Goal: Information Seeking & Learning: Learn about a topic

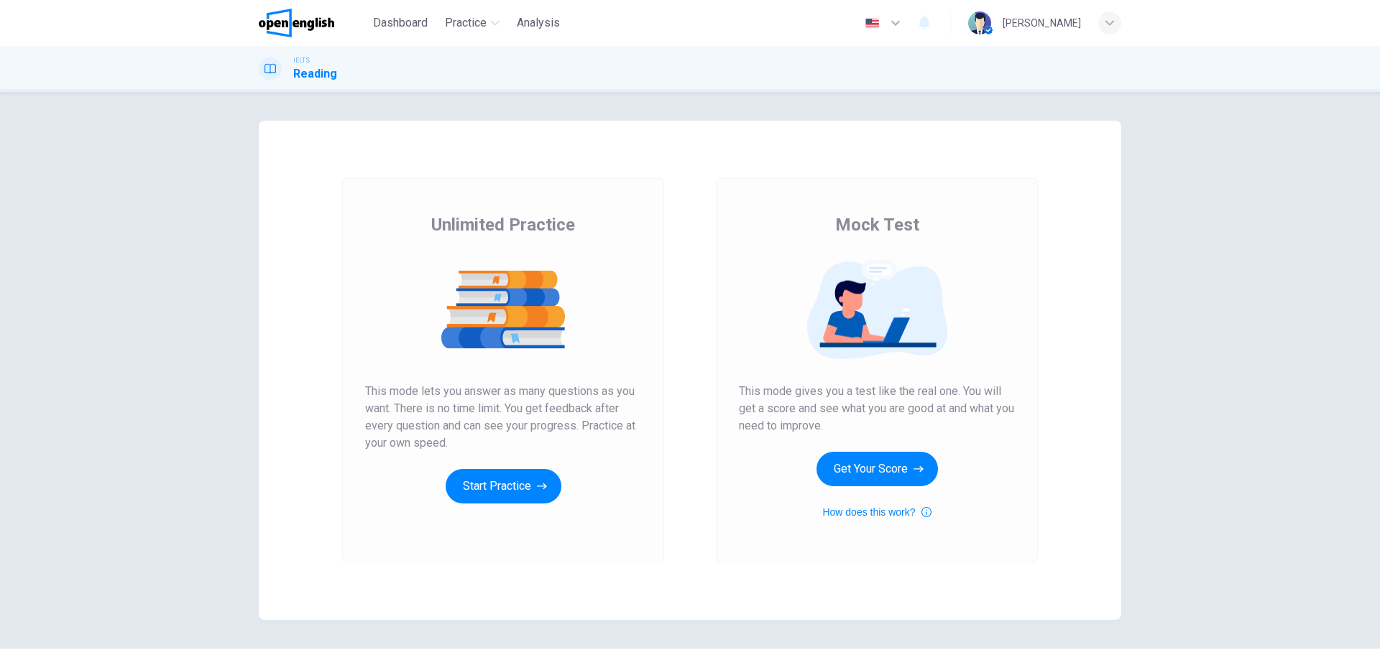
click at [887, 471] on button "Get Your Score" at bounding box center [876, 469] width 121 height 34
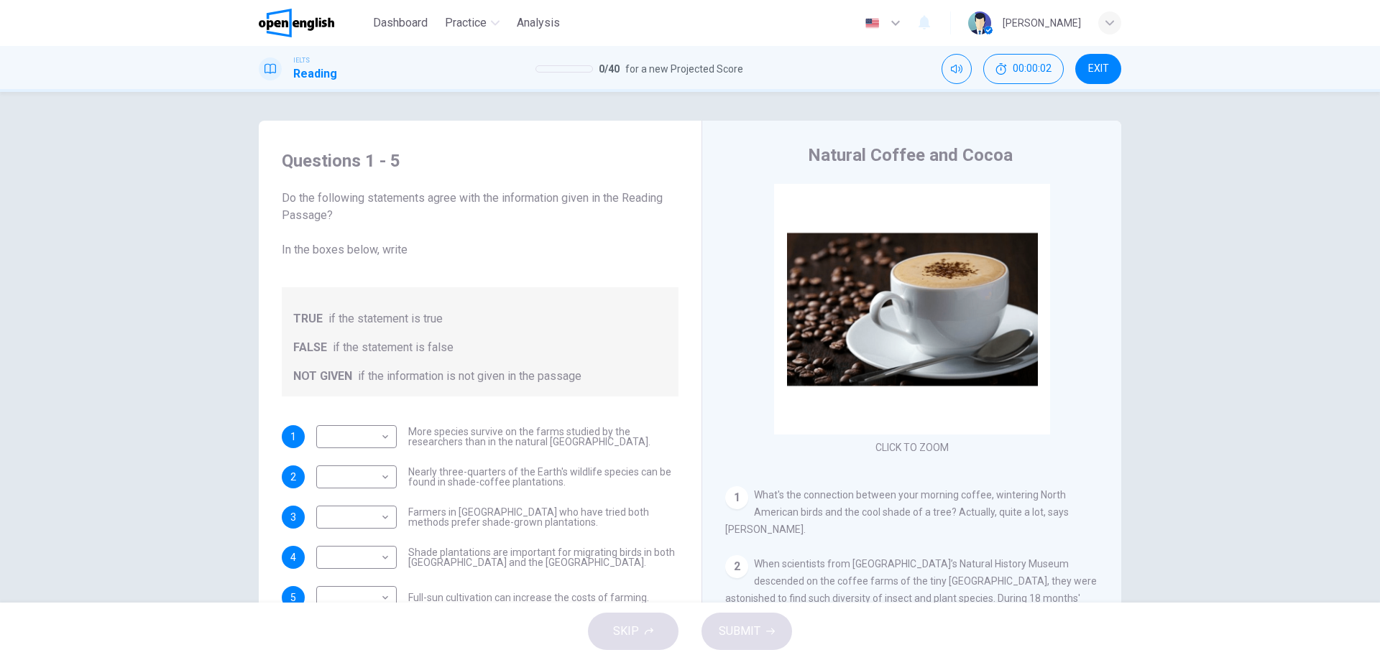
drag, startPoint x: 303, startPoint y: 256, endPoint x: 410, endPoint y: 254, distance: 107.1
click at [387, 254] on span "Do the following statements agree with the information given in the Reading Pas…" at bounding box center [480, 224] width 397 height 69
click at [418, 254] on span "Do the following statements agree with the information given in the Reading Pas…" at bounding box center [480, 224] width 397 height 69
drag, startPoint x: 486, startPoint y: 206, endPoint x: 599, endPoint y: 206, distance: 112.8
click at [592, 206] on span "Do the following statements agree with the information given in the Reading Pas…" at bounding box center [480, 224] width 397 height 69
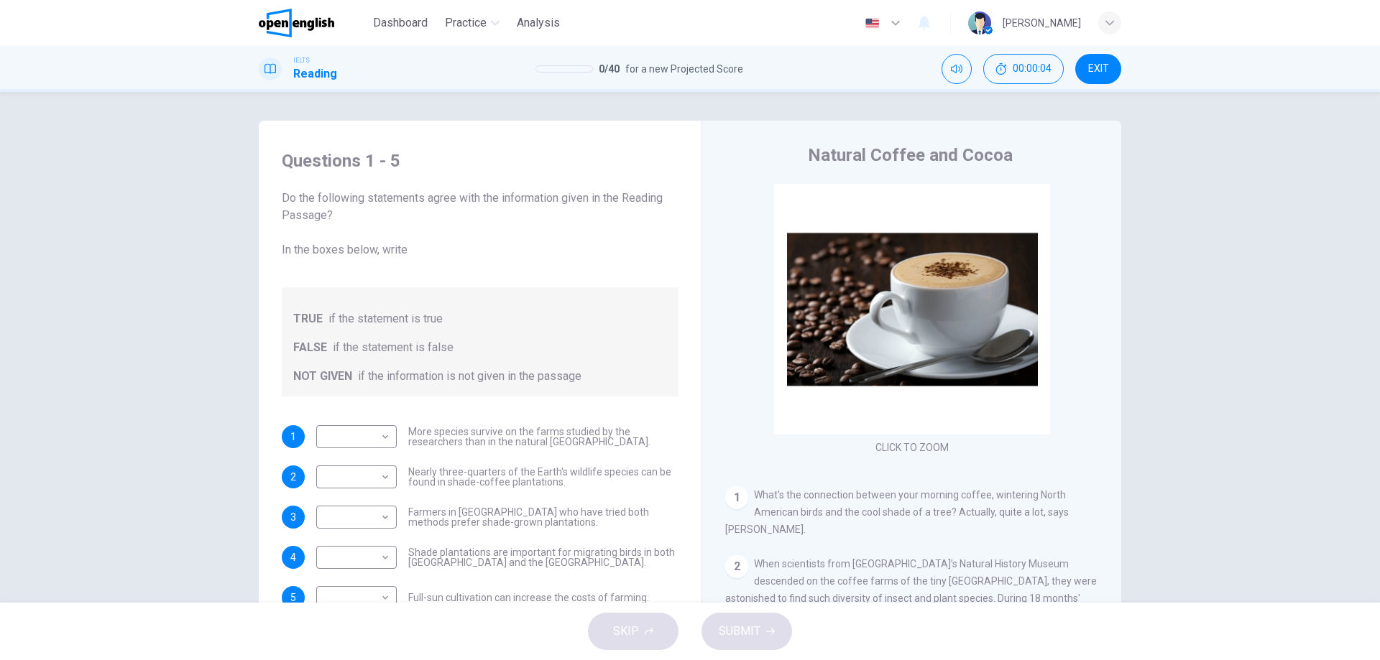
drag, startPoint x: 289, startPoint y: 211, endPoint x: 377, endPoint y: 221, distance: 89.0
click at [377, 223] on span "Do the following statements agree with the information given in the Reading Pas…" at bounding box center [480, 224] width 397 height 69
drag, startPoint x: 379, startPoint y: 200, endPoint x: 451, endPoint y: 200, distance: 71.9
click at [450, 200] on span "Do the following statements agree with the information given in the Reading Pas…" at bounding box center [480, 224] width 397 height 69
drag, startPoint x: 555, startPoint y: 198, endPoint x: 586, endPoint y: 198, distance: 31.6
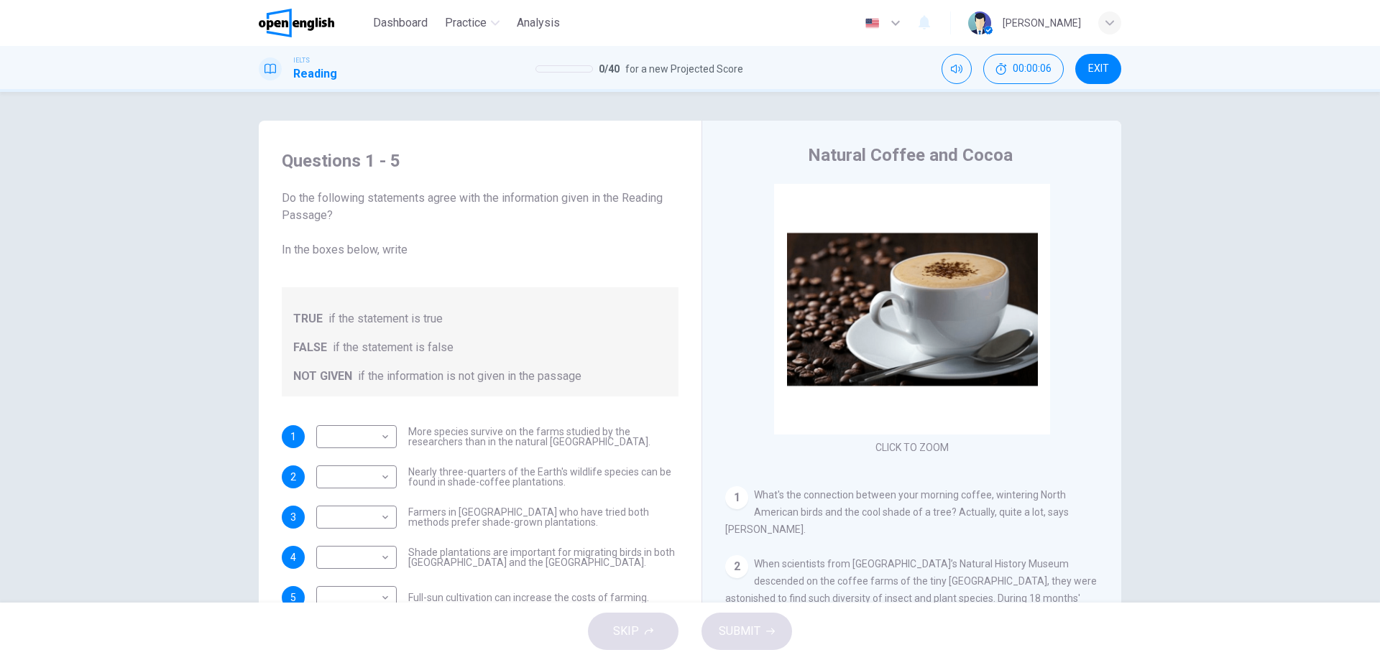
click at [584, 198] on span "Do the following statements agree with the information given in the Reading Pas…" at bounding box center [480, 224] width 397 height 69
click at [586, 198] on span "Do the following statements agree with the information given in the Reading Pas…" at bounding box center [480, 224] width 397 height 69
click at [599, 198] on span "Do the following statements agree with the information given in the Reading Pas…" at bounding box center [480, 224] width 397 height 69
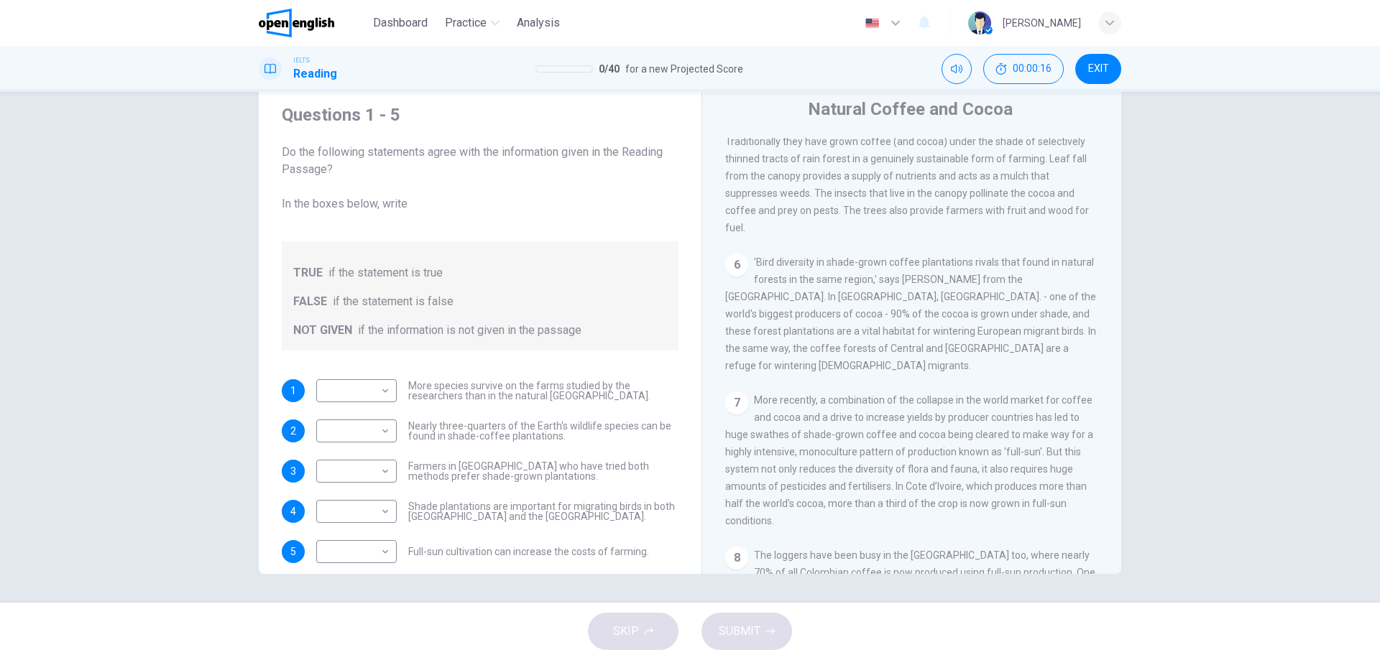
drag, startPoint x: 578, startPoint y: 380, endPoint x: 624, endPoint y: 387, distance: 45.7
click at [624, 387] on span "More species survive on the farms studied by the researchers than in the natura…" at bounding box center [543, 391] width 270 height 20
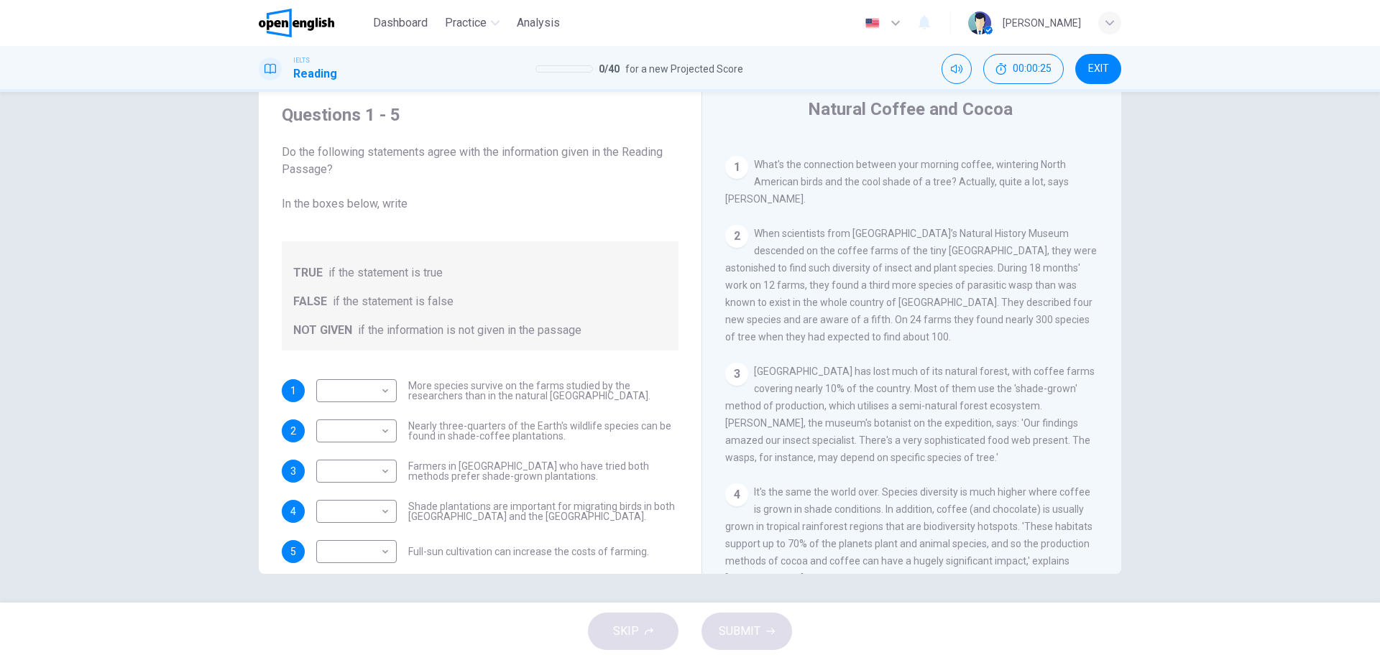
scroll to position [287, 0]
drag, startPoint x: 866, startPoint y: 183, endPoint x: 905, endPoint y: 183, distance: 38.8
click at [911, 182] on span "What's the connection between your morning coffee, wintering North American bir…" at bounding box center [896, 179] width 343 height 46
drag, startPoint x: 752, startPoint y: 185, endPoint x: 799, endPoint y: 185, distance: 47.4
click at [803, 185] on span "What's the connection between your morning coffee, wintering North American bir…" at bounding box center [896, 179] width 343 height 46
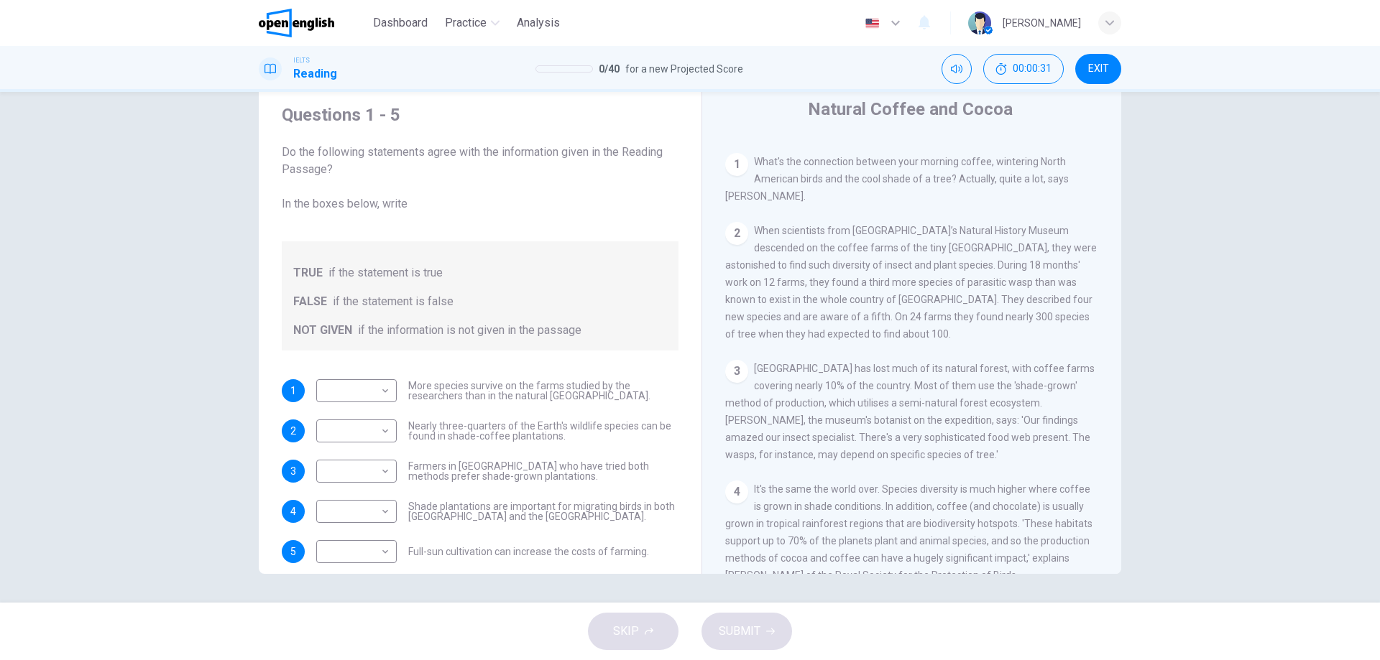
drag, startPoint x: 901, startPoint y: 170, endPoint x: 1033, endPoint y: 194, distance: 134.3
click at [959, 178] on div "1 What's the connection between your morning coffee, wintering North American b…" at bounding box center [912, 179] width 374 height 52
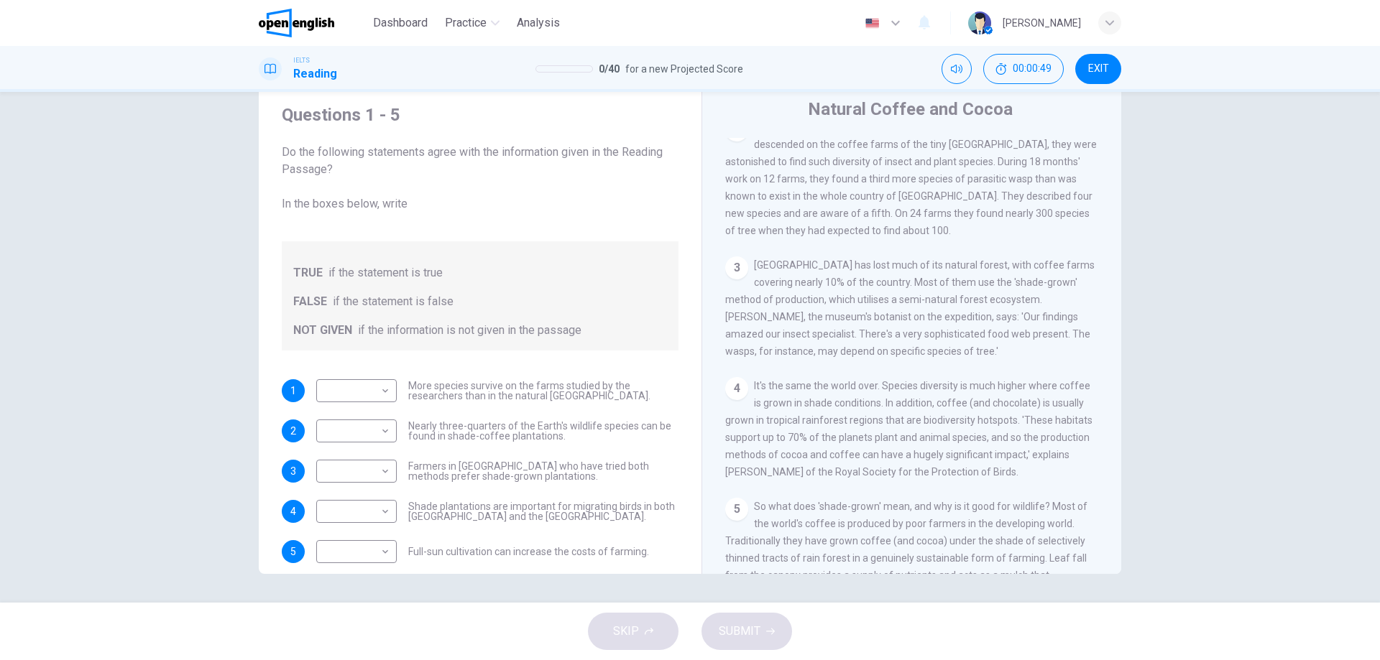
scroll to position [431, 0]
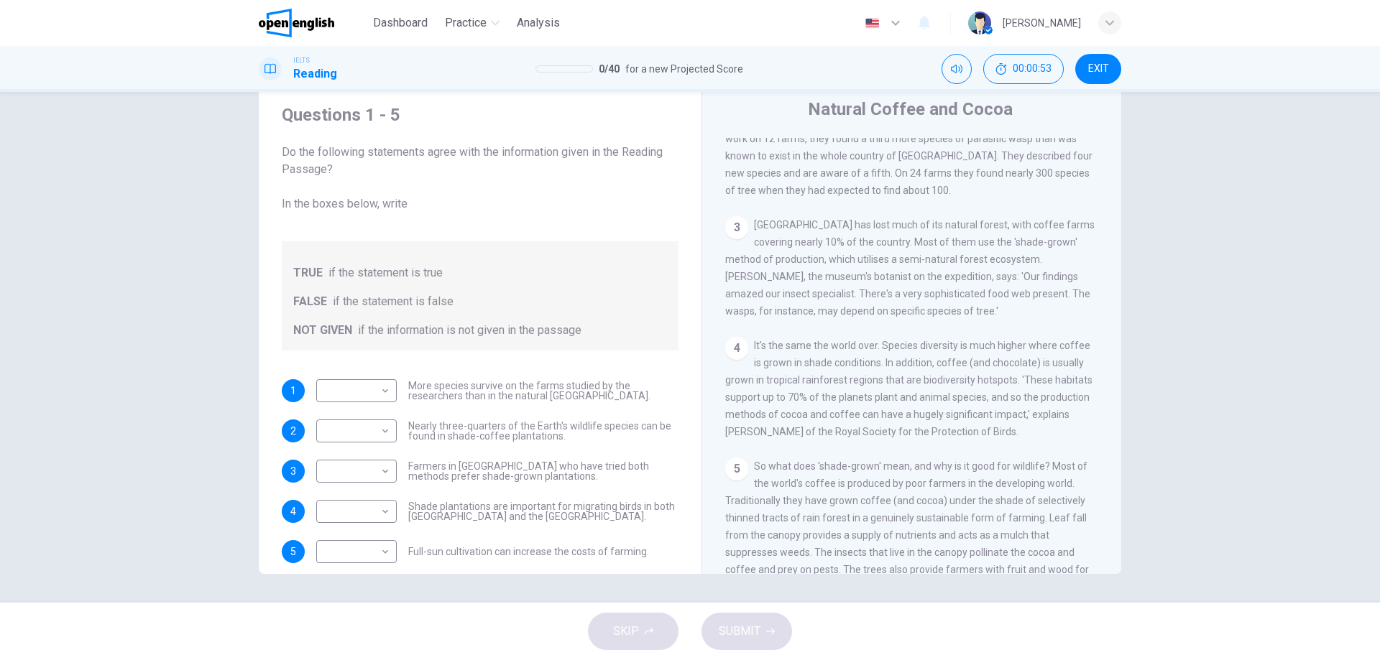
drag, startPoint x: 936, startPoint y: 290, endPoint x: 1016, endPoint y: 295, distance: 79.9
click at [1013, 295] on div "3 [GEOGRAPHIC_DATA] has lost much of its natural forest, with coffee farms cove…" at bounding box center [912, 267] width 374 height 103
drag, startPoint x: 793, startPoint y: 303, endPoint x: 856, endPoint y: 306, distance: 64.1
click at [855, 306] on span "[GEOGRAPHIC_DATA] has lost much of its natural forest, with coffee farms coveri…" at bounding box center [909, 268] width 369 height 98
drag, startPoint x: 859, startPoint y: 306, endPoint x: 890, endPoint y: 306, distance: 30.9
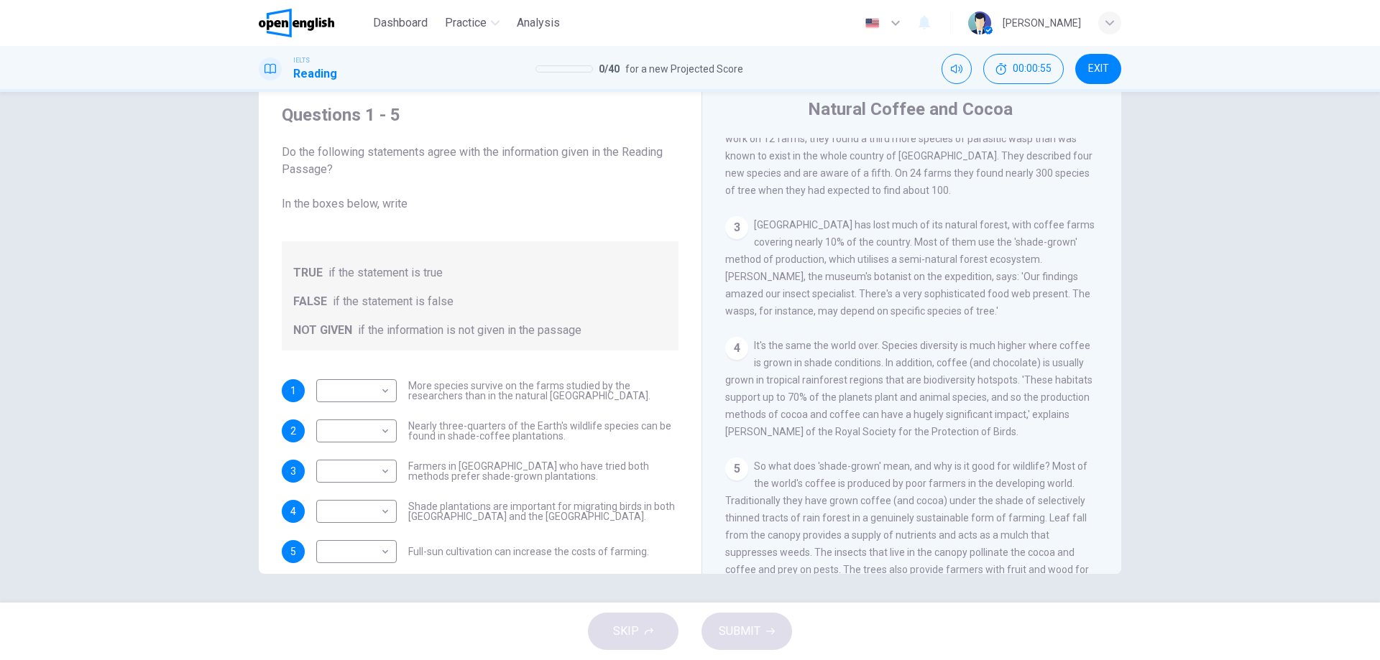
click at [890, 306] on span "[GEOGRAPHIC_DATA] has lost much of its natural forest, with coffee farms coveri…" at bounding box center [909, 268] width 369 height 98
drag, startPoint x: 1005, startPoint y: 304, endPoint x: 1066, endPoint y: 309, distance: 61.3
click at [1066, 309] on span "[GEOGRAPHIC_DATA] has lost much of its natural forest, with coffee farms coveri…" at bounding box center [909, 268] width 369 height 98
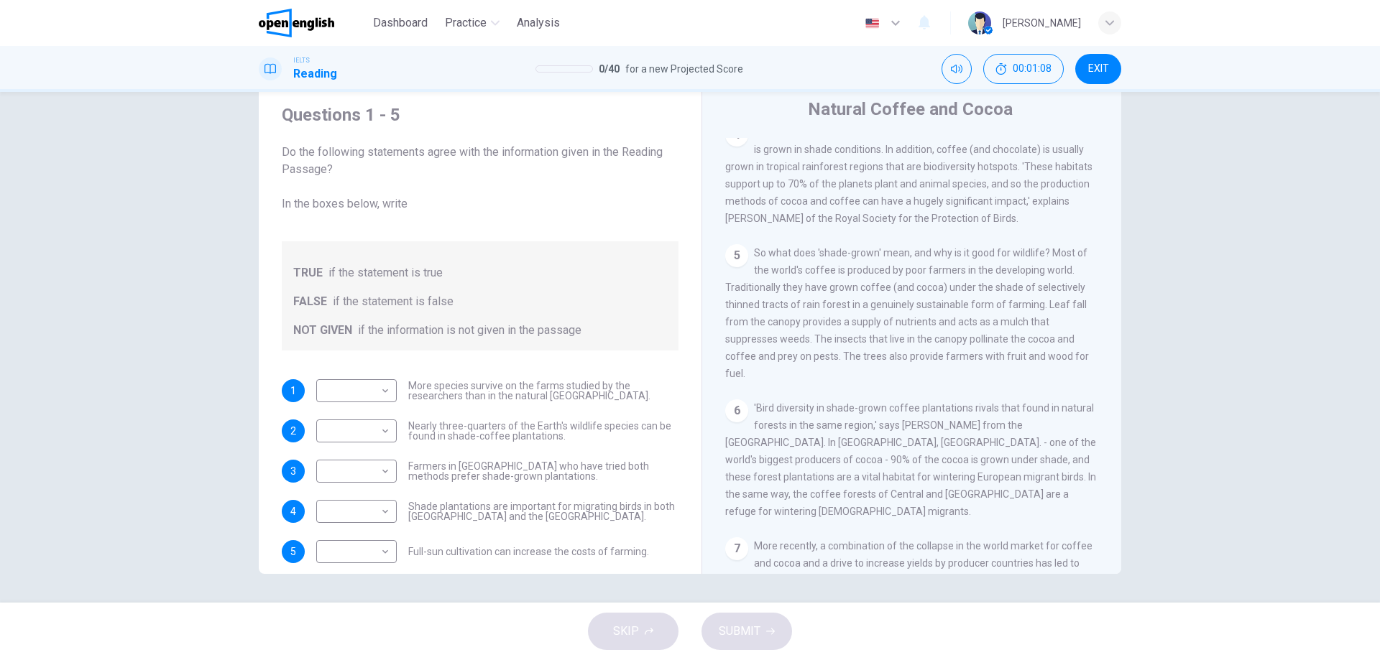
scroll to position [647, 0]
drag, startPoint x: 562, startPoint y: 387, endPoint x: 591, endPoint y: 391, distance: 29.0
click at [591, 391] on span "More species survive on the farms studied by the researchers than in the natura…" at bounding box center [543, 391] width 270 height 20
drag, startPoint x: 414, startPoint y: 400, endPoint x: 480, endPoint y: 400, distance: 66.1
click at [476, 400] on span "More species survive on the farms studied by the researchers than in the natura…" at bounding box center [543, 391] width 270 height 20
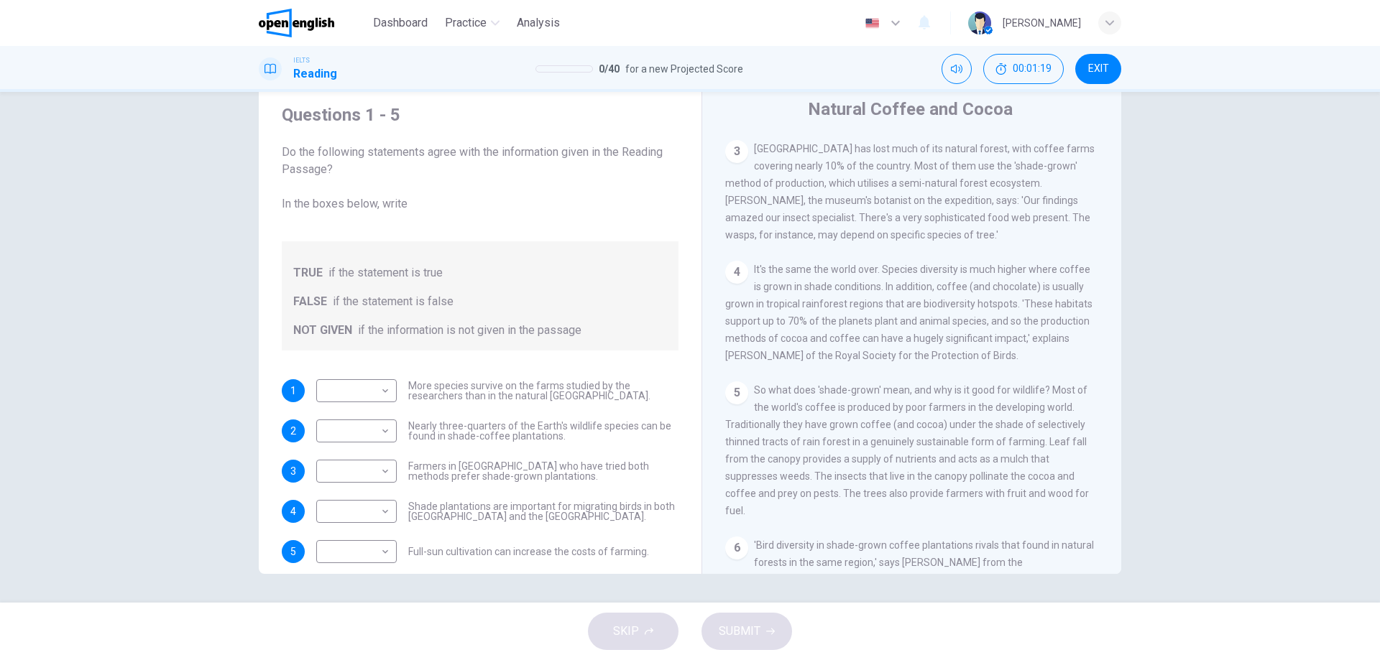
scroll to position [503, 0]
drag, startPoint x: 972, startPoint y: 161, endPoint x: 1055, endPoint y: 162, distance: 82.6
click at [1055, 162] on span "[GEOGRAPHIC_DATA] has lost much of its natural forest, with coffee farms coveri…" at bounding box center [909, 196] width 369 height 98
drag, startPoint x: 905, startPoint y: 182, endPoint x: 999, endPoint y: 184, distance: 94.2
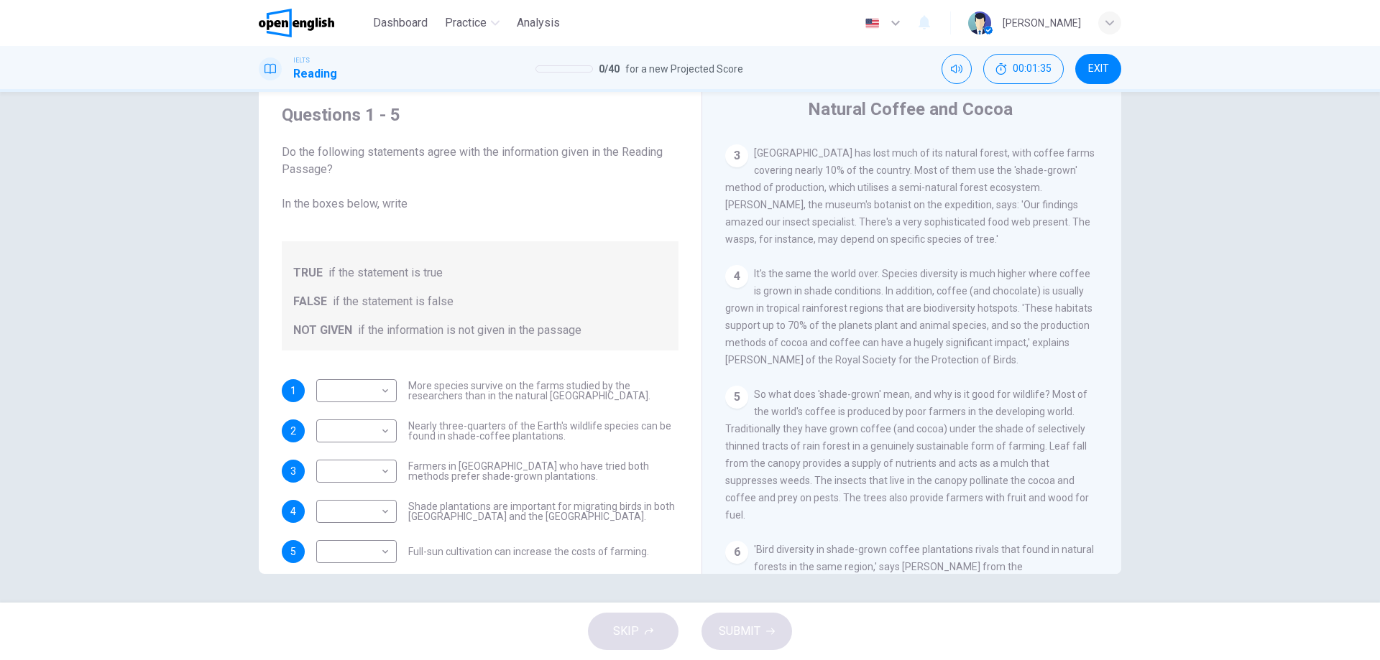
click at [979, 184] on span "[GEOGRAPHIC_DATA] has lost much of its natural forest, with coffee farms coveri…" at bounding box center [909, 196] width 369 height 98
drag, startPoint x: 999, startPoint y: 184, endPoint x: 1045, endPoint y: 178, distance: 47.1
click at [1045, 178] on span "[GEOGRAPHIC_DATA] has lost much of its natural forest, with coffee farms coveri…" at bounding box center [909, 196] width 369 height 98
drag, startPoint x: 772, startPoint y: 195, endPoint x: 871, endPoint y: 208, distance: 99.3
click at [871, 208] on div "3 [GEOGRAPHIC_DATA] has lost much of its natural forest, with coffee farms cove…" at bounding box center [912, 195] width 374 height 103
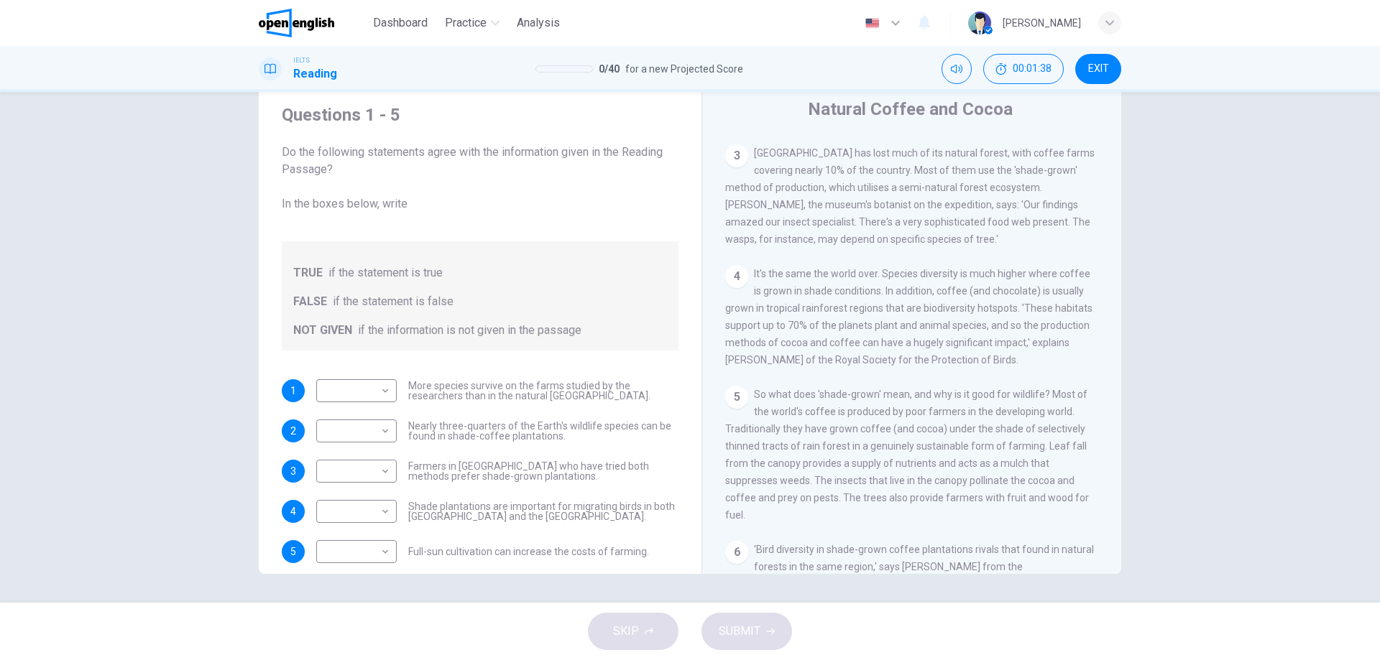
click at [931, 387] on div "CLICK TO ZOOM Click to Zoom 1 What's the connection between your morning coffee…" at bounding box center [921, 356] width 392 height 436
click at [853, 245] on span "[GEOGRAPHIC_DATA] has lost much of its natural forest, with coffee farms coveri…" at bounding box center [909, 196] width 369 height 98
drag, startPoint x: 486, startPoint y: 387, endPoint x: 535, endPoint y: 385, distance: 48.9
click at [532, 385] on span "More species survive on the farms studied by the researchers than in the natura…" at bounding box center [543, 391] width 270 height 20
drag, startPoint x: 406, startPoint y: 382, endPoint x: 470, endPoint y: 384, distance: 64.0
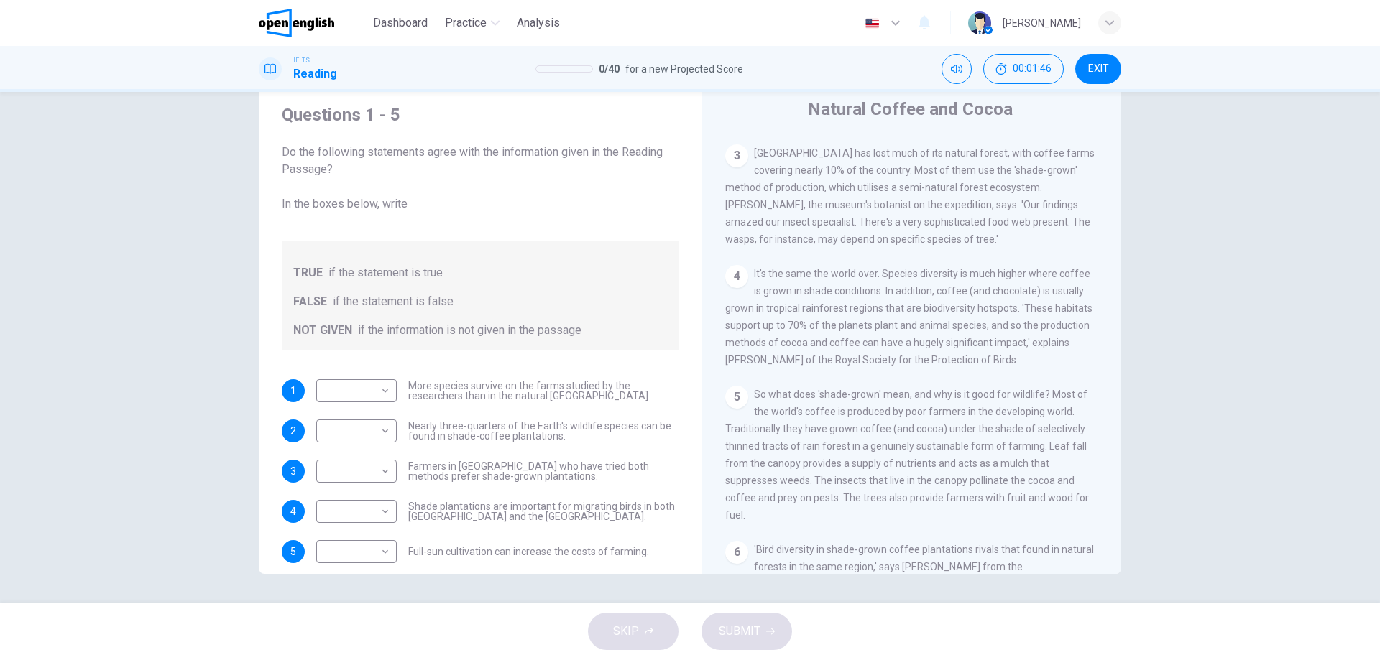
click at [464, 384] on span "More species survive on the farms studied by the researchers than in the natura…" at bounding box center [543, 391] width 270 height 20
drag, startPoint x: 491, startPoint y: 384, endPoint x: 596, endPoint y: 383, distance: 104.9
click at [596, 383] on span "More species survive on the farms studied by the researchers than in the natura…" at bounding box center [543, 391] width 270 height 20
drag, startPoint x: 407, startPoint y: 392, endPoint x: 504, endPoint y: 394, distance: 97.7
click at [502, 394] on div "​ ​ More species survive on the farms studied by the researchers than in the na…" at bounding box center [497, 390] width 362 height 23
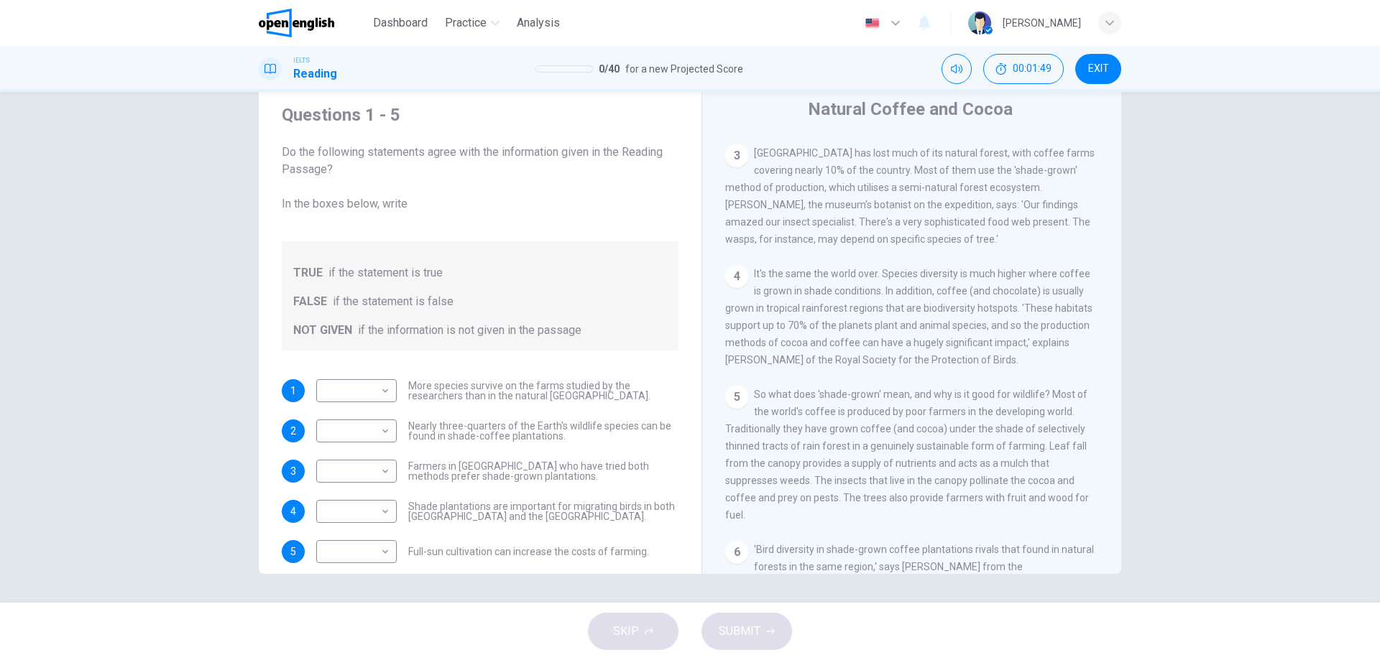
drag, startPoint x: 504, startPoint y: 394, endPoint x: 514, endPoint y: 394, distance: 9.3
click at [512, 394] on span "More species survive on the farms studied by the researchers than in the natura…" at bounding box center [543, 391] width 270 height 20
drag, startPoint x: 405, startPoint y: 395, endPoint x: 444, endPoint y: 394, distance: 38.8
click at [440, 394] on span "More species survive on the farms studied by the researchers than in the natura…" at bounding box center [543, 391] width 270 height 20
click at [346, 389] on body "This site uses cookies, as explained in our Privacy Policy . If you agree to th…" at bounding box center [690, 330] width 1380 height 660
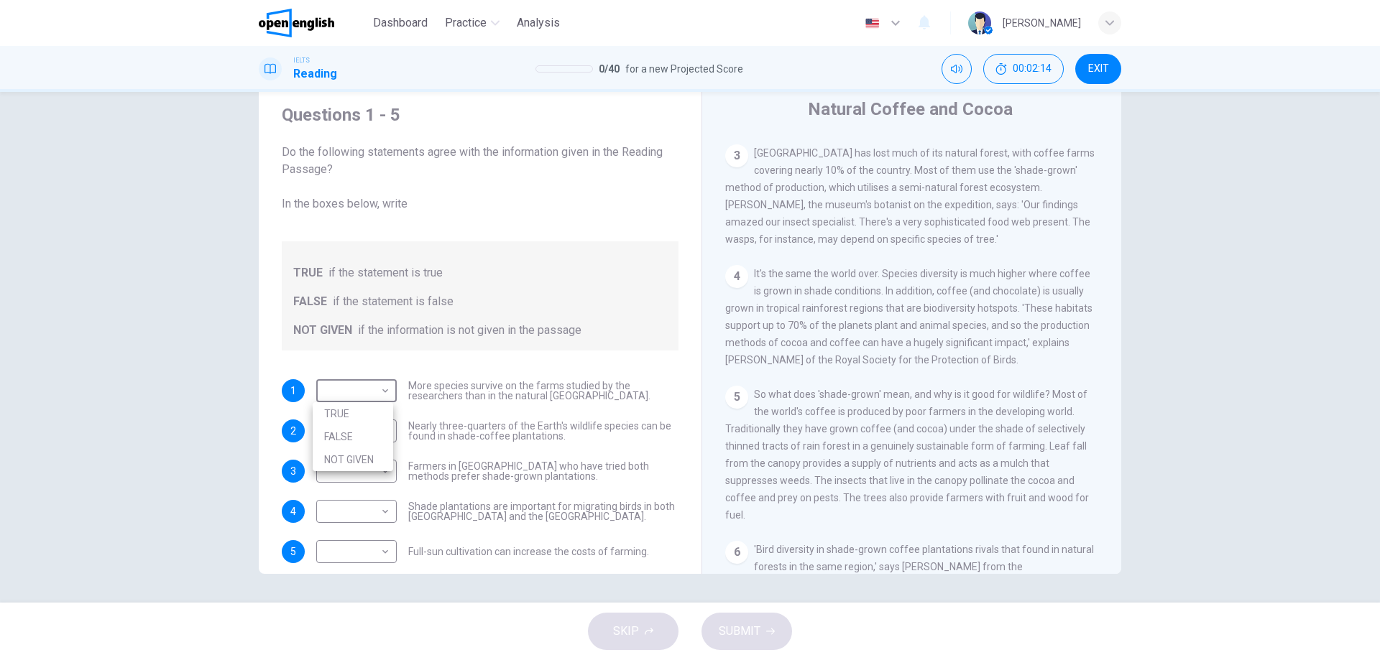
click at [354, 458] on li "NOT GIVEN" at bounding box center [353, 459] width 80 height 23
type input "*********"
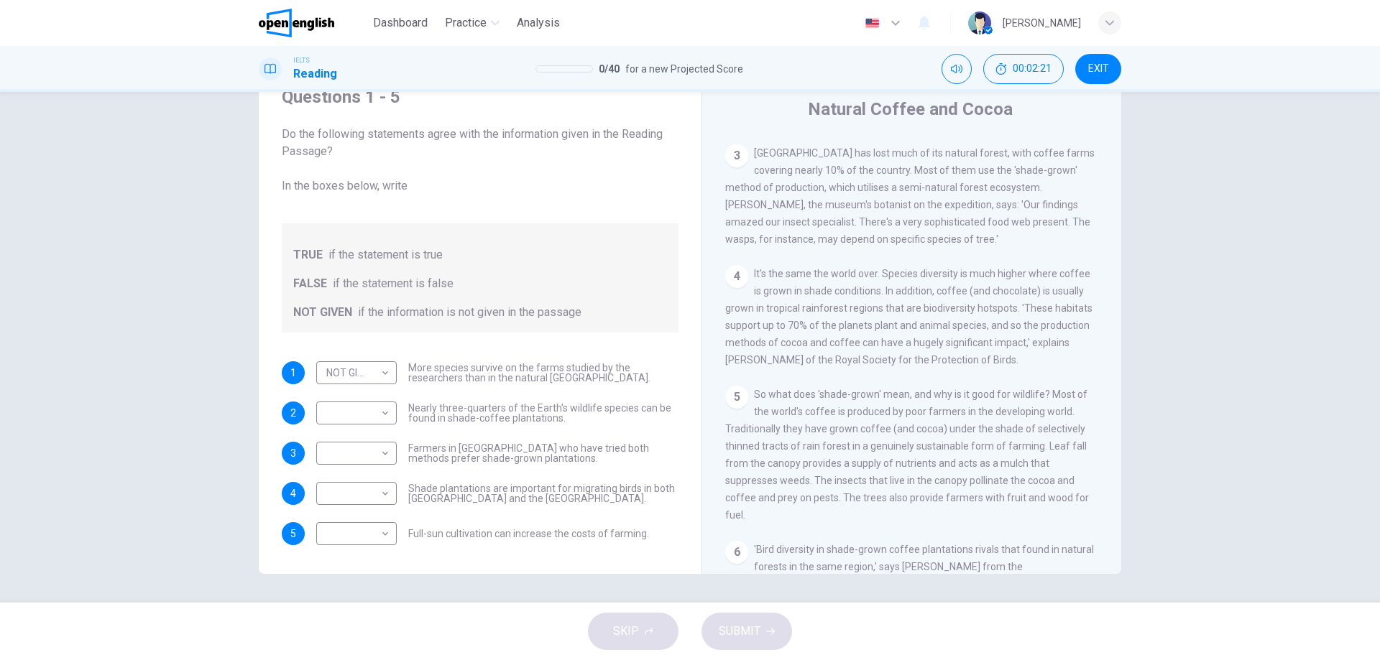
drag, startPoint x: 451, startPoint y: 416, endPoint x: 630, endPoint y: 417, distance: 179.6
click at [453, 415] on span "Nearly three-quarters of the Earth's wildlife species can be found in shade-cof…" at bounding box center [543, 413] width 270 height 20
drag, startPoint x: 897, startPoint y: 205, endPoint x: 958, endPoint y: 207, distance: 61.1
click at [956, 205] on div "3 [GEOGRAPHIC_DATA] has lost much of its natural forest, with coffee farms cove…" at bounding box center [912, 195] width 374 height 103
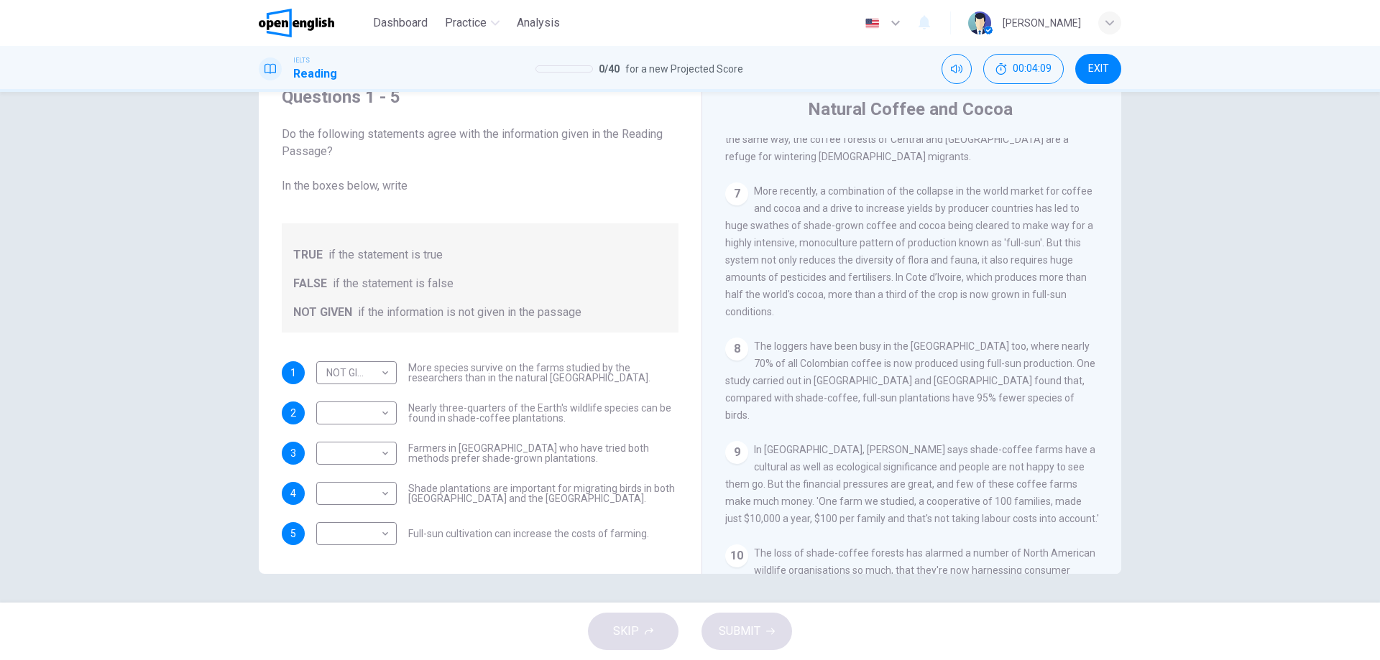
scroll to position [1006, 0]
drag, startPoint x: 780, startPoint y: 402, endPoint x: 1031, endPoint y: 407, distance: 250.8
click at [969, 407] on div "8 The loggers have been busy in the [GEOGRAPHIC_DATA] too, where nearly 70% of …" at bounding box center [912, 374] width 374 height 86
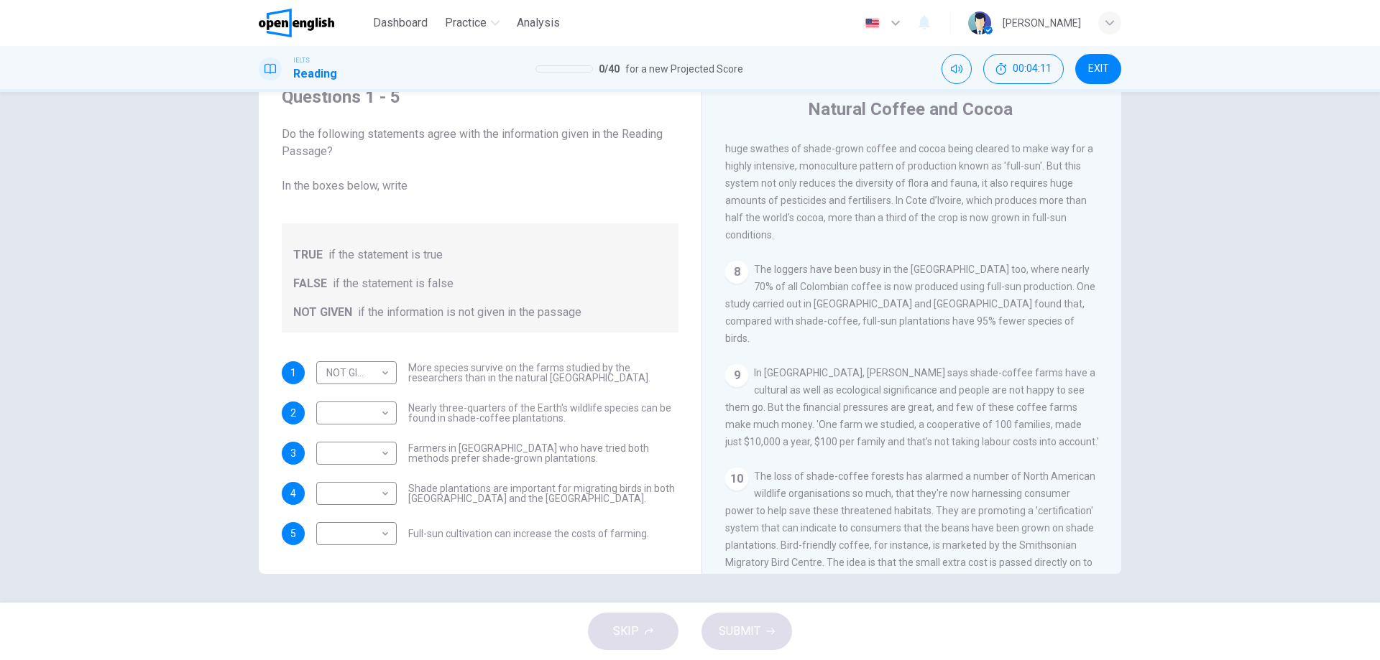
scroll to position [1078, 0]
drag, startPoint x: 885, startPoint y: 366, endPoint x: 950, endPoint y: 366, distance: 65.4
click at [948, 366] on div "CLICK TO ZOOM Click to Zoom 1 What's the connection between your morning coffee…" at bounding box center [921, 356] width 392 height 436
drag, startPoint x: 734, startPoint y: 364, endPoint x: 913, endPoint y: 366, distance: 179.6
click at [887, 364] on div "CLICK TO ZOOM Click to Zoom 1 What's the connection between your morning coffee…" at bounding box center [921, 356] width 392 height 436
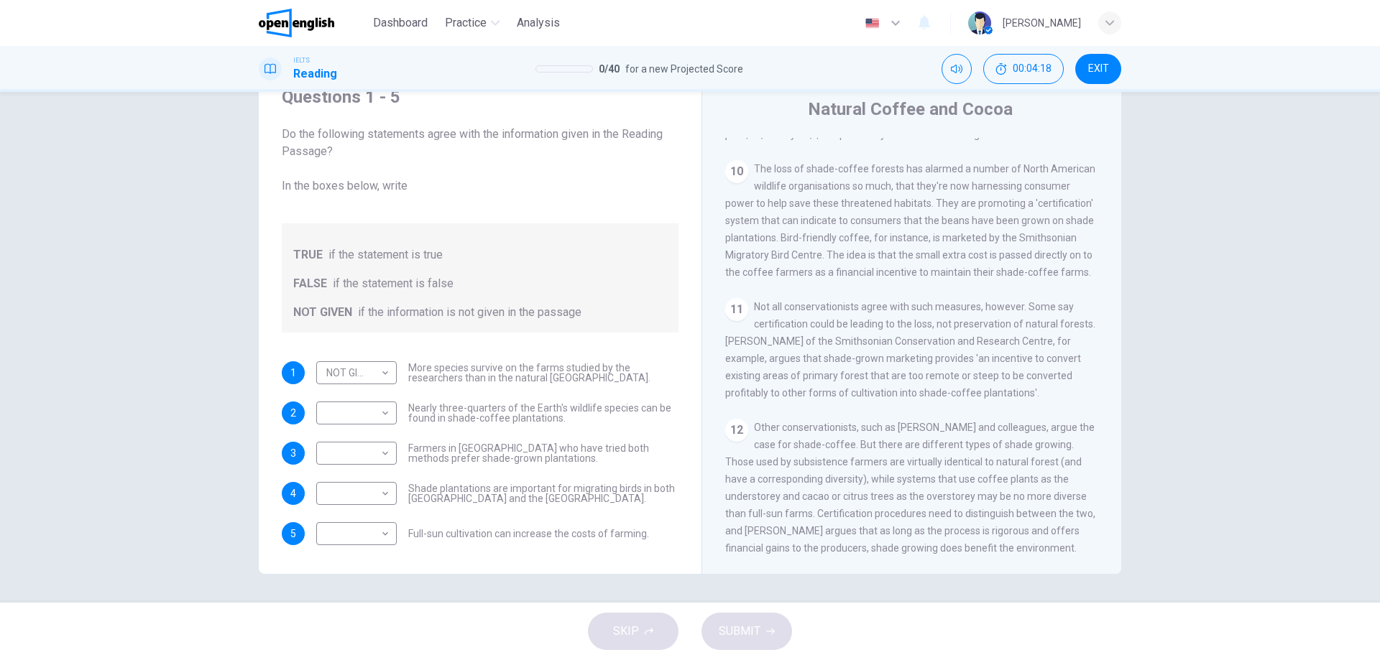
scroll to position [1421, 0]
drag, startPoint x: 772, startPoint y: 548, endPoint x: 915, endPoint y: 548, distance: 143.0
click at [911, 548] on span "Other conservationists, such as [PERSON_NAME] and colleagues, argue the case fo…" at bounding box center [910, 488] width 370 height 132
click at [914, 548] on span "Other conservationists, such as [PERSON_NAME] and colleagues, argue the case fo…" at bounding box center [910, 488] width 370 height 132
drag, startPoint x: 994, startPoint y: 545, endPoint x: 1048, endPoint y: 545, distance: 53.2
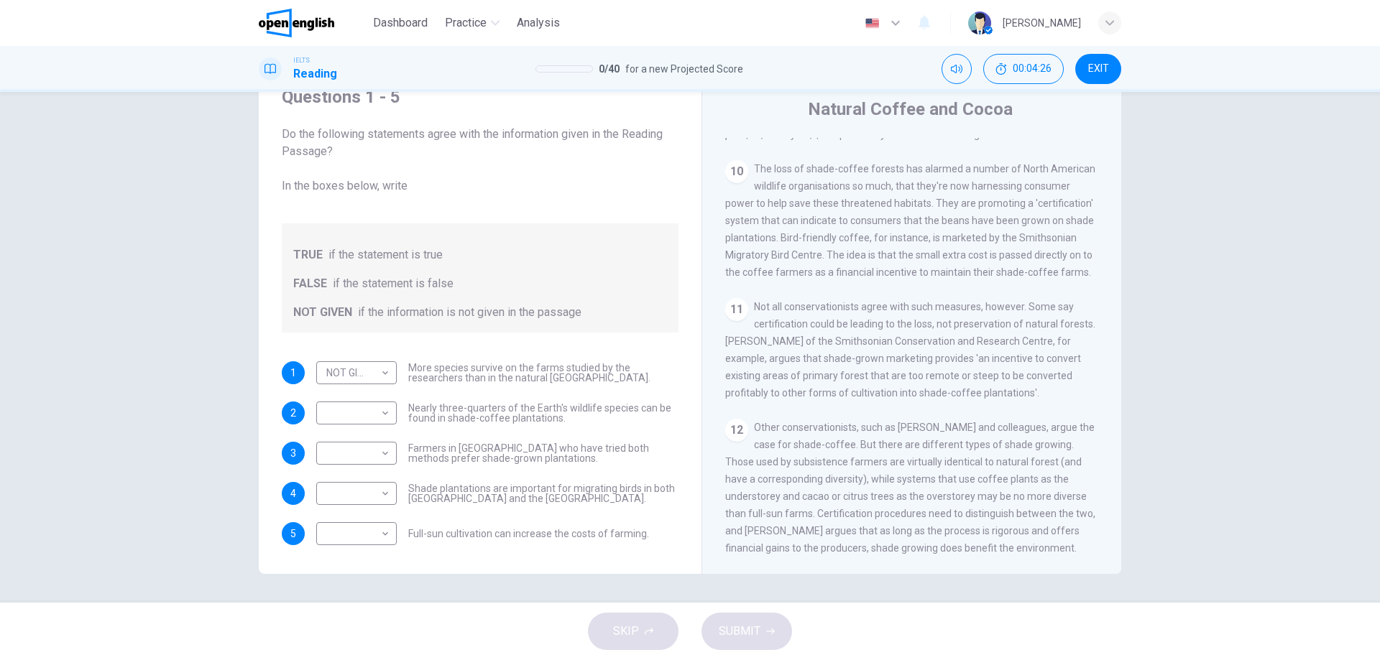
click at [1048, 545] on span "Other conservationists, such as [PERSON_NAME] and colleagues, argue the case fo…" at bounding box center [910, 488] width 370 height 132
drag, startPoint x: 417, startPoint y: 532, endPoint x: 467, endPoint y: 532, distance: 50.3
click at [458, 532] on span "Full-sun cultivation can increase the costs of farming." at bounding box center [528, 534] width 241 height 10
drag, startPoint x: 467, startPoint y: 532, endPoint x: 481, endPoint y: 532, distance: 13.7
click at [479, 532] on span "Full-sun cultivation can increase the costs of farming." at bounding box center [528, 534] width 241 height 10
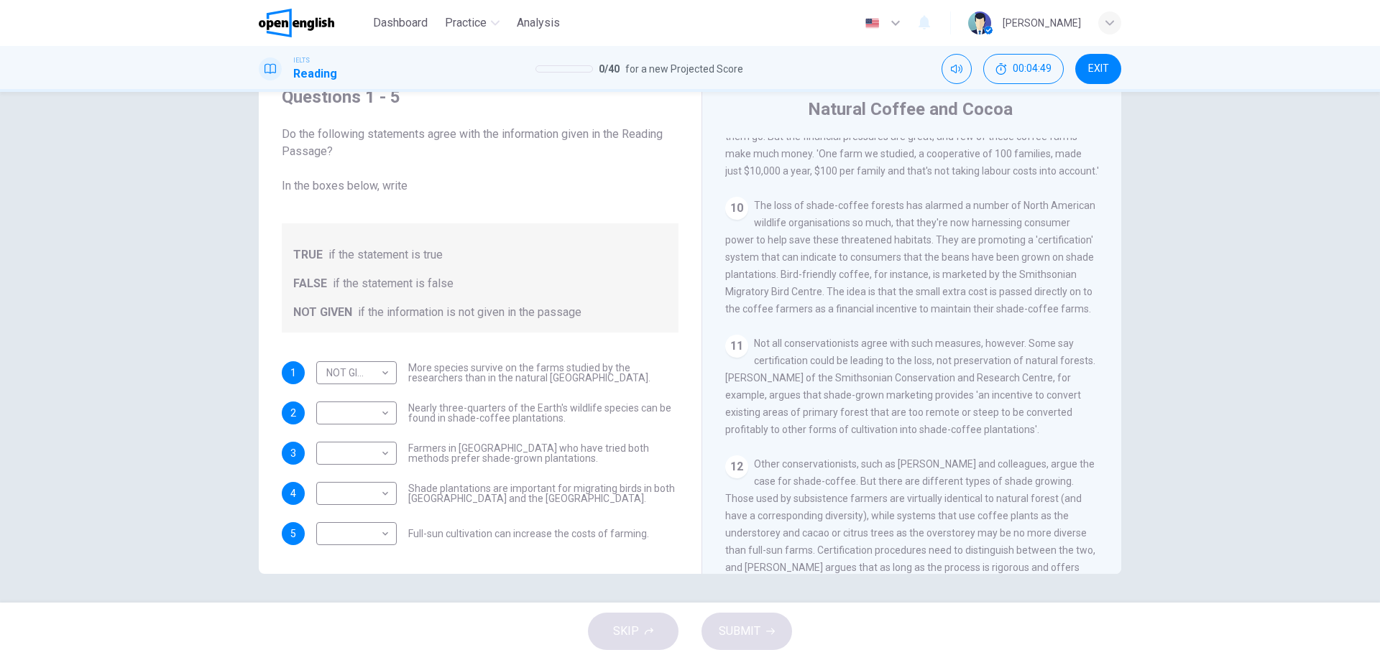
scroll to position [1349, 0]
click at [1037, 313] on span "The loss of shade-coffee forests has alarmed a number of North American wildlif…" at bounding box center [910, 255] width 370 height 115
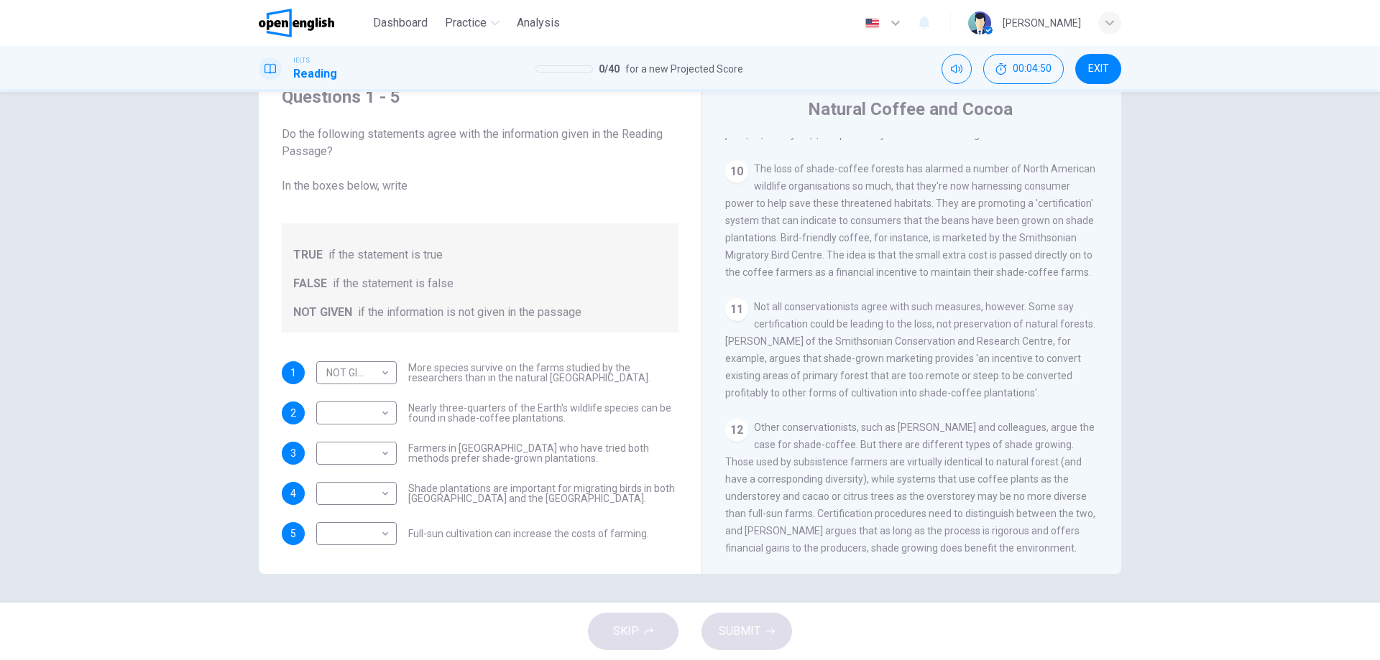
scroll to position [1421, 0]
drag, startPoint x: 836, startPoint y: 265, endPoint x: 1038, endPoint y: 263, distance: 201.2
click at [989, 266] on span "The loss of shade-coffee forests has alarmed a number of North American wildlif…" at bounding box center [910, 220] width 370 height 115
click at [1039, 262] on span "The loss of shade-coffee forests has alarmed a number of North American wildlif…" at bounding box center [910, 220] width 370 height 115
drag, startPoint x: 754, startPoint y: 294, endPoint x: 1044, endPoint y: 308, distance: 290.6
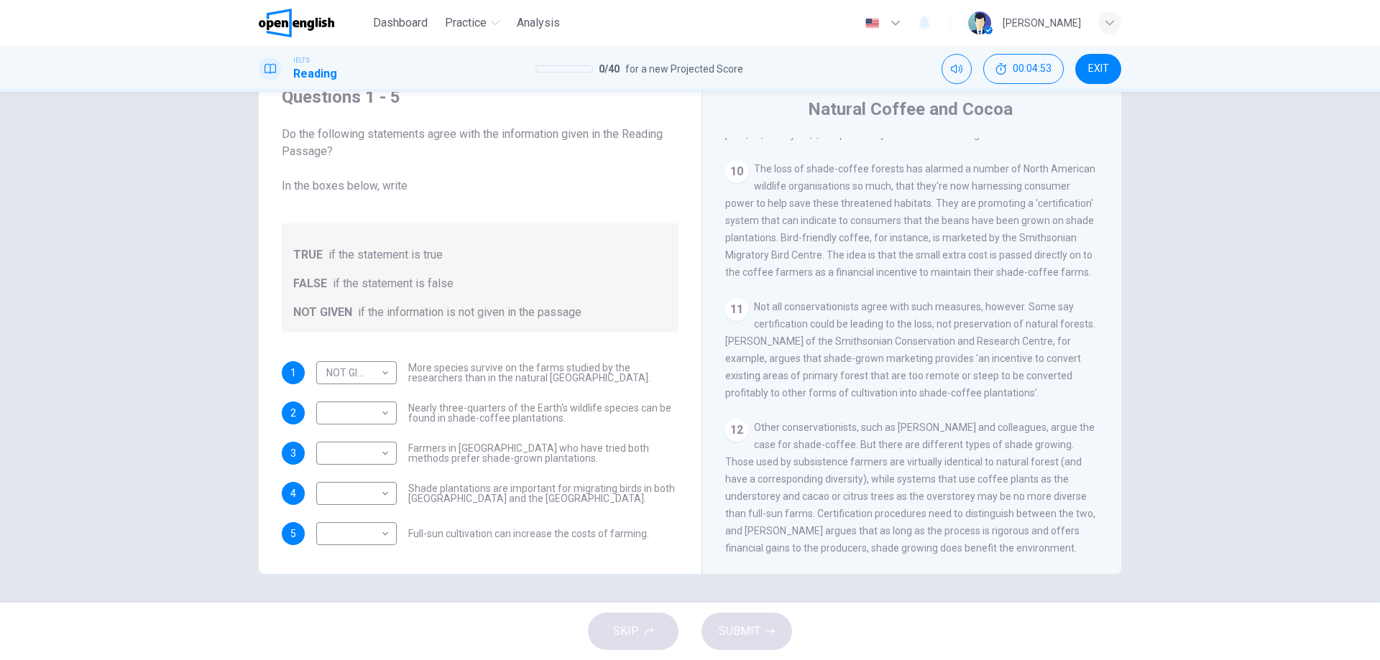
click at [1000, 305] on div "11 Not all conservationists agree with such measures, however. Some say certifi…" at bounding box center [912, 349] width 374 height 103
click at [1036, 308] on div "11 Not all conservationists agree with such measures, however. Some say certifi…" at bounding box center [912, 349] width 374 height 103
click at [1048, 308] on div "11 Not all conservationists agree with such measures, however. Some say certifi…" at bounding box center [912, 349] width 374 height 103
drag, startPoint x: 777, startPoint y: 348, endPoint x: 844, endPoint y: 349, distance: 66.8
click at [818, 348] on span "Not all conservationists agree with such measures, however. Some say certificat…" at bounding box center [910, 350] width 370 height 98
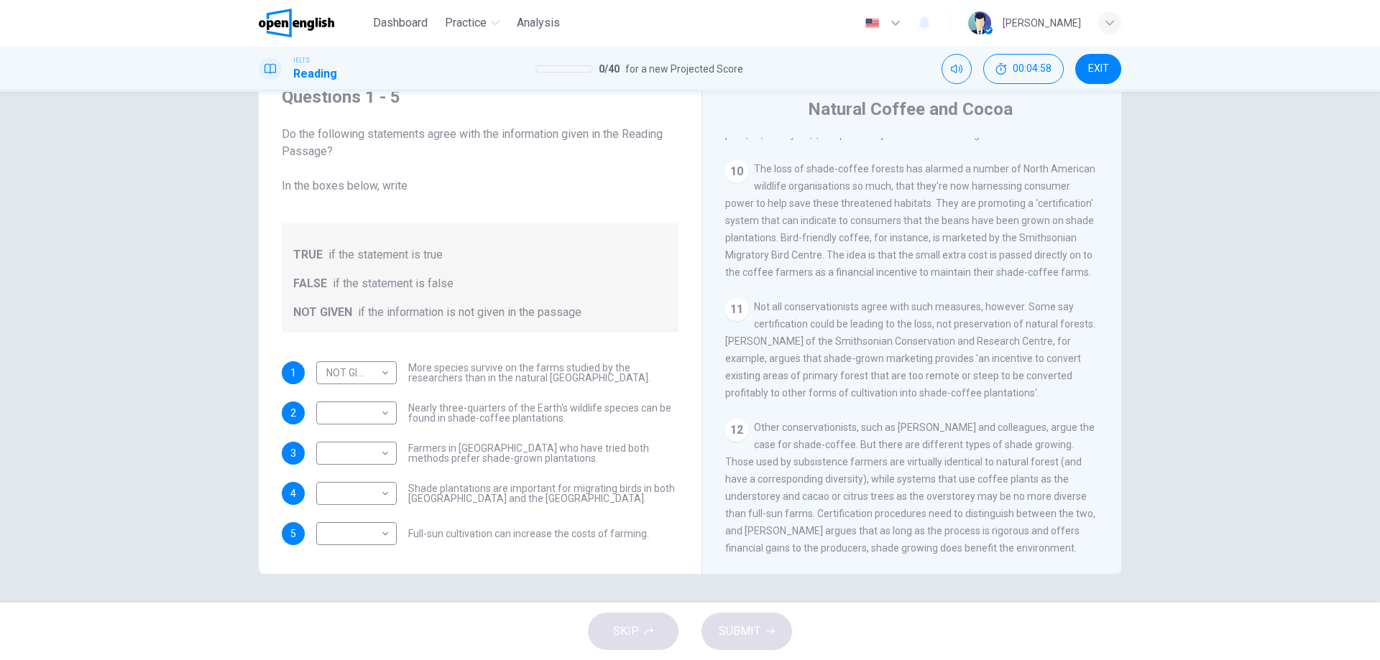
drag, startPoint x: 943, startPoint y: 351, endPoint x: 1027, endPoint y: 351, distance: 83.4
click at [1020, 351] on span "Not all conservationists agree with such measures, however. Some say certificat…" at bounding box center [910, 350] width 370 height 98
drag, startPoint x: 752, startPoint y: 363, endPoint x: 990, endPoint y: 372, distance: 238.7
click at [985, 372] on span "Not all conservationists agree with such measures, however. Some say certificat…" at bounding box center [910, 350] width 370 height 98
drag, startPoint x: 736, startPoint y: 378, endPoint x: 828, endPoint y: 379, distance: 92.7
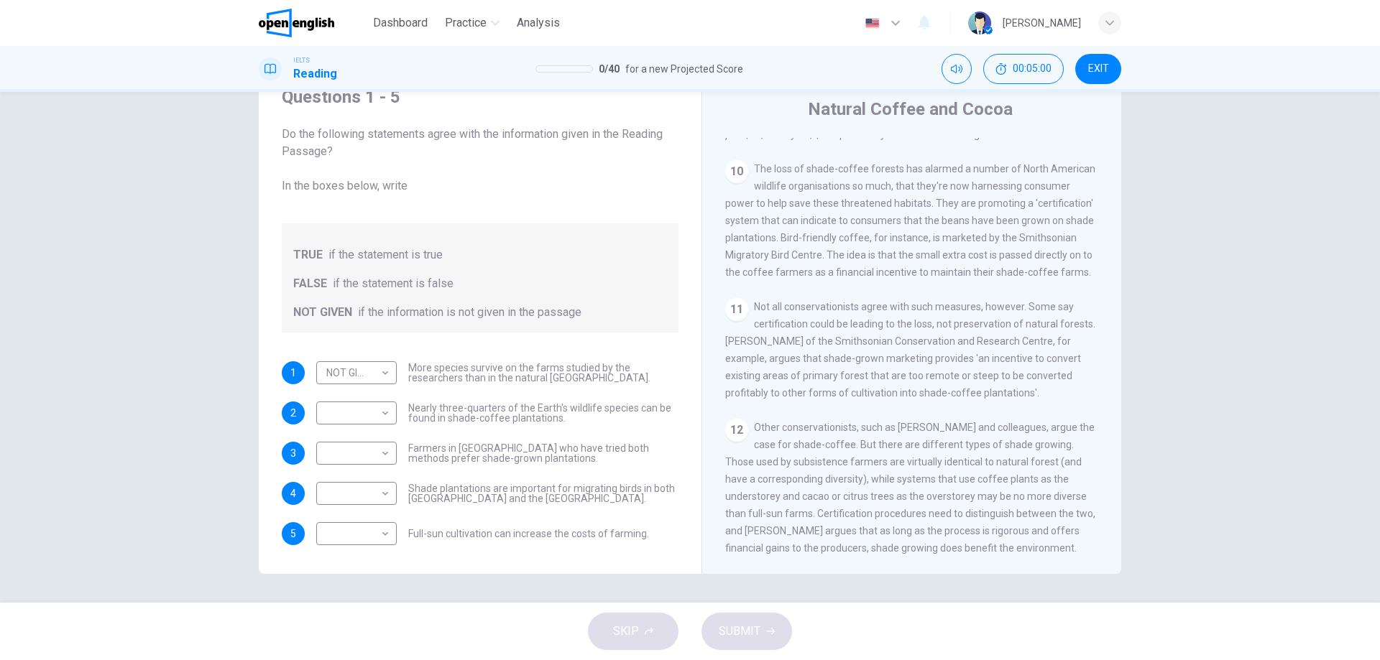
click at [818, 379] on div "11 Not all conservationists agree with such measures, however. Some say certifi…" at bounding box center [912, 349] width 374 height 103
click at [991, 490] on span "Other conservationists, such as [PERSON_NAME] and colleagues, argue the case fo…" at bounding box center [910, 488] width 370 height 132
drag, startPoint x: 493, startPoint y: 535, endPoint x: 568, endPoint y: 532, distance: 74.8
click at [553, 537] on span "Full-sun cultivation can increase the costs of farming." at bounding box center [528, 534] width 241 height 10
drag, startPoint x: 576, startPoint y: 530, endPoint x: 642, endPoint y: 528, distance: 65.4
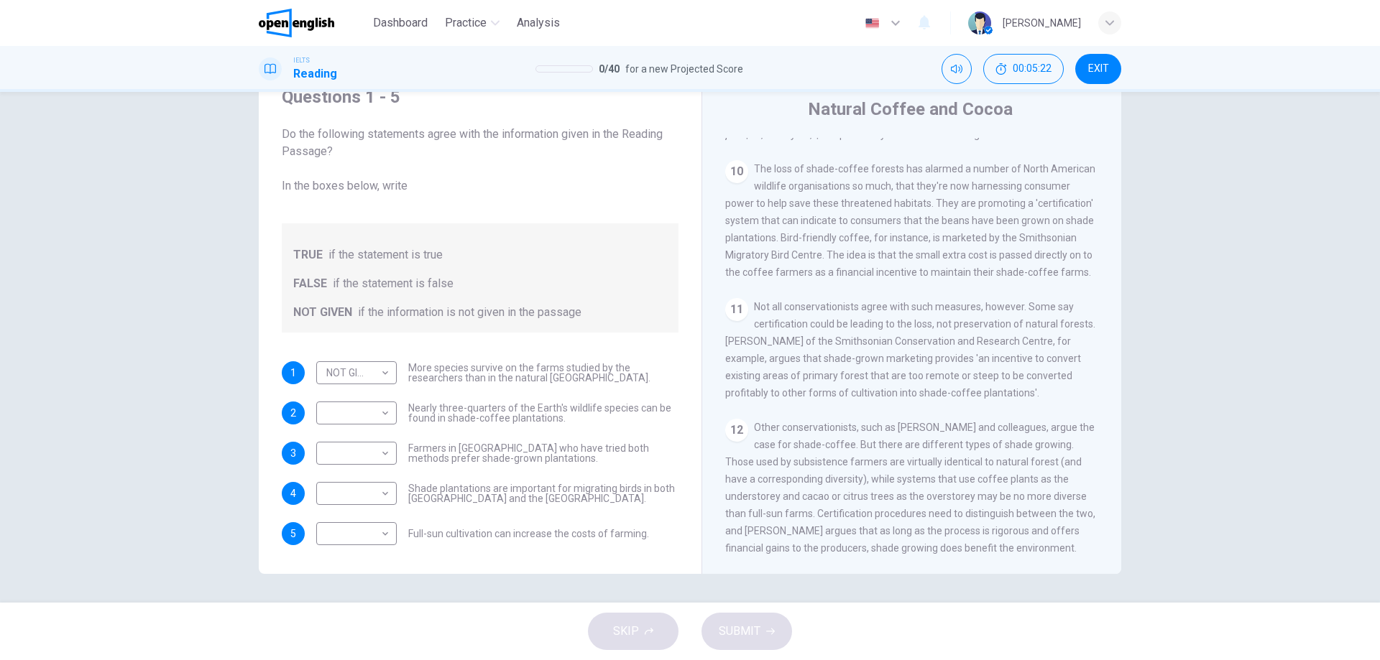
click at [642, 529] on span "Full-sun cultivation can increase the costs of farming." at bounding box center [528, 534] width 241 height 10
click at [341, 544] on body "This site uses cookies, as explained in our Privacy Policy . If you agree to th…" at bounding box center [690, 330] width 1380 height 660
click at [355, 573] on li "FALSE" at bounding box center [353, 579] width 80 height 23
type input "*****"
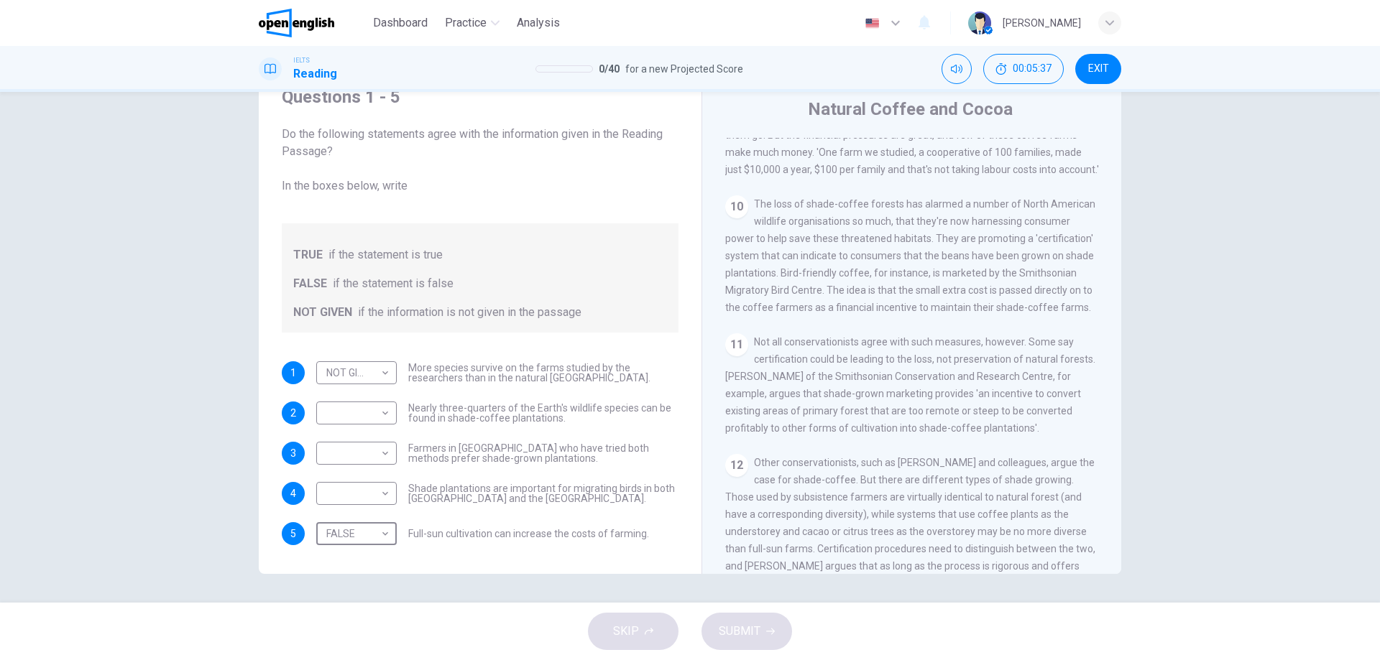
click at [469, 503] on span "Shade plantations are important for migrating birds in both [GEOGRAPHIC_DATA] a…" at bounding box center [543, 494] width 270 height 20
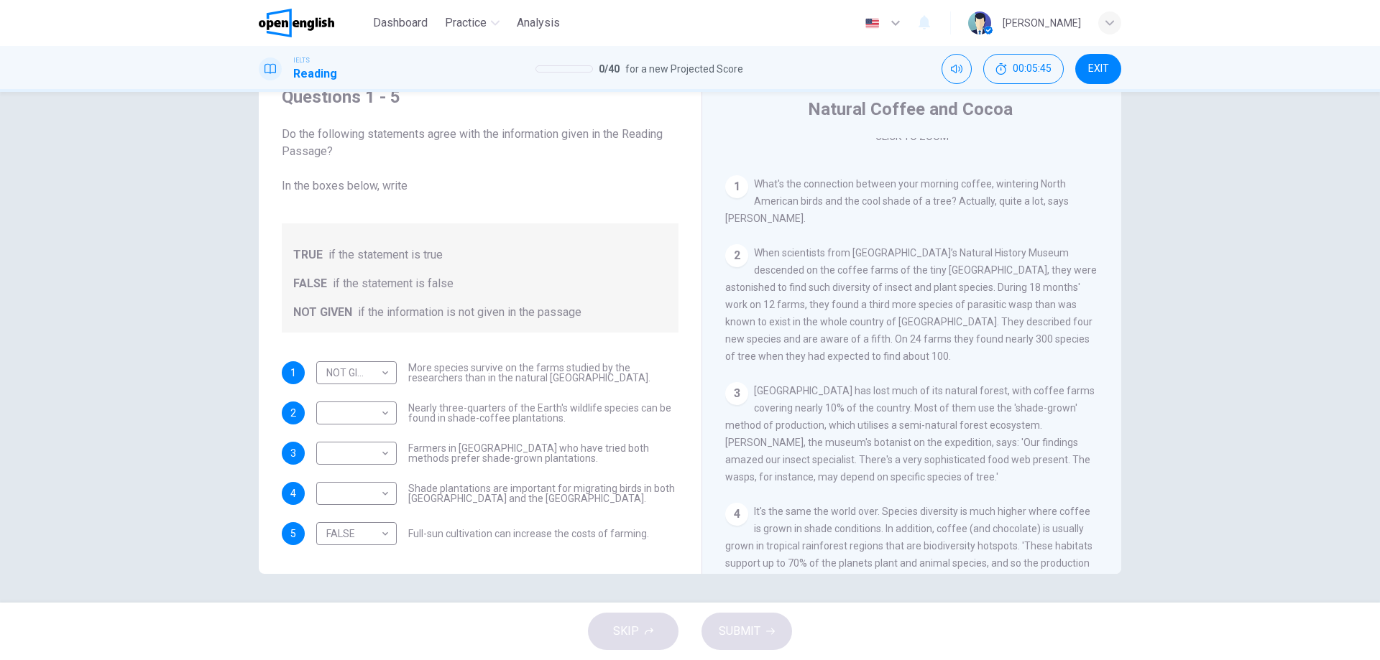
scroll to position [271, 0]
drag, startPoint x: 499, startPoint y: 379, endPoint x: 532, endPoint y: 379, distance: 33.1
click at [527, 380] on span "More species survive on the farms studied by the researchers than in the natura…" at bounding box center [543, 373] width 270 height 20
drag, startPoint x: 869, startPoint y: 198, endPoint x: 1012, endPoint y: 223, distance: 145.2
click at [970, 213] on div "1 What's the connection between your morning coffee, wintering North American b…" at bounding box center [912, 196] width 374 height 52
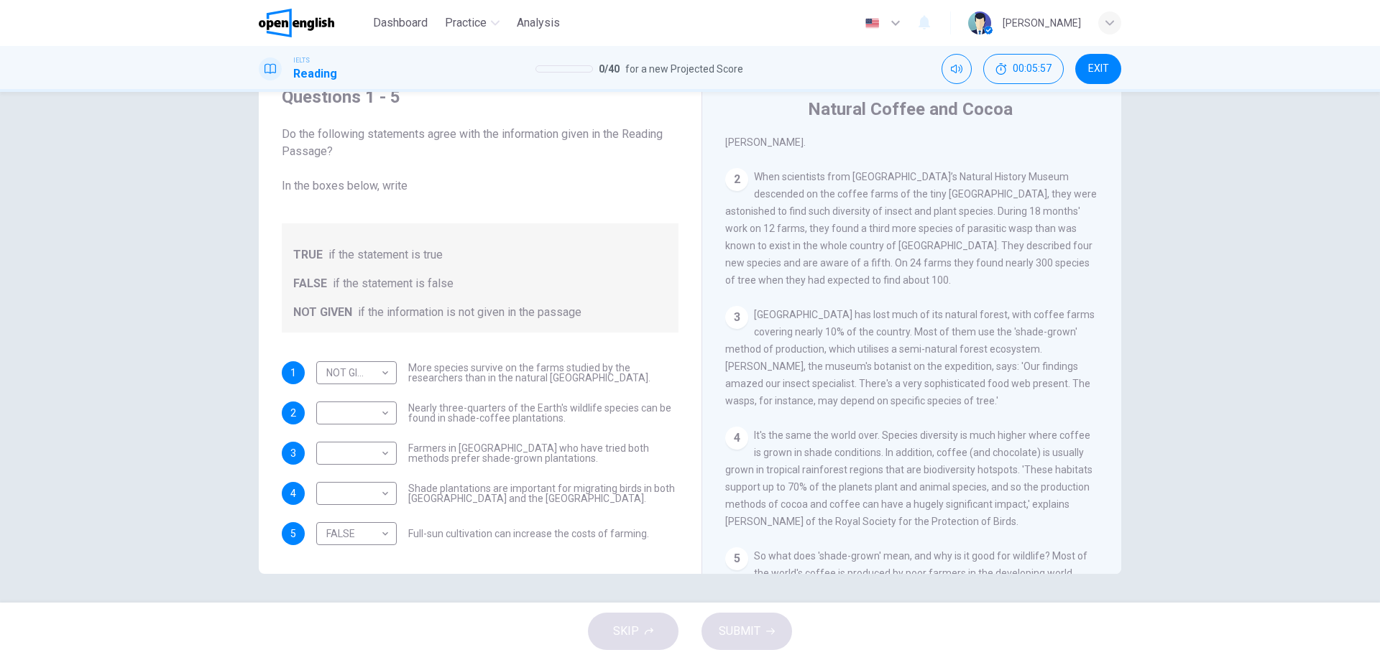
scroll to position [343, 0]
click at [833, 363] on div "3 [GEOGRAPHIC_DATA] has lost much of its natural forest, with coffee farms cove…" at bounding box center [912, 356] width 374 height 103
click at [833, 362] on div "3 [GEOGRAPHIC_DATA] has lost much of its natural forest, with coffee farms cove…" at bounding box center [912, 356] width 374 height 103
click at [833, 356] on span "[GEOGRAPHIC_DATA] has lost much of its natural forest, with coffee farms coveri…" at bounding box center [909, 357] width 369 height 98
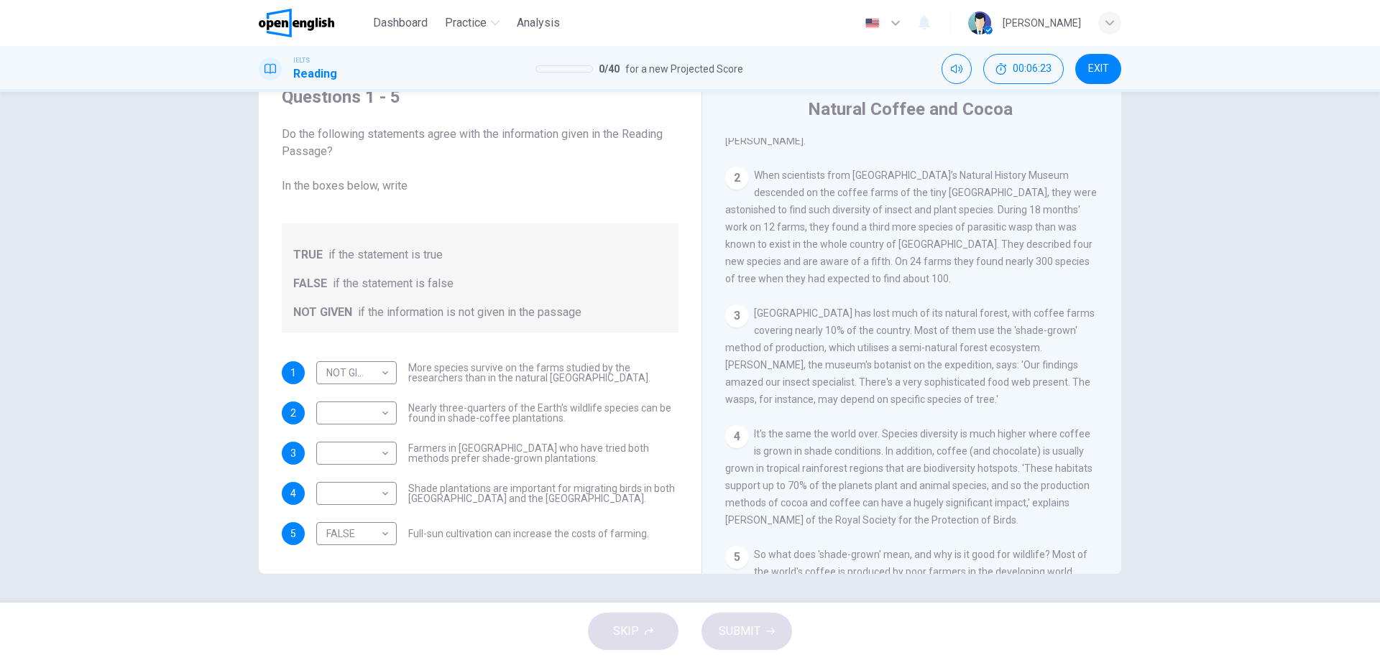
drag, startPoint x: 785, startPoint y: 338, endPoint x: 803, endPoint y: 338, distance: 18.0
click at [803, 338] on span "[GEOGRAPHIC_DATA] has lost much of its natural forest, with coffee farms coveri…" at bounding box center [909, 357] width 369 height 98
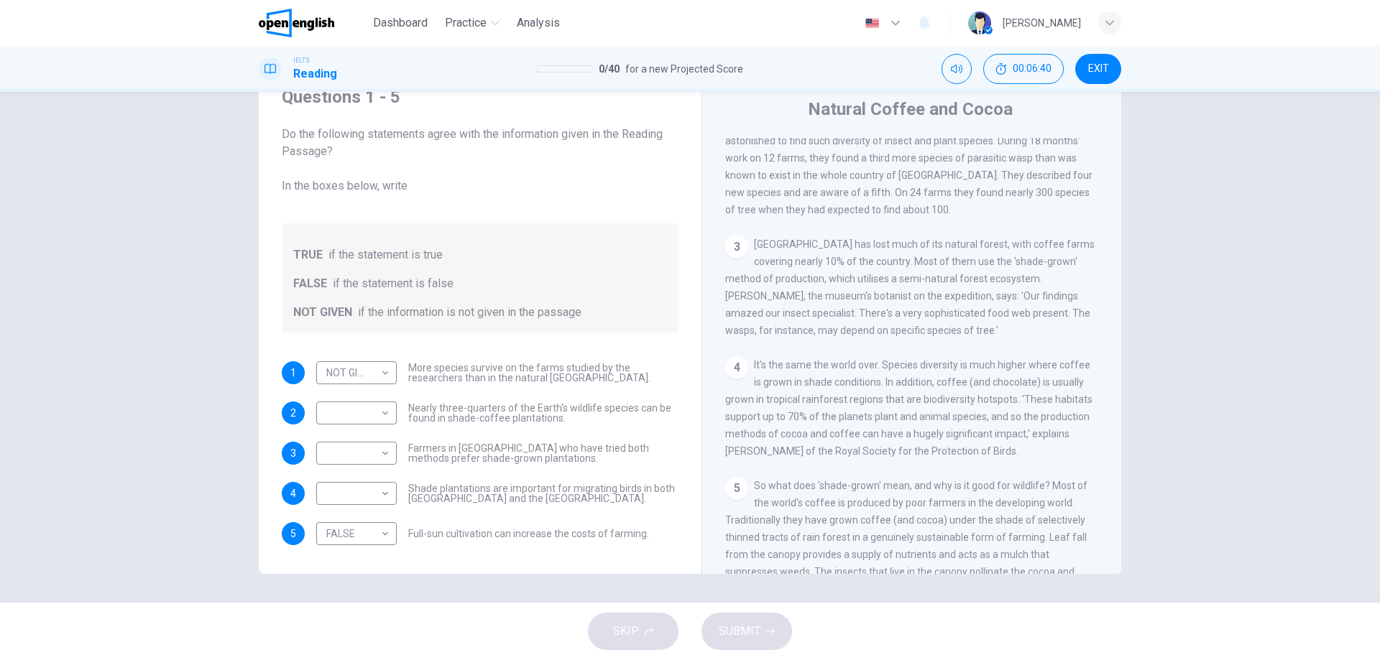
scroll to position [415, 0]
drag, startPoint x: 724, startPoint y: 428, endPoint x: 766, endPoint y: 426, distance: 42.4
click at [757, 426] on span "It's the same the world over. Species diversity is much higher where coffee is …" at bounding box center [908, 405] width 367 height 98
drag, startPoint x: 1058, startPoint y: 398, endPoint x: 1065, endPoint y: 397, distance: 7.2
click at [1065, 397] on div "4 It's the same the world over. Species diversity is much higher where coffee i…" at bounding box center [912, 405] width 374 height 103
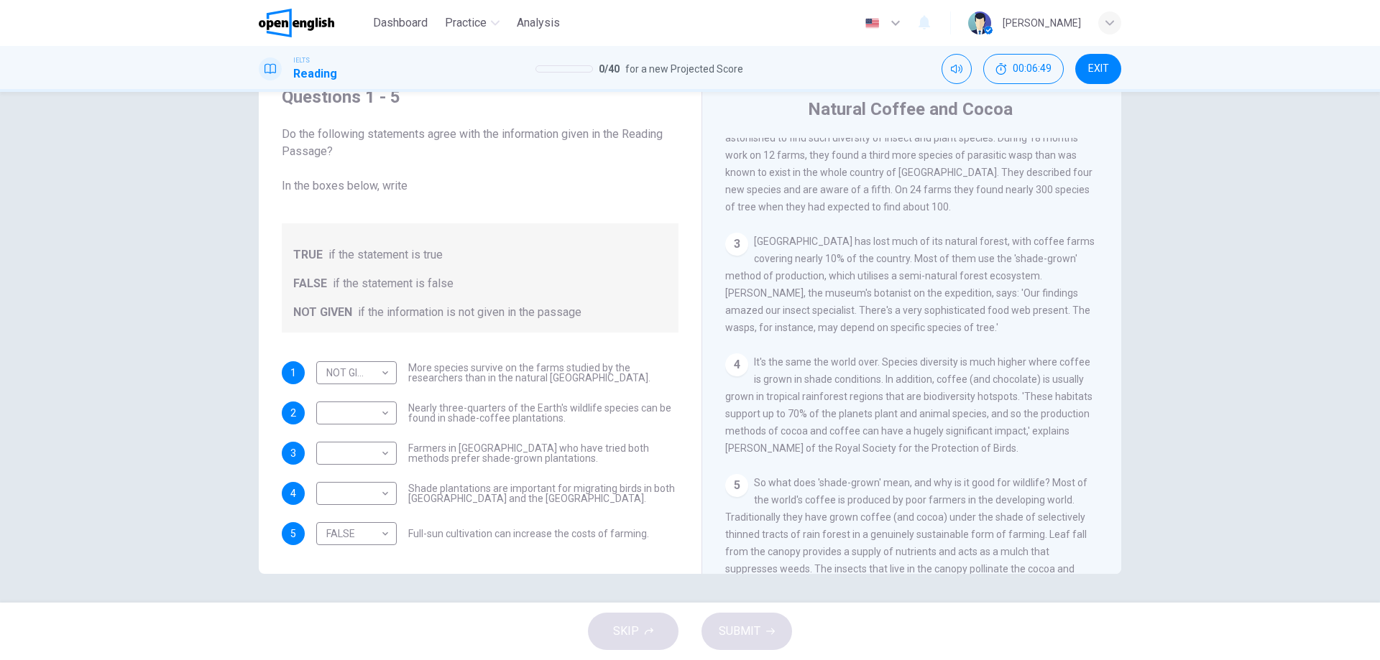
click at [1065, 397] on span "It's the same the world over. Species diversity is much higher where coffee is …" at bounding box center [908, 405] width 367 height 98
drag, startPoint x: 731, startPoint y: 443, endPoint x: 954, endPoint y: 459, distance: 223.4
click at [890, 456] on div "4 It's the same the world over. Species diversity is much higher where coffee i…" at bounding box center [912, 405] width 374 height 103
drag, startPoint x: 1037, startPoint y: 451, endPoint x: 1063, endPoint y: 451, distance: 25.9
click at [1070, 451] on div "4 It's the same the world over. Species diversity is much higher where coffee i…" at bounding box center [912, 405] width 374 height 103
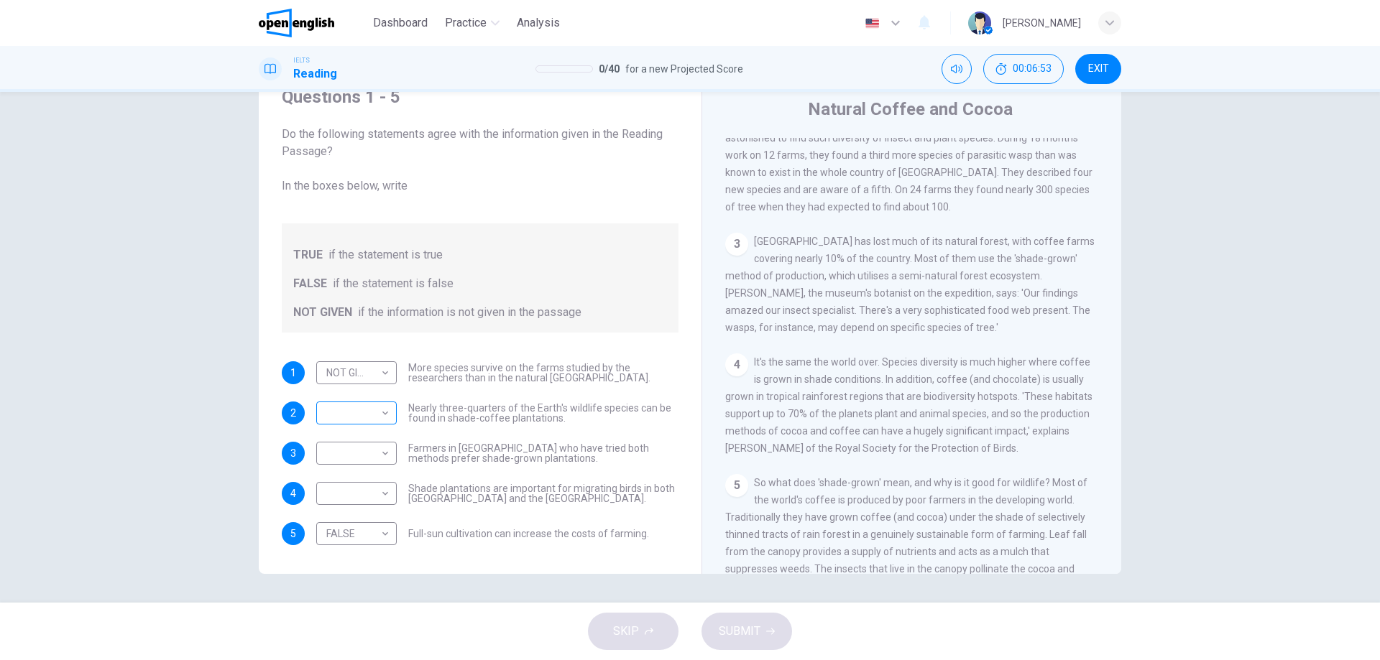
click at [363, 417] on body "This site uses cookies, as explained in our Privacy Policy . If you agree to th…" at bounding box center [690, 330] width 1380 height 660
drag, startPoint x: 343, startPoint y: 435, endPoint x: 365, endPoint y: 444, distance: 23.2
click at [347, 439] on li "TRUE" at bounding box center [353, 436] width 80 height 23
type input "****"
drag, startPoint x: 433, startPoint y: 448, endPoint x: 641, endPoint y: 447, distance: 208.4
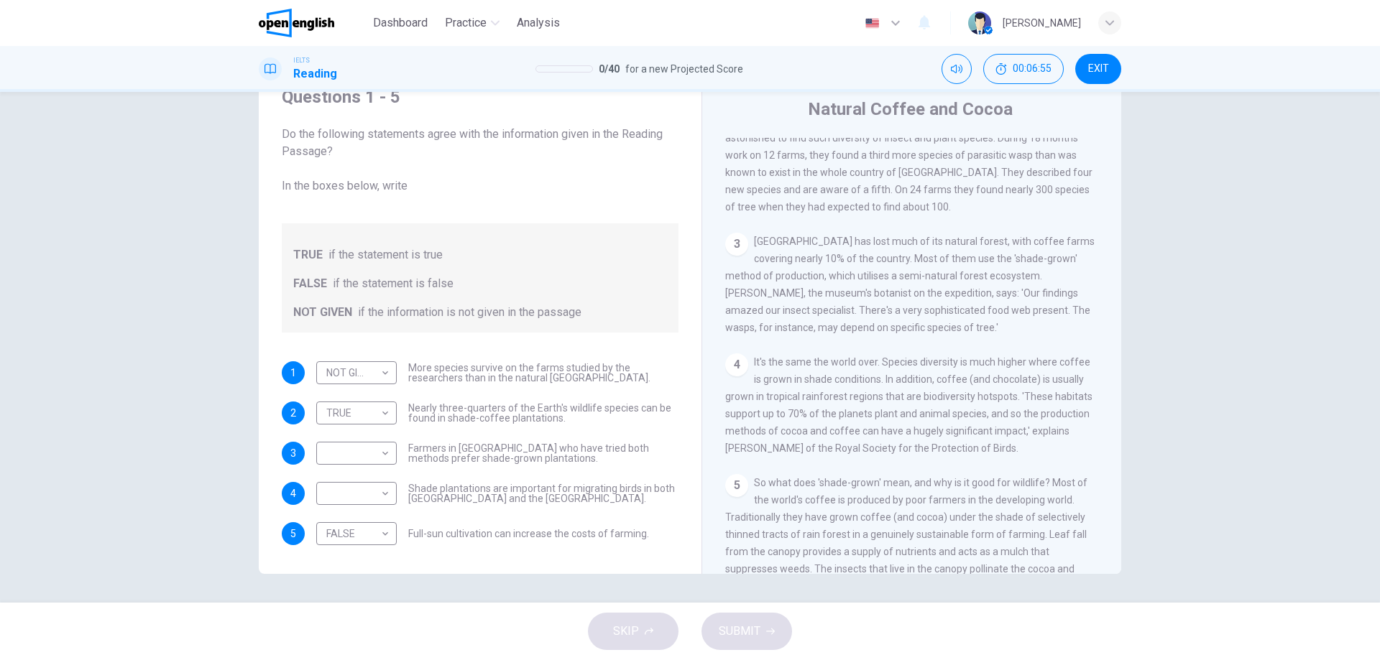
click at [448, 450] on span "Farmers in [GEOGRAPHIC_DATA] who have tried both methods prefer shade-grown pla…" at bounding box center [543, 453] width 270 height 20
drag, startPoint x: 799, startPoint y: 393, endPoint x: 807, endPoint y: 393, distance: 7.9
click at [807, 393] on span "It's the same the world over. Species diversity is much higher where coffee is …" at bounding box center [908, 405] width 367 height 98
drag, startPoint x: 753, startPoint y: 388, endPoint x: 832, endPoint y: 392, distance: 79.2
click at [822, 392] on span "It's the same the world over. Species diversity is much higher where coffee is …" at bounding box center [908, 405] width 367 height 98
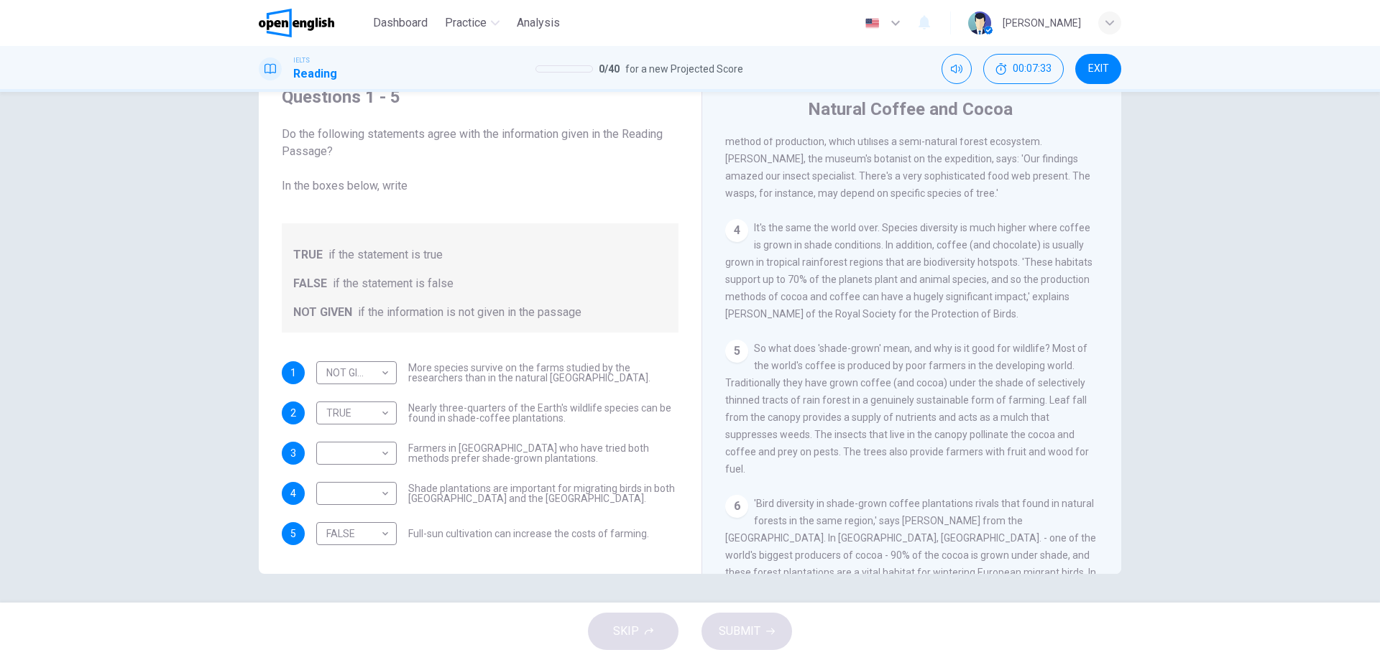
scroll to position [558, 0]
click at [844, 394] on span "So what does 'shade-grown' mean, and why is it good for wildlife? Most of the w…" at bounding box center [907, 399] width 364 height 132
drag, startPoint x: 995, startPoint y: 428, endPoint x: 1045, endPoint y: 437, distance: 51.2
click at [1045, 437] on div "5 So what does 'shade-grown' mean, and why is it good for wildlife? Most of the…" at bounding box center [912, 400] width 374 height 138
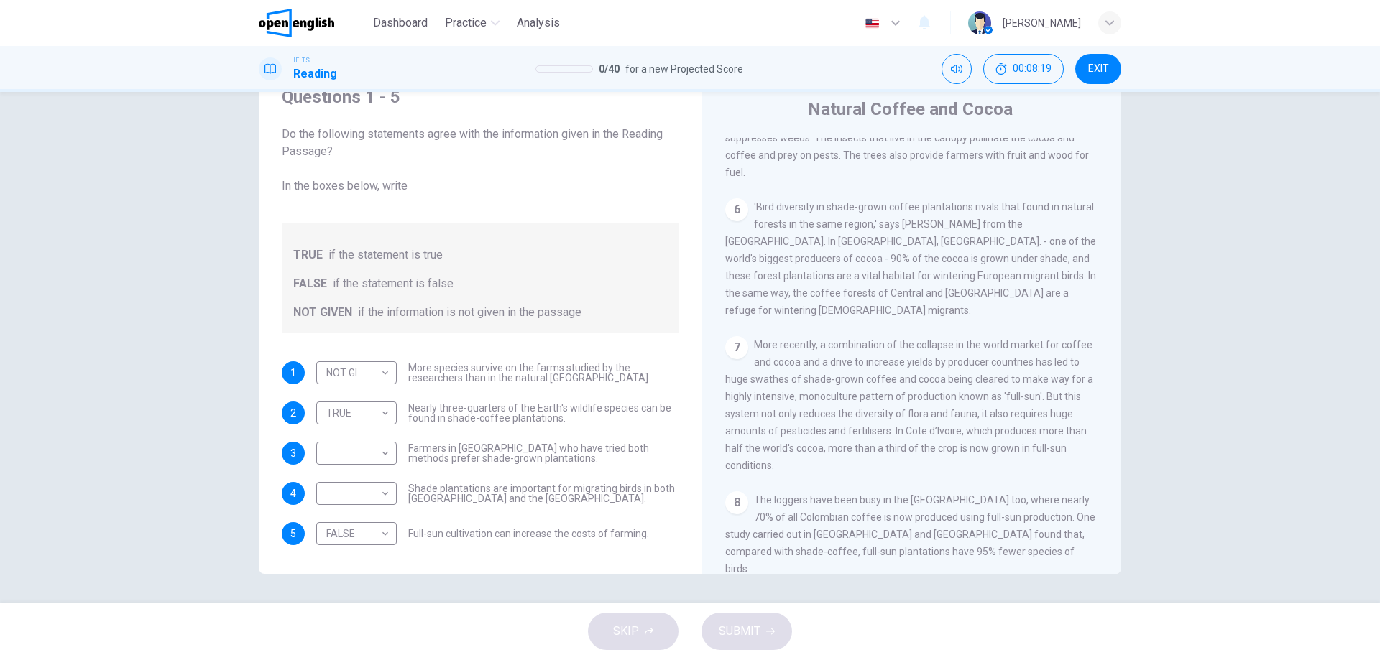
scroll to position [918, 0]
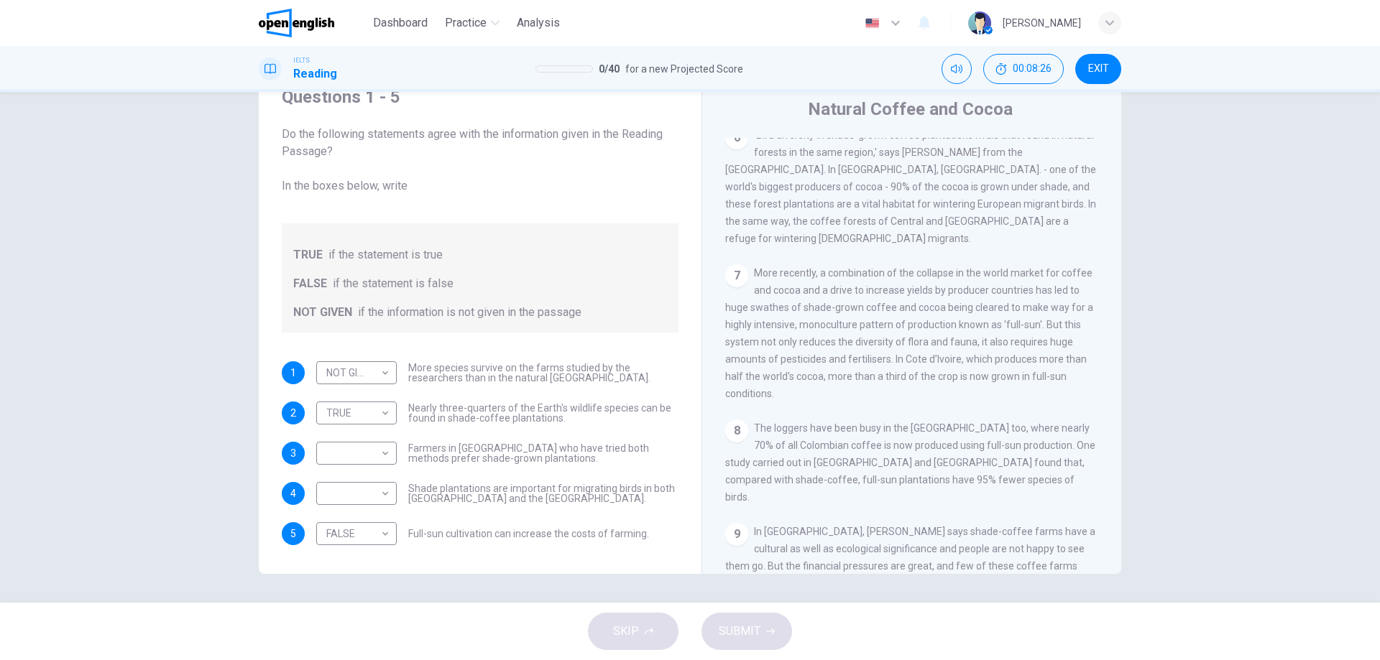
drag, startPoint x: 985, startPoint y: 350, endPoint x: 1016, endPoint y: 351, distance: 30.9
click at [1012, 351] on span "More recently, a combination of the collapse in the world market for coffee and…" at bounding box center [909, 333] width 368 height 132
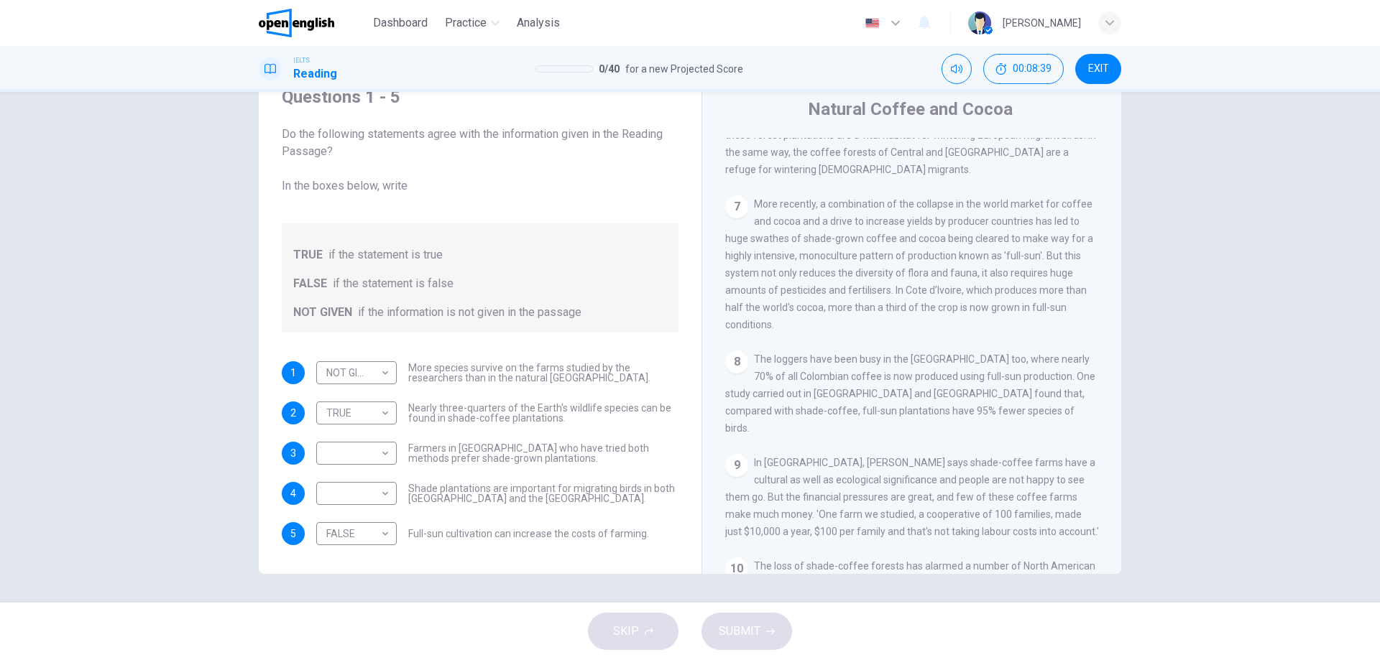
scroll to position [989, 0]
drag, startPoint x: 839, startPoint y: 435, endPoint x: 862, endPoint y: 437, distance: 23.1
click at [851, 434] on div "8 The loggers have been busy in the [GEOGRAPHIC_DATA] too, where nearly 70% of …" at bounding box center [912, 391] width 374 height 86
drag, startPoint x: 1003, startPoint y: 425, endPoint x: 1035, endPoint y: 425, distance: 31.6
click at [1035, 425] on span "The loggers have been busy in the [GEOGRAPHIC_DATA] too, where nearly 70% of al…" at bounding box center [910, 391] width 370 height 80
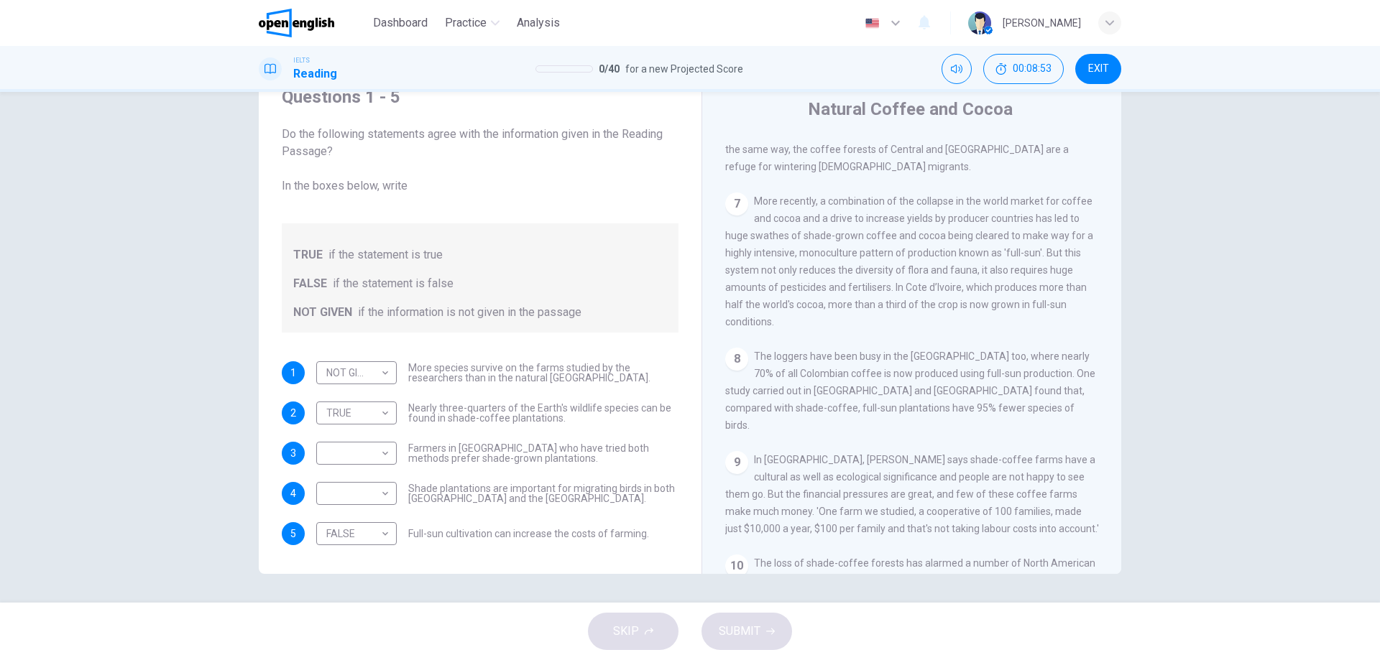
drag, startPoint x: 1019, startPoint y: 420, endPoint x: 1031, endPoint y: 422, distance: 12.3
click at [1031, 422] on span "The loggers have been busy in the [GEOGRAPHIC_DATA] too, where nearly 70% of al…" at bounding box center [910, 391] width 370 height 80
drag, startPoint x: 817, startPoint y: 444, endPoint x: 837, endPoint y: 443, distance: 20.2
click at [836, 431] on span "The loggers have been busy in the [GEOGRAPHIC_DATA] too, where nearly 70% of al…" at bounding box center [910, 391] width 370 height 80
click at [837, 431] on span "The loggers have been busy in the [GEOGRAPHIC_DATA] too, where nearly 70% of al…" at bounding box center [910, 391] width 370 height 80
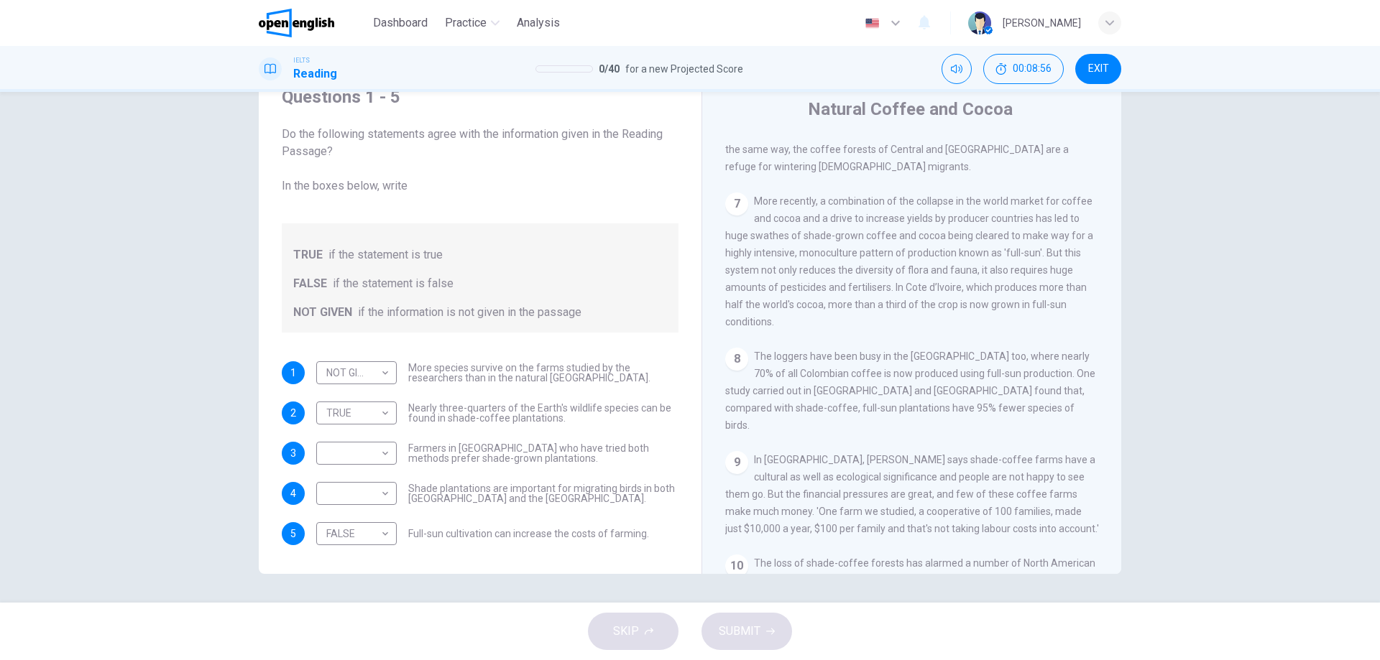
drag, startPoint x: 843, startPoint y: 443, endPoint x: 882, endPoint y: 441, distance: 38.8
click at [882, 431] on span "The loggers have been busy in the [GEOGRAPHIC_DATA] too, where nearly 70% of al…" at bounding box center [910, 391] width 370 height 80
click at [924, 431] on span "The loggers have been busy in the [GEOGRAPHIC_DATA] too, where nearly 70% of al…" at bounding box center [910, 391] width 370 height 80
drag, startPoint x: 555, startPoint y: 493, endPoint x: 597, endPoint y: 491, distance: 42.4
click at [597, 491] on span "Shade plantations are important for migrating birds in both [GEOGRAPHIC_DATA] a…" at bounding box center [543, 494] width 270 height 20
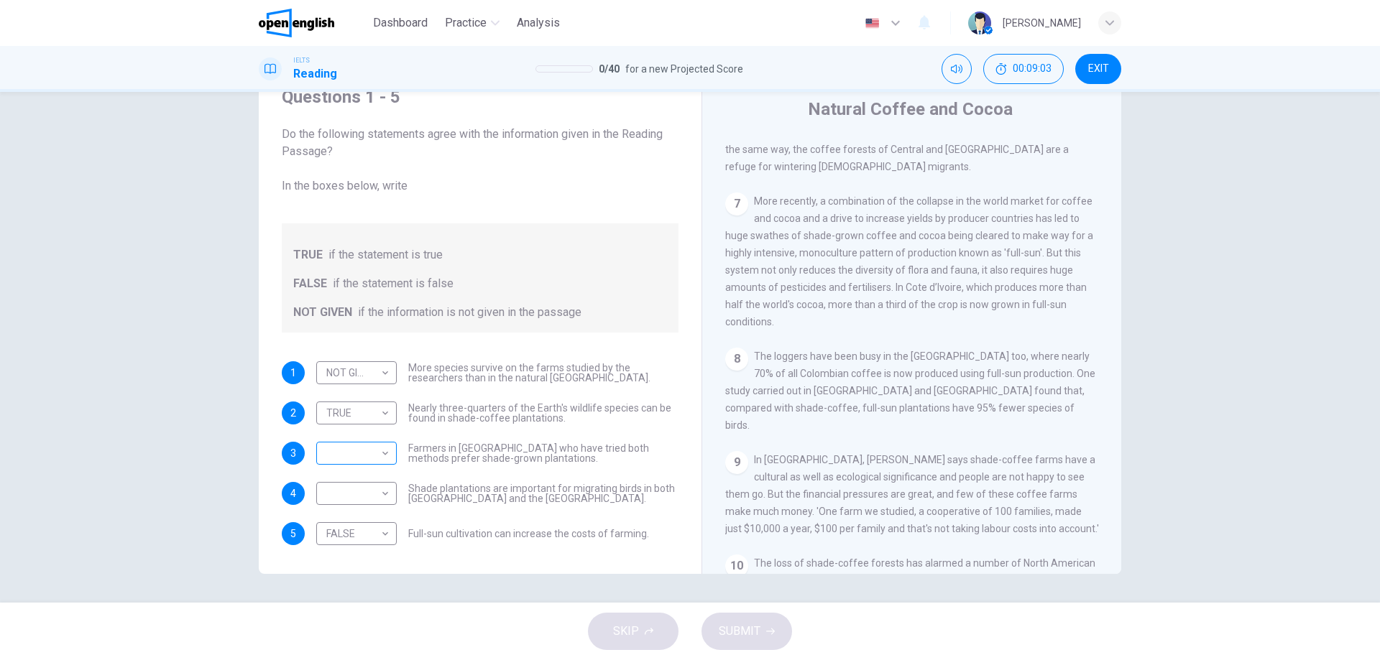
click at [364, 450] on body "This site uses cookies, as explained in our Privacy Policy . If you agree to th…" at bounding box center [690, 330] width 1380 height 660
click at [362, 513] on li "NOT GIVEN" at bounding box center [353, 522] width 80 height 23
type input "*********"
click at [371, 494] on body "This site uses cookies, as explained in our Privacy Policy . If you agree to th…" at bounding box center [690, 330] width 1380 height 660
drag, startPoint x: 348, startPoint y: 519, endPoint x: 459, endPoint y: 550, distance: 115.1
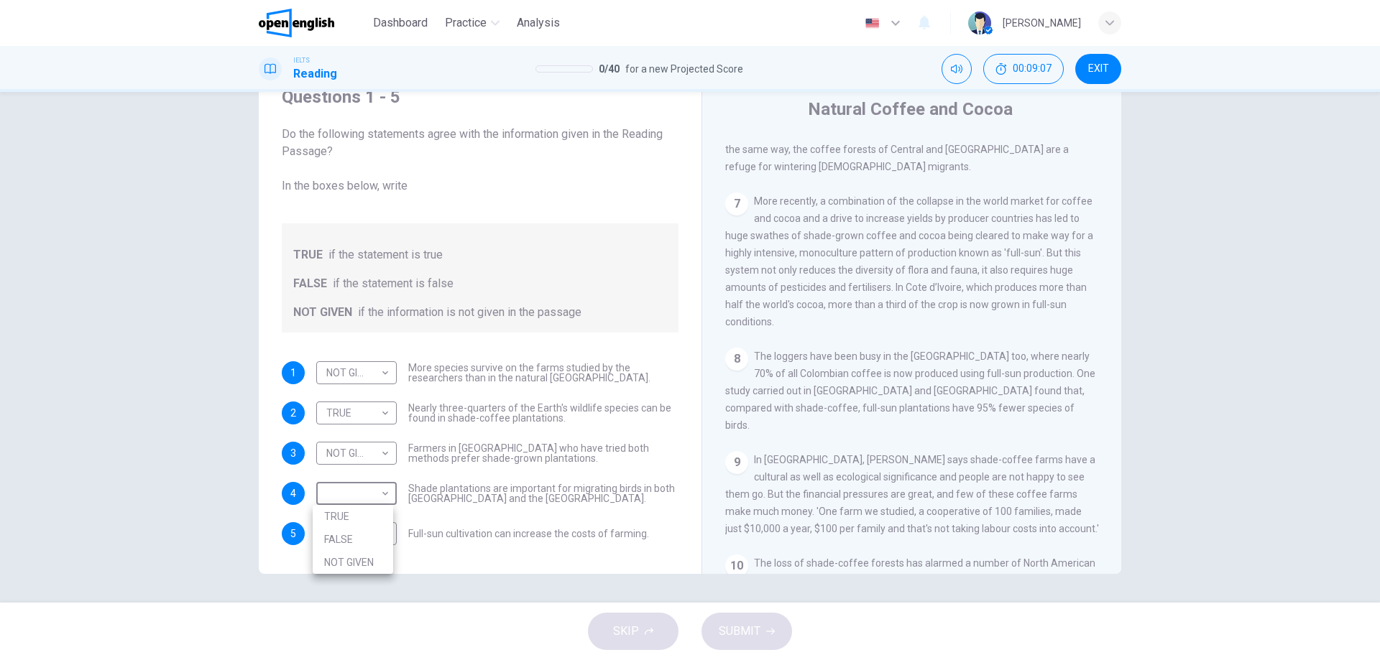
click at [351, 519] on li "TRUE" at bounding box center [353, 516] width 80 height 23
type input "****"
drag, startPoint x: 759, startPoint y: 606, endPoint x: 756, endPoint y: 622, distance: 16.1
click at [759, 607] on div "SKIP SUBMIT" at bounding box center [690, 631] width 1380 height 57
click at [756, 622] on span "SUBMIT" at bounding box center [740, 632] width 42 height 20
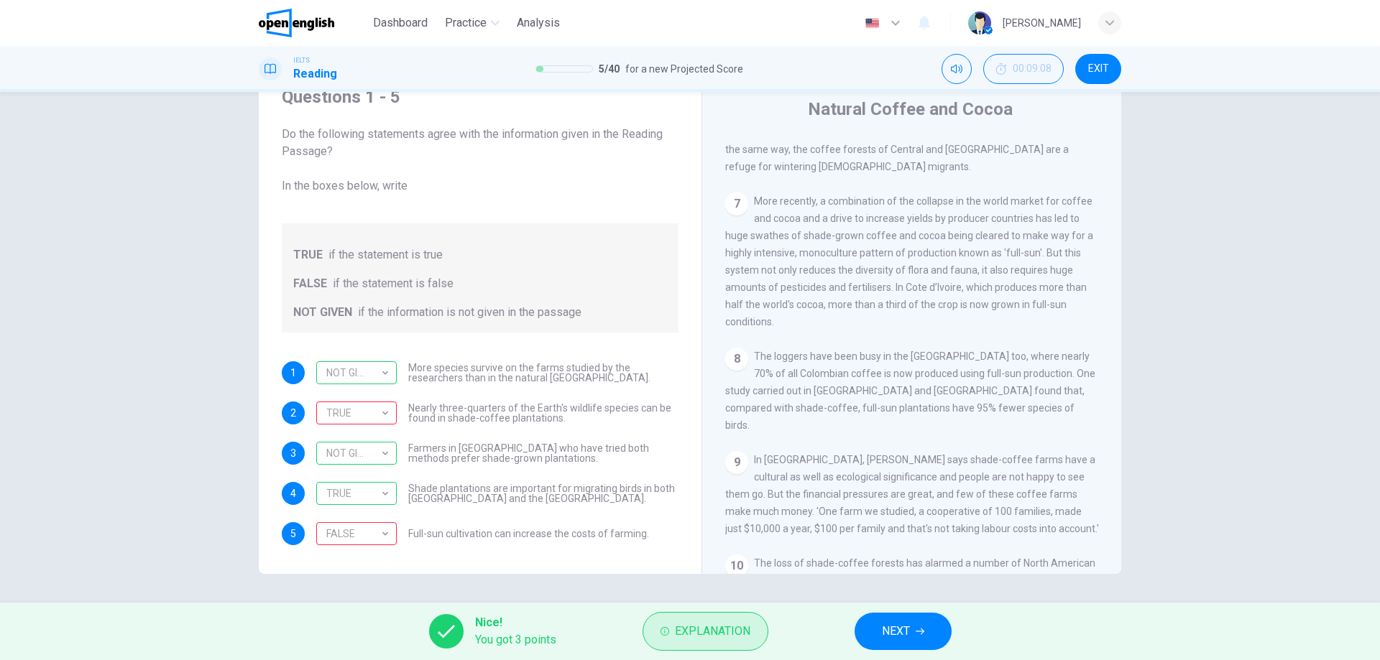
click at [710, 624] on span "Explanation" at bounding box center [712, 632] width 75 height 20
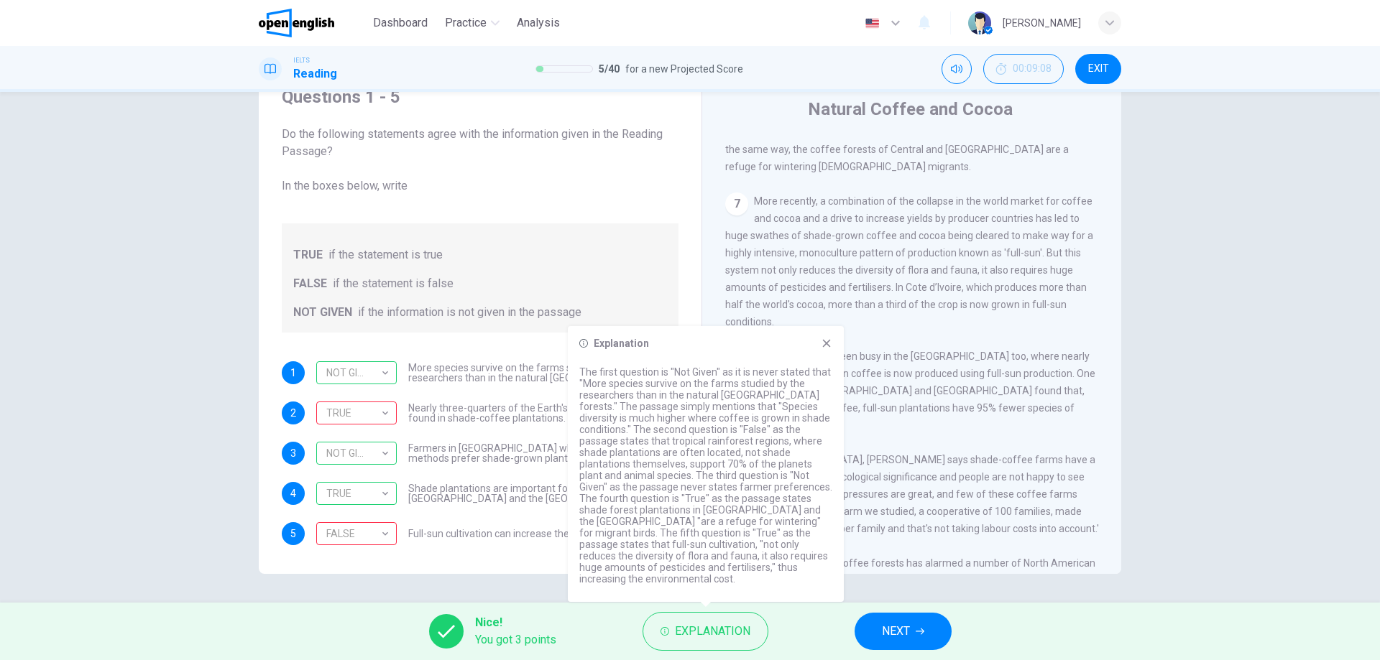
drag, startPoint x: 611, startPoint y: 474, endPoint x: 624, endPoint y: 478, distance: 13.4
click at [624, 478] on p "The first question is "Not Given" as it is never stated that "More species surv…" at bounding box center [705, 475] width 253 height 218
click at [530, 445] on span "Farmers in [GEOGRAPHIC_DATA] who have tried both methods prefer shade-grown pla…" at bounding box center [543, 453] width 270 height 20
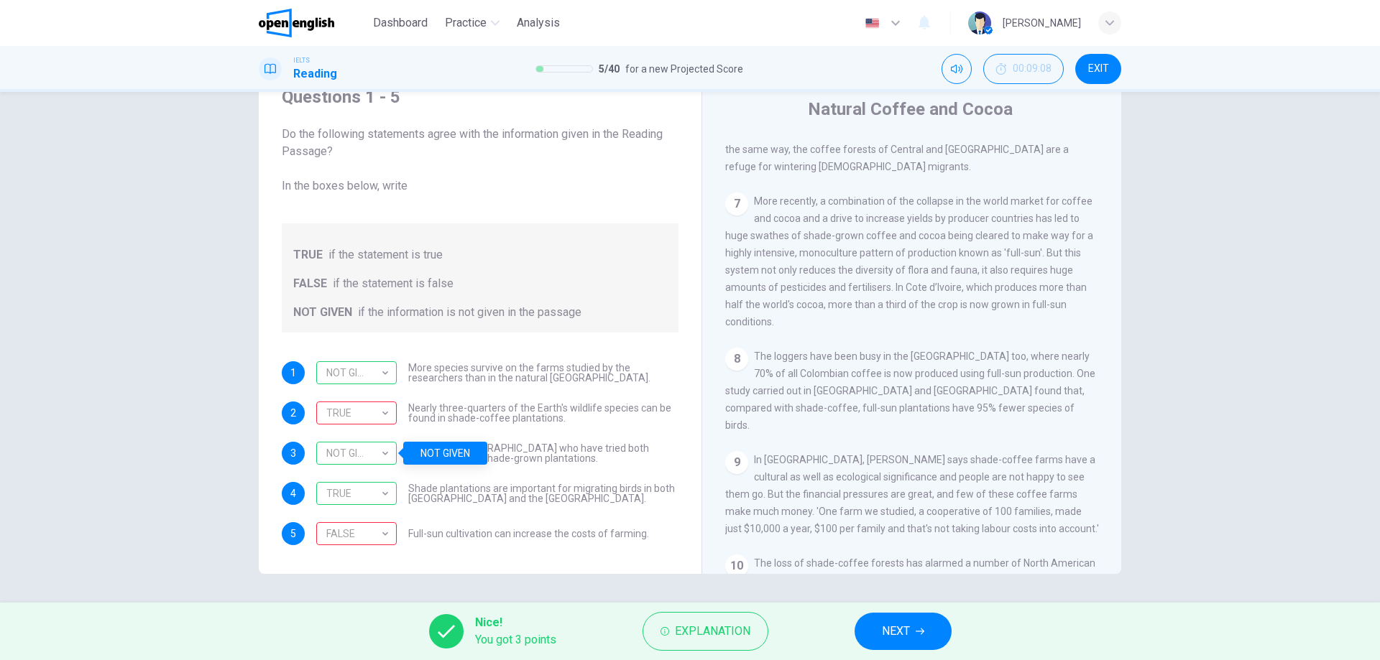
drag, startPoint x: 572, startPoint y: 412, endPoint x: 565, endPoint y: 414, distance: 7.3
click at [571, 412] on span "Nearly three-quarters of the Earth's wildlife species can be found in shade-cof…" at bounding box center [543, 413] width 270 height 20
drag, startPoint x: 555, startPoint y: 417, endPoint x: 476, endPoint y: 418, distance: 78.3
click at [476, 418] on span "Nearly three-quarters of the Earth's wildlife species can be found in shade-cof…" at bounding box center [543, 413] width 270 height 20
drag, startPoint x: 443, startPoint y: 412, endPoint x: 433, endPoint y: 412, distance: 10.1
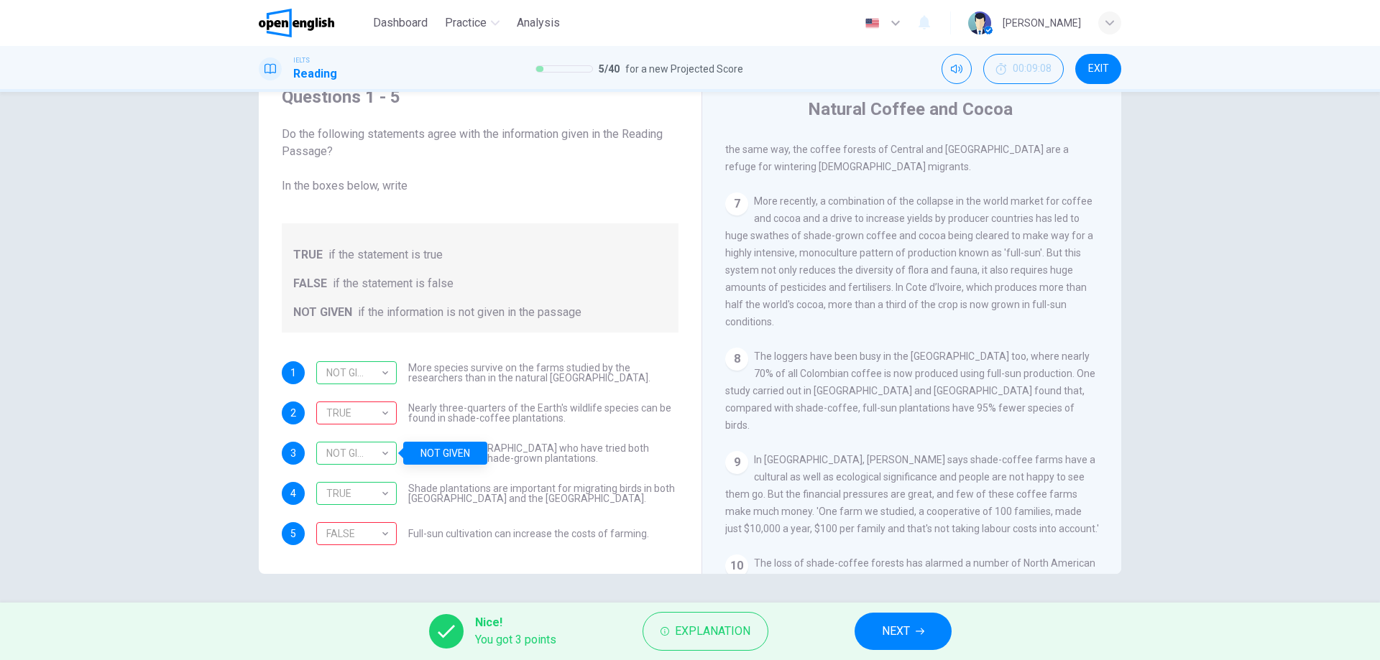
click at [433, 412] on span "Nearly three-quarters of the Earth's wildlife species can be found in shade-cof…" at bounding box center [543, 413] width 270 height 20
click at [362, 412] on div "TRUE" at bounding box center [353, 413] width 75 height 41
drag, startPoint x: 420, startPoint y: 534, endPoint x: 479, endPoint y: 533, distance: 58.9
click at [475, 533] on span "Full-sun cultivation can increase the costs of farming." at bounding box center [528, 534] width 241 height 10
drag, startPoint x: 507, startPoint y: 533, endPoint x: 525, endPoint y: 533, distance: 17.2
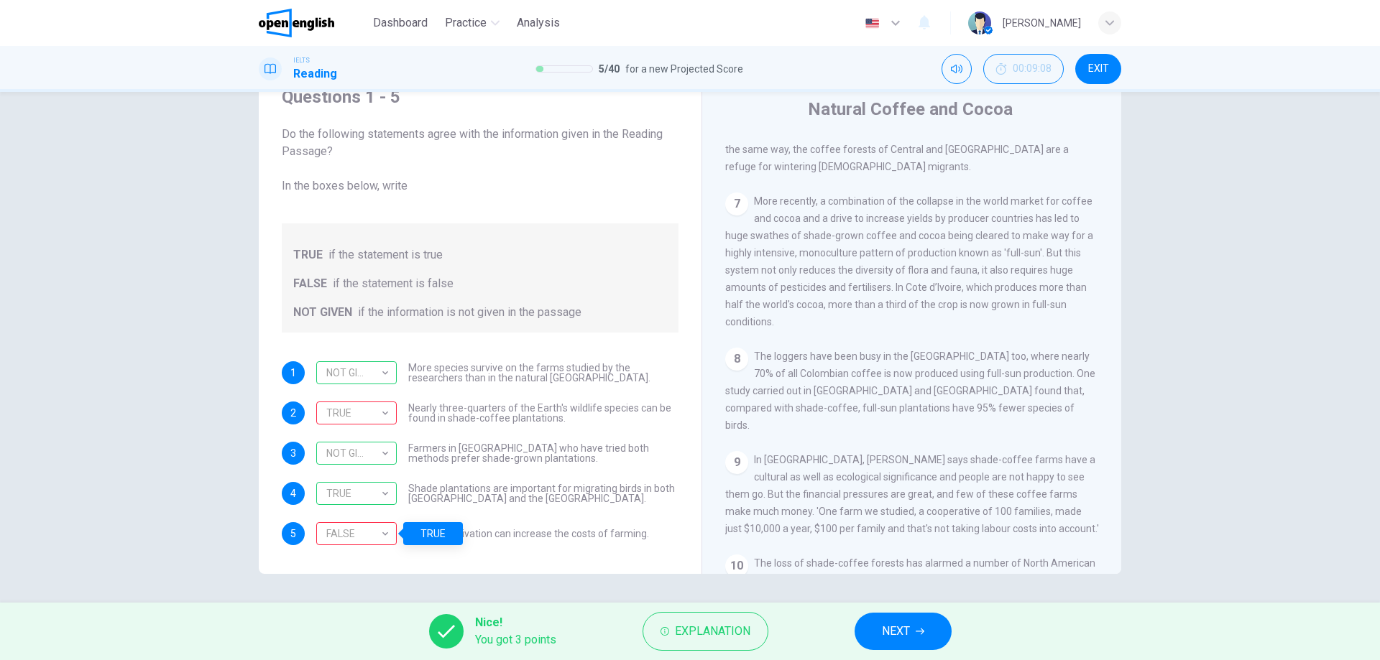
click at [522, 533] on span "Full-sun cultivation can increase the costs of farming." at bounding box center [528, 534] width 241 height 10
drag, startPoint x: 818, startPoint y: 445, endPoint x: 818, endPoint y: 437, distance: 8.6
click at [864, 431] on span "The loggers have been busy in the [GEOGRAPHIC_DATA] too, where nearly 70% of al…" at bounding box center [910, 391] width 370 height 80
click at [809, 431] on span "The loggers have been busy in the [GEOGRAPHIC_DATA] too, where nearly 70% of al…" at bounding box center [910, 391] width 370 height 80
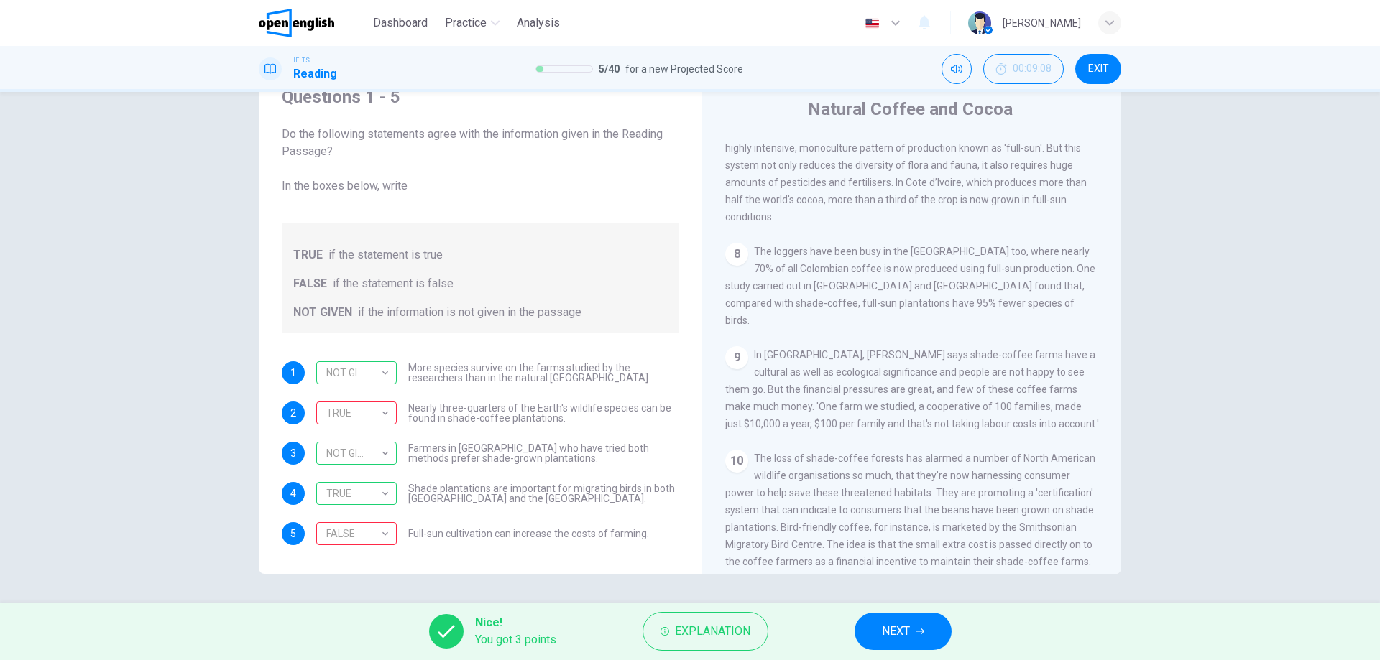
scroll to position [1133, 0]
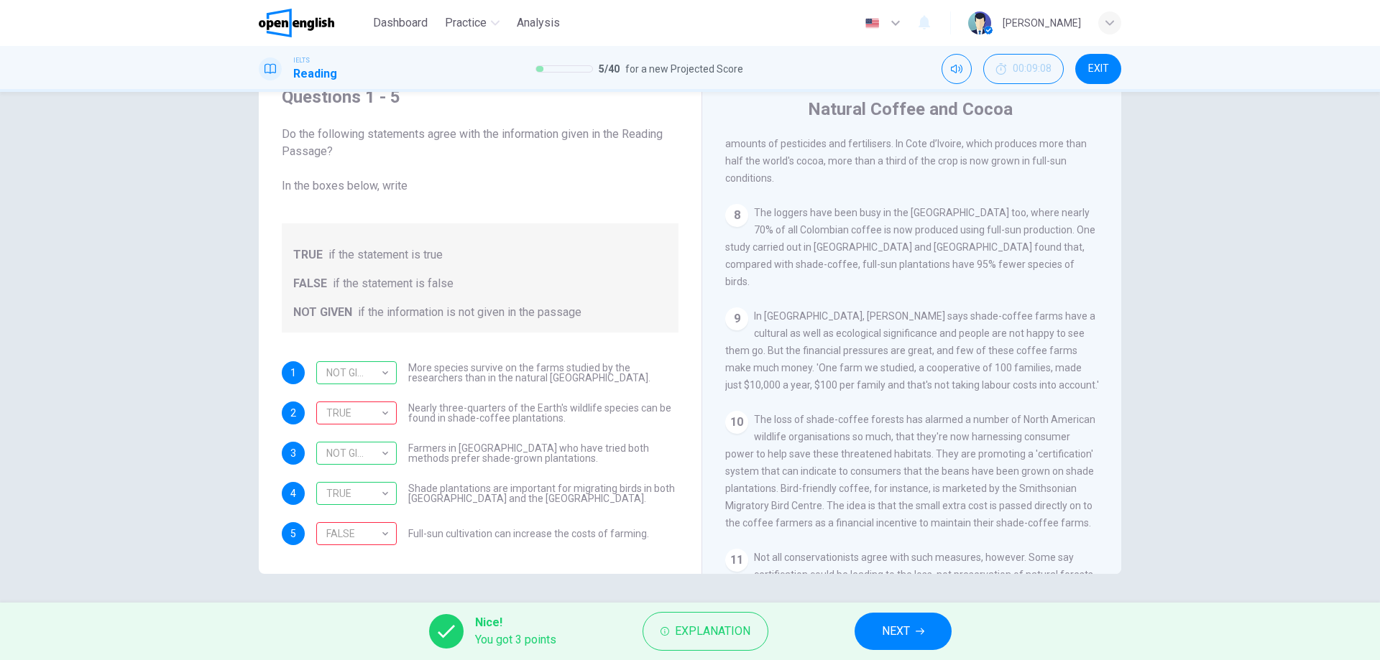
drag, startPoint x: 849, startPoint y: 313, endPoint x: 921, endPoint y: 322, distance: 72.4
click at [921, 322] on div "CLICK TO ZOOM Click to Zoom 1 What's the connection between your morning coffee…" at bounding box center [921, 356] width 392 height 436
drag, startPoint x: 779, startPoint y: 338, endPoint x: 980, endPoint y: 343, distance: 201.3
click at [996, 343] on div "9 In [GEOGRAPHIC_DATA], [PERSON_NAME] says shade-coffee farms have a cultural a…" at bounding box center [912, 351] width 374 height 86
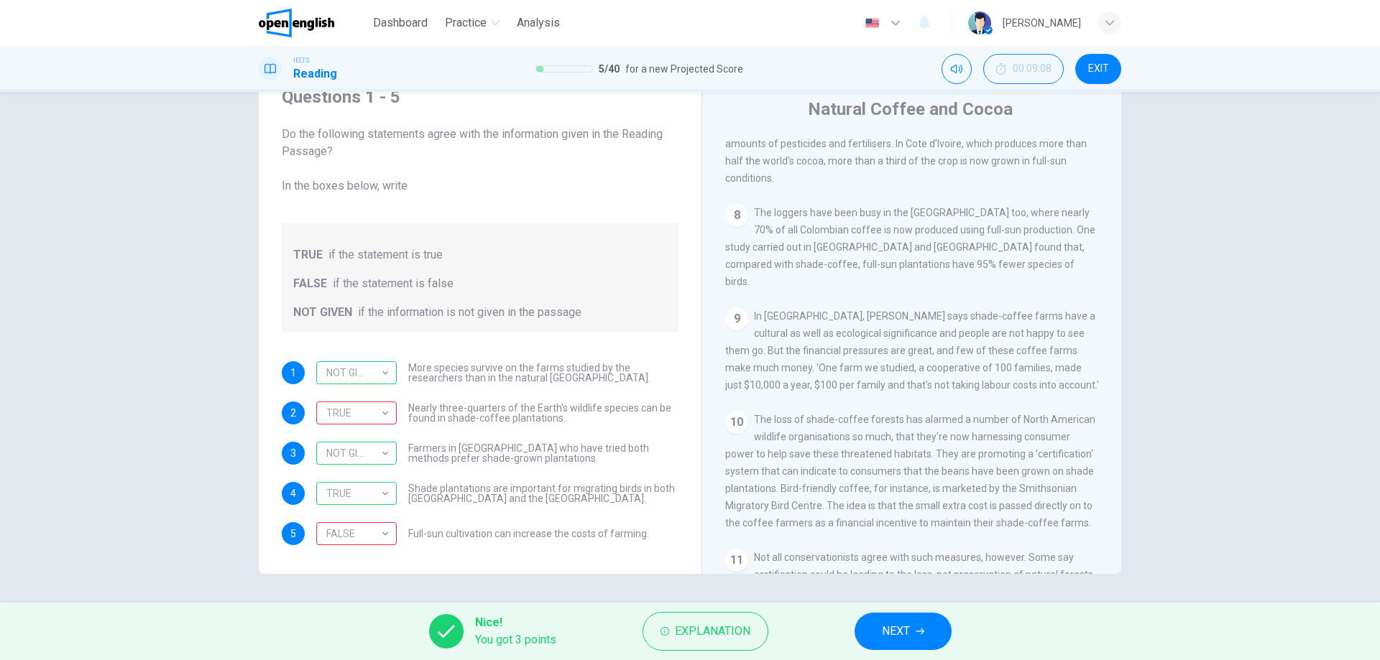
drag, startPoint x: 826, startPoint y: 356, endPoint x: 989, endPoint y: 361, distance: 163.2
click at [987, 361] on div "9 In [GEOGRAPHIC_DATA], [PERSON_NAME] says shade-coffee farms have a cultural a…" at bounding box center [912, 351] width 374 height 86
click at [722, 617] on button "Explanation" at bounding box center [705, 631] width 126 height 39
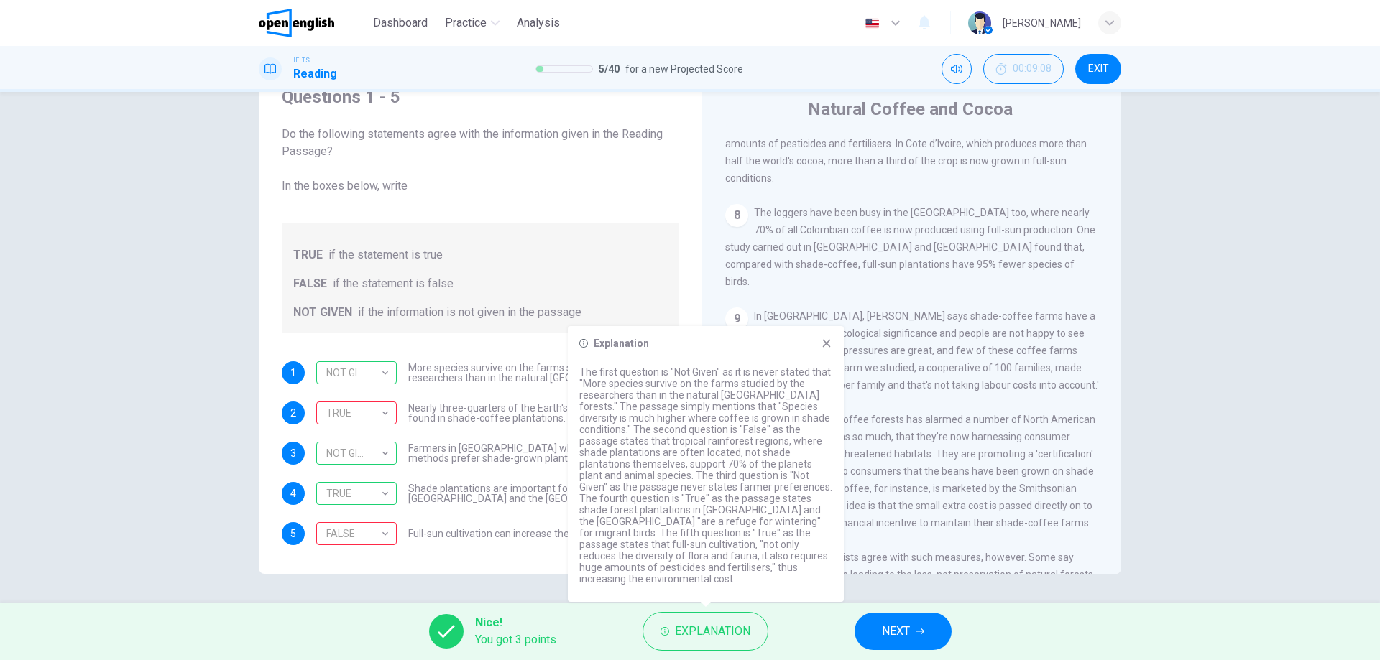
click at [515, 571] on div "Questions 1 - 5 Do the following statements agree with the information given in…" at bounding box center [480, 331] width 420 height 485
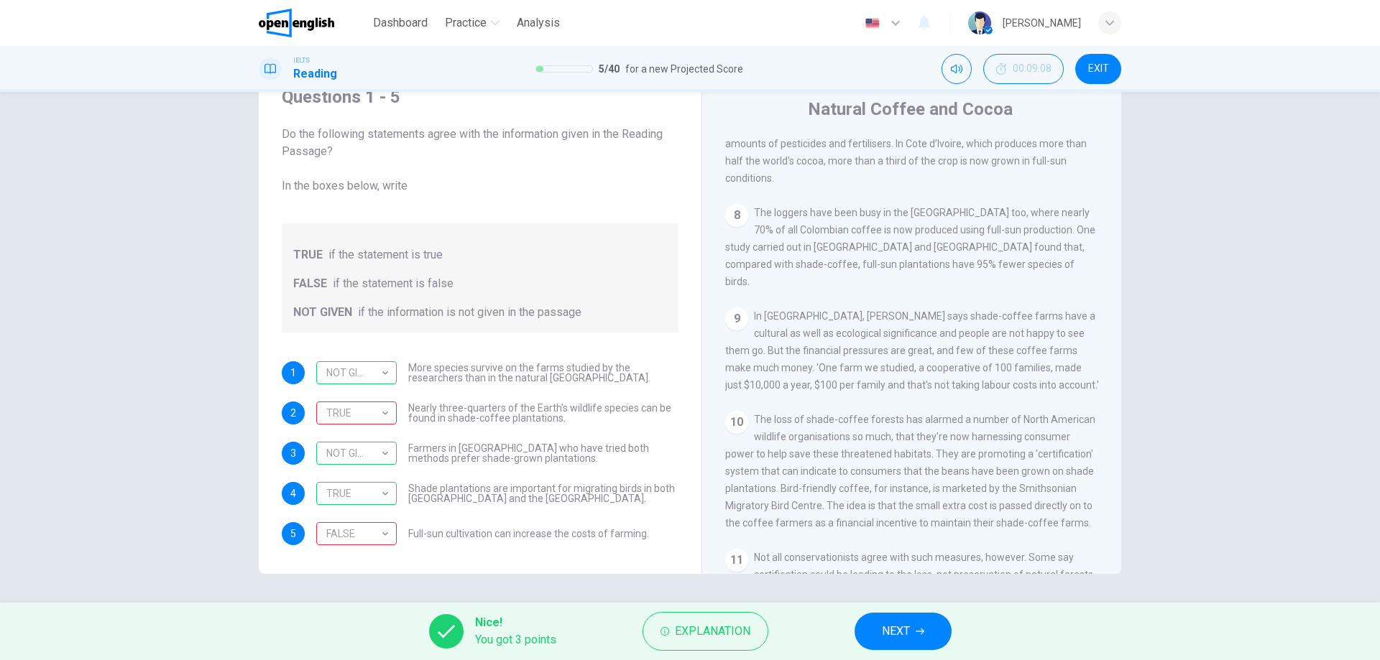
click at [877, 627] on button "NEXT" at bounding box center [902, 631] width 97 height 37
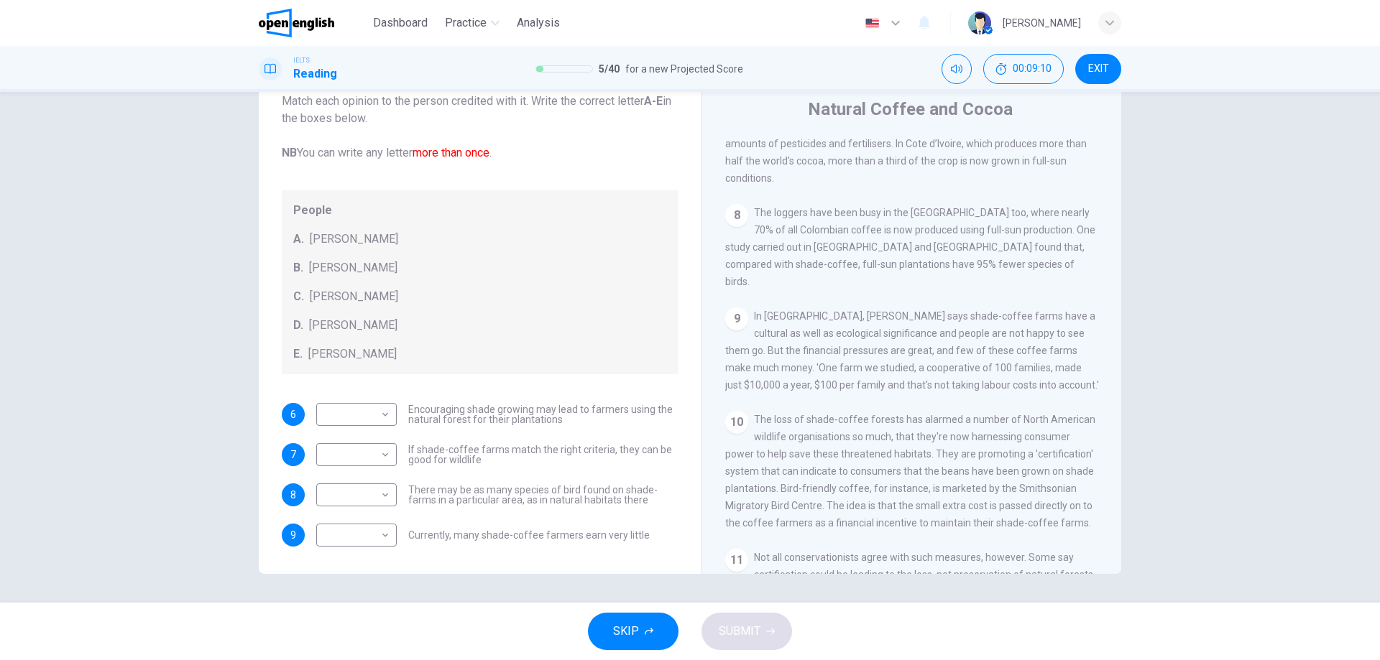
scroll to position [87, 0]
click at [485, 425] on div "6 ​ ​ Encouraging shade growing may lead to farmers using the natural forest fo…" at bounding box center [480, 474] width 397 height 144
drag, startPoint x: 352, startPoint y: 235, endPoint x: 653, endPoint y: 296, distance: 307.2
click at [398, 241] on div "A. [PERSON_NAME]" at bounding box center [480, 237] width 374 height 17
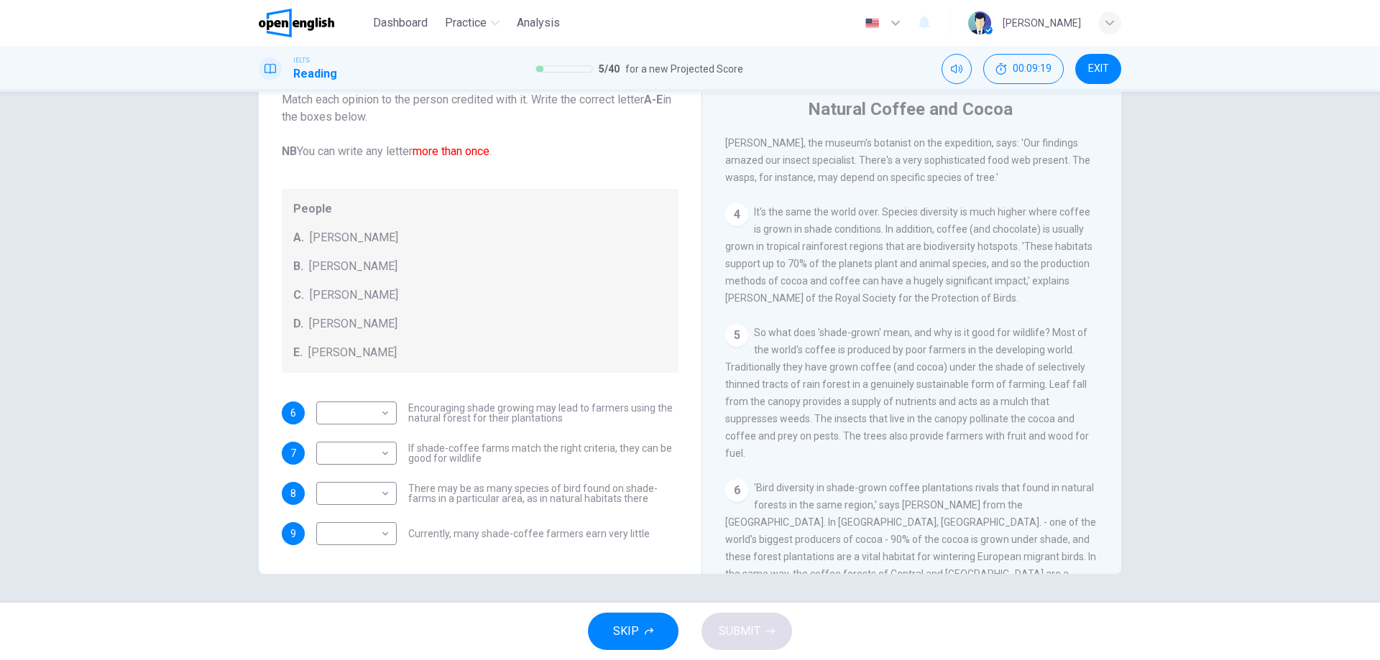
scroll to position [486, 0]
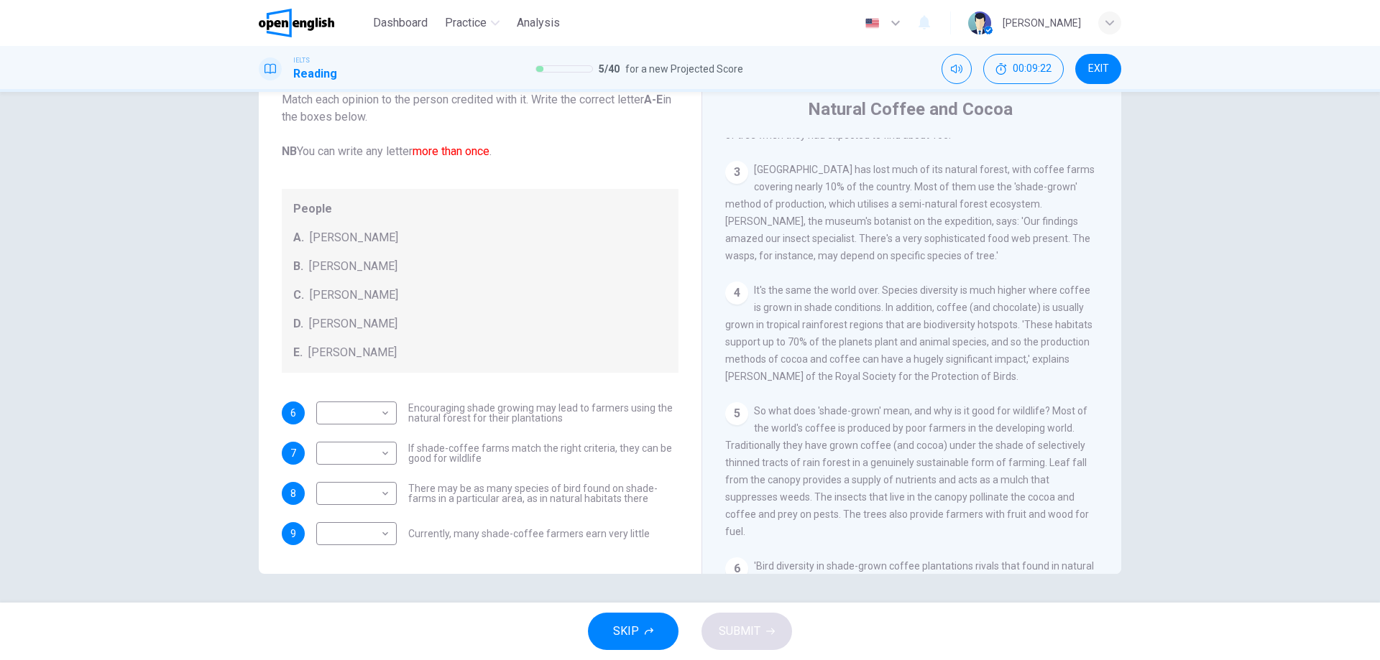
drag, startPoint x: 988, startPoint y: 213, endPoint x: 1007, endPoint y: 212, distance: 19.4
click at [1005, 212] on span "[GEOGRAPHIC_DATA] has lost much of its natural forest, with coffee farms coveri…" at bounding box center [909, 213] width 369 height 98
click at [1009, 212] on span "[GEOGRAPHIC_DATA] has lost much of its natural forest, with coffee farms coveri…" at bounding box center [909, 213] width 369 height 98
drag, startPoint x: 838, startPoint y: 248, endPoint x: 877, endPoint y: 248, distance: 39.5
click at [877, 248] on span "[GEOGRAPHIC_DATA] has lost much of its natural forest, with coffee farms coveri…" at bounding box center [909, 213] width 369 height 98
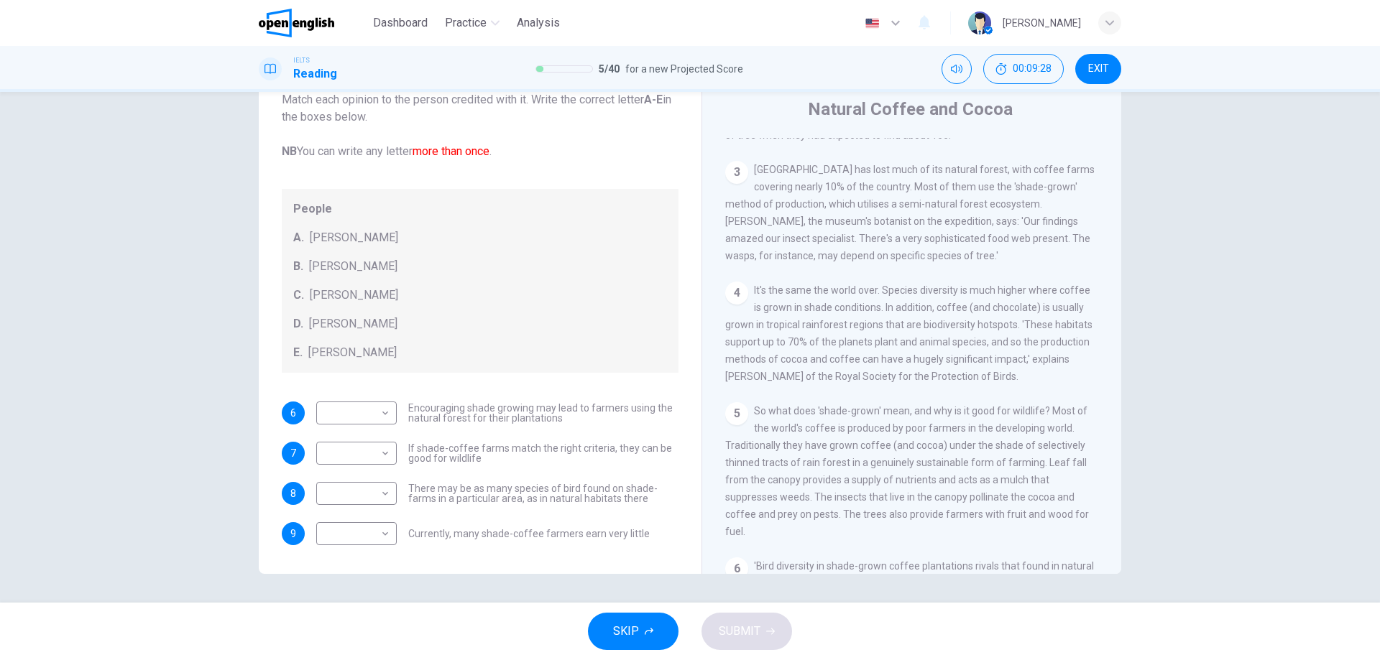
click at [974, 251] on span "[GEOGRAPHIC_DATA] has lost much of its natural forest, with coffee farms coveri…" at bounding box center [909, 213] width 369 height 98
click at [877, 262] on span "[GEOGRAPHIC_DATA] has lost much of its natural forest, with coffee farms coveri…" at bounding box center [909, 213] width 369 height 98
click at [377, 492] on body "This site uses cookies, as explained in our Privacy Policy . If you agree to th…" at bounding box center [690, 330] width 1380 height 660
click at [371, 497] on body "This site uses cookies, as explained in our Privacy Policy . If you agree to th…" at bounding box center [690, 330] width 1380 height 660
click at [354, 512] on li "A" at bounding box center [353, 516] width 80 height 23
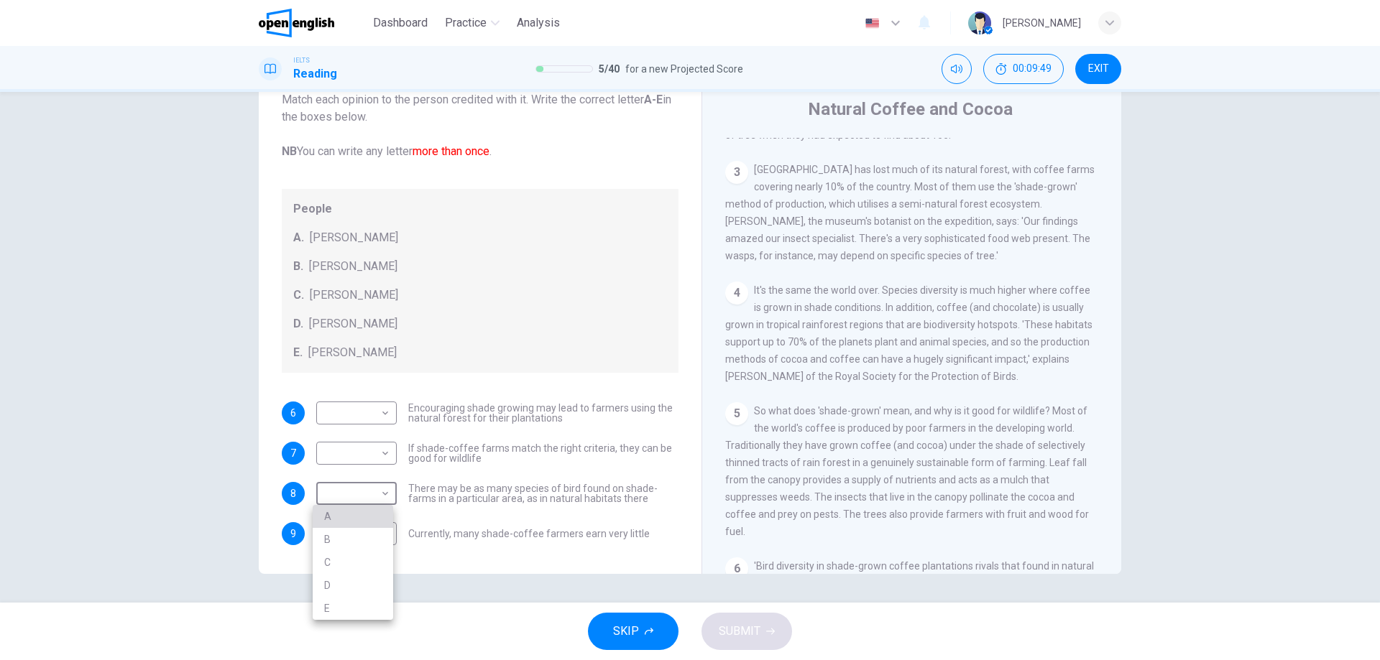
type input "*"
drag, startPoint x: 799, startPoint y: 385, endPoint x: 886, endPoint y: 387, distance: 87.0
click at [882, 385] on div "4 It's the same the world over. Species diversity is much higher where coffee i…" at bounding box center [912, 333] width 374 height 103
click at [905, 382] on span "It's the same the world over. Species diversity is much higher where coffee is …" at bounding box center [908, 334] width 367 height 98
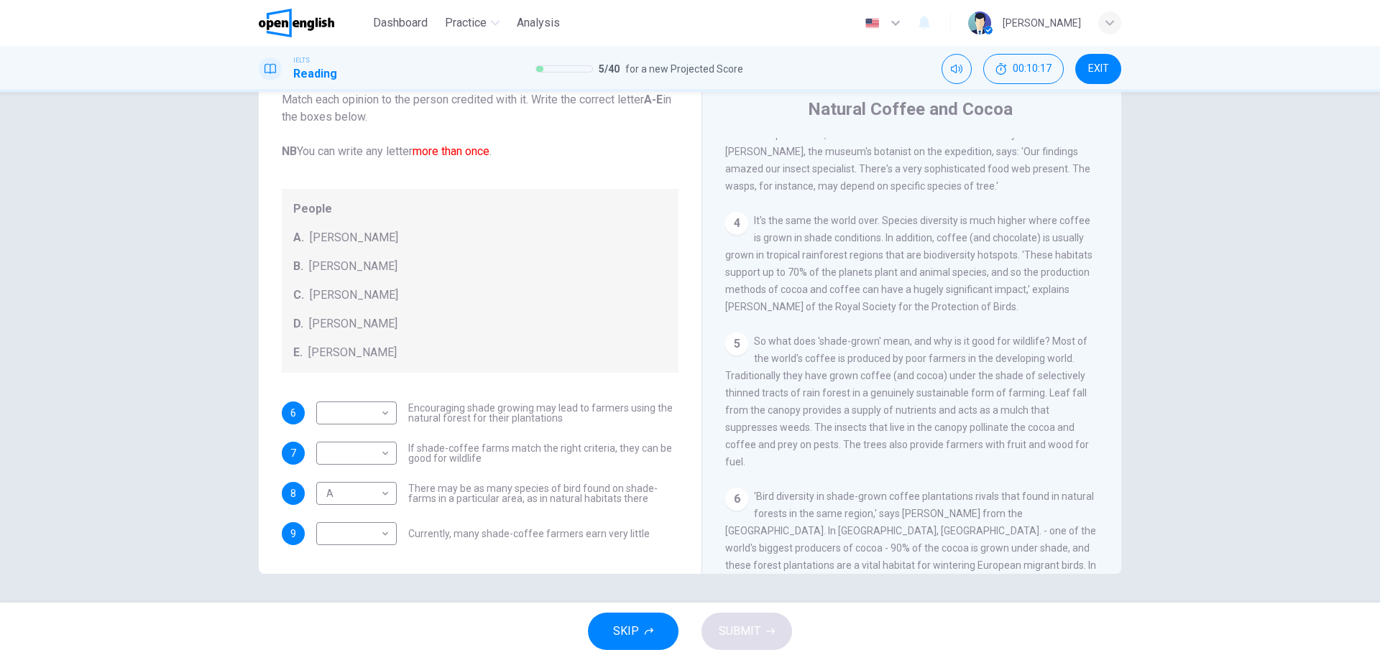
scroll to position [558, 0]
click at [360, 452] on body "This site uses cookies, as explained in our Privacy Policy . If you agree to th…" at bounding box center [690, 330] width 1380 height 660
click at [351, 490] on li "B" at bounding box center [353, 499] width 80 height 23
type input "*"
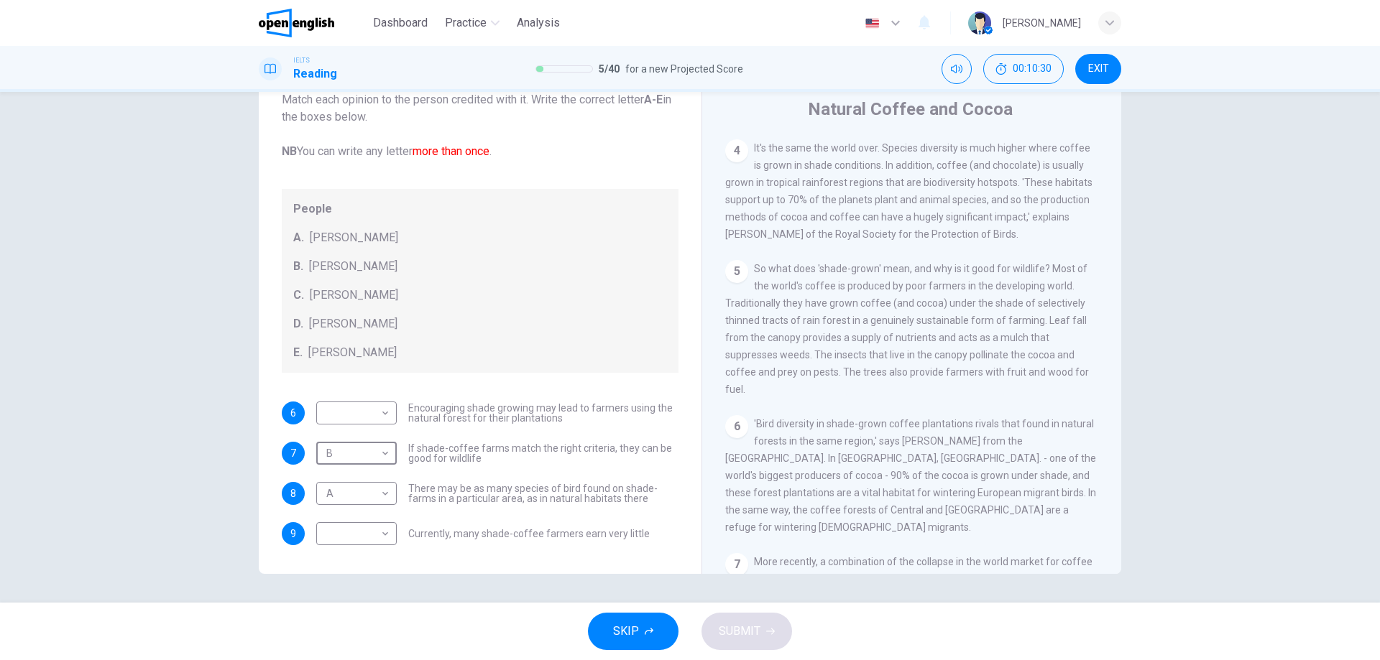
scroll to position [630, 0]
drag, startPoint x: 751, startPoint y: 405, endPoint x: 747, endPoint y: 385, distance: 19.9
click at [747, 387] on div "5 So what does 'shade-grown' mean, and why is it good for wildlife? Most of the…" at bounding box center [912, 328] width 374 height 138
click at [746, 378] on div "5 So what does 'shade-grown' mean, and why is it good for wildlife? Most of the…" at bounding box center [912, 328] width 374 height 138
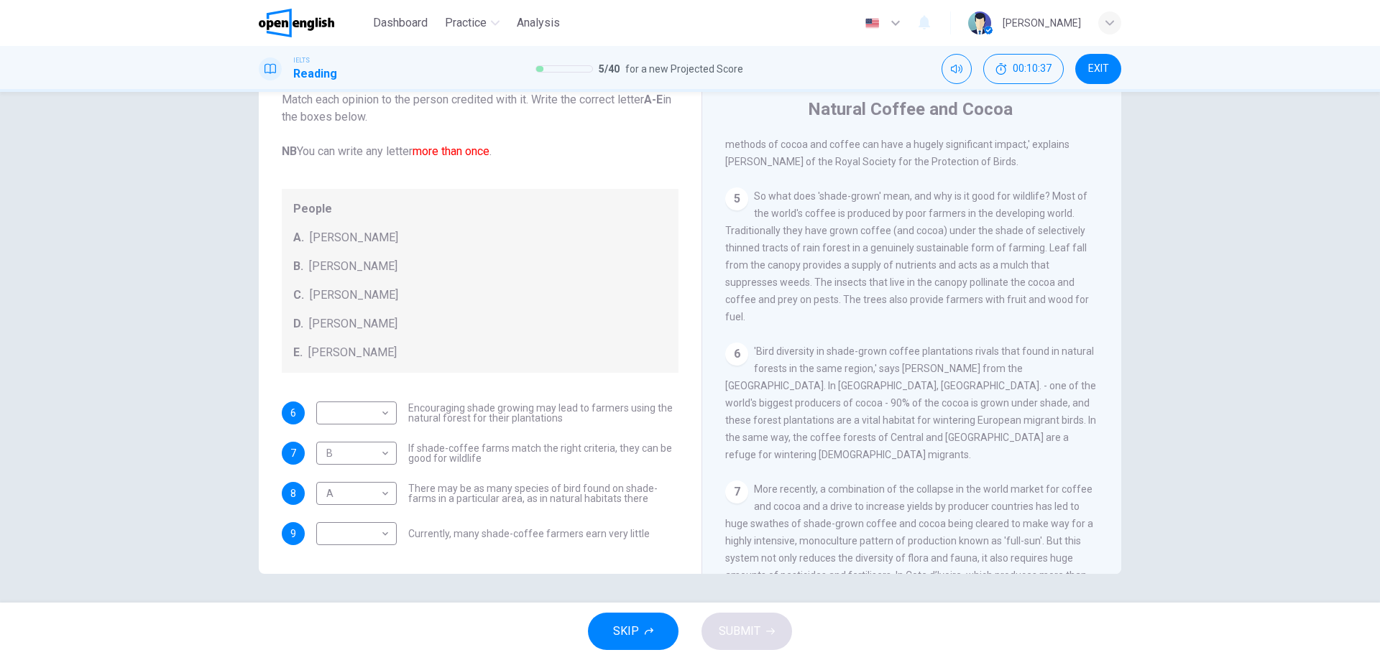
scroll to position [702, 0]
click at [900, 389] on span "'Bird diversity in shade-grown coffee plantations rivals that found in natural …" at bounding box center [910, 402] width 371 height 115
click at [371, 415] on body "This site uses cookies, as explained in our Privacy Policy . If you agree to th…" at bounding box center [690, 330] width 1380 height 660
click at [338, 483] on li "C" at bounding box center [353, 482] width 80 height 23
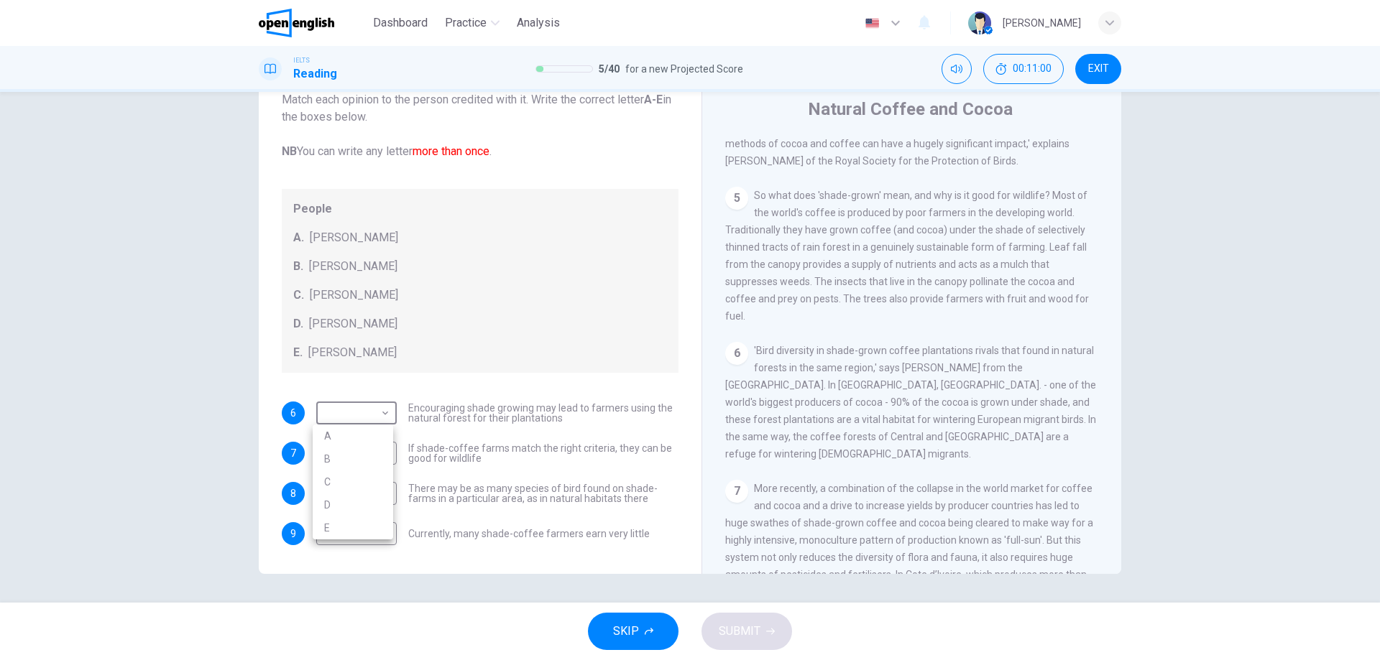
type input "*"
drag, startPoint x: 580, startPoint y: 533, endPoint x: 601, endPoint y: 533, distance: 21.6
click at [599, 533] on span "Currently, many shade-coffee farmers earn very little" at bounding box center [528, 534] width 241 height 10
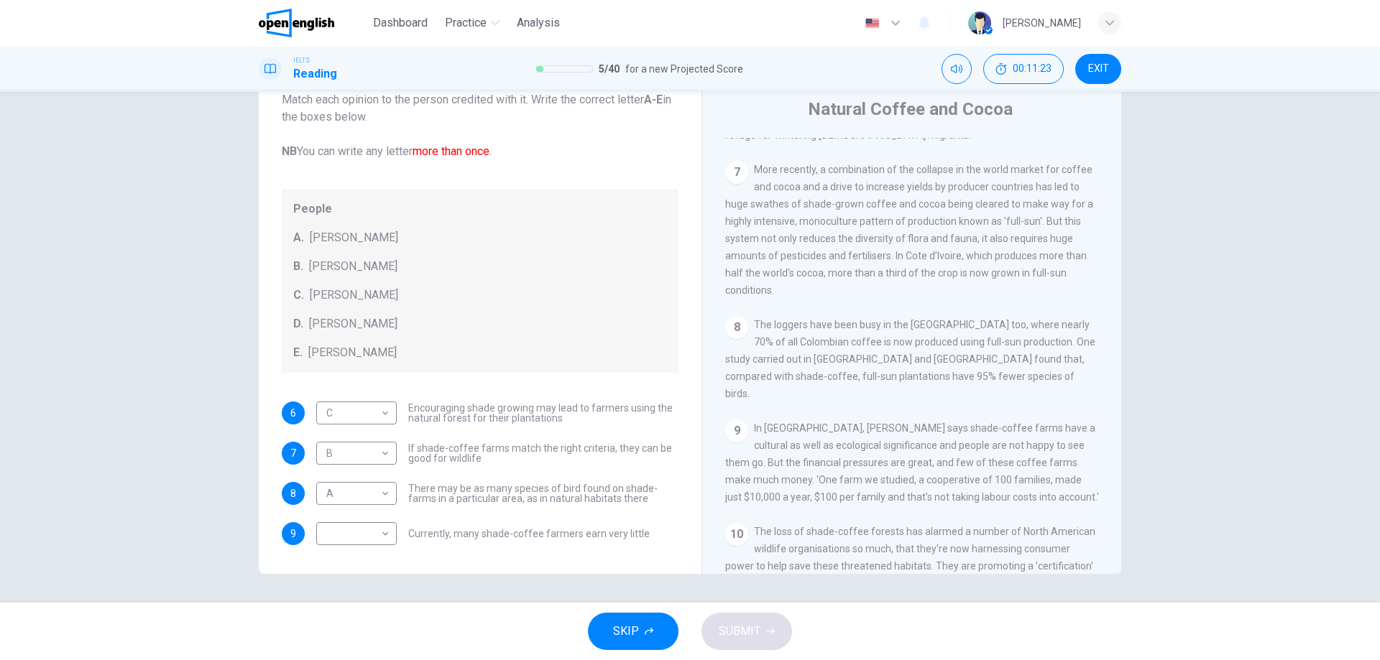
scroll to position [1061, 0]
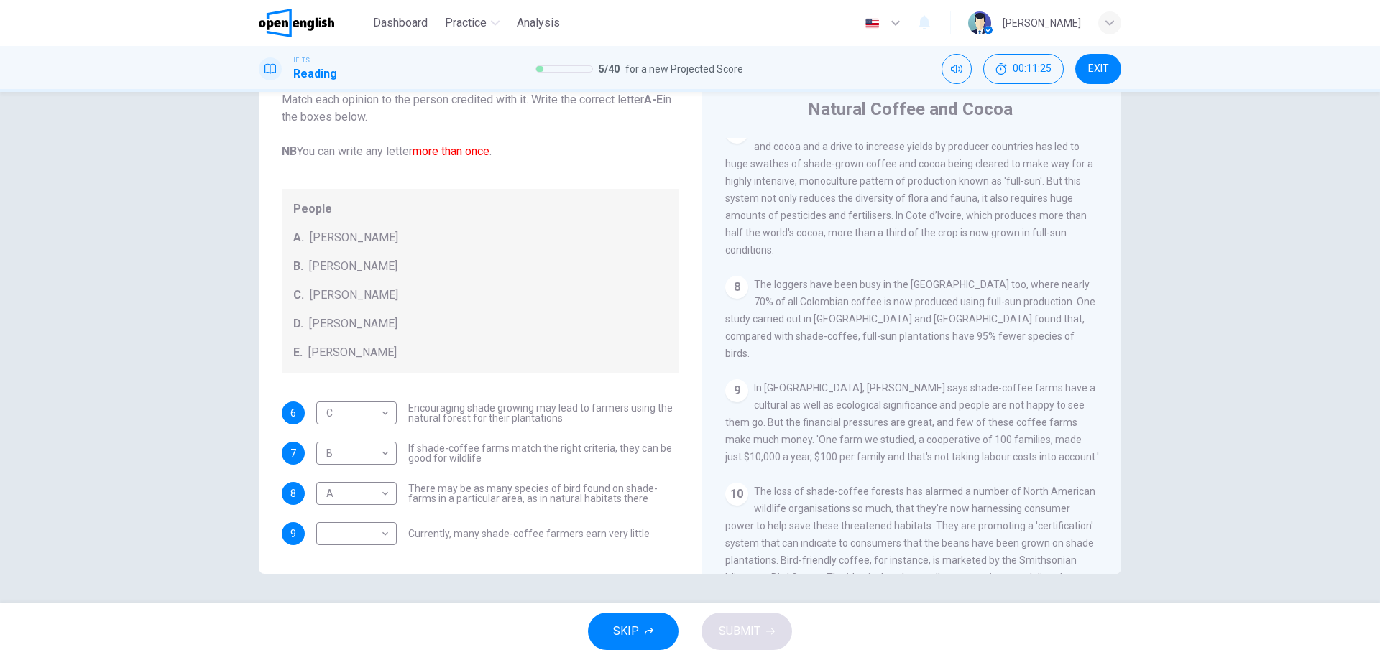
click at [846, 411] on span "In [GEOGRAPHIC_DATA], [PERSON_NAME] says shade-coffee farms have a cultural as …" at bounding box center [912, 422] width 374 height 80
drag, startPoint x: 731, startPoint y: 466, endPoint x: 774, endPoint y: 466, distance: 42.4
click at [754, 463] on span "In [GEOGRAPHIC_DATA], [PERSON_NAME] says shade-coffee farms have a cultural as …" at bounding box center [912, 422] width 374 height 80
drag, startPoint x: 964, startPoint y: 458, endPoint x: 1005, endPoint y: 463, distance: 42.0
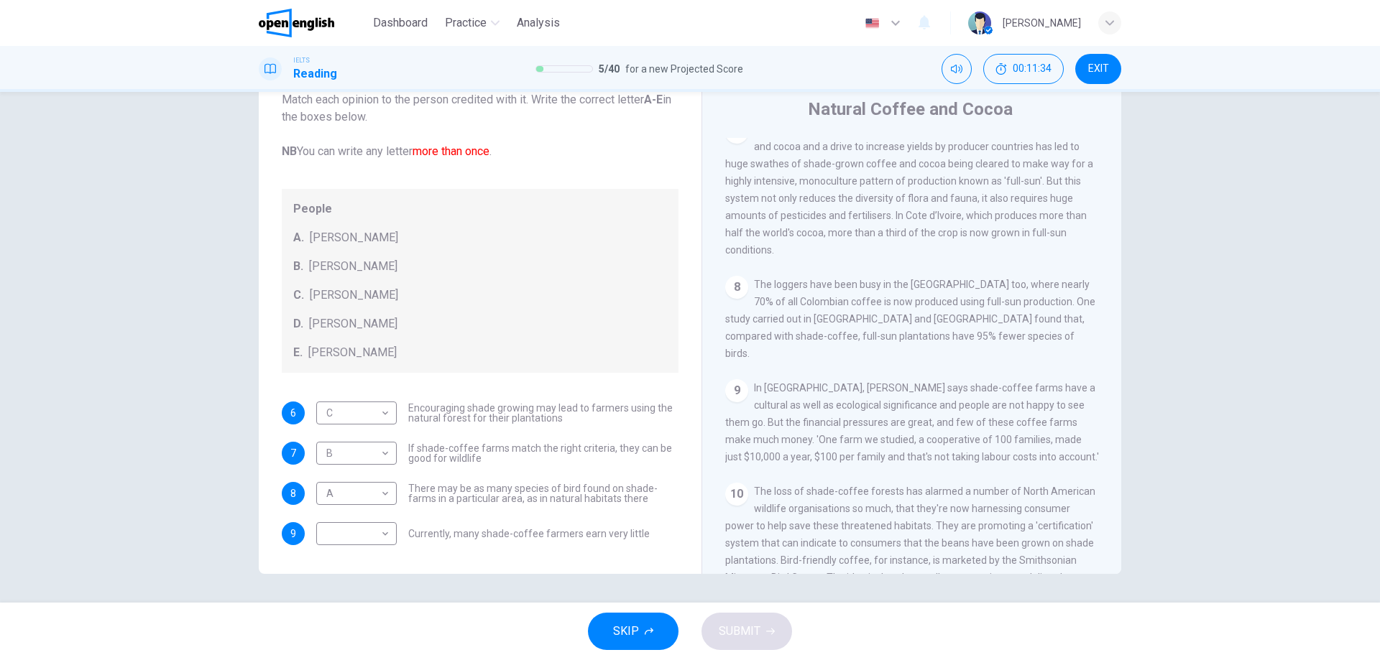
click at [1005, 463] on span "In [GEOGRAPHIC_DATA], [PERSON_NAME] says shade-coffee farms have a cultural as …" at bounding box center [912, 422] width 374 height 80
drag, startPoint x: 900, startPoint y: 483, endPoint x: 954, endPoint y: 483, distance: 53.9
click at [954, 463] on span "In [GEOGRAPHIC_DATA], [PERSON_NAME] says shade-coffee farms have a cultural as …" at bounding box center [912, 422] width 374 height 80
click at [962, 463] on span "In [GEOGRAPHIC_DATA], [PERSON_NAME] says shade-coffee farms have a cultural as …" at bounding box center [912, 422] width 374 height 80
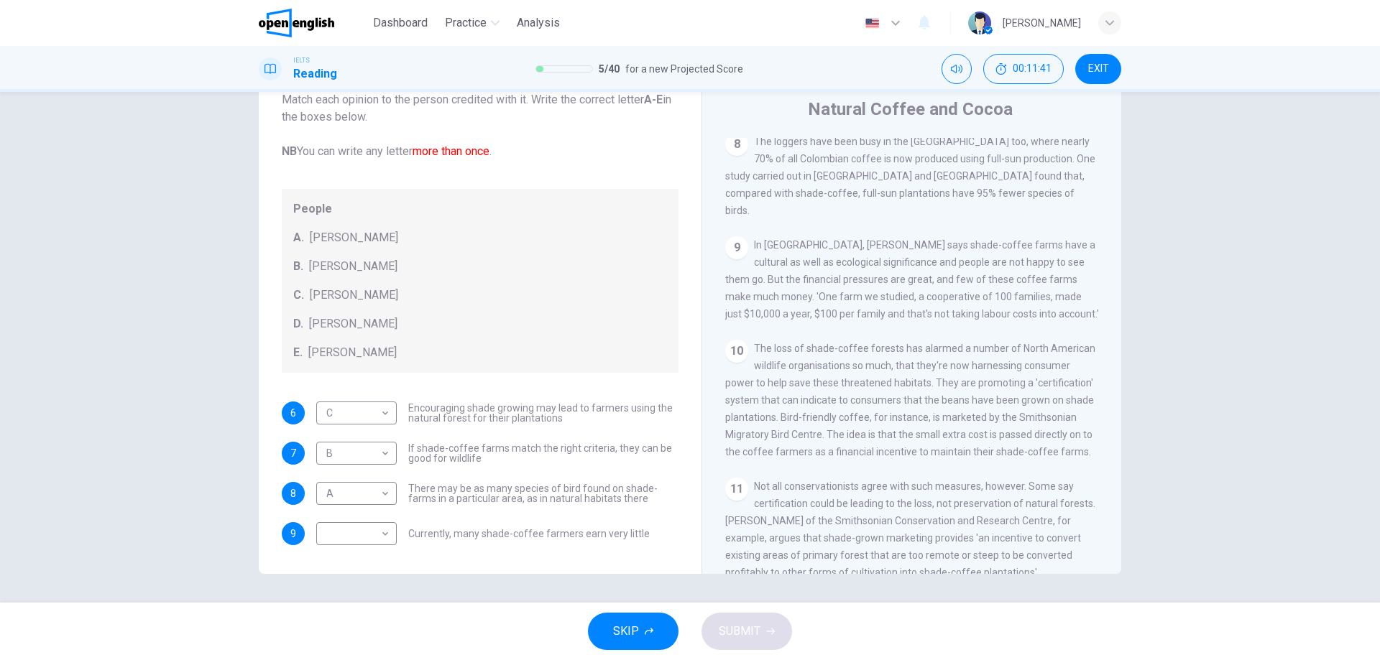
scroll to position [1205, 0]
drag, startPoint x: 856, startPoint y: 392, endPoint x: 989, endPoint y: 392, distance: 132.9
click at [984, 392] on span "The loss of shade-coffee forests has alarmed a number of North American wildlif…" at bounding box center [910, 399] width 370 height 115
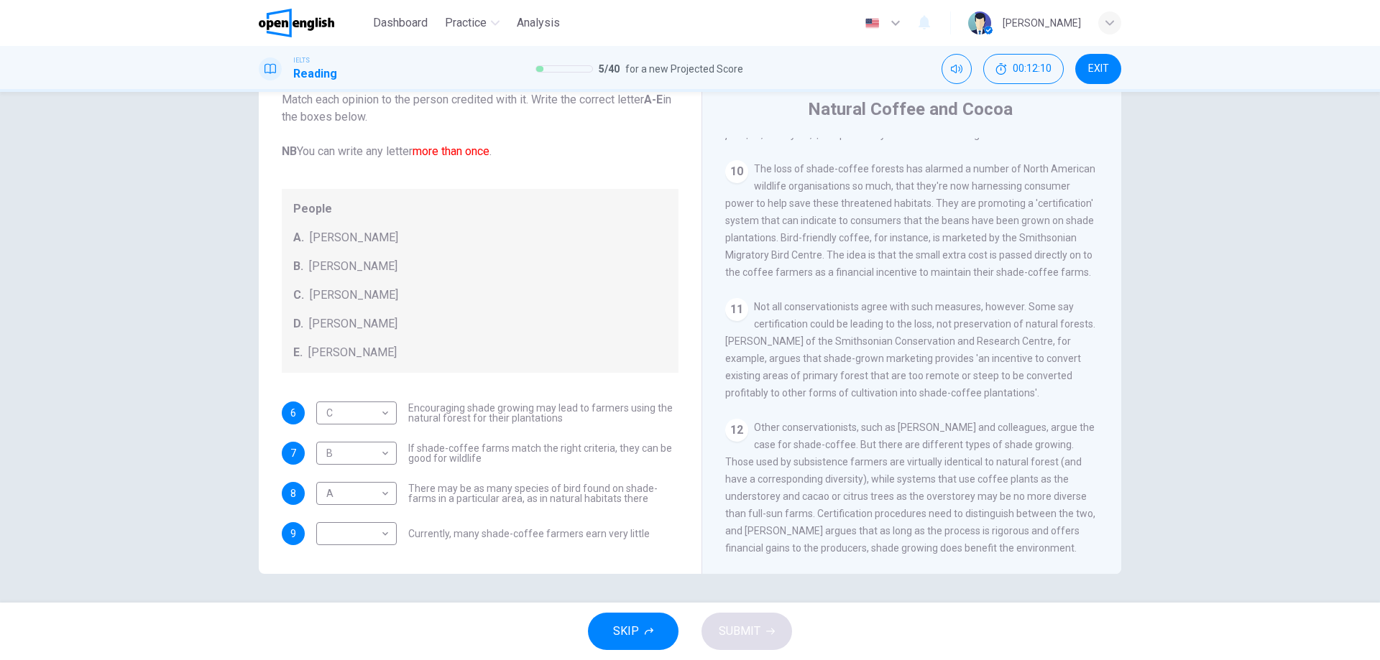
scroll to position [1421, 0]
drag, startPoint x: 770, startPoint y: 550, endPoint x: 814, endPoint y: 548, distance: 44.6
click at [808, 550] on span "Other conservationists, such as [PERSON_NAME] and colleagues, argue the case fo…" at bounding box center [910, 488] width 370 height 132
drag, startPoint x: 856, startPoint y: 550, endPoint x: 746, endPoint y: 549, distance: 109.9
click at [746, 549] on span "Other conservationists, such as [PERSON_NAME] and colleagues, argue the case fo…" at bounding box center [910, 488] width 370 height 132
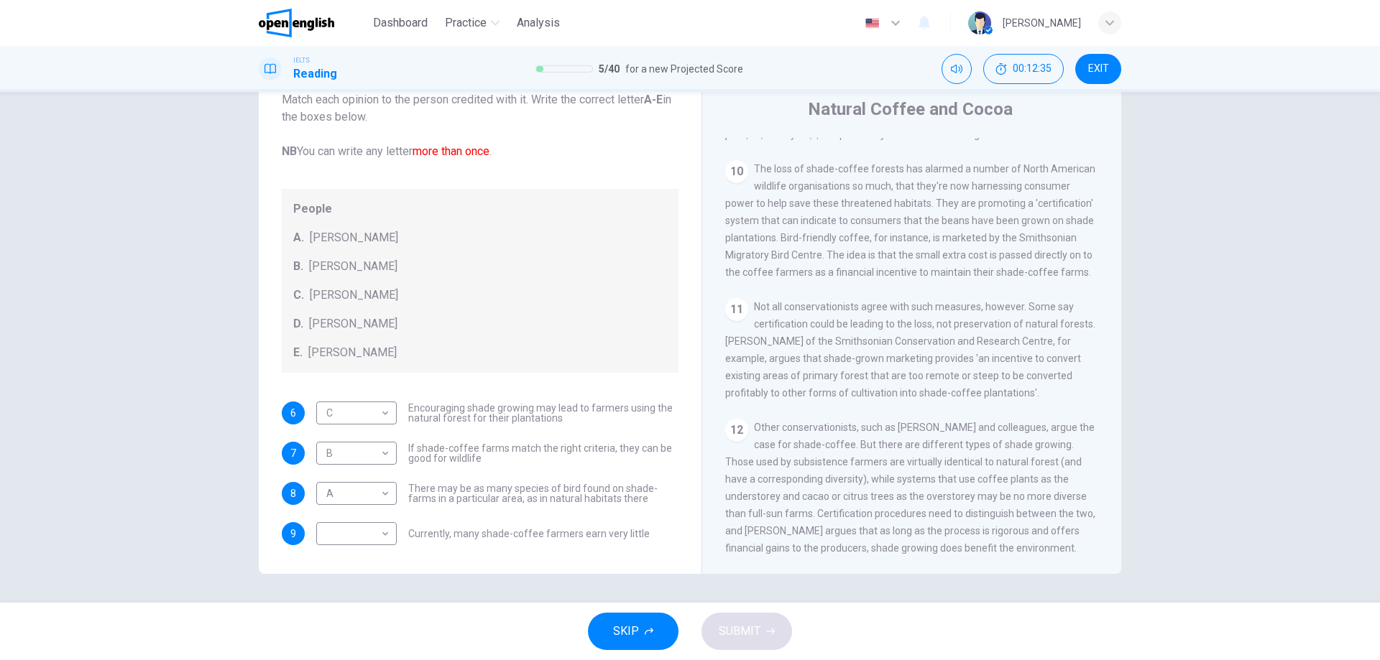
click at [941, 544] on span "Other conservationists, such as [PERSON_NAME] and colleagues, argue the case fo…" at bounding box center [910, 488] width 370 height 132
click at [941, 545] on span "Other conservationists, such as [PERSON_NAME] and colleagues, argue the case fo…" at bounding box center [910, 488] width 370 height 132
click at [376, 535] on body "This site uses cookies, as explained in our Privacy Policy . If you agree to th…" at bounding box center [690, 330] width 1380 height 660
click at [331, 632] on li "E" at bounding box center [353, 637] width 80 height 23
type input "*"
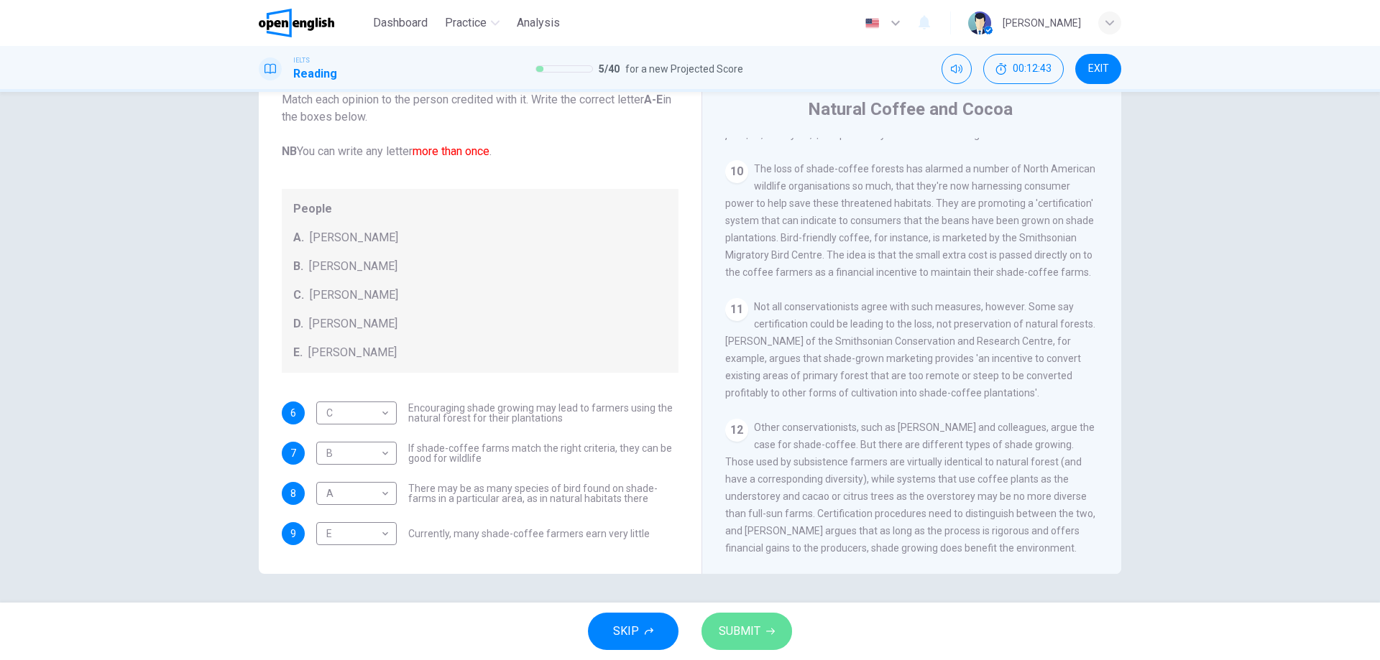
click at [765, 622] on button "SUBMIT" at bounding box center [746, 631] width 91 height 37
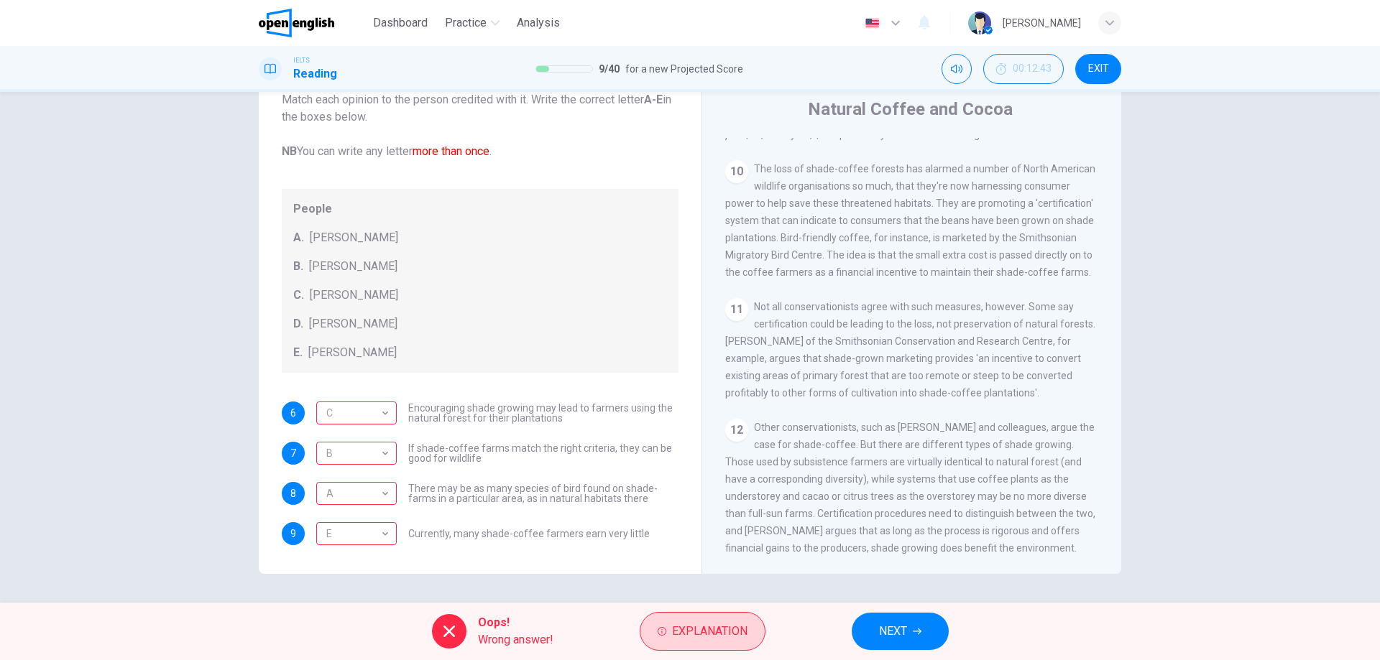
click at [716, 629] on span "Explanation" at bounding box center [709, 632] width 75 height 20
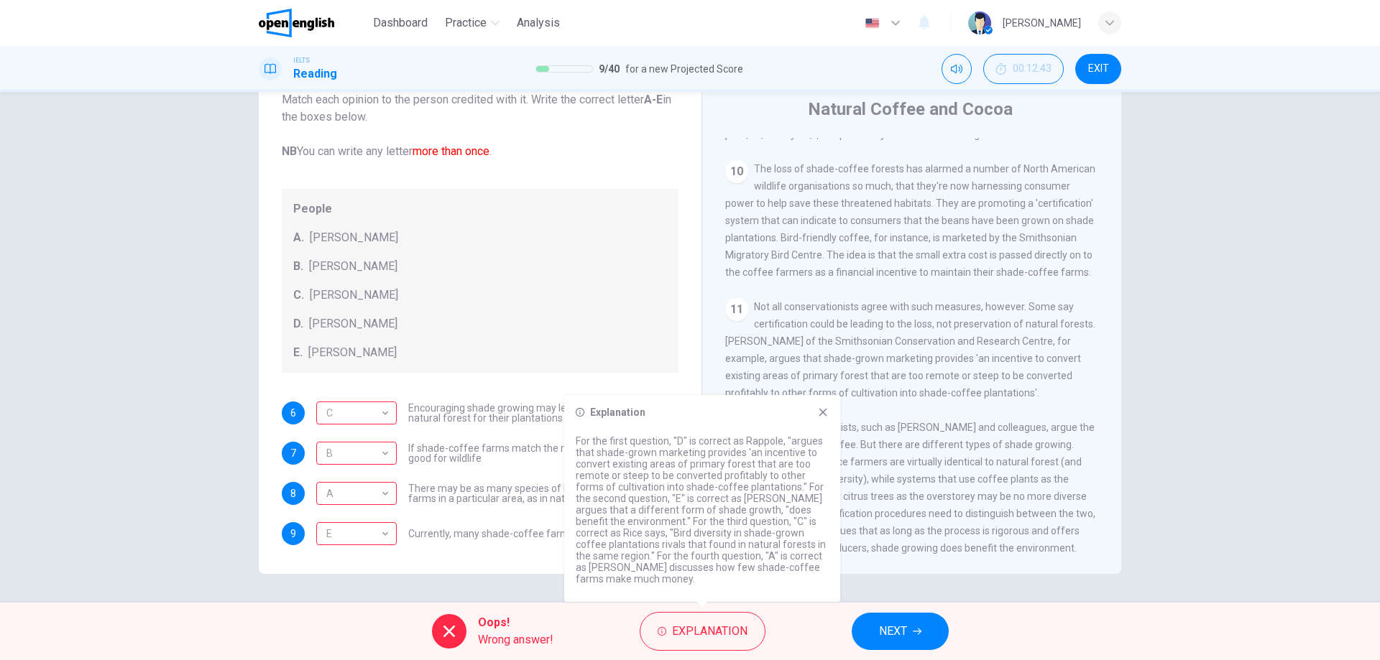
click at [496, 440] on div "6 C * ​ Encouraging shade growing may lead to farmers using the natural forest …" at bounding box center [480, 474] width 397 height 144
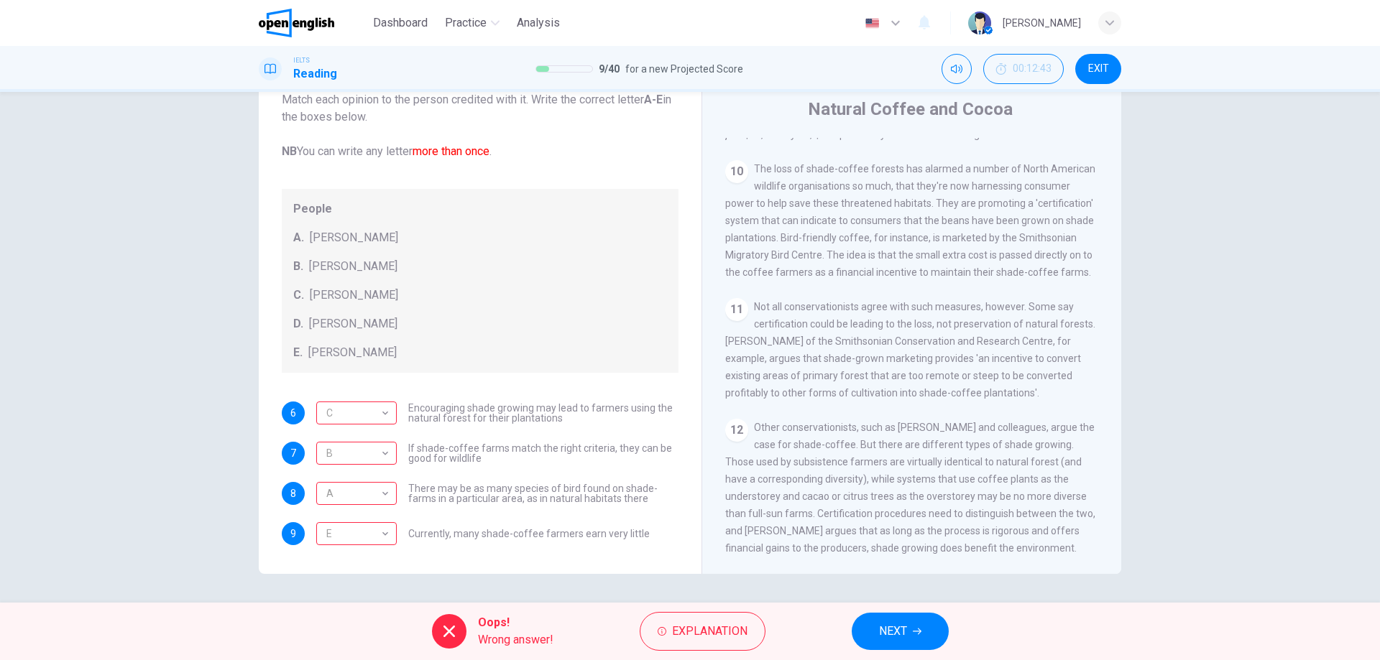
click at [896, 624] on span "NEXT" at bounding box center [893, 632] width 28 height 20
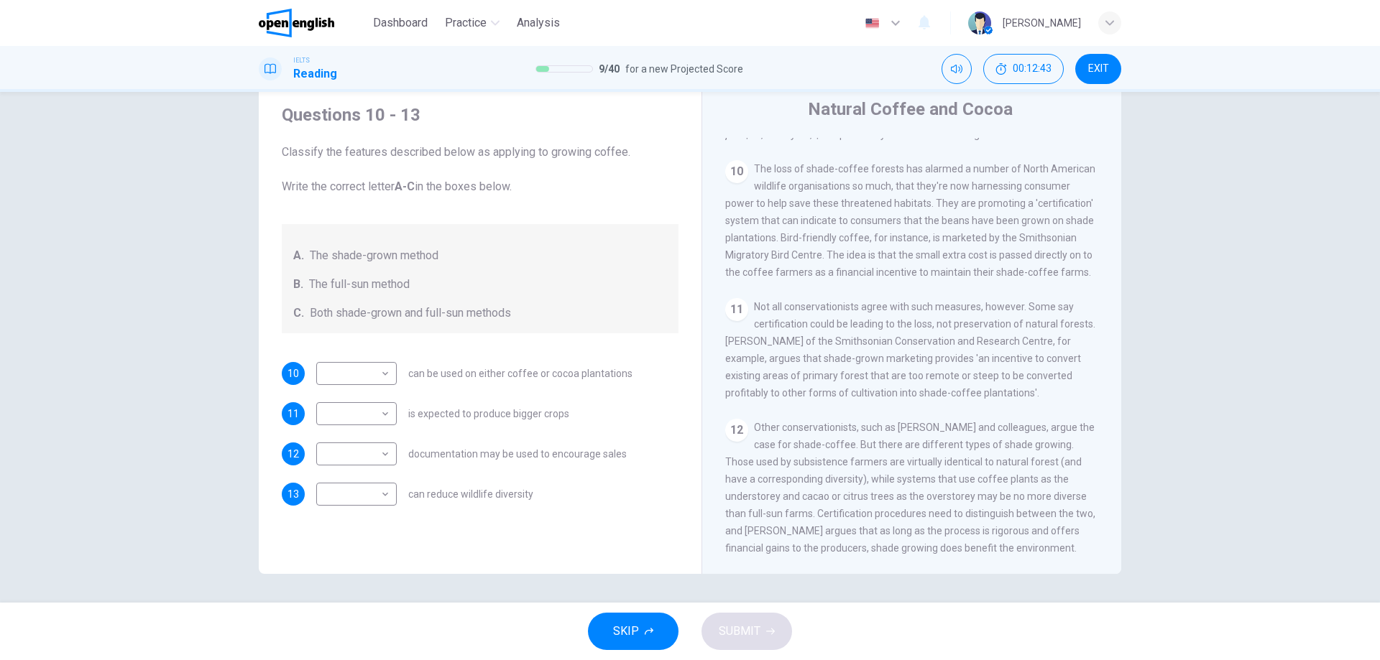
scroll to position [0, 0]
drag, startPoint x: 357, startPoint y: 245, endPoint x: 468, endPoint y: 262, distance: 111.9
click at [456, 260] on div "A. The shade-grown method B. The full-sun method C. Both shade-grown and full-s…" at bounding box center [480, 278] width 397 height 109
drag, startPoint x: 328, startPoint y: 256, endPoint x: 425, endPoint y: 262, distance: 97.2
click at [410, 259] on span "The shade-grown method" at bounding box center [374, 255] width 129 height 17
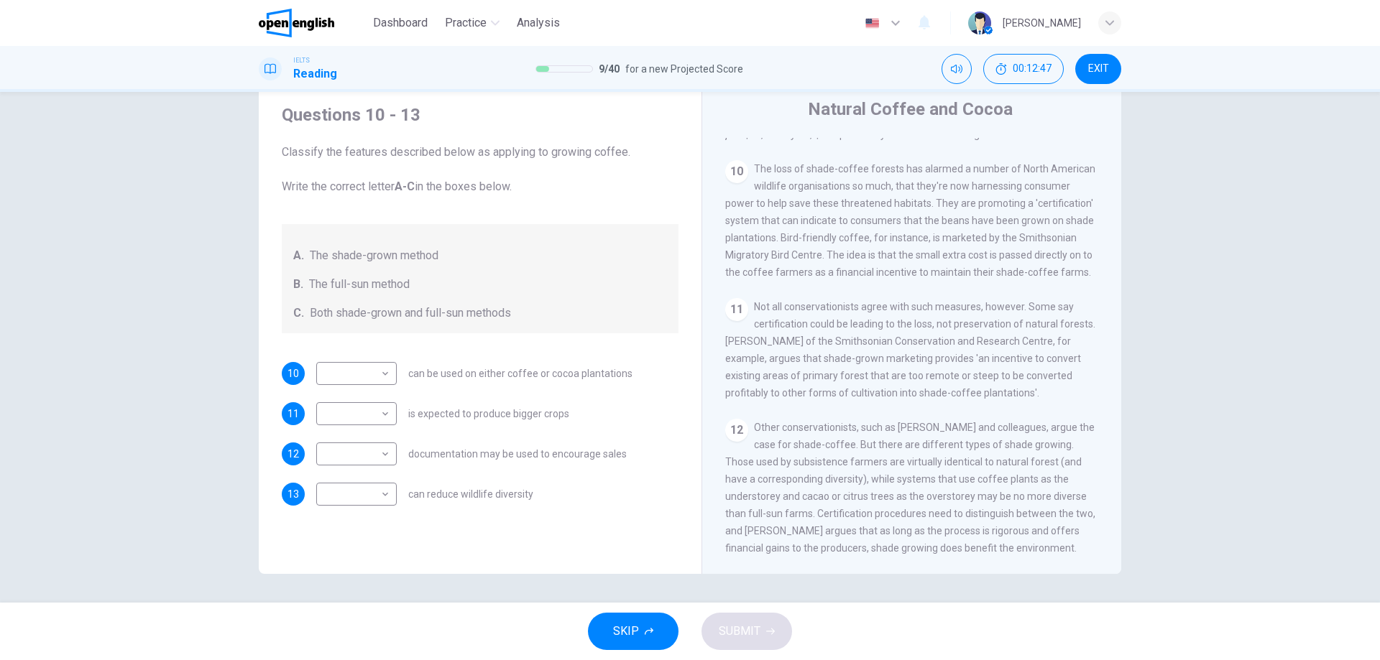
drag, startPoint x: 324, startPoint y: 290, endPoint x: 397, endPoint y: 297, distance: 73.0
click at [394, 297] on div "A. The shade-grown method B. The full-sun method C. Both shade-grown and full-s…" at bounding box center [480, 278] width 397 height 109
click at [397, 297] on div "A. The shade-grown method B. The full-sun method C. Both shade-grown and full-s…" at bounding box center [480, 278] width 397 height 109
drag, startPoint x: 335, startPoint y: 315, endPoint x: 432, endPoint y: 316, distance: 97.0
click at [425, 316] on span "Both shade-grown and full-sun methods" at bounding box center [410, 313] width 201 height 17
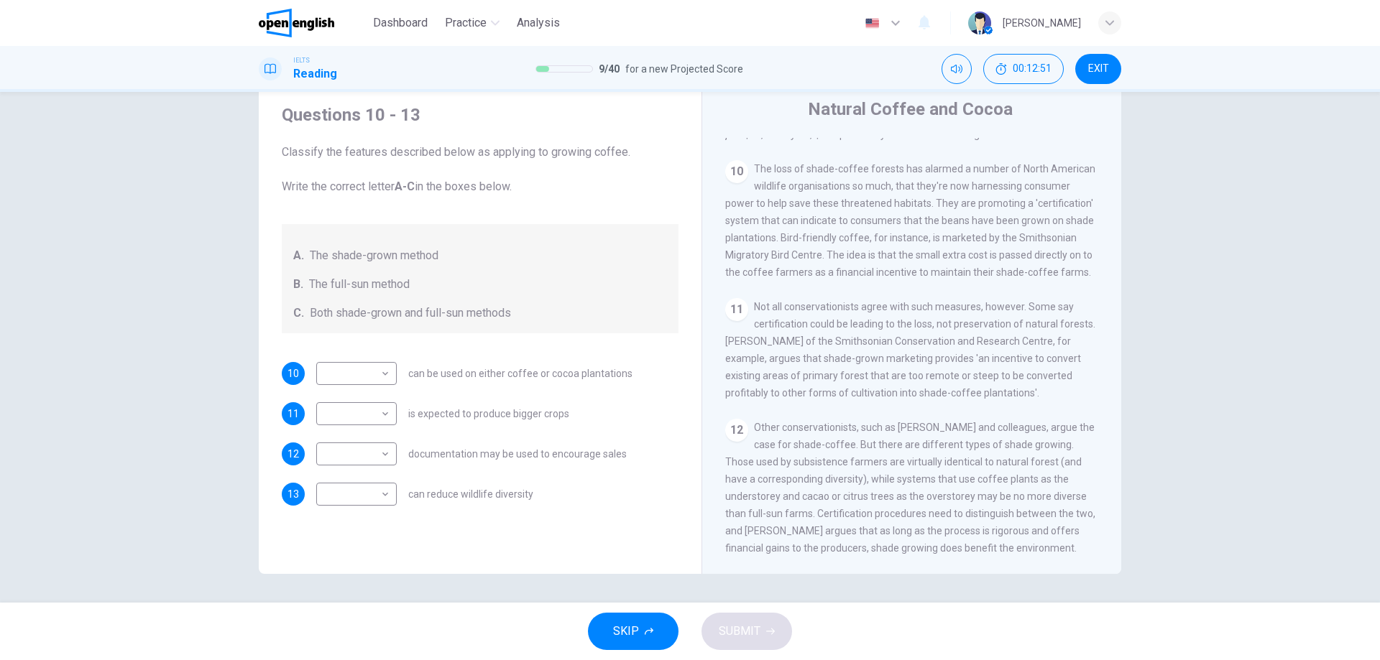
drag, startPoint x: 509, startPoint y: 458, endPoint x: 571, endPoint y: 460, distance: 61.8
click at [536, 460] on div "​ ​ documentation may be used to encourage sales" at bounding box center [471, 454] width 310 height 23
drag, startPoint x: 918, startPoint y: 535, endPoint x: 945, endPoint y: 530, distance: 27.9
click at [943, 530] on span "Other conservationists, such as [PERSON_NAME] and colleagues, argue the case fo…" at bounding box center [910, 488] width 370 height 132
click at [351, 413] on body "This site uses cookies, as explained in our Privacy Policy . If you agree to th…" at bounding box center [690, 330] width 1380 height 660
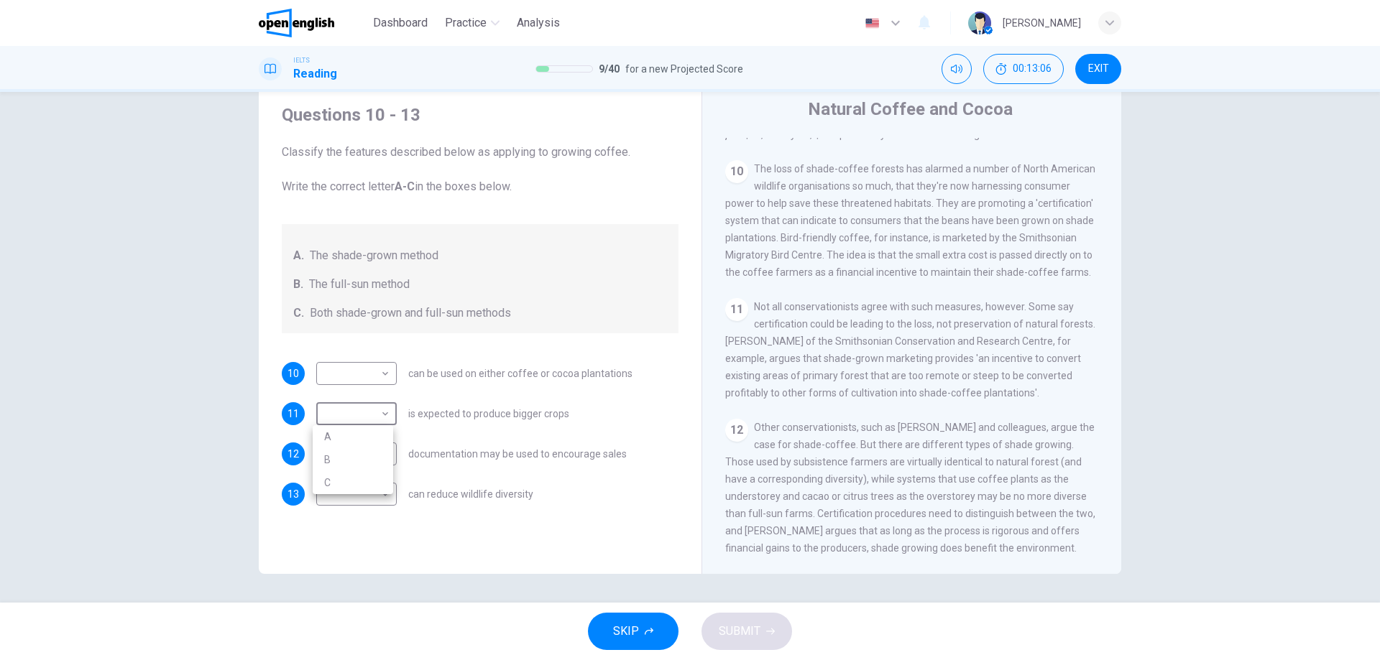
click at [335, 458] on li "B" at bounding box center [353, 459] width 80 height 23
type input "*"
drag, startPoint x: 437, startPoint y: 375, endPoint x: 504, endPoint y: 375, distance: 67.5
click at [481, 375] on span "can be used on either coffee or cocoa plantations" at bounding box center [520, 374] width 224 height 10
click at [583, 371] on span "can be used on either coffee or cocoa plantations" at bounding box center [520, 374] width 224 height 10
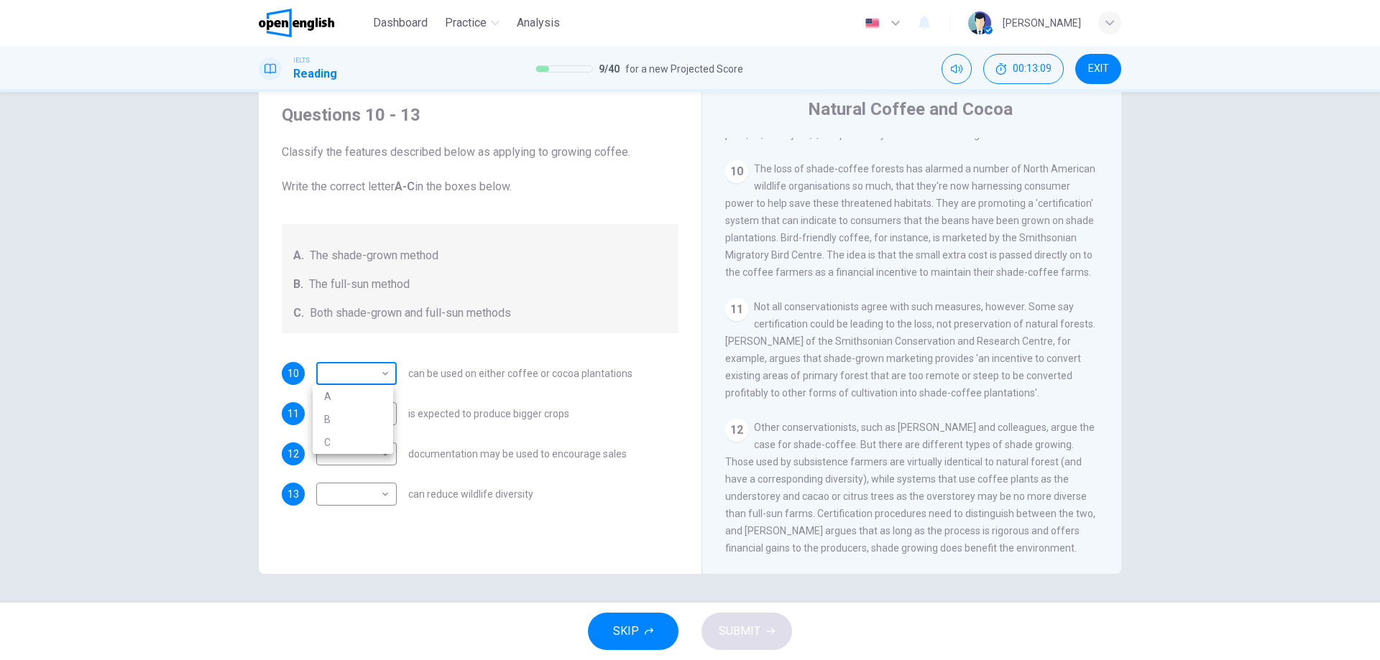
click at [361, 369] on body "This site uses cookies, as explained in our Privacy Policy . If you agree to th…" at bounding box center [690, 330] width 1380 height 660
click at [361, 369] on div at bounding box center [690, 330] width 1380 height 660
click at [361, 369] on body "This site uses cookies, as explained in our Privacy Policy . If you agree to th…" at bounding box center [690, 330] width 1380 height 660
drag, startPoint x: 539, startPoint y: 417, endPoint x: 680, endPoint y: 424, distance: 141.0
click at [540, 417] on div at bounding box center [690, 330] width 1380 height 660
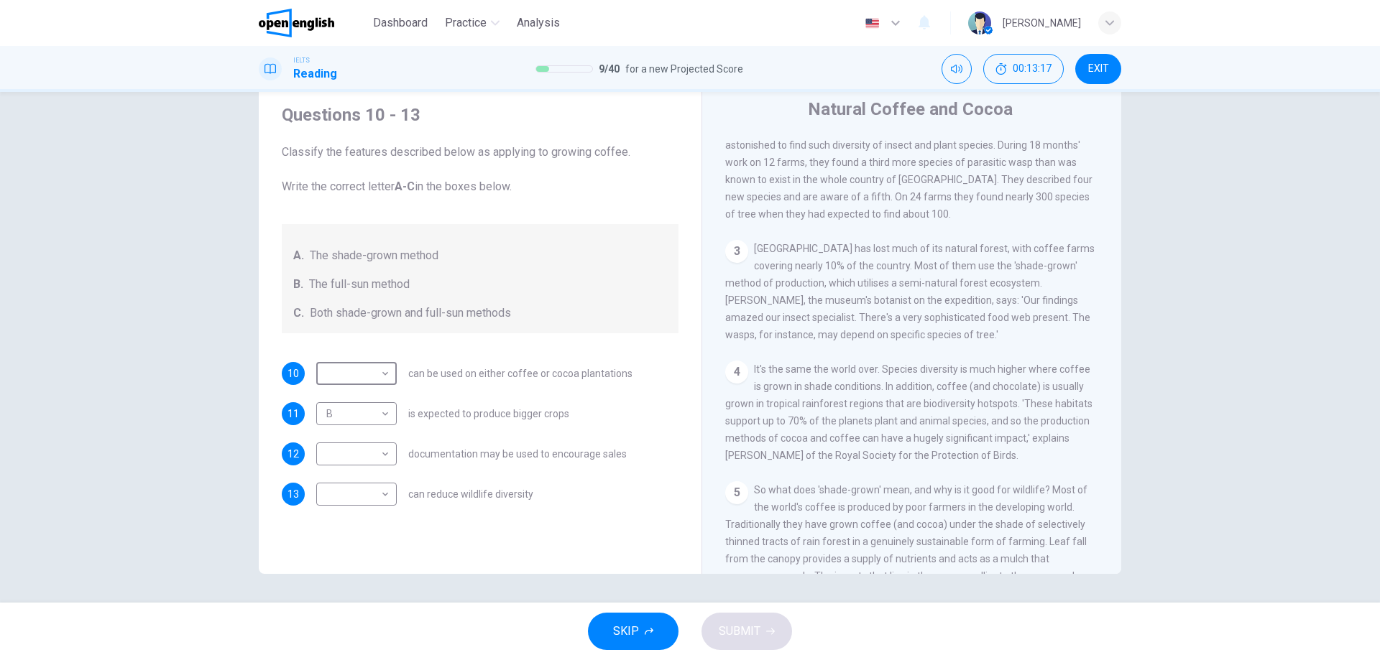
scroll to position [486, 0]
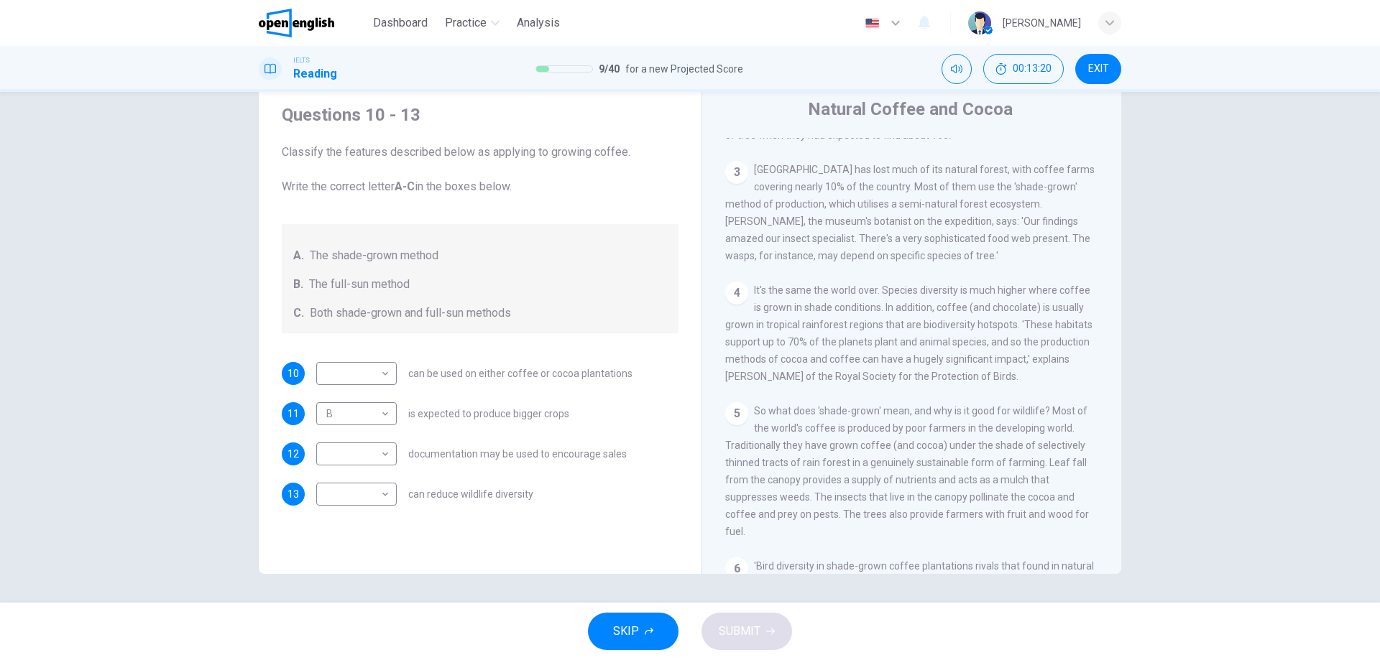
drag, startPoint x: 1038, startPoint y: 306, endPoint x: 1045, endPoint y: 308, distance: 7.5
click at [1063, 306] on span "It's the same the world over. Species diversity is much higher where coffee is …" at bounding box center [908, 334] width 367 height 98
drag, startPoint x: 798, startPoint y: 318, endPoint x: 844, endPoint y: 320, distance: 46.0
click at [839, 320] on span "It's the same the world over. Species diversity is much higher where coffee is …" at bounding box center [908, 334] width 367 height 98
drag, startPoint x: 902, startPoint y: 320, endPoint x: 1010, endPoint y: 327, distance: 108.0
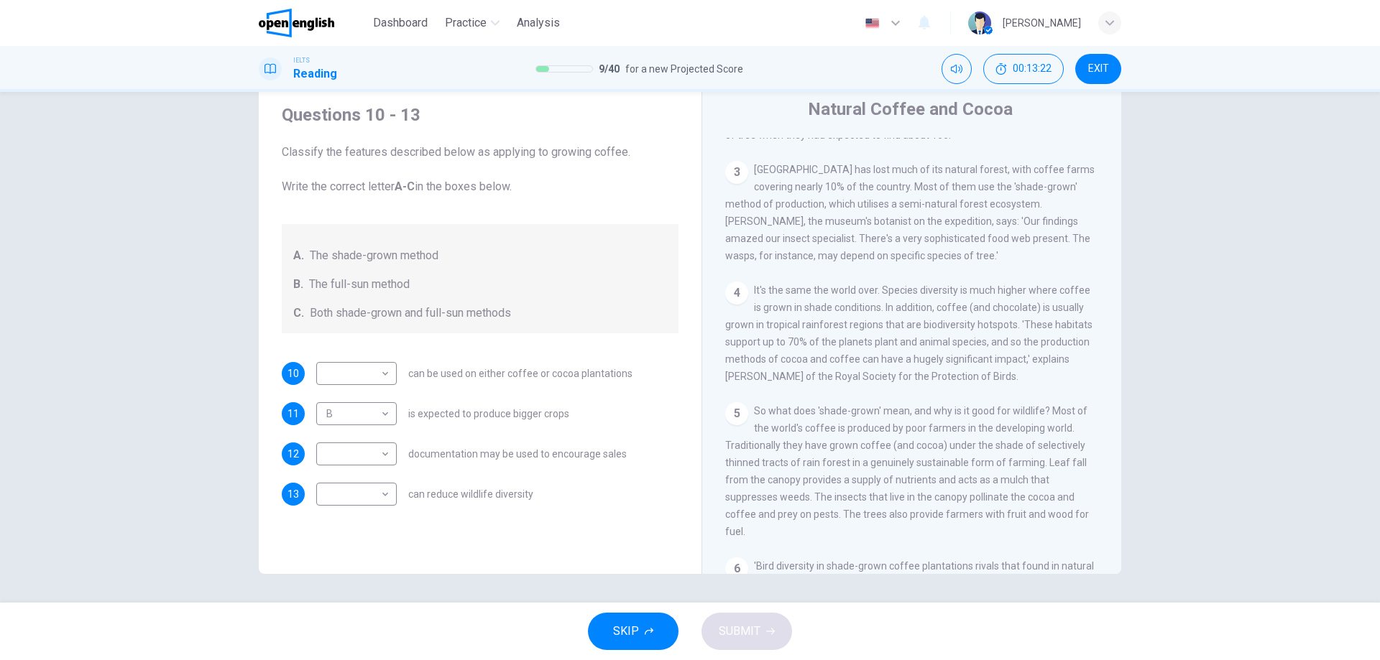
click at [1016, 326] on div "4 It's the same the world over. Species diversity is much higher where coffee i…" at bounding box center [912, 333] width 374 height 103
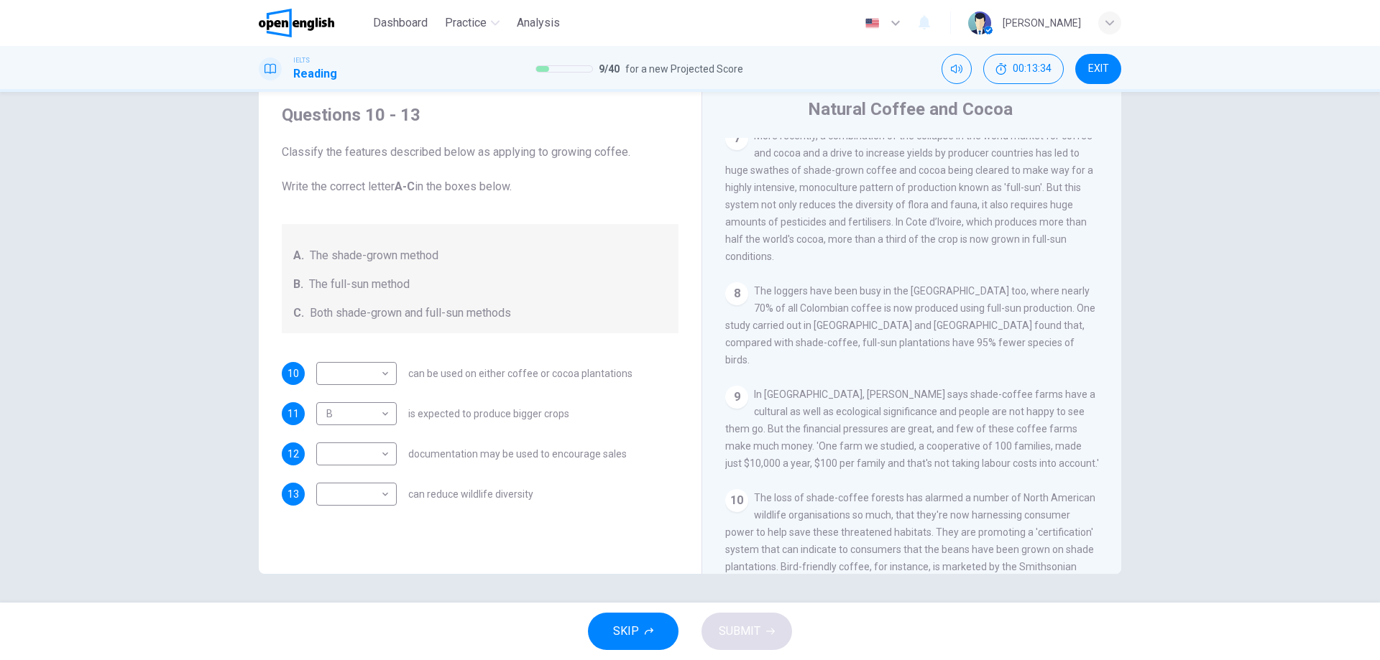
scroll to position [1133, 0]
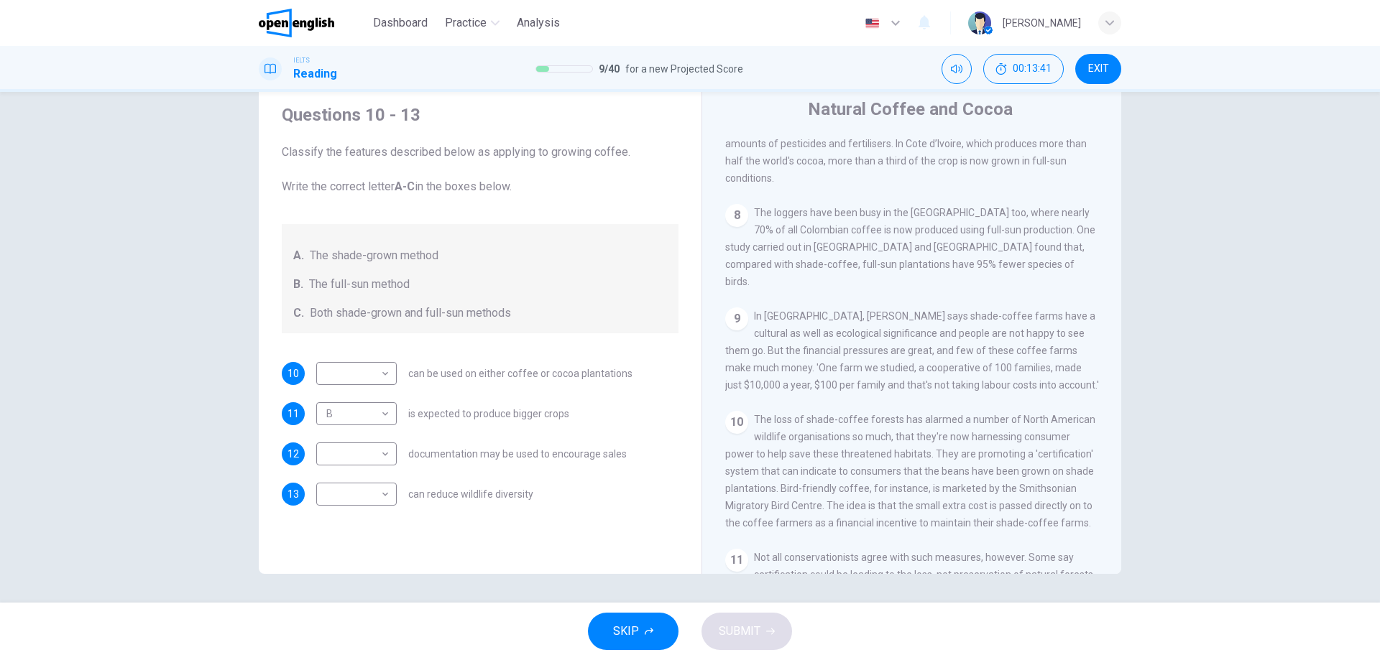
drag, startPoint x: 900, startPoint y: 333, endPoint x: 975, endPoint y: 344, distance: 76.3
click at [975, 344] on div "9 In [GEOGRAPHIC_DATA], [PERSON_NAME] says shade-coffee farms have a cultural a…" at bounding box center [912, 351] width 374 height 86
click at [942, 338] on div "9 In [GEOGRAPHIC_DATA], [PERSON_NAME] says shade-coffee farms have a cultural a…" at bounding box center [912, 351] width 374 height 86
drag, startPoint x: 923, startPoint y: 334, endPoint x: 953, endPoint y: 333, distance: 30.2
click at [940, 333] on span "In [GEOGRAPHIC_DATA], [PERSON_NAME] says shade-coffee farms have a cultural as …" at bounding box center [912, 350] width 374 height 80
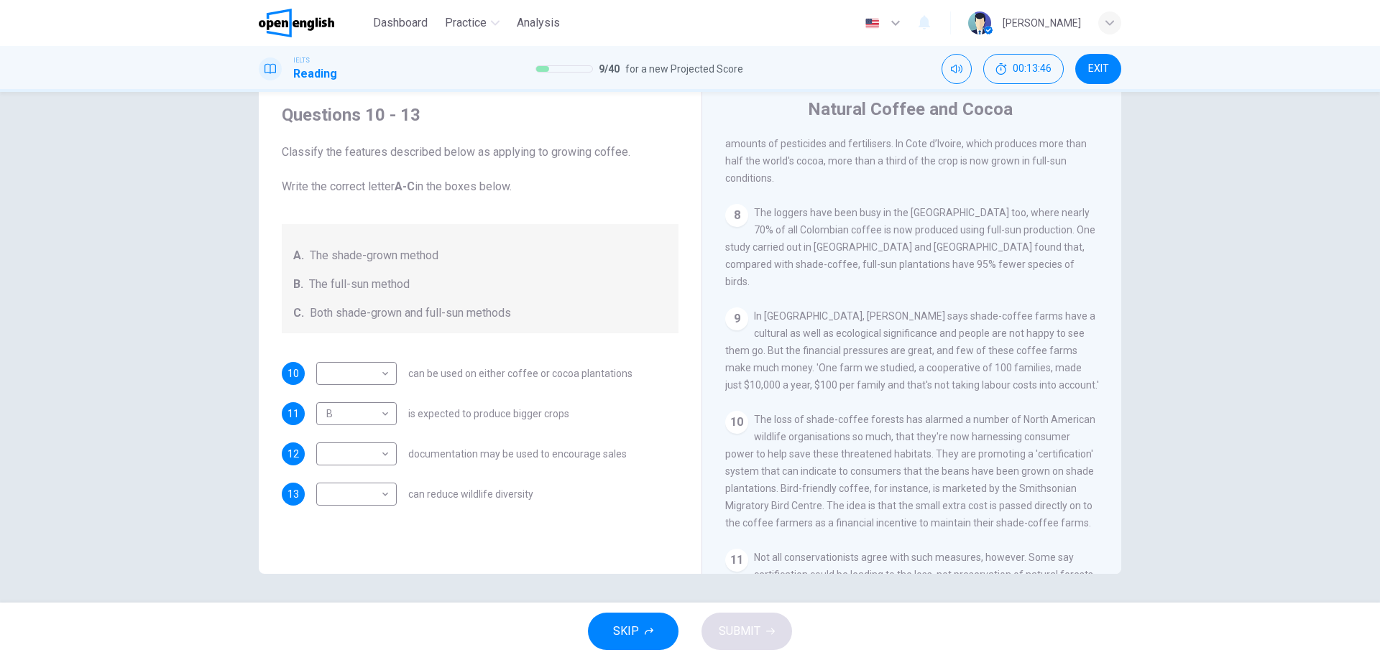
click at [906, 394] on div "9 In [GEOGRAPHIC_DATA], [PERSON_NAME] says shade-coffee farms have a cultural a…" at bounding box center [912, 351] width 374 height 86
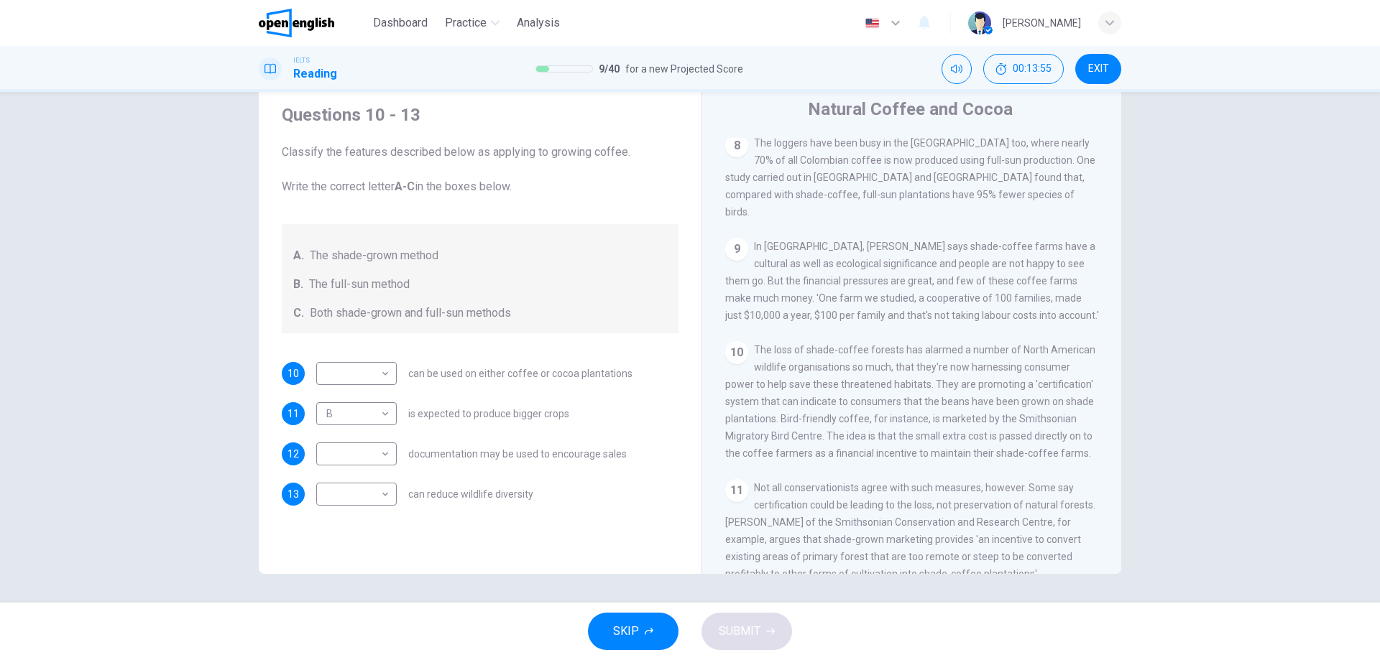
scroll to position [1205, 0]
drag, startPoint x: 777, startPoint y: 405, endPoint x: 918, endPoint y: 407, distance: 140.1
click at [914, 407] on span "The loss of shade-coffee forests has alarmed a number of North American wildlif…" at bounding box center [910, 399] width 370 height 115
drag, startPoint x: 762, startPoint y: 422, endPoint x: 941, endPoint y: 425, distance: 178.2
click at [914, 425] on span "The loss of shade-coffee forests has alarmed a number of North American wildlif…" at bounding box center [910, 399] width 370 height 115
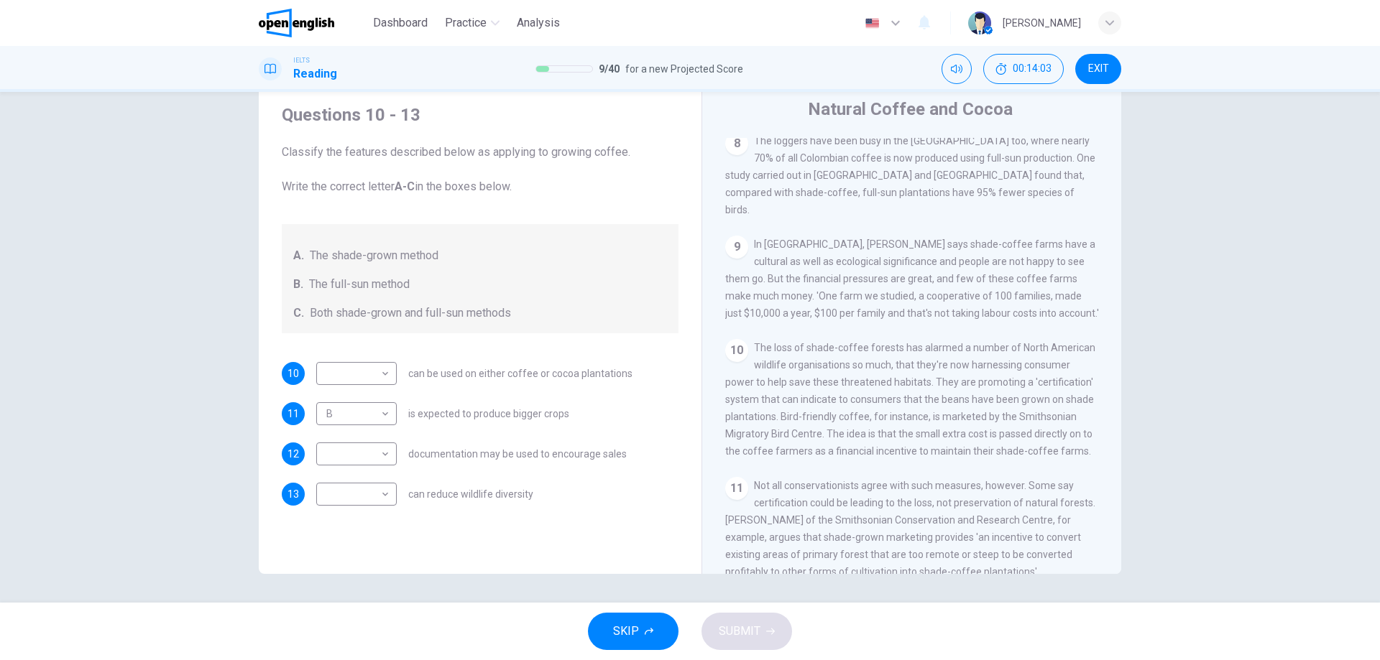
click at [745, 447] on span "The loss of shade-coffee forests has alarmed a number of North American wildlif…" at bounding box center [910, 399] width 370 height 115
click at [372, 495] on body "This site uses cookies, as explained in our Privacy Policy . If you agree to th…" at bounding box center [690, 330] width 1380 height 660
click at [372, 495] on div at bounding box center [690, 330] width 1380 height 660
click at [364, 501] on body "This site uses cookies, as explained in our Privacy Policy . If you agree to th…" at bounding box center [690, 330] width 1380 height 660
click at [342, 514] on li "A" at bounding box center [353, 517] width 80 height 23
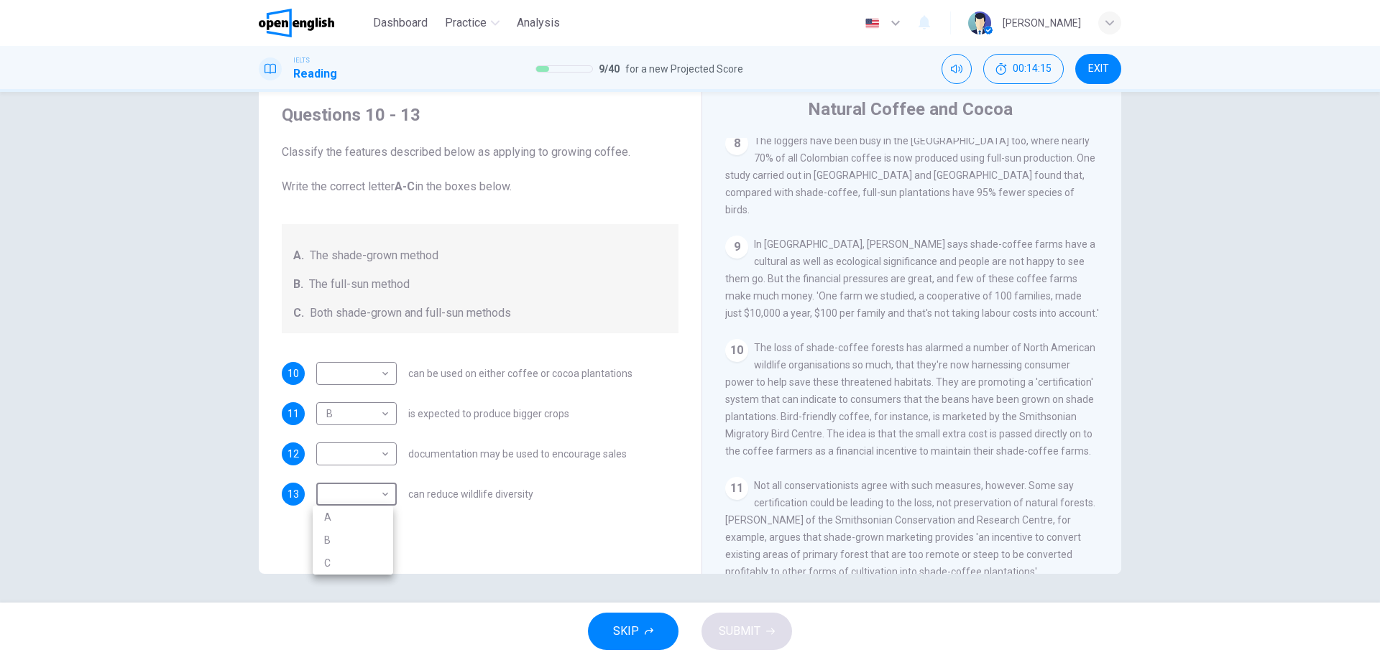
type input "*"
click at [580, 501] on div "13 A * ​ can reduce wildlife diversity" at bounding box center [480, 494] width 397 height 23
drag, startPoint x: 479, startPoint y: 460, endPoint x: 604, endPoint y: 462, distance: 125.0
click at [583, 462] on div "​ ​ documentation may be used to encourage sales" at bounding box center [471, 454] width 310 height 23
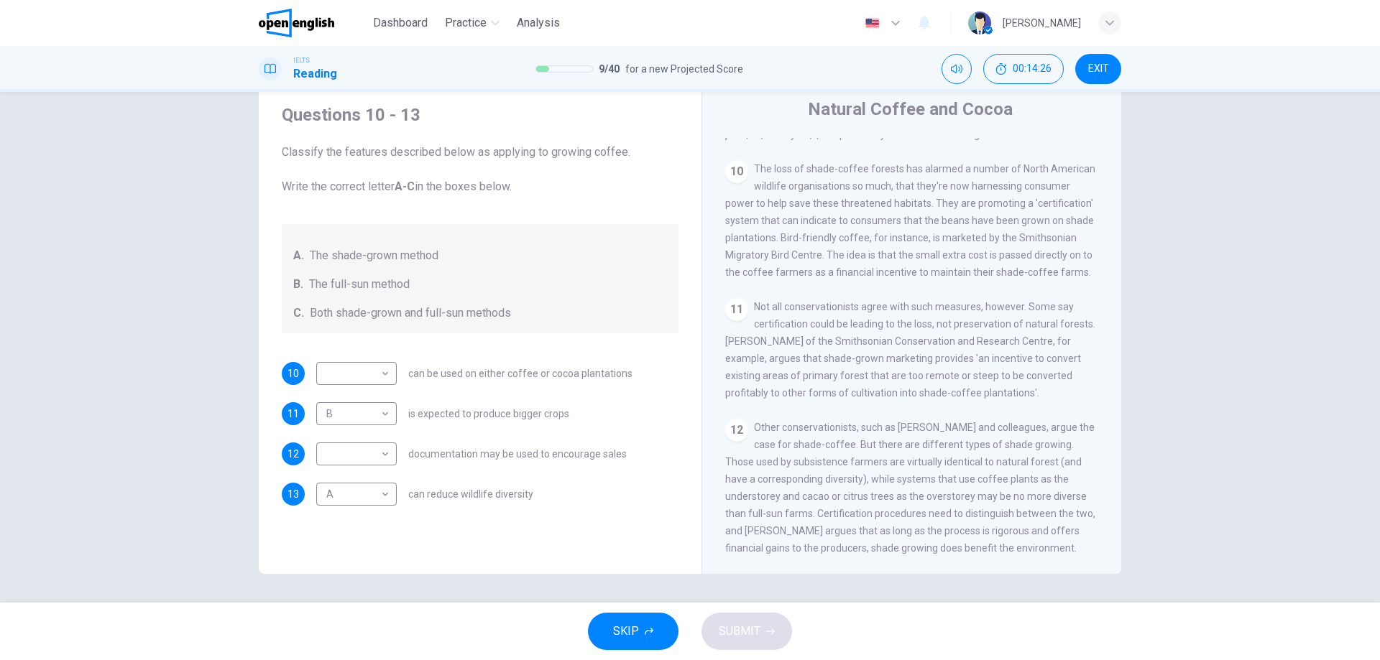
scroll to position [1421, 0]
click at [824, 494] on span "Other conservationists, such as [PERSON_NAME] and colleagues, argue the case fo…" at bounding box center [910, 488] width 370 height 132
click at [376, 380] on body "This site uses cookies, as explained in our Privacy Policy . If you agree to th…" at bounding box center [690, 330] width 1380 height 660
click at [367, 446] on li "C" at bounding box center [353, 442] width 80 height 23
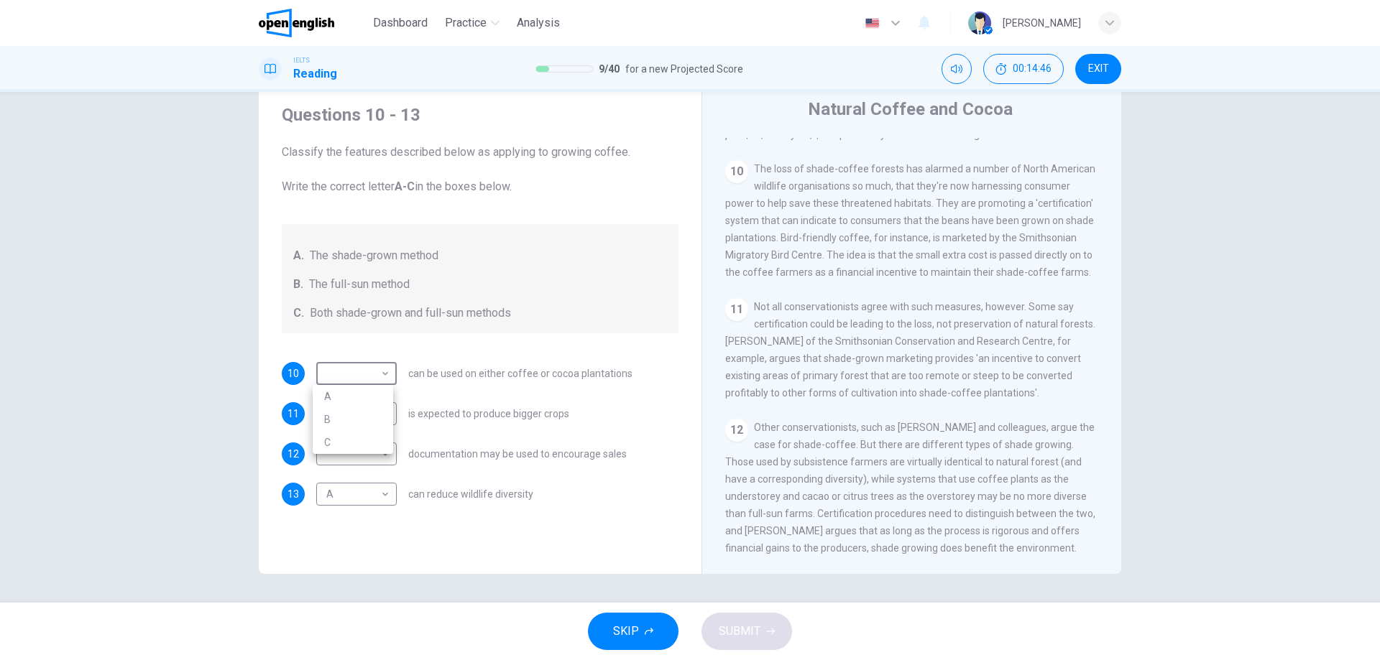
type input "*"
click at [371, 455] on body "This site uses cookies, as explained in our Privacy Policy . If you agree to th…" at bounding box center [690, 330] width 1380 height 660
click at [356, 475] on li "A" at bounding box center [353, 477] width 80 height 23
type input "*"
click at [724, 616] on button "SUBMIT" at bounding box center [746, 631] width 91 height 37
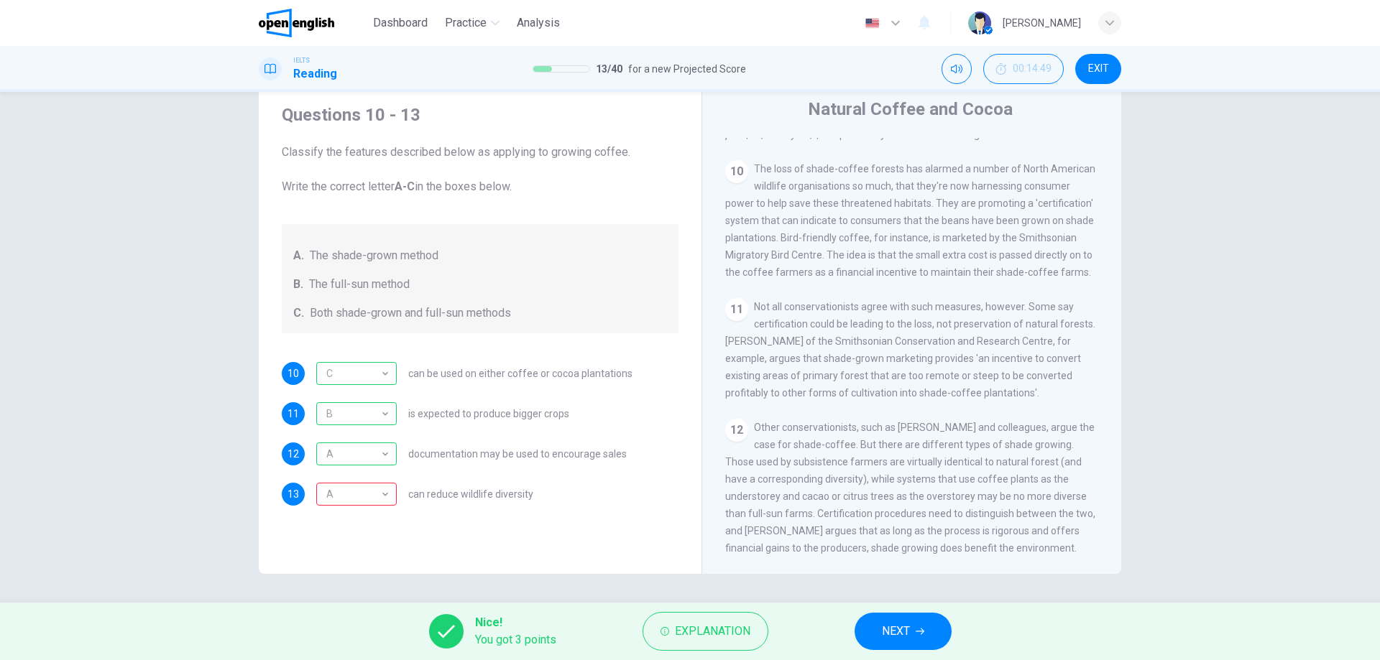
drag, startPoint x: 471, startPoint y: 504, endPoint x: 548, endPoint y: 507, distance: 77.7
click at [482, 504] on div "A * ​ can reduce wildlife diversity" at bounding box center [424, 494] width 217 height 23
click at [728, 631] on span "Explanation" at bounding box center [712, 632] width 75 height 20
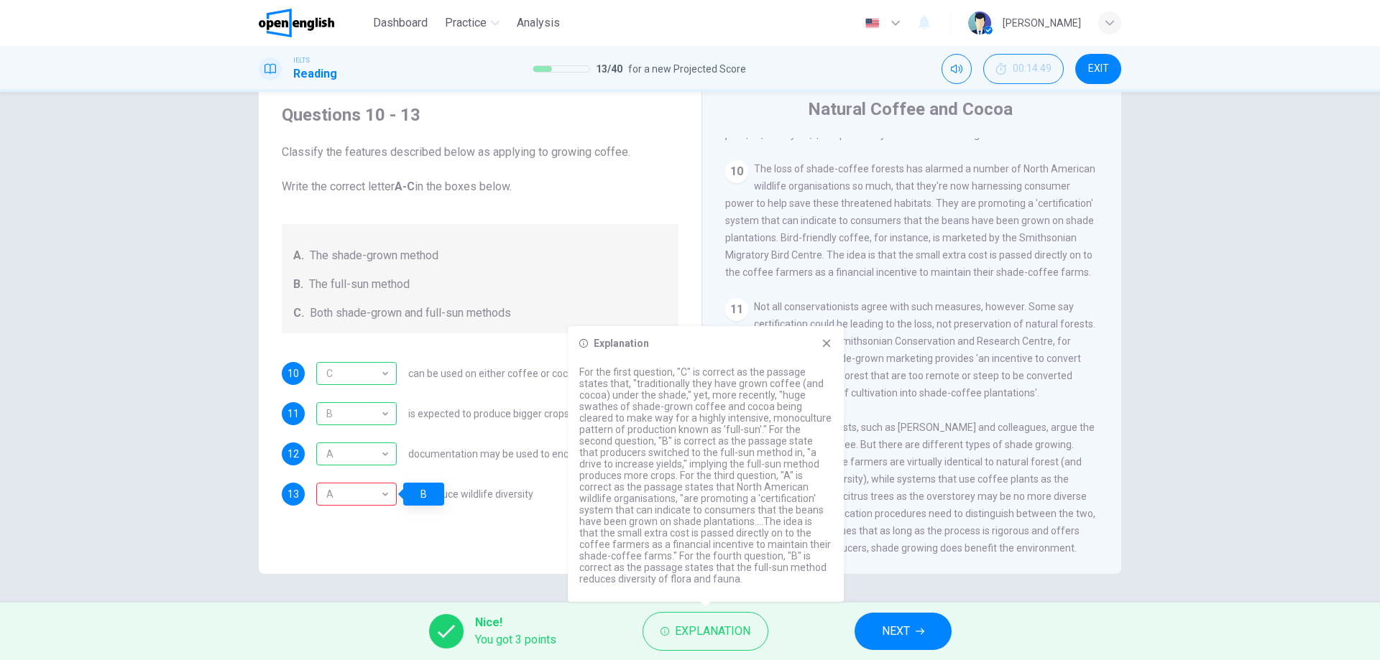
drag, startPoint x: 616, startPoint y: 578, endPoint x: 685, endPoint y: 581, distance: 69.0
click at [685, 581] on p "For the first question, "C" is correct as the passage states that, "traditional…" at bounding box center [705, 475] width 253 height 218
click at [497, 550] on div "Questions 10 - 13 Classify the features described below as applying to growing …" at bounding box center [480, 331] width 420 height 485
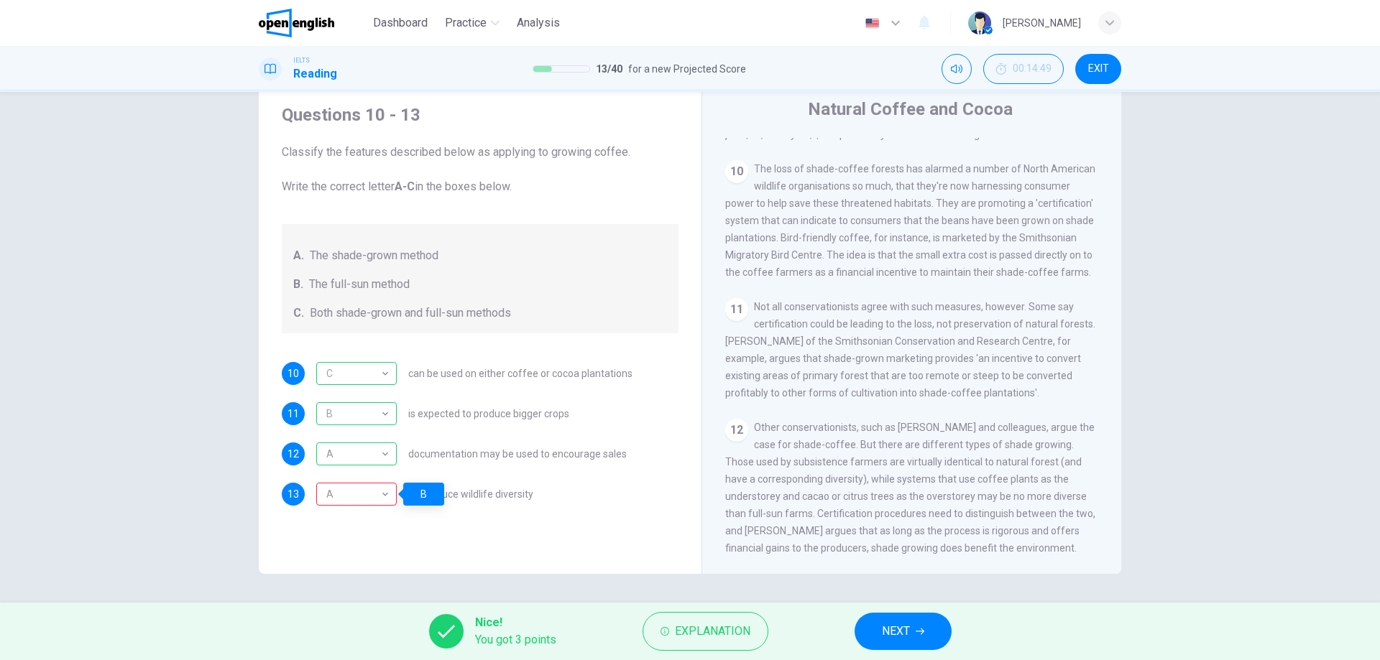
click at [507, 506] on div "Questions 10 - 13 Classify the features described below as applying to growing …" at bounding box center [480, 304] width 420 height 431
drag, startPoint x: 527, startPoint y: 499, endPoint x: 449, endPoint y: 499, distance: 78.3
click at [472, 500] on div "A * ​ can reduce wildlife diversity" at bounding box center [424, 494] width 217 height 23
drag, startPoint x: 404, startPoint y: 496, endPoint x: 431, endPoint y: 498, distance: 27.4
click at [431, 498] on div "A * ​ can reduce wildlife diversity" at bounding box center [424, 494] width 217 height 23
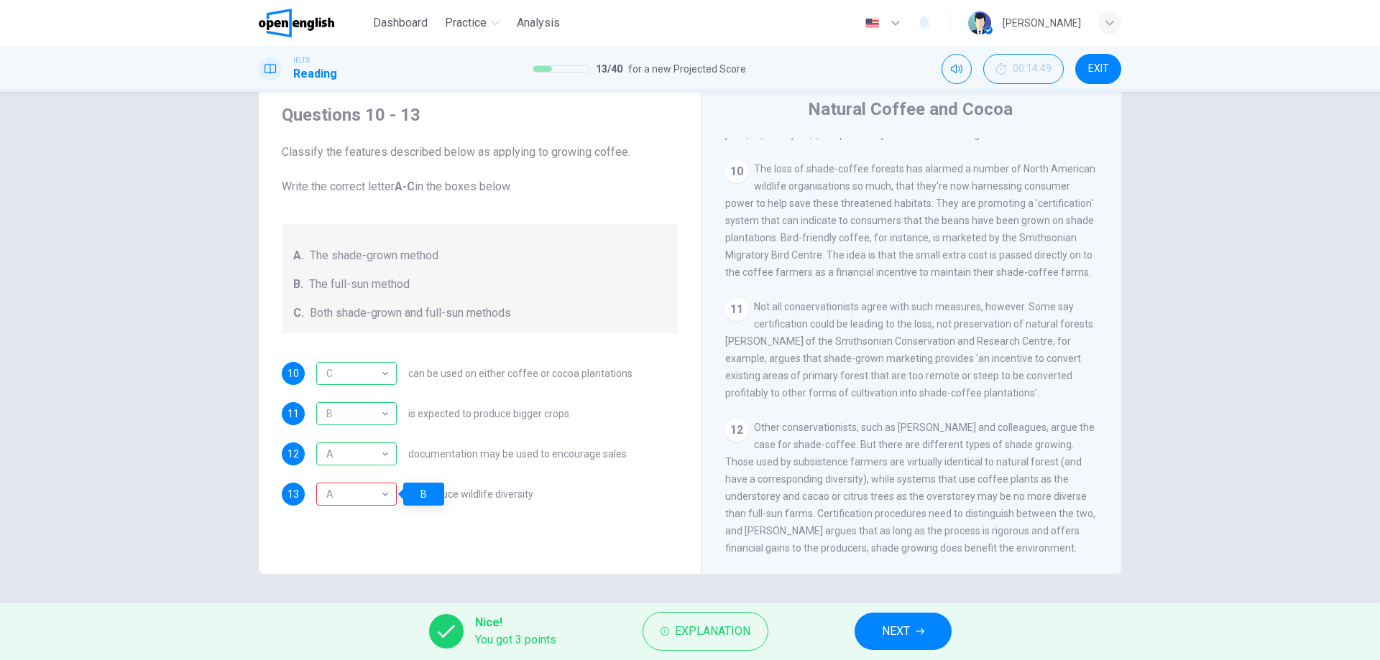
drag, startPoint x: 440, startPoint y: 498, endPoint x: 463, endPoint y: 498, distance: 23.0
click at [456, 498] on body "This site uses cookies, as explained in our Privacy Policy . If you agree to th…" at bounding box center [690, 330] width 1380 height 660
drag, startPoint x: 422, startPoint y: 491, endPoint x: 508, endPoint y: 501, distance: 86.1
click at [469, 497] on span "can reduce wildlife diversity" at bounding box center [470, 494] width 125 height 10
click at [513, 511] on div "Questions 10 - 13 Classify the features described below as applying to growing …" at bounding box center [480, 304] width 420 height 431
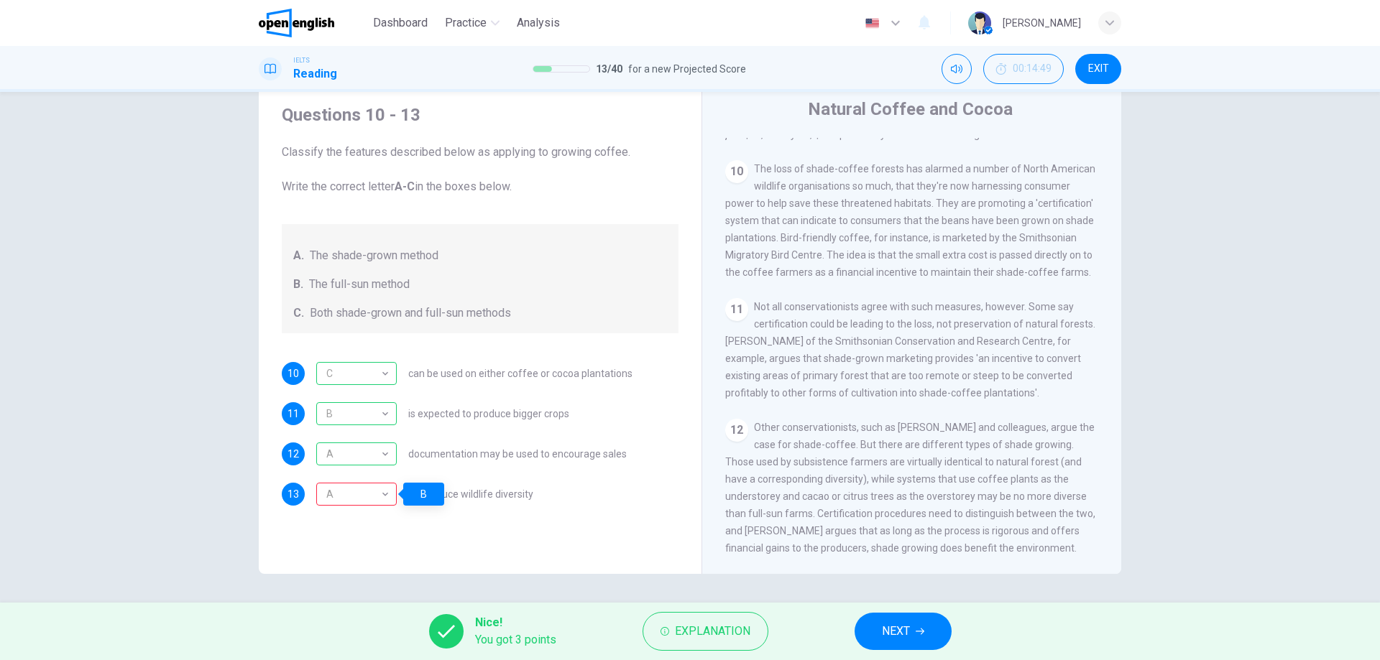
click at [513, 494] on span "can reduce wildlife diversity" at bounding box center [470, 494] width 125 height 10
click at [351, 264] on span "The shade-grown method" at bounding box center [374, 255] width 129 height 17
click at [342, 288] on span "The full-sun method" at bounding box center [359, 284] width 101 height 17
click at [895, 615] on button "NEXT" at bounding box center [902, 631] width 97 height 37
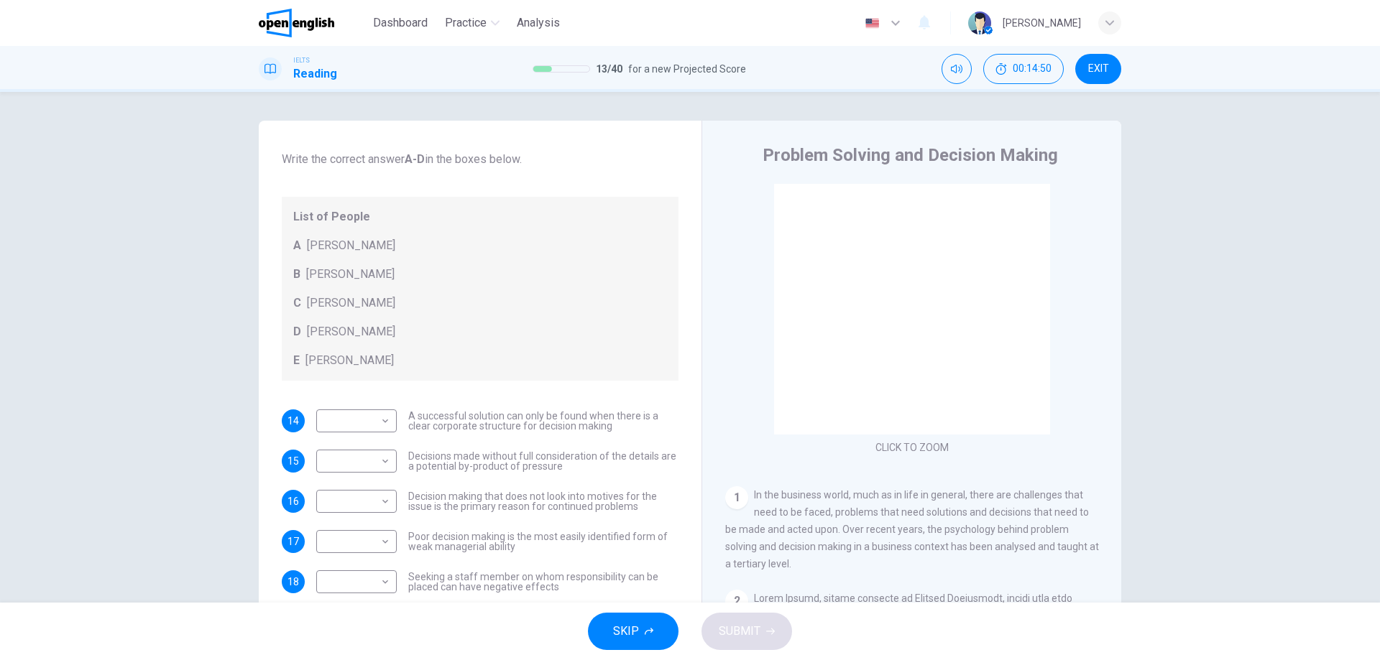
scroll to position [72, 0]
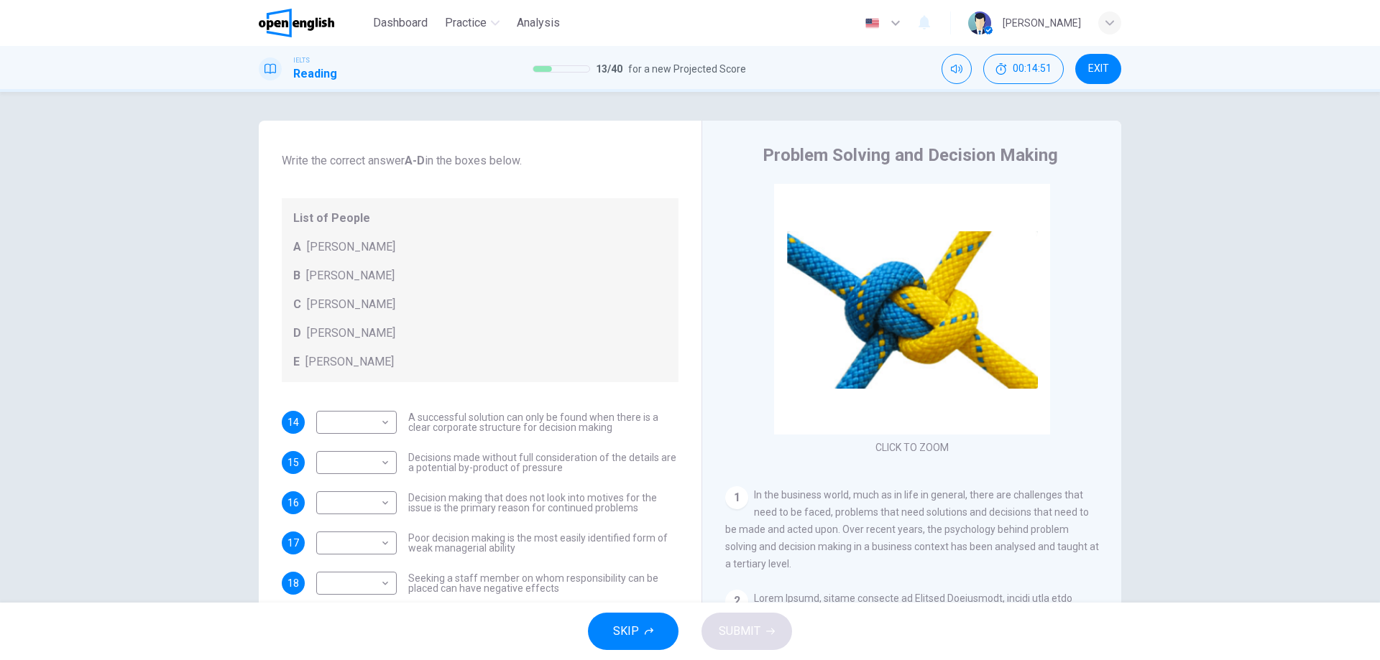
drag, startPoint x: 309, startPoint y: 240, endPoint x: 401, endPoint y: 256, distance: 93.3
click at [398, 255] on div "A [PERSON_NAME]" at bounding box center [480, 247] width 374 height 17
drag, startPoint x: 313, startPoint y: 276, endPoint x: 381, endPoint y: 295, distance: 70.1
click at [387, 292] on div "List of People A [PERSON_NAME] B [PERSON_NAME] C [PERSON_NAME] D [PERSON_NAME] …" at bounding box center [480, 290] width 397 height 184
click at [397, 315] on div "List of People A [PERSON_NAME] B [PERSON_NAME] C [PERSON_NAME] D [PERSON_NAME] …" at bounding box center [480, 290] width 397 height 184
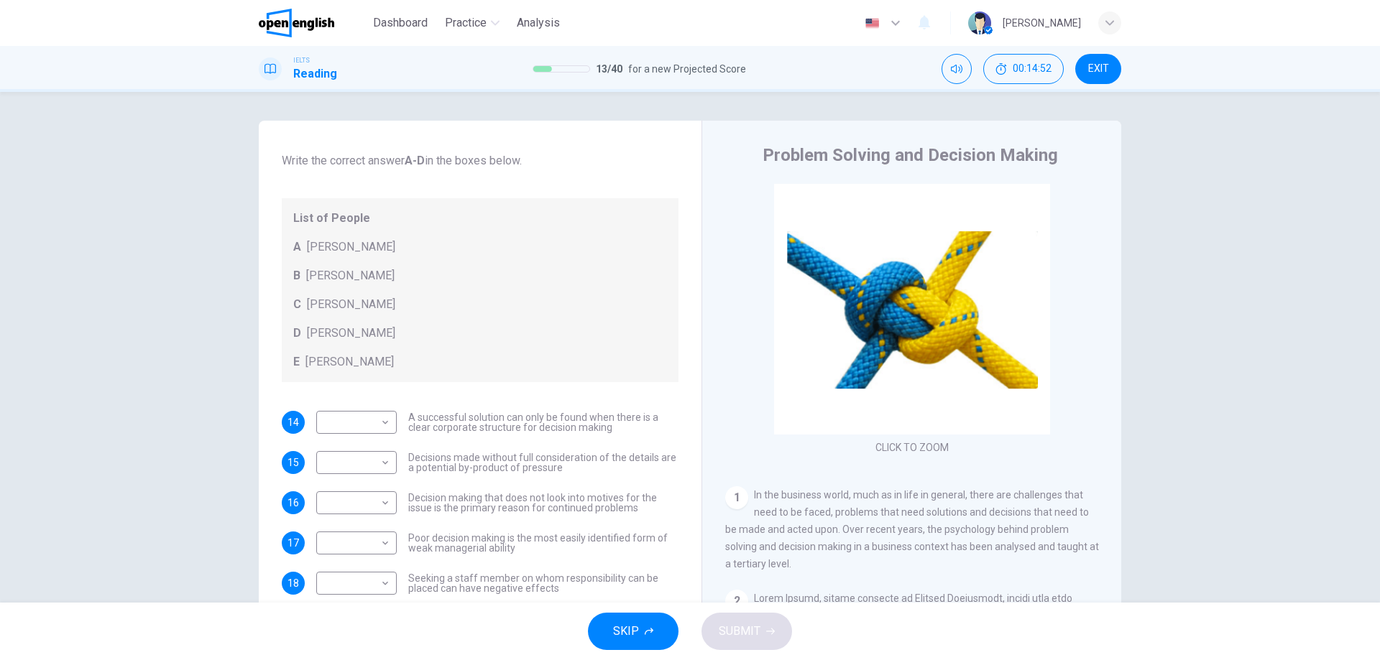
click at [385, 347] on div "List of People A [PERSON_NAME] B [PERSON_NAME] C [PERSON_NAME] D [PERSON_NAME] …" at bounding box center [480, 290] width 397 height 184
drag, startPoint x: 351, startPoint y: 372, endPoint x: 516, endPoint y: 376, distance: 165.3
click at [407, 374] on div "List of People A [PERSON_NAME] B [PERSON_NAME] C [PERSON_NAME] D [PERSON_NAME] …" at bounding box center [480, 290] width 397 height 184
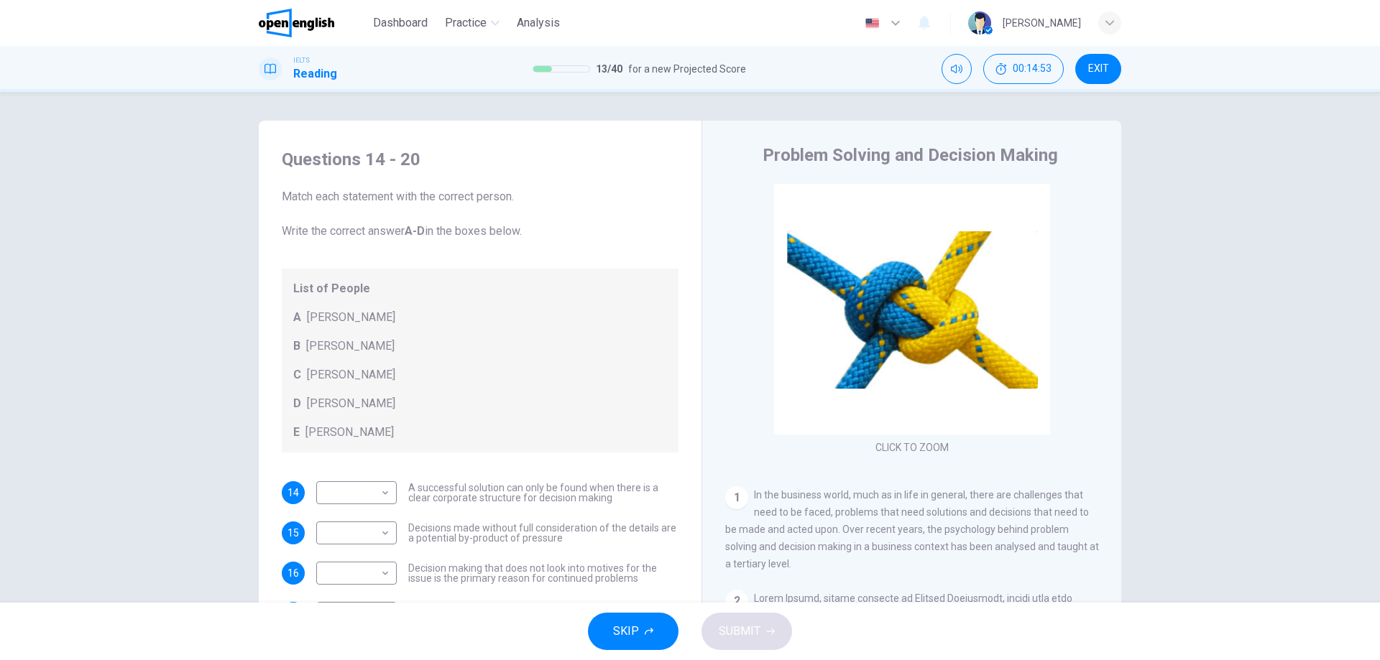
scroll to position [0, 0]
drag, startPoint x: 340, startPoint y: 228, endPoint x: 598, endPoint y: 243, distance: 258.4
click at [521, 234] on span "Match each statement with the correct person. Write the correct answer A-D in t…" at bounding box center [480, 216] width 397 height 52
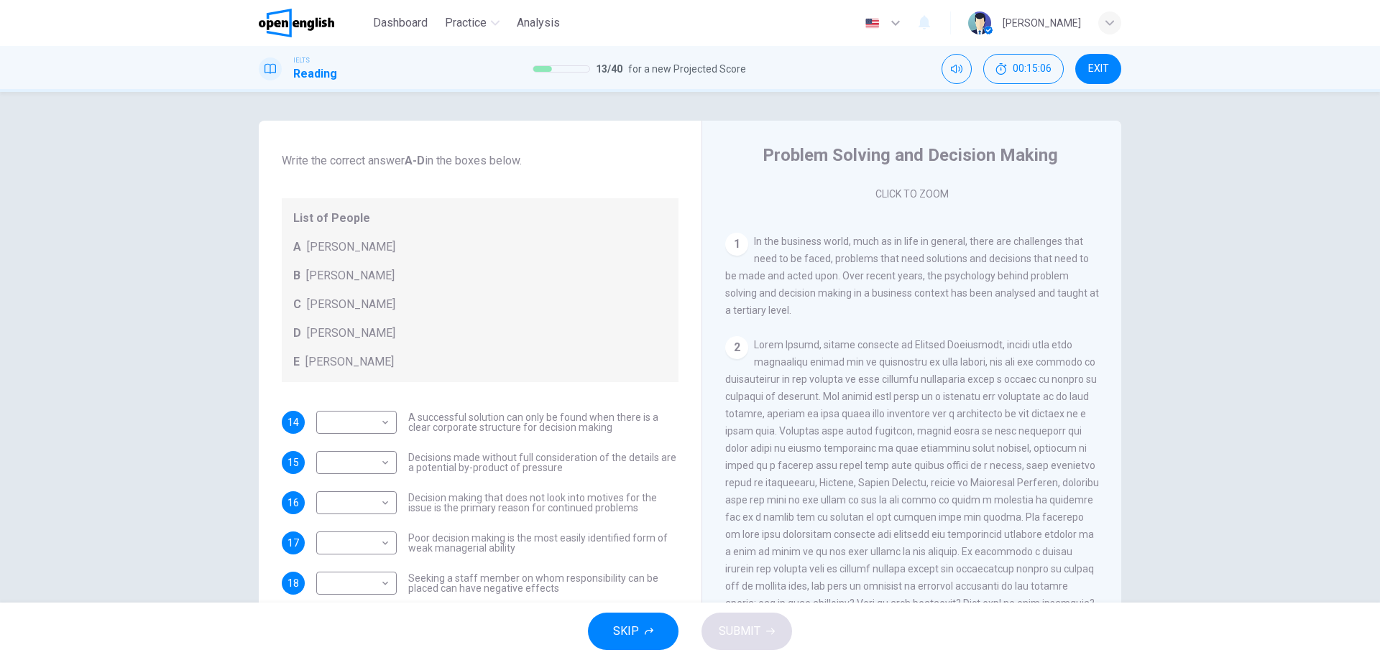
scroll to position [258, 0]
click at [753, 305] on span "In the business world, much as in life in general, there are challenges that ne…" at bounding box center [912, 271] width 374 height 80
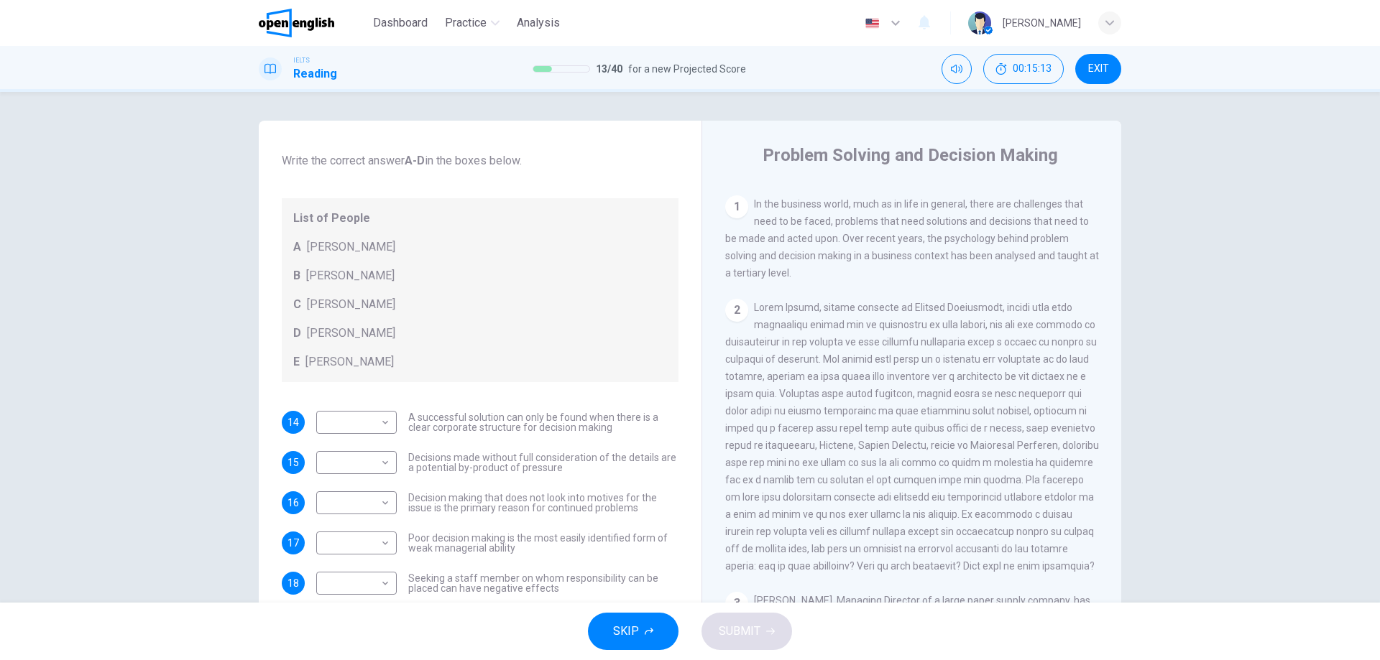
scroll to position [330, 0]
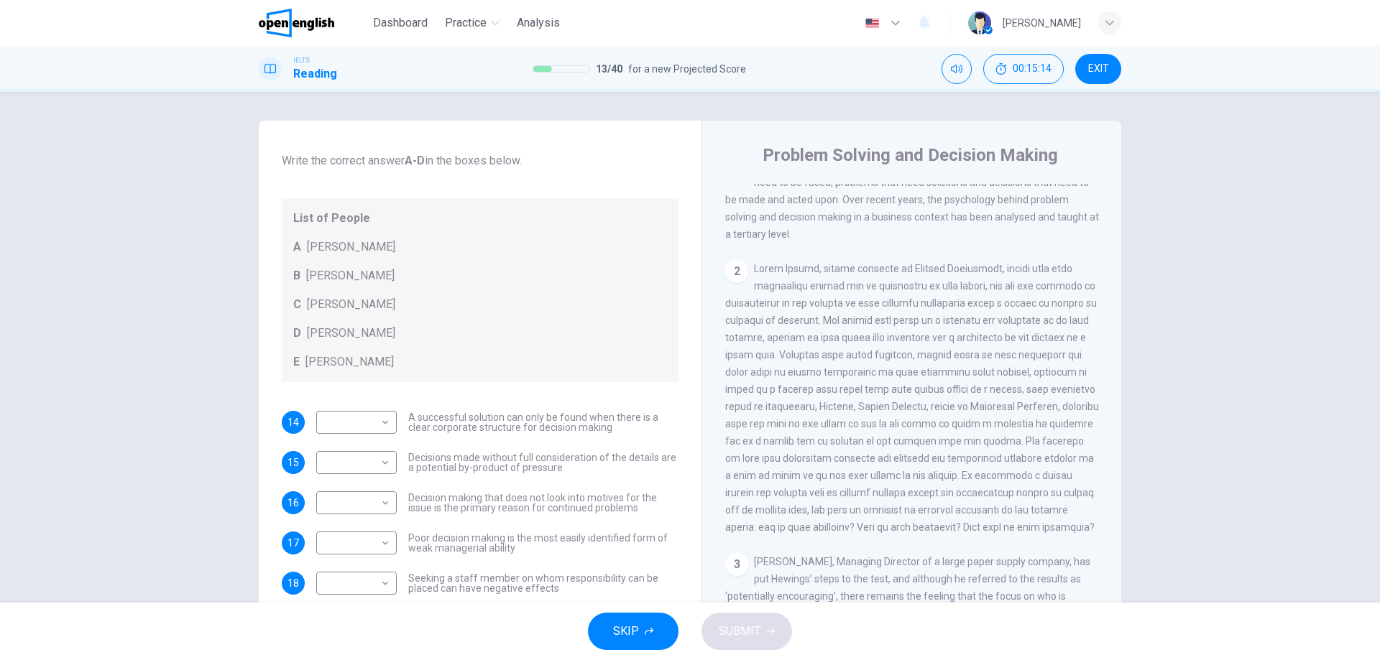
drag, startPoint x: 868, startPoint y: 348, endPoint x: 928, endPoint y: 345, distance: 60.4
click at [928, 345] on span at bounding box center [912, 398] width 374 height 270
drag, startPoint x: 827, startPoint y: 308, endPoint x: 918, endPoint y: 307, distance: 90.5
drag, startPoint x: 807, startPoint y: 299, endPoint x: 869, endPoint y: 307, distance: 63.0
click at [869, 307] on div "2" at bounding box center [912, 398] width 374 height 276
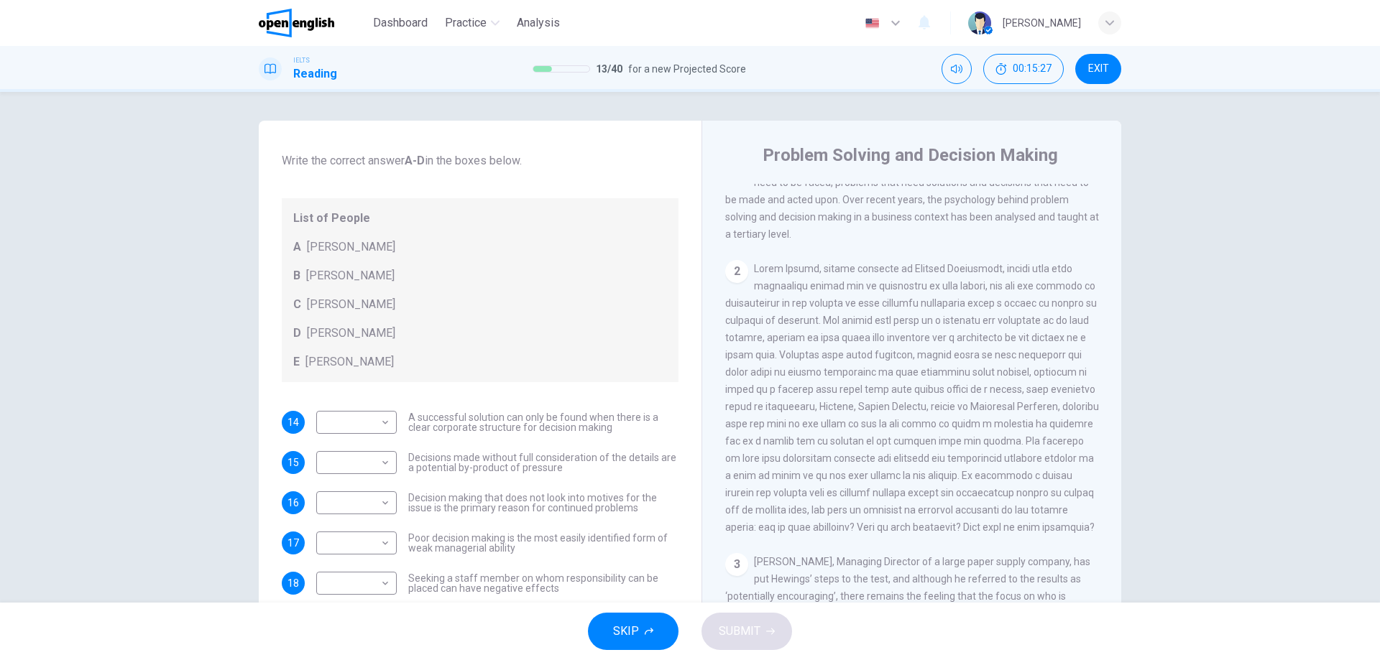
drag, startPoint x: 762, startPoint y: 275, endPoint x: 797, endPoint y: 273, distance: 34.6
click at [797, 273] on span at bounding box center [912, 398] width 374 height 270
drag, startPoint x: 803, startPoint y: 325, endPoint x: 814, endPoint y: 325, distance: 10.8
click at [812, 325] on span at bounding box center [912, 398] width 374 height 270
drag, startPoint x: 800, startPoint y: 343, endPoint x: 818, endPoint y: 343, distance: 18.0
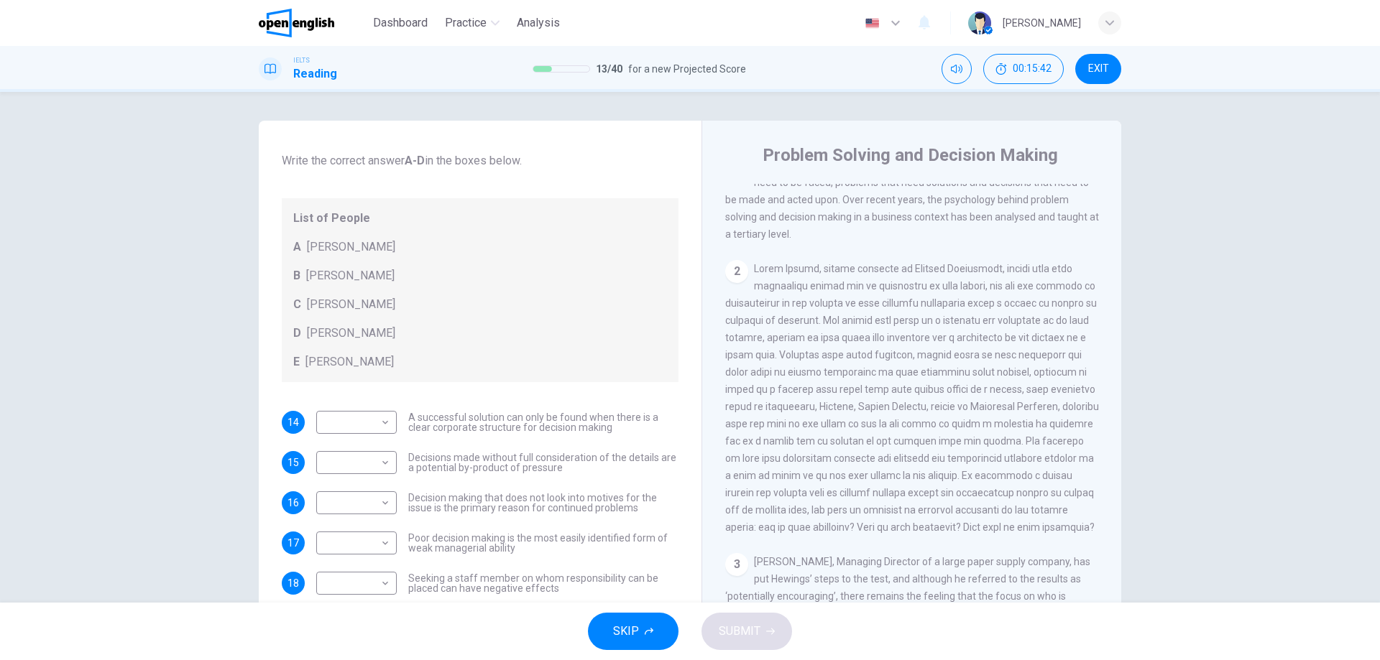
click at [816, 343] on span at bounding box center [912, 398] width 374 height 270
click at [782, 359] on span at bounding box center [912, 398] width 374 height 270
drag, startPoint x: 804, startPoint y: 417, endPoint x: 869, endPoint y: 413, distance: 65.5
click at [845, 417] on span at bounding box center [912, 398] width 374 height 270
drag, startPoint x: 894, startPoint y: 411, endPoint x: 936, endPoint y: 412, distance: 41.7
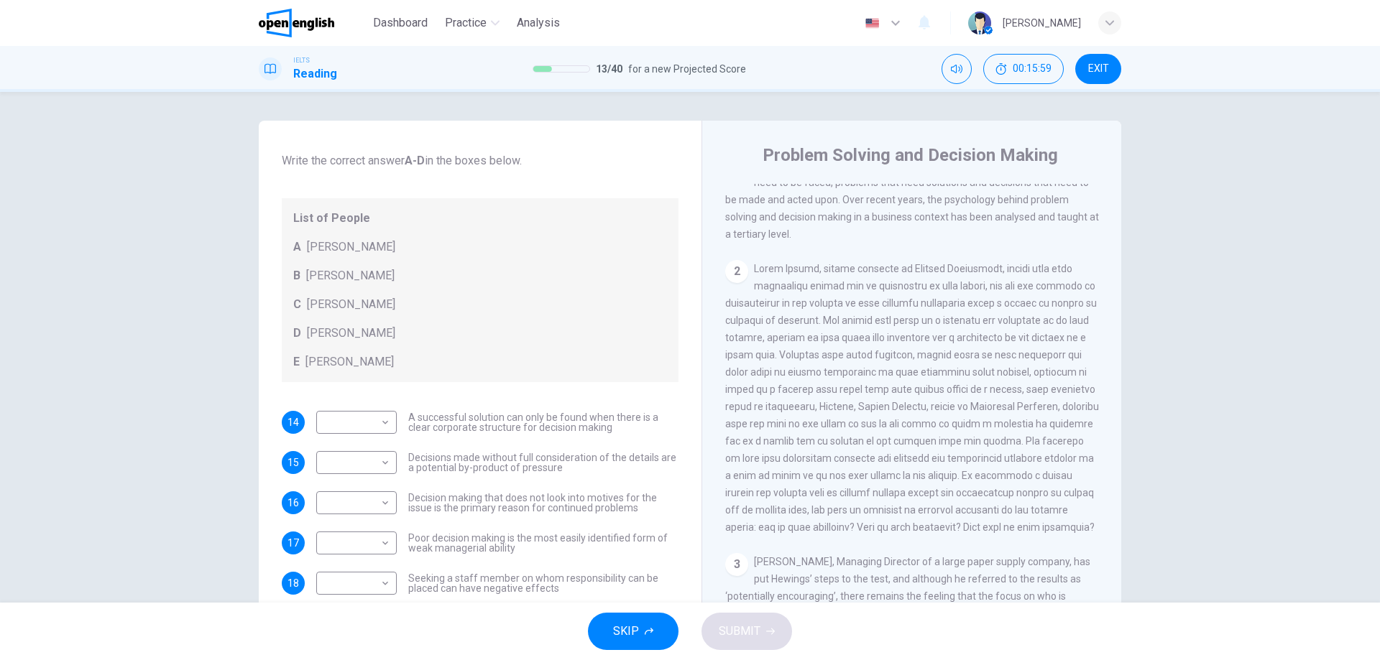
click at [936, 412] on span at bounding box center [912, 398] width 374 height 270
drag, startPoint x: 989, startPoint y: 413, endPoint x: 1035, endPoint y: 415, distance: 46.7
click at [1035, 415] on span at bounding box center [912, 398] width 374 height 270
drag, startPoint x: 768, startPoint y: 434, endPoint x: 806, endPoint y: 435, distance: 38.1
click at [800, 434] on span at bounding box center [912, 398] width 374 height 270
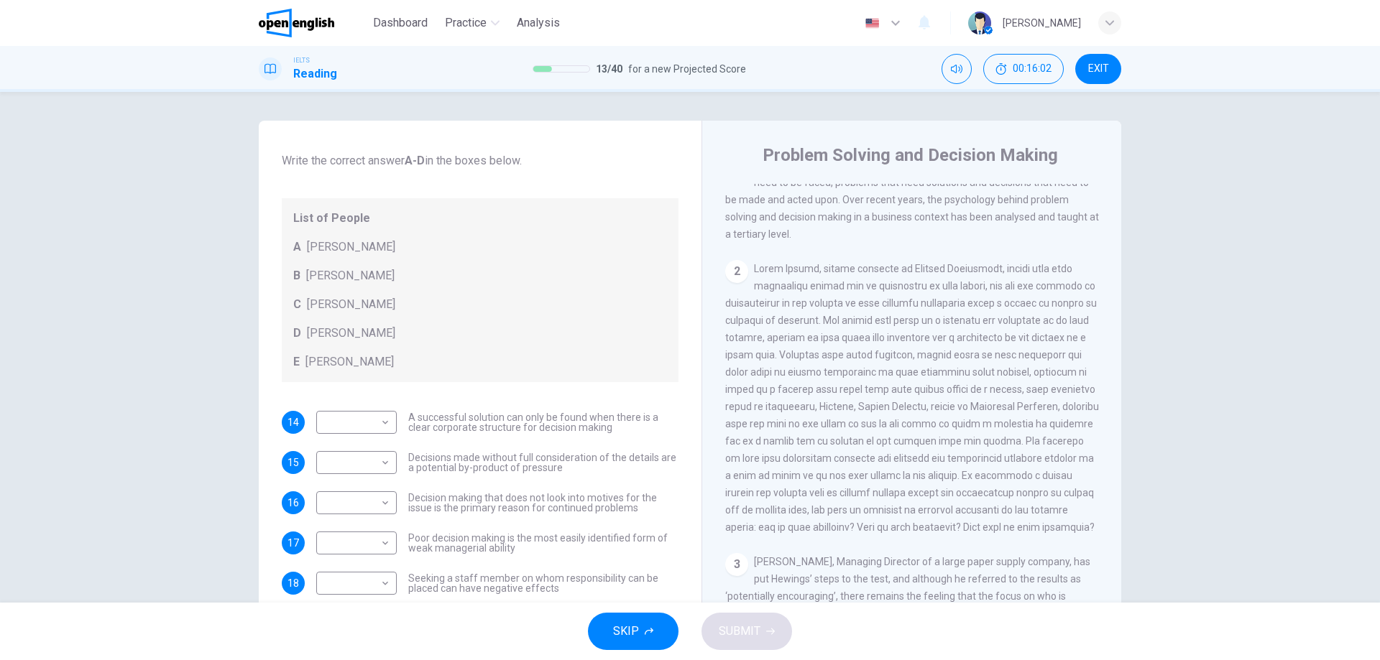
drag, startPoint x: 857, startPoint y: 432, endPoint x: 884, endPoint y: 432, distance: 26.6
click at [881, 432] on span at bounding box center [912, 398] width 374 height 270
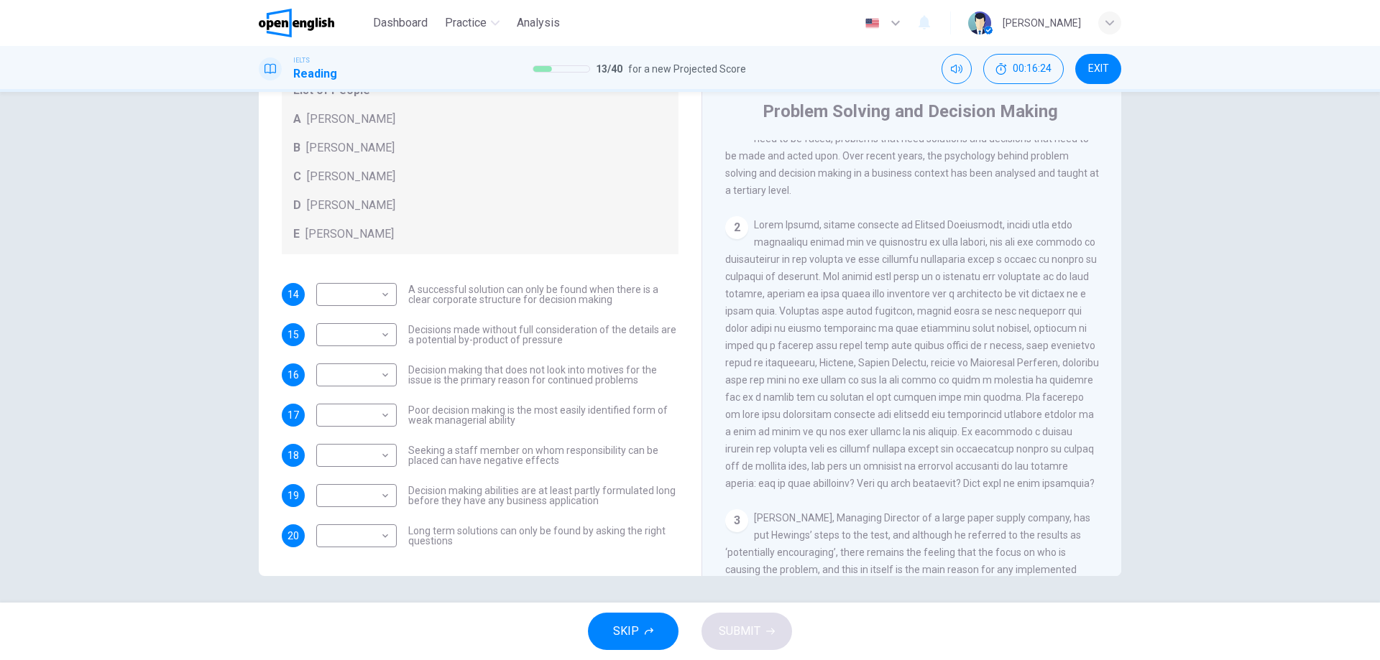
scroll to position [46, 0]
drag, startPoint x: 484, startPoint y: 491, endPoint x: 560, endPoint y: 490, distance: 76.9
click at [560, 490] on span "Decision making abilities are at least partly formulated long before they have …" at bounding box center [543, 494] width 270 height 20
drag, startPoint x: 430, startPoint y: 530, endPoint x: 492, endPoint y: 522, distance: 62.9
click at [492, 524] on span "Long term solutions can only be found by asking the right questions" at bounding box center [543, 534] width 270 height 20
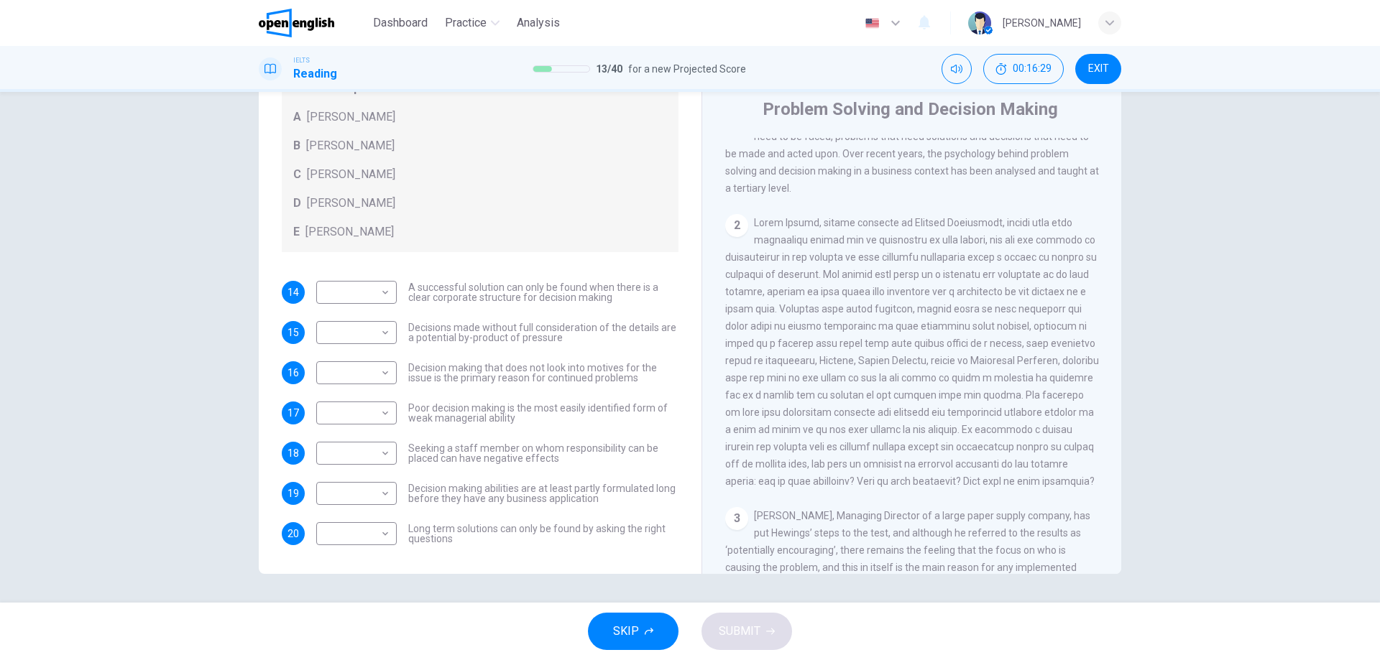
click at [488, 537] on span "Long term solutions can only be found by asking the right questions" at bounding box center [543, 534] width 270 height 20
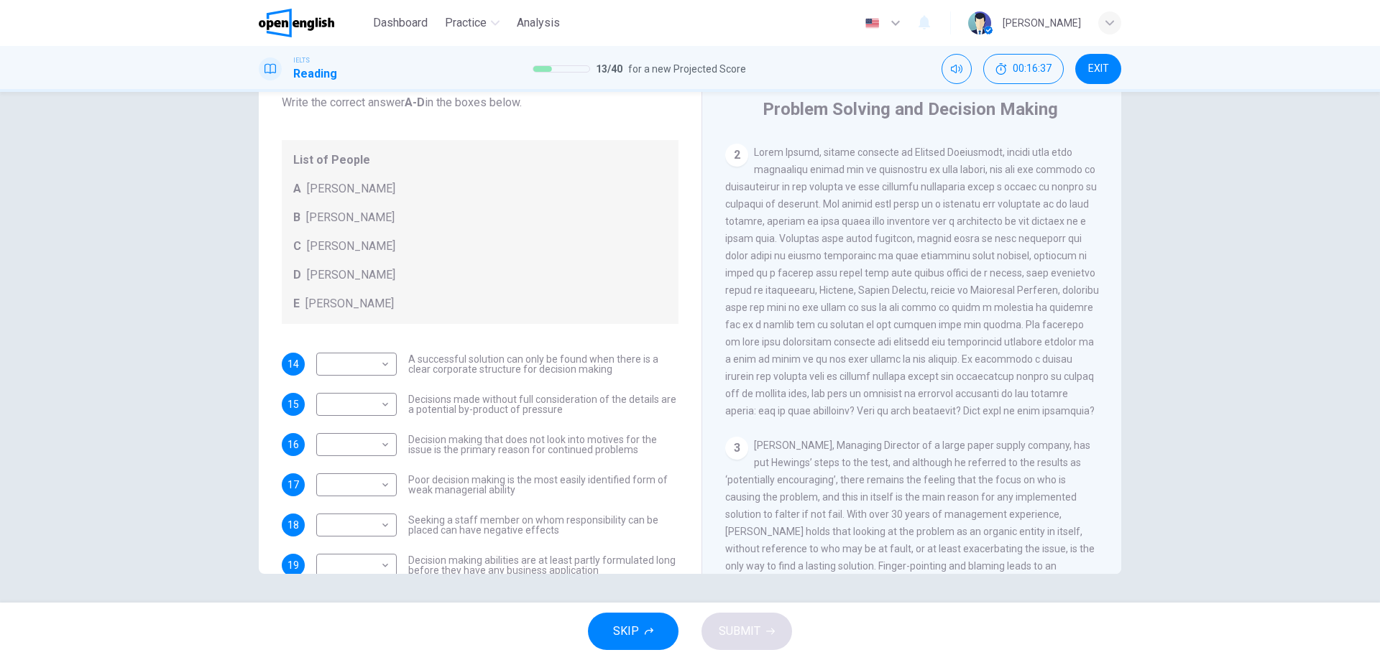
scroll to position [402, 0]
click at [918, 297] on span at bounding box center [912, 280] width 374 height 270
drag, startPoint x: 816, startPoint y: 332, endPoint x: 874, endPoint y: 332, distance: 58.2
click at [873, 332] on span at bounding box center [912, 280] width 374 height 270
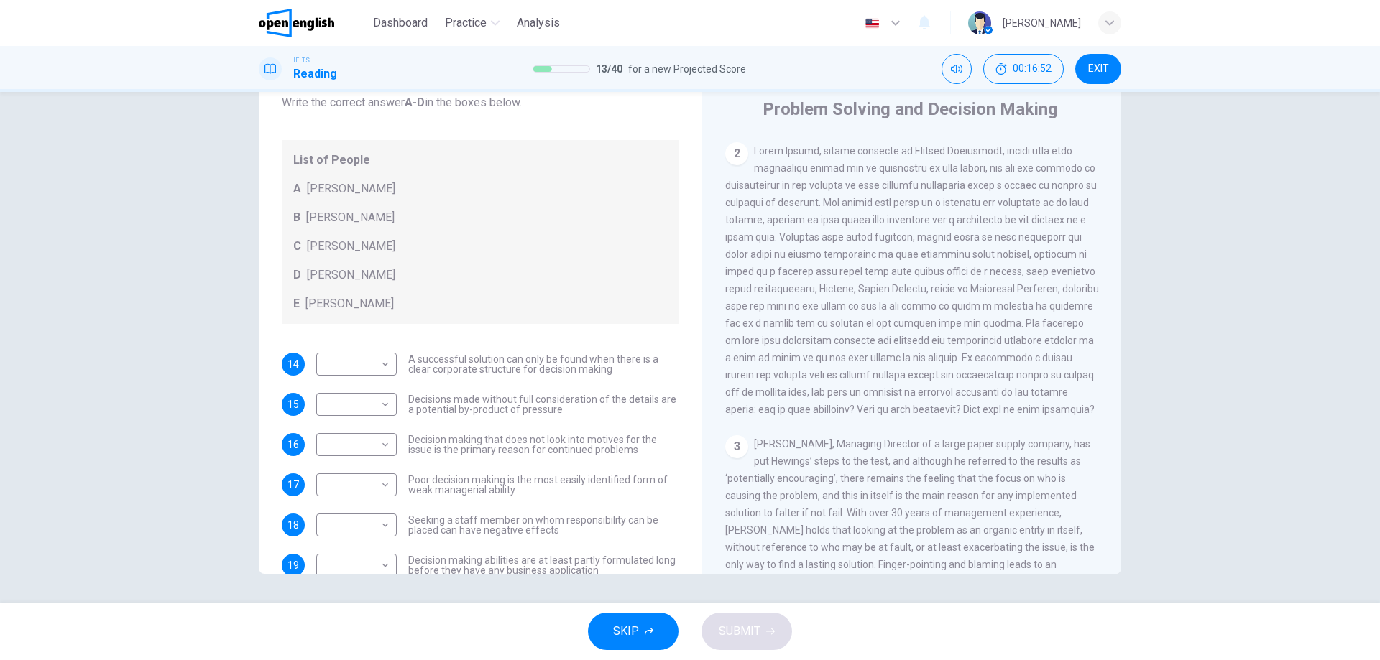
drag, startPoint x: 916, startPoint y: 331, endPoint x: 967, endPoint y: 333, distance: 51.1
click at [967, 333] on span at bounding box center [912, 280] width 374 height 270
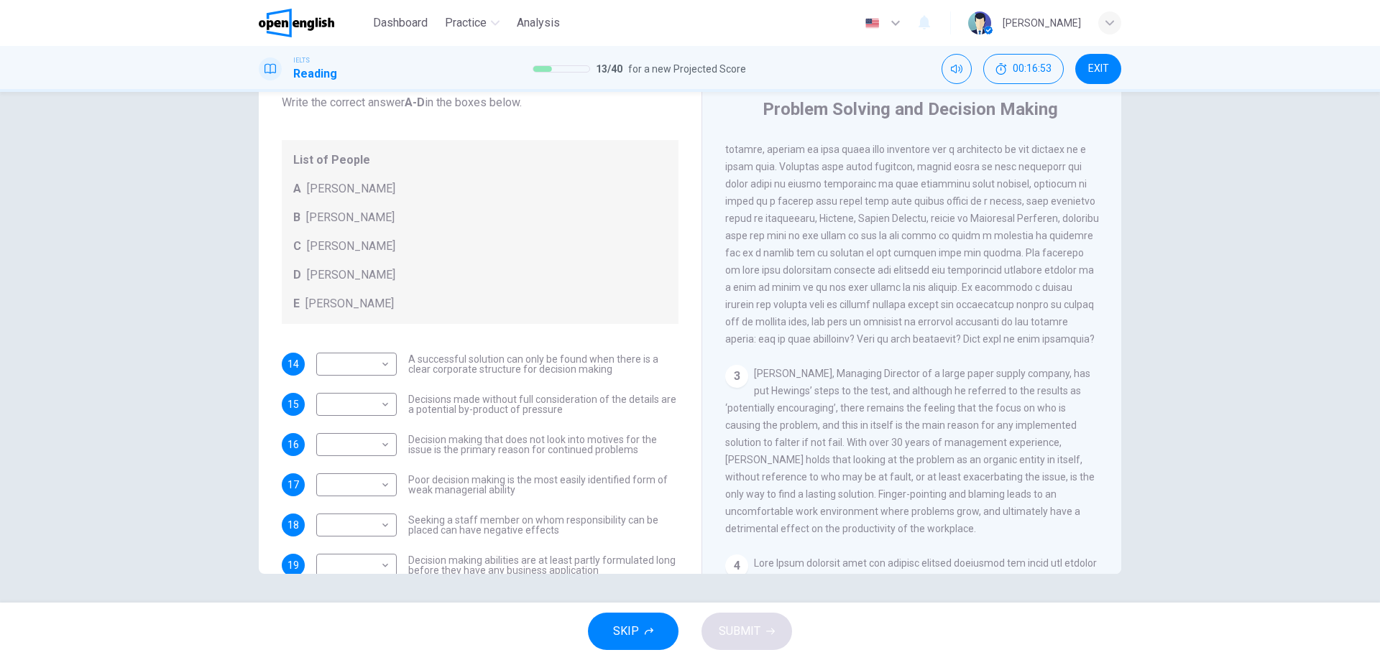
scroll to position [474, 0]
click at [758, 313] on span at bounding box center [912, 208] width 374 height 270
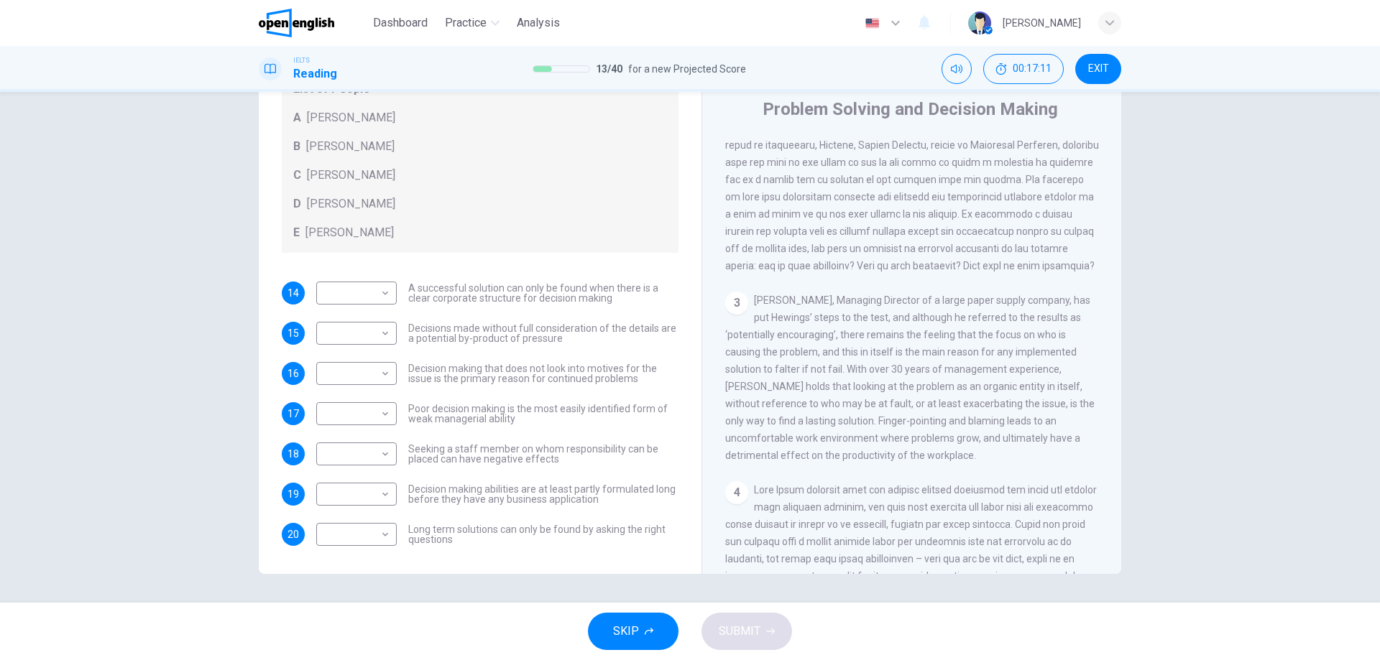
scroll to position [156, 0]
click at [372, 328] on body "This site uses cookies, as explained in our Privacy Policy . If you agree to th…" at bounding box center [690, 330] width 1380 height 660
click at [359, 356] on li "A" at bounding box center [353, 355] width 80 height 23
type input "*"
click at [484, 370] on span "Decision making that does not look into motives for the issue is the primary re…" at bounding box center [543, 373] width 270 height 20
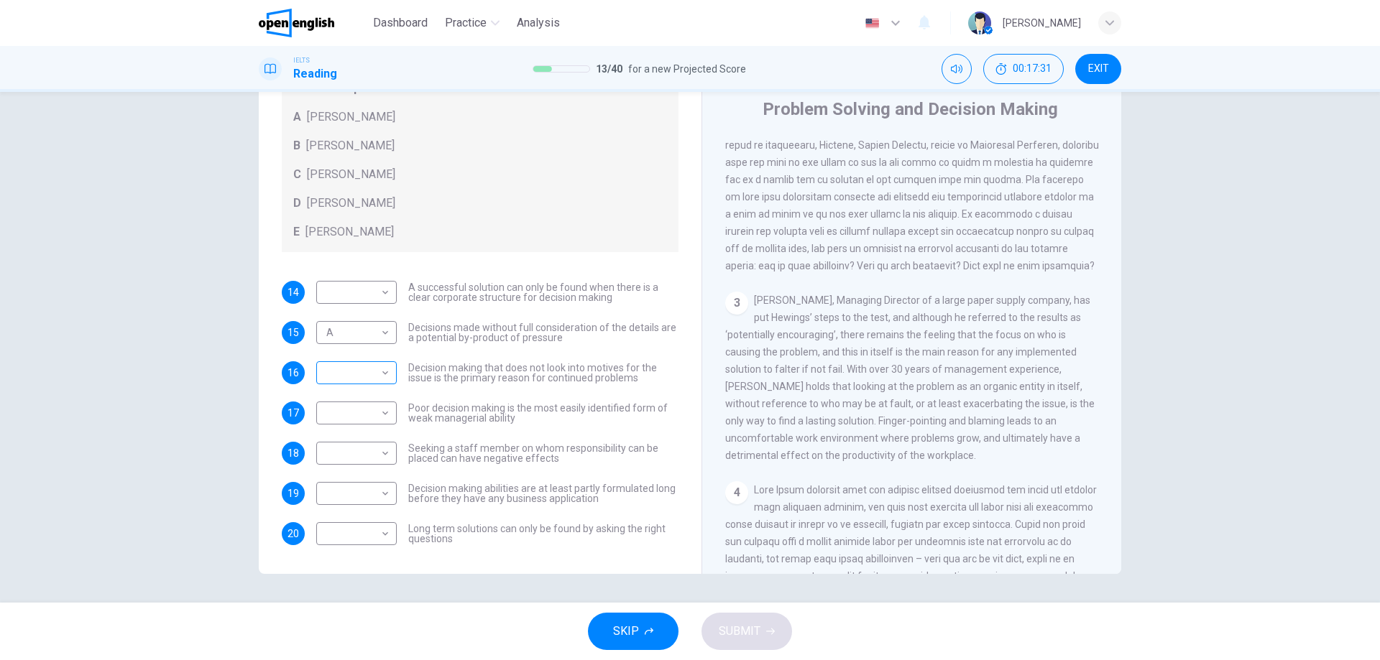
click at [358, 358] on body "This site uses cookies, as explained in our Privacy Policy . If you agree to th…" at bounding box center [690, 330] width 1380 height 660
click at [348, 418] on li "B" at bounding box center [353, 418] width 80 height 23
type input "*"
click at [495, 413] on span "Poor decision making is the most easily identified form of weak managerial abil…" at bounding box center [543, 413] width 270 height 20
click at [804, 367] on span "[PERSON_NAME], Managing Director of a large paper supply company, has put Hewin…" at bounding box center [909, 378] width 369 height 167
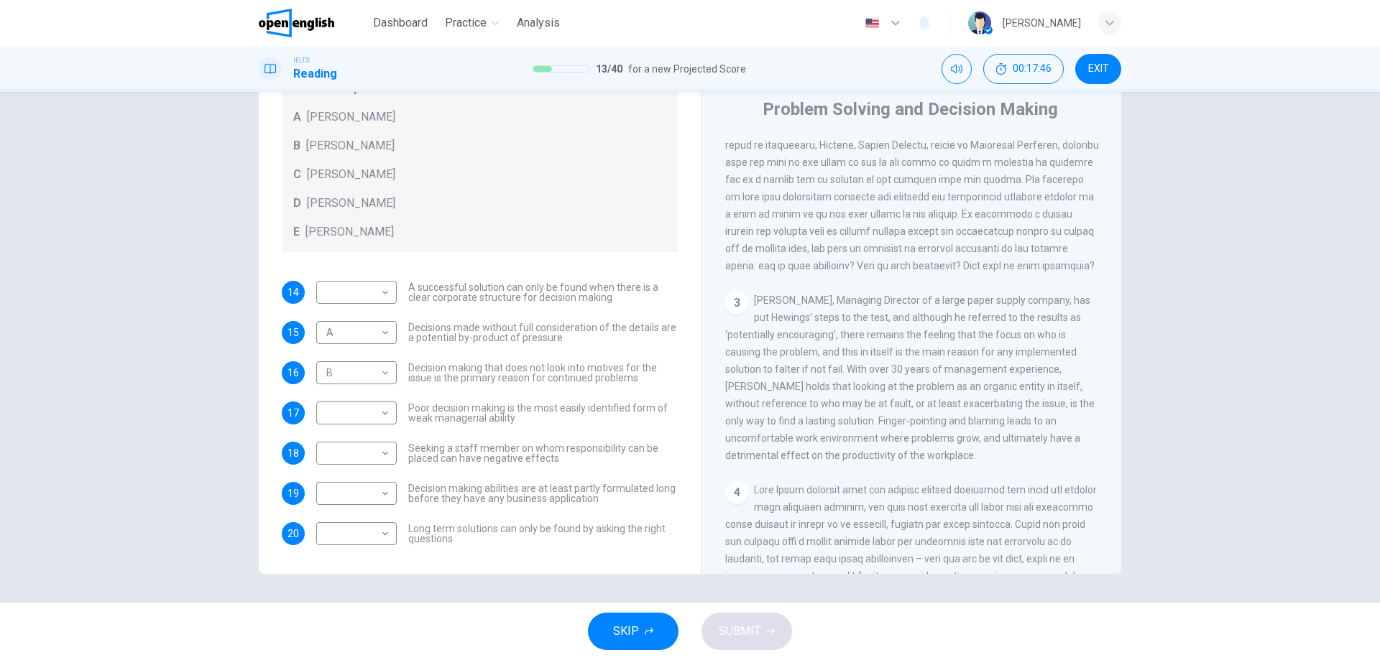
click at [804, 367] on span "[PERSON_NAME], Managing Director of a large paper supply company, has put Hewin…" at bounding box center [909, 378] width 369 height 167
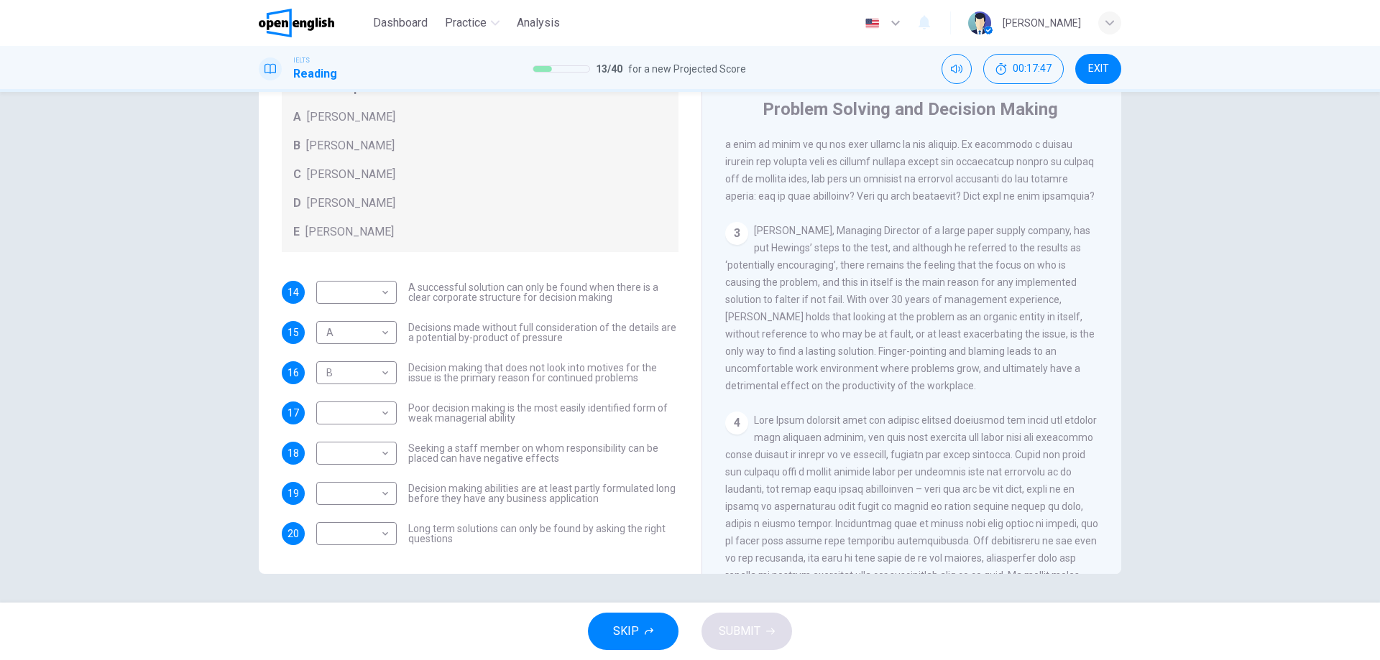
scroll to position [617, 0]
click at [751, 383] on span "[PERSON_NAME], Managing Director of a large paper supply company, has put Hewin…" at bounding box center [909, 306] width 369 height 167
drag, startPoint x: 489, startPoint y: 295, endPoint x: 531, endPoint y: 290, distance: 42.7
click at [522, 290] on span "A successful solution can only be found when there is a clear corporate structu…" at bounding box center [543, 292] width 270 height 20
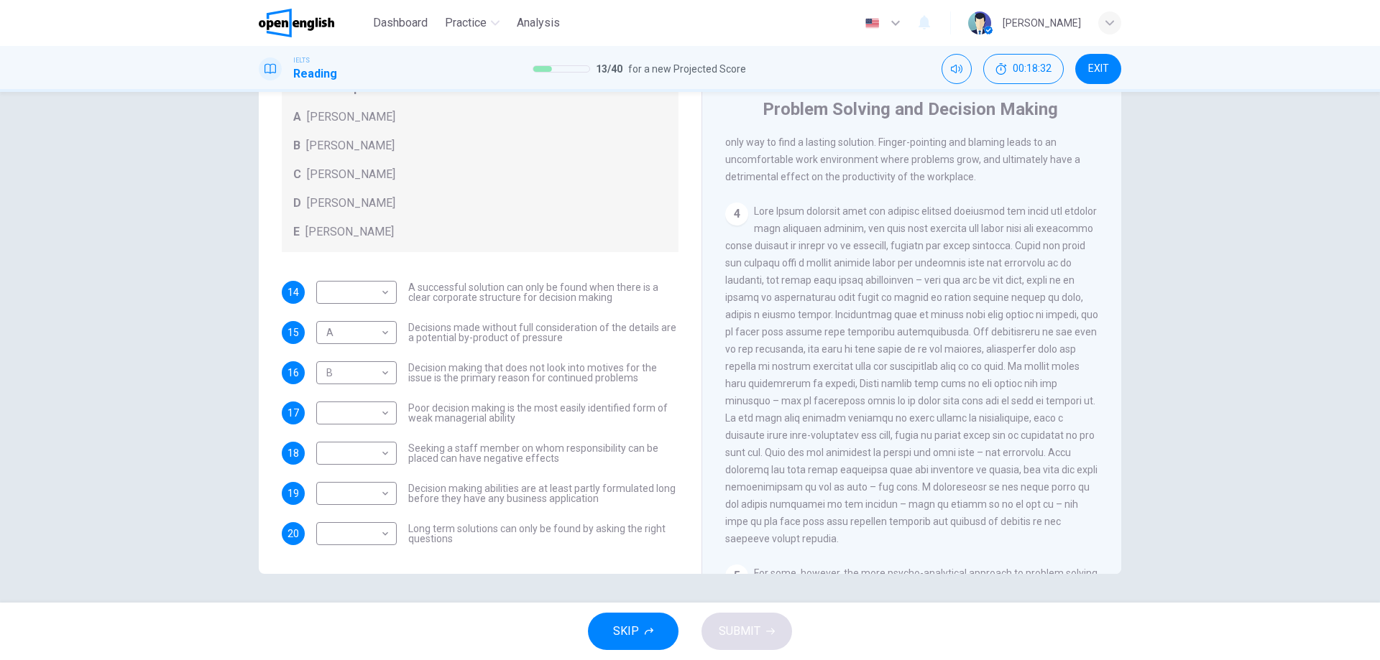
scroll to position [833, 0]
click at [915, 287] on div "4" at bounding box center [912, 366] width 374 height 345
click at [369, 299] on body "This site uses cookies, as explained in our Privacy Policy . If you agree to th…" at bounding box center [690, 330] width 1380 height 660
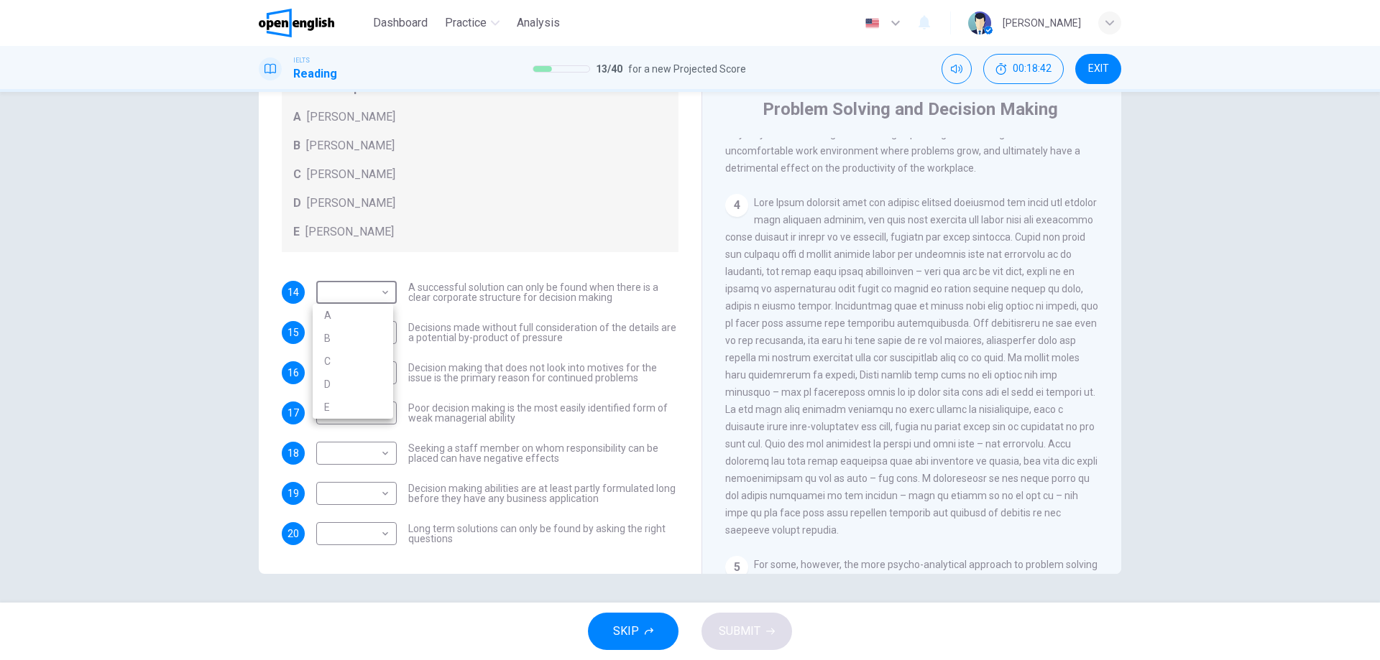
click at [349, 385] on li "D" at bounding box center [353, 384] width 80 height 23
type input "*"
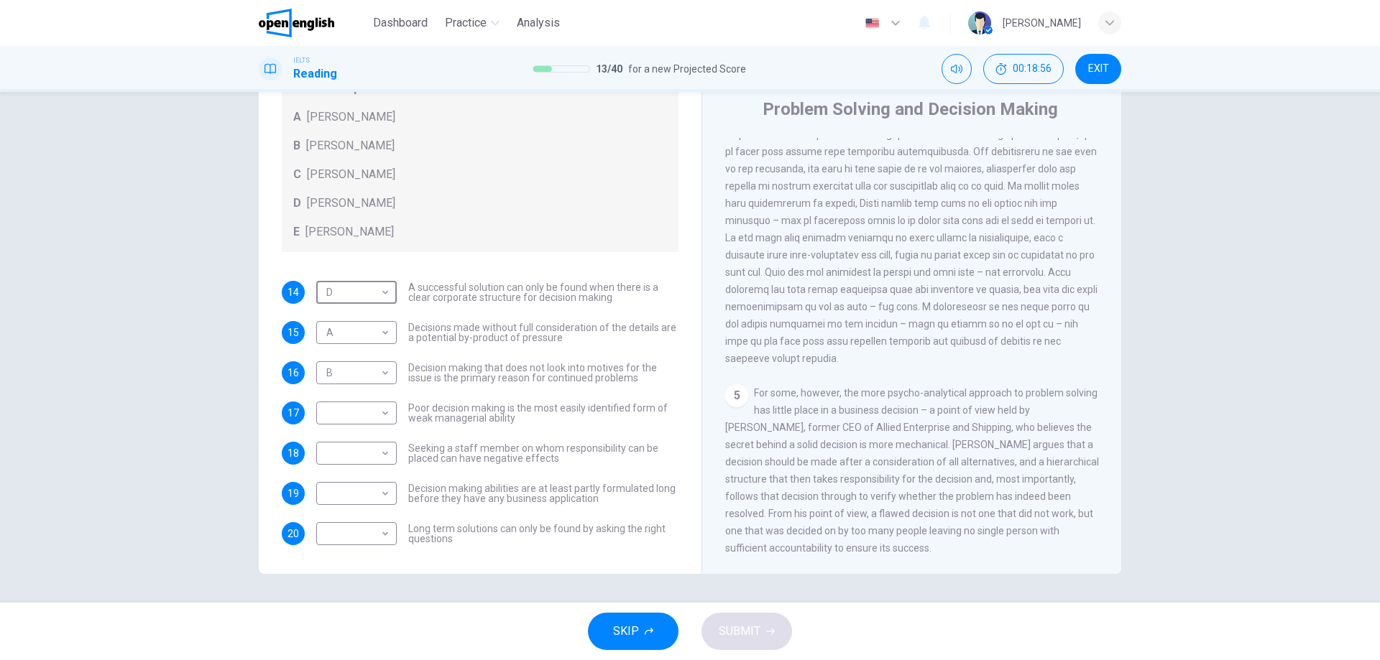
scroll to position [1048, 0]
drag, startPoint x: 1007, startPoint y: 519, endPoint x: 1035, endPoint y: 520, distance: 28.0
click at [1035, 520] on div "5 For some, however, the more psycho-analytical approach to problem solving has…" at bounding box center [912, 470] width 374 height 172
drag, startPoint x: 786, startPoint y: 538, endPoint x: 752, endPoint y: 502, distance: 49.8
click at [753, 502] on div "5 For some, however, the more psycho-analytical approach to problem solving has…" at bounding box center [912, 470] width 374 height 172
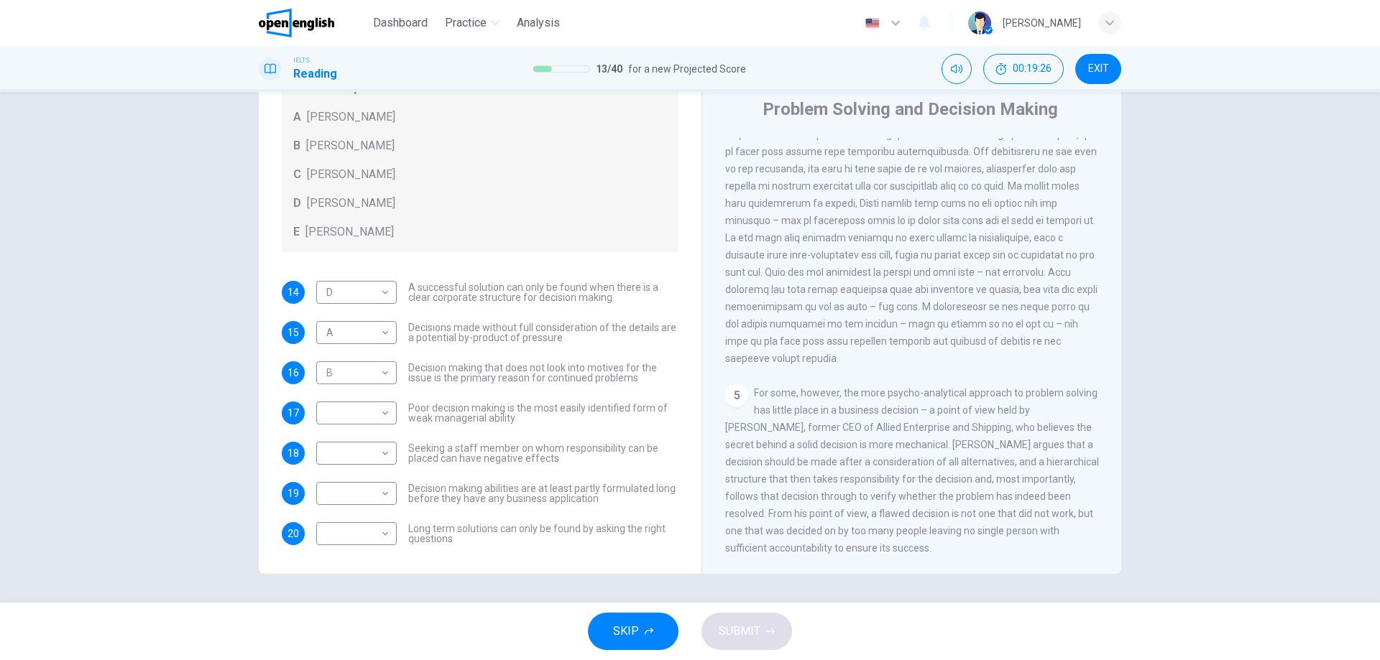
click at [746, 537] on div "5 For some, however, the more psycho-analytical approach to problem solving has…" at bounding box center [912, 470] width 374 height 172
drag, startPoint x: 459, startPoint y: 524, endPoint x: 507, endPoint y: 527, distance: 47.5
click at [507, 527] on span "Long term solutions can only be found by asking the right questions" at bounding box center [543, 534] width 270 height 20
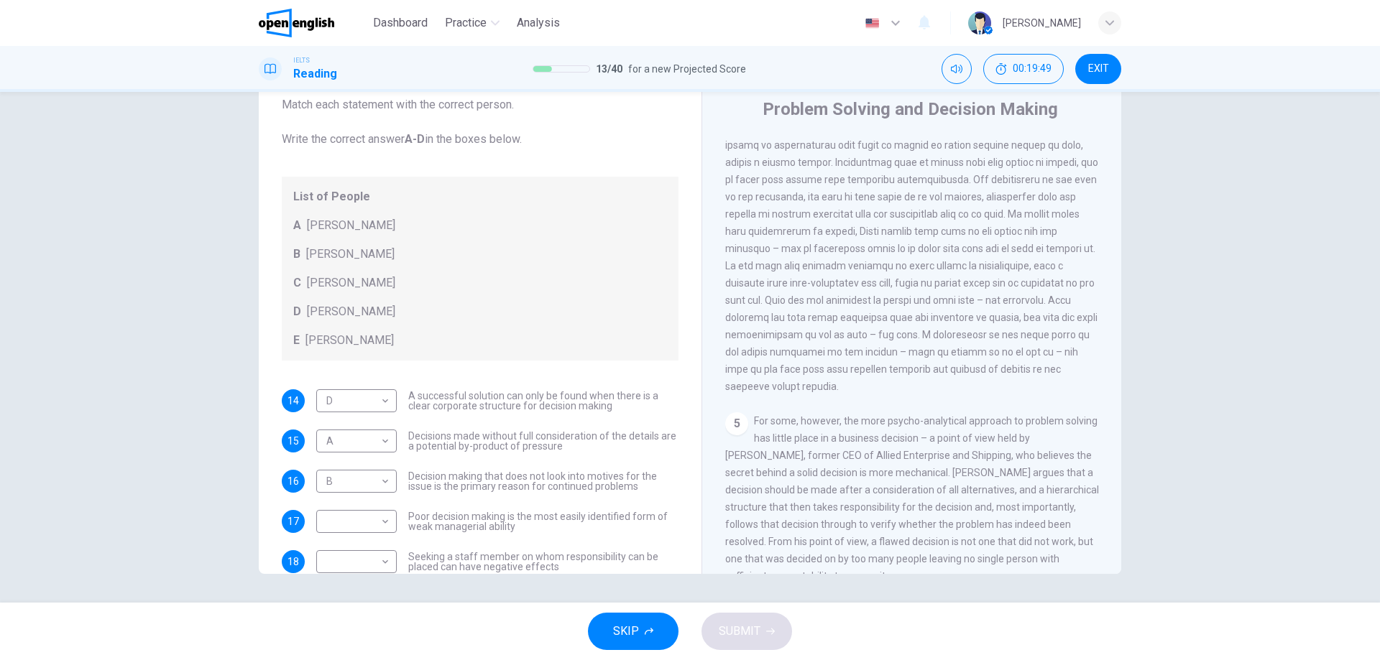
scroll to position [12, 0]
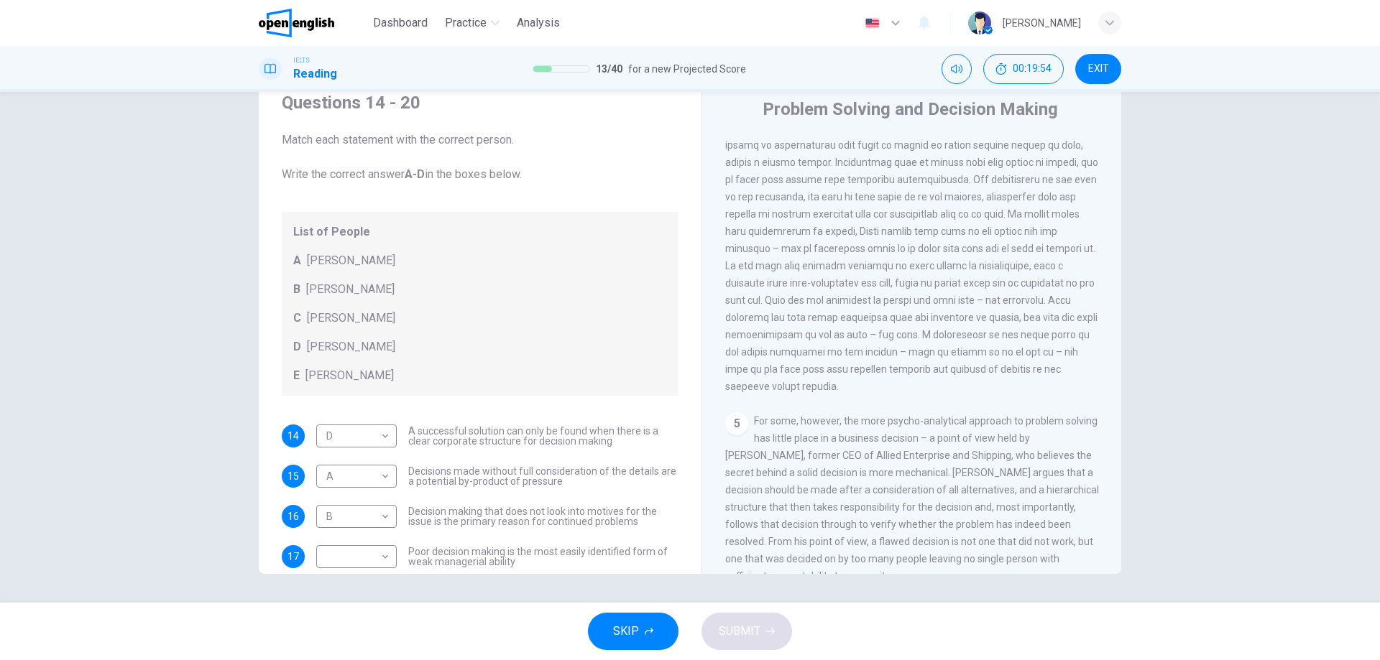
drag, startPoint x: 304, startPoint y: 258, endPoint x: 406, endPoint y: 267, distance: 102.4
click at [402, 267] on div "A [PERSON_NAME]" at bounding box center [480, 260] width 374 height 17
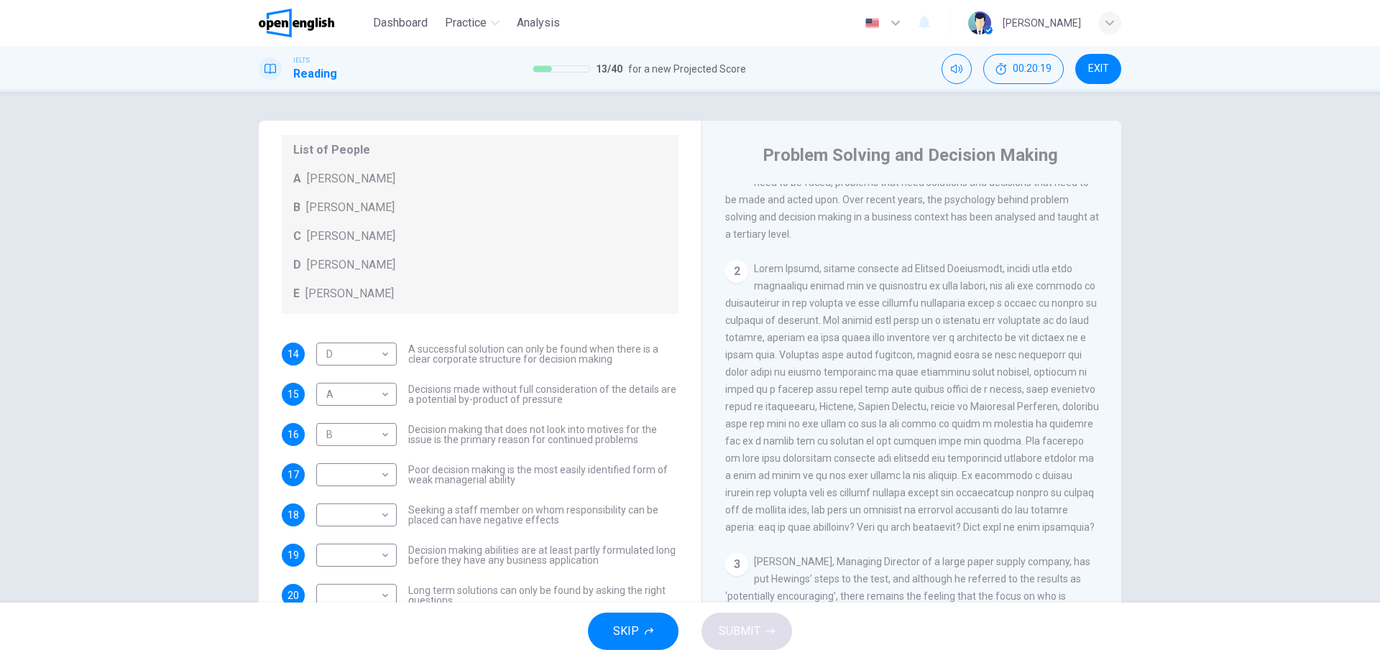
scroll to position [156, 0]
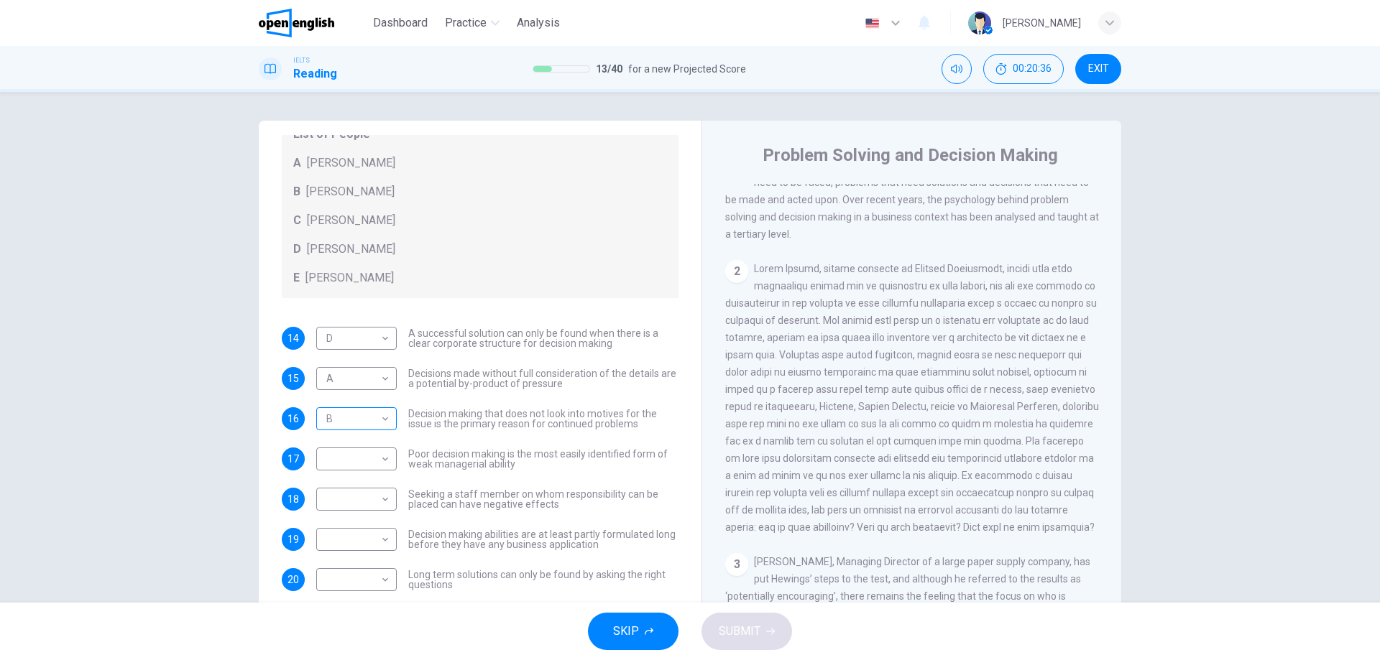
click at [368, 418] on body "This site uses cookies, as explained in our Privacy Policy . If you agree to th…" at bounding box center [690, 330] width 1380 height 660
click at [358, 440] on li "A" at bounding box center [353, 441] width 80 height 23
type input "*"
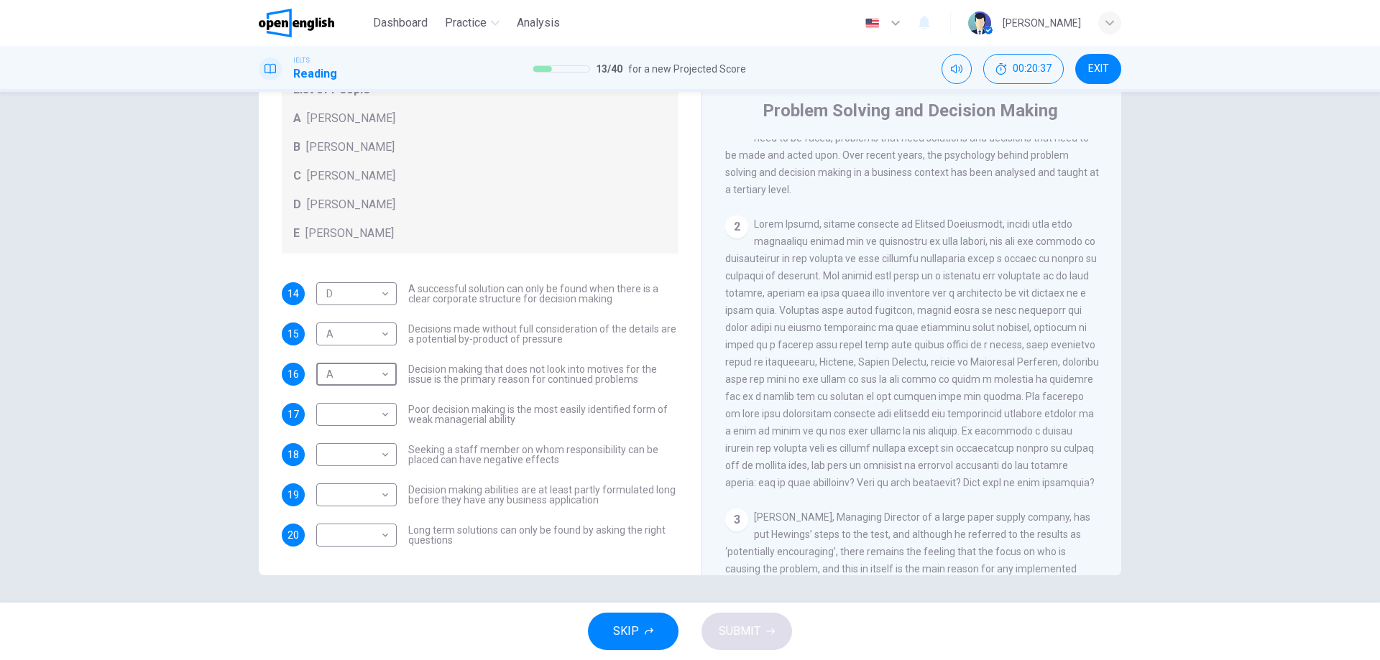
scroll to position [46, 0]
click at [989, 339] on span at bounding box center [912, 352] width 374 height 270
click at [984, 354] on span at bounding box center [912, 352] width 374 height 270
click at [883, 370] on span at bounding box center [912, 352] width 374 height 270
click at [780, 372] on span at bounding box center [912, 352] width 374 height 270
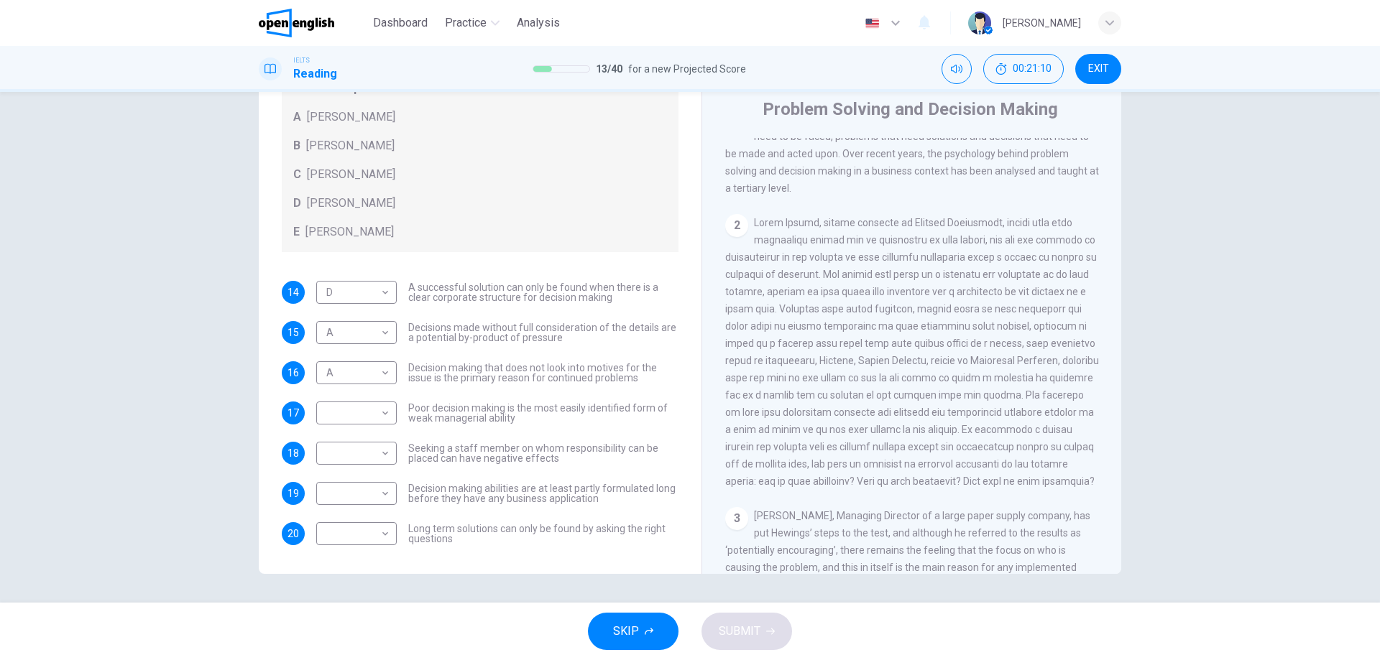
click at [851, 366] on span at bounding box center [912, 352] width 374 height 270
click at [853, 366] on span at bounding box center [912, 352] width 374 height 270
drag, startPoint x: 841, startPoint y: 391, endPoint x: 882, endPoint y: 389, distance: 40.3
click at [859, 388] on span at bounding box center [912, 352] width 374 height 270
drag, startPoint x: 775, startPoint y: 408, endPoint x: 805, endPoint y: 411, distance: 30.3
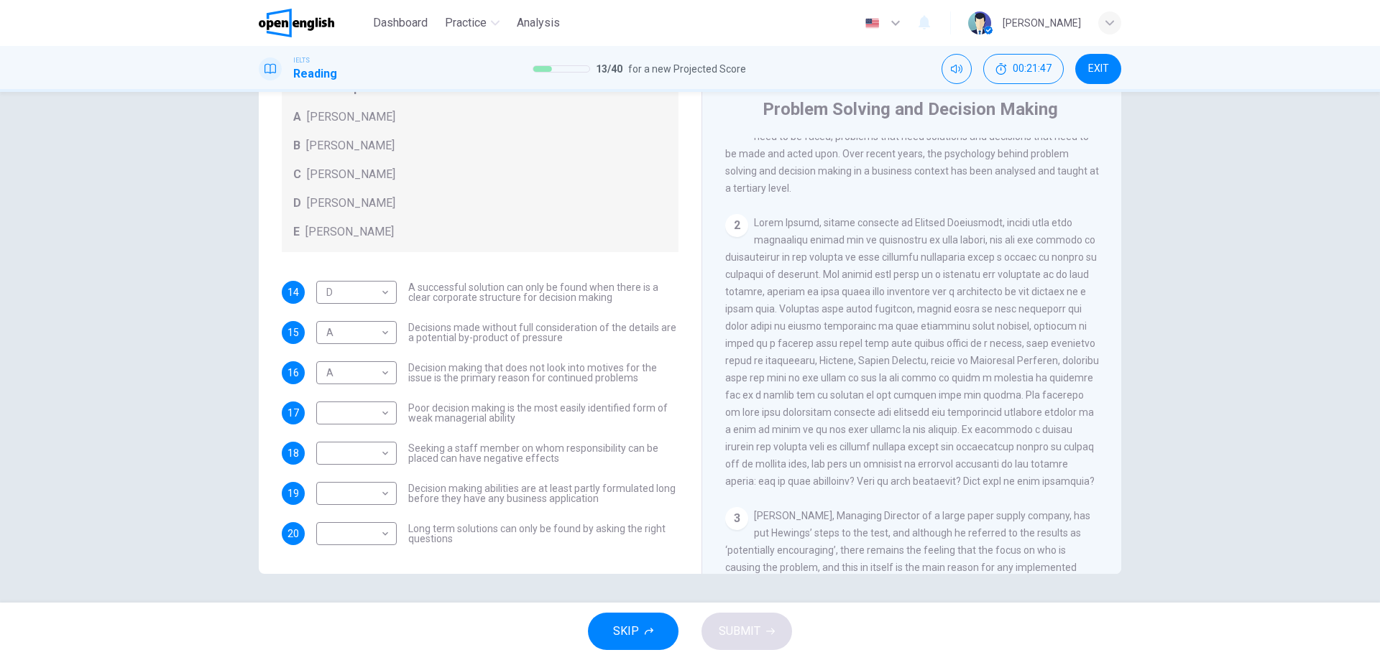
click at [805, 411] on span at bounding box center [912, 352] width 374 height 270
drag, startPoint x: 860, startPoint y: 408, endPoint x: 891, endPoint y: 408, distance: 30.9
click at [888, 408] on span at bounding box center [912, 352] width 374 height 270
click at [833, 448] on span at bounding box center [912, 352] width 374 height 270
click at [765, 456] on span at bounding box center [912, 352] width 374 height 270
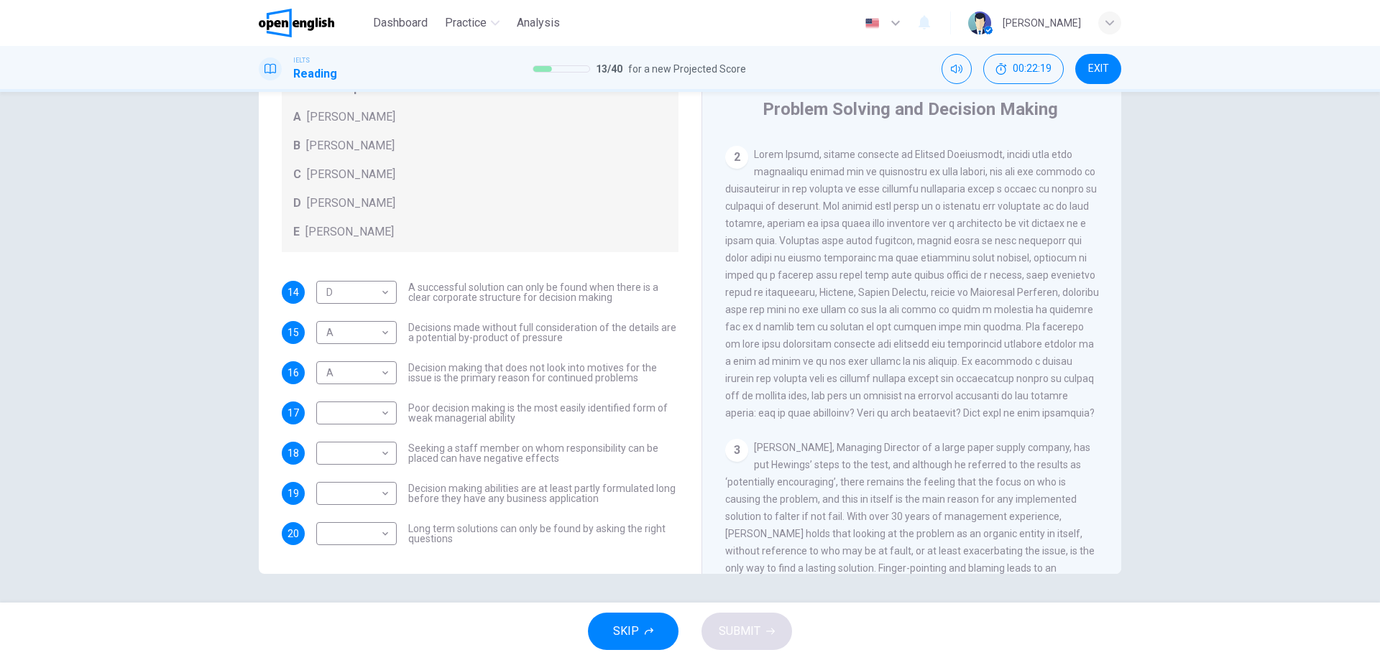
scroll to position [402, 0]
click at [375, 537] on body "This site uses cookies, as explained in our Privacy Policy . If you agree to th…" at bounding box center [690, 330] width 1380 height 660
click at [339, 571] on li "B" at bounding box center [353, 568] width 80 height 23
type input "*"
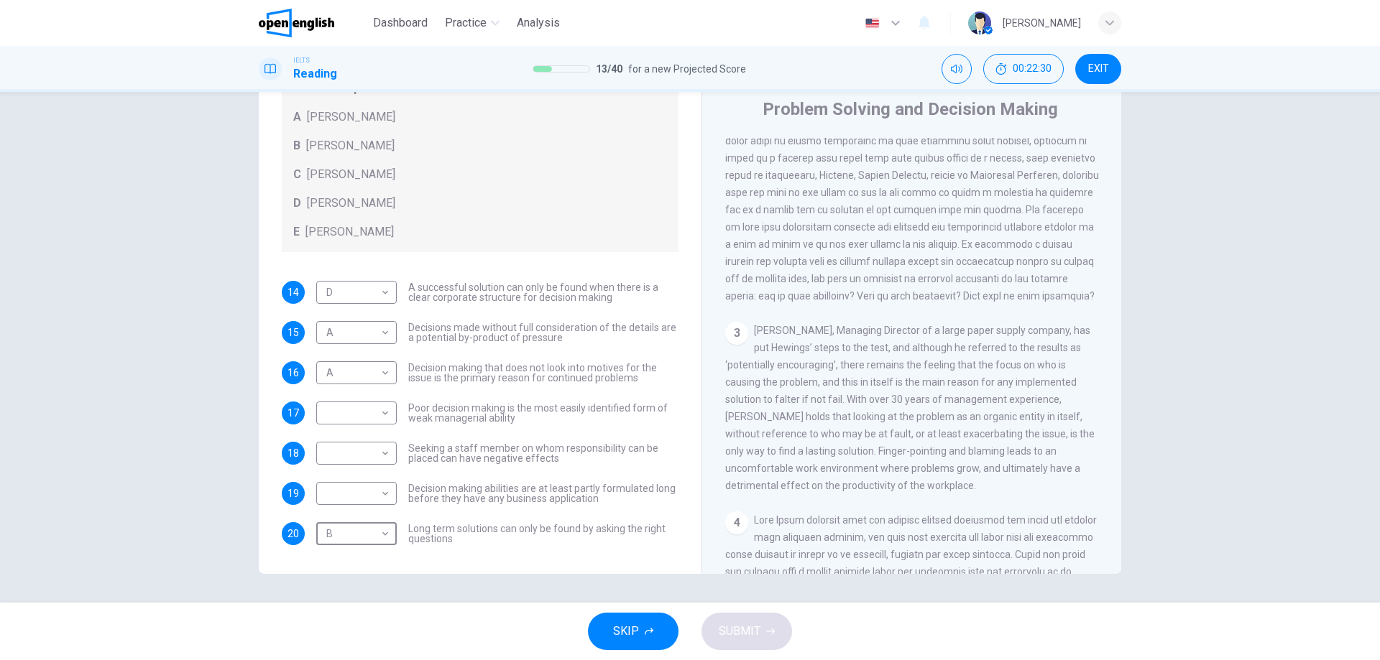
scroll to position [545, 0]
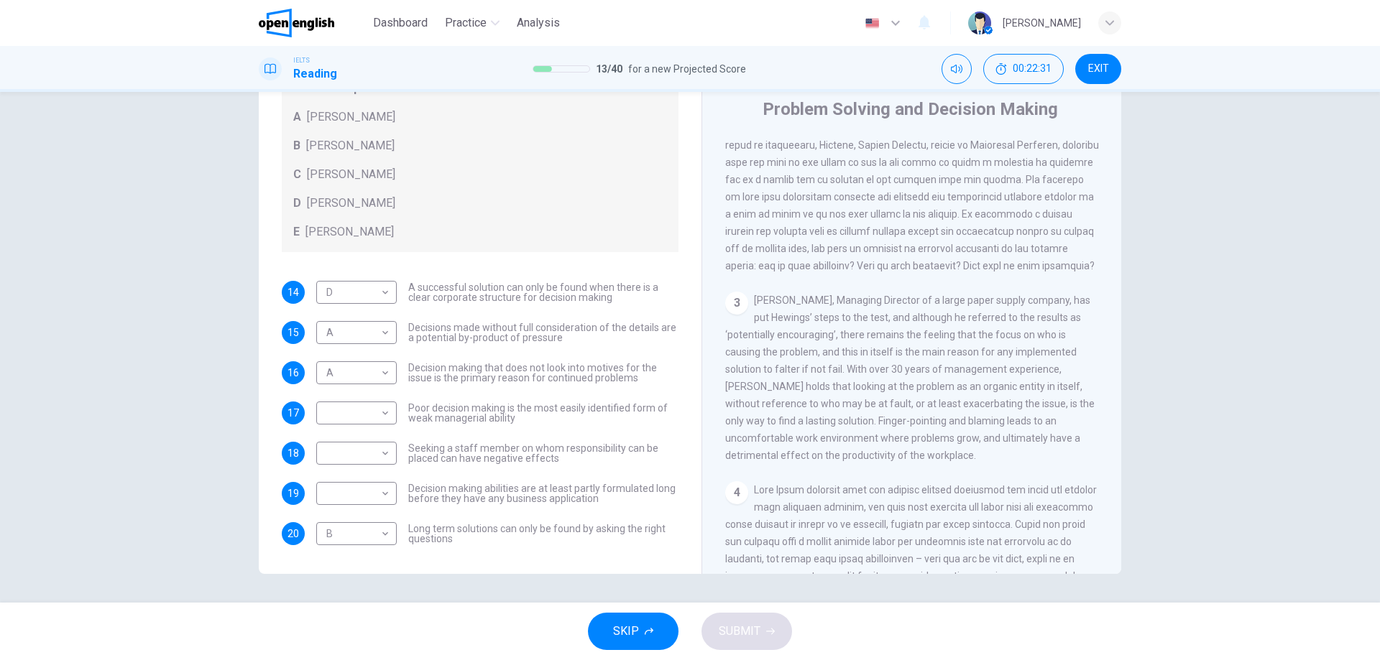
drag, startPoint x: 831, startPoint y: 337, endPoint x: 1007, endPoint y: 336, distance: 176.0
click at [933, 334] on span "[PERSON_NAME], Managing Director of a large paper supply company, has put Hewin…" at bounding box center [909, 378] width 369 height 167
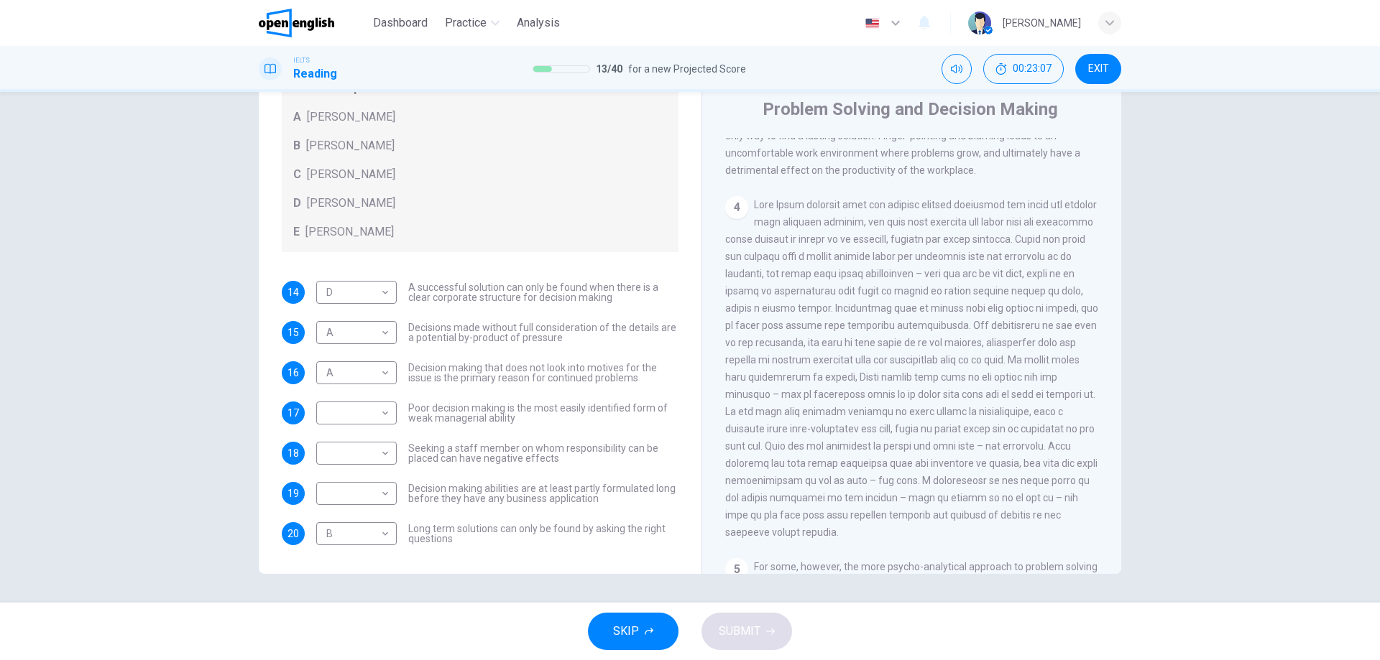
scroll to position [833, 0]
drag, startPoint x: 821, startPoint y: 313, endPoint x: 883, endPoint y: 316, distance: 62.6
click at [867, 314] on span at bounding box center [911, 366] width 373 height 339
drag, startPoint x: 982, startPoint y: 315, endPoint x: 1066, endPoint y: 315, distance: 84.8
click at [1022, 315] on span at bounding box center [911, 366] width 373 height 339
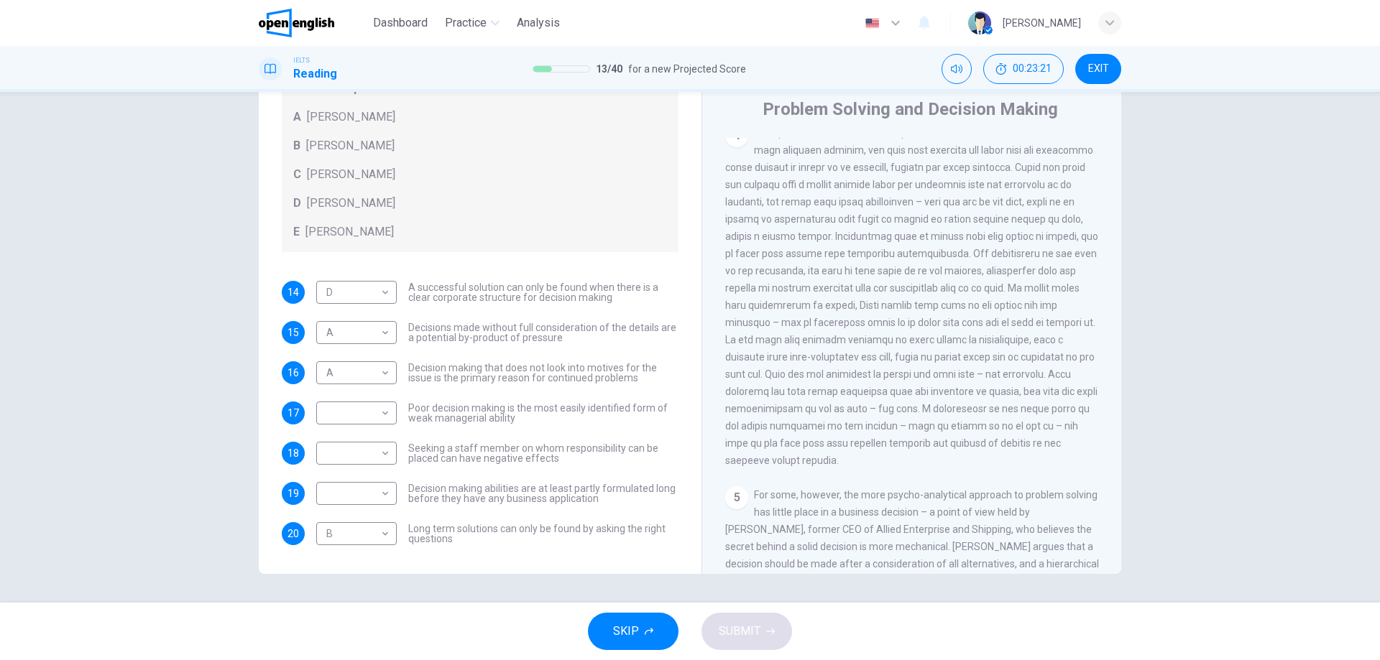
scroll to position [905, 0]
drag, startPoint x: 934, startPoint y: 423, endPoint x: 961, endPoint y: 423, distance: 27.3
click at [961, 423] on span at bounding box center [911, 294] width 373 height 339
drag, startPoint x: 961, startPoint y: 423, endPoint x: 953, endPoint y: 425, distance: 8.0
click at [953, 425] on span at bounding box center [911, 294] width 373 height 339
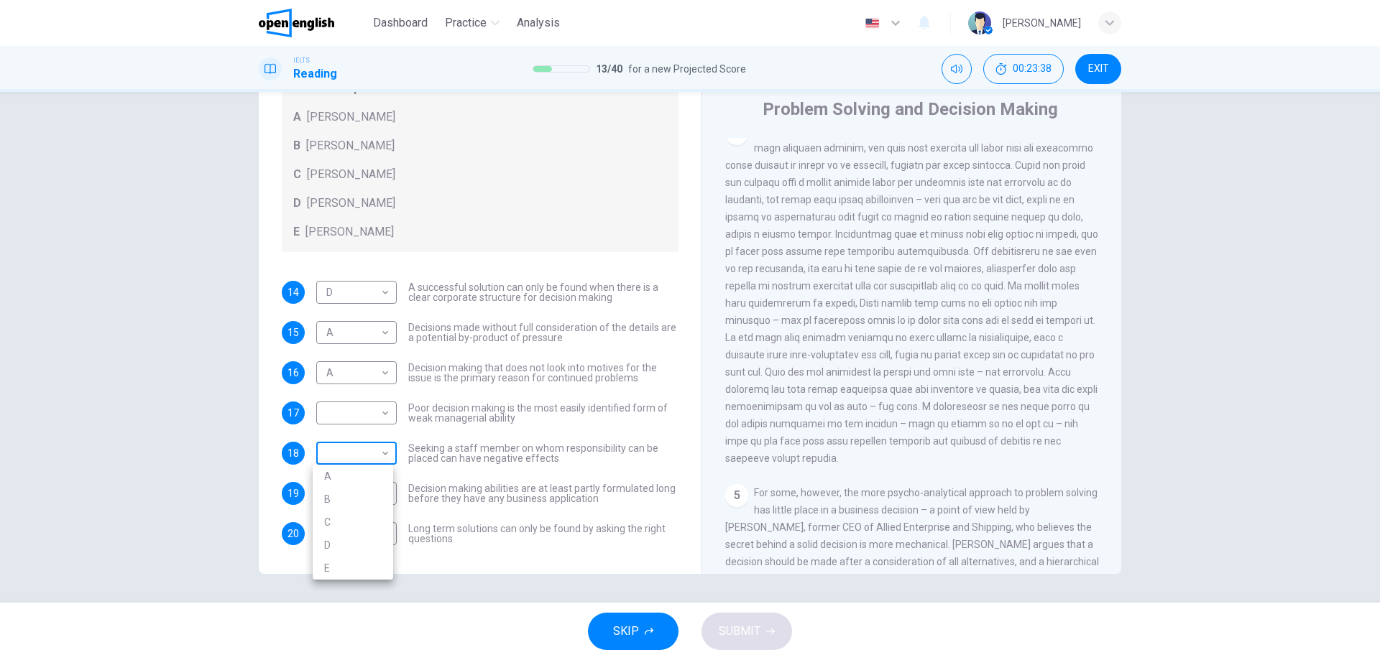
click at [379, 461] on body "This site uses cookies, as explained in our Privacy Policy . If you agree to th…" at bounding box center [690, 330] width 1380 height 660
click at [347, 546] on li "D" at bounding box center [353, 545] width 80 height 23
type input "*"
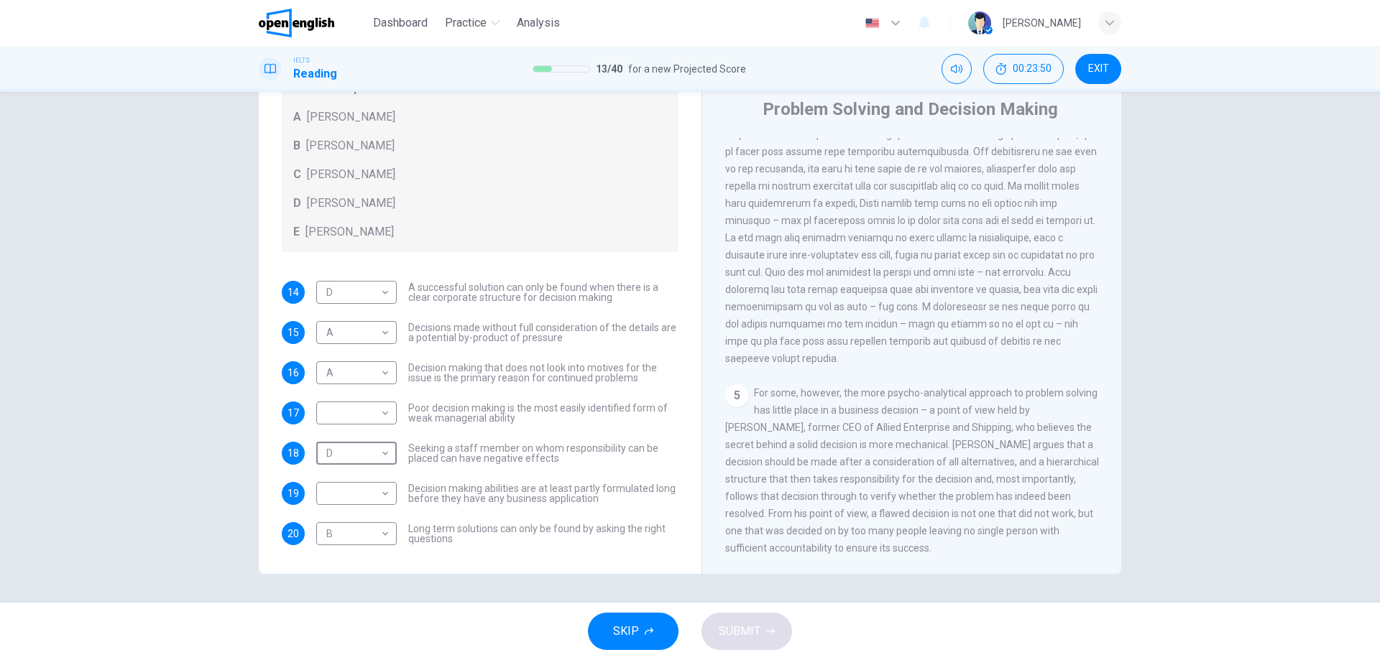
scroll to position [1048, 0]
click at [370, 421] on body "This site uses cookies, as explained in our Privacy Policy . If you agree to th…" at bounding box center [690, 330] width 1380 height 660
click at [352, 526] on li "E" at bounding box center [353, 528] width 80 height 23
type input "*"
click at [372, 503] on body "This site uses cookies, as explained in our Privacy Policy . If you agree to th…" at bounding box center [690, 330] width 1380 height 660
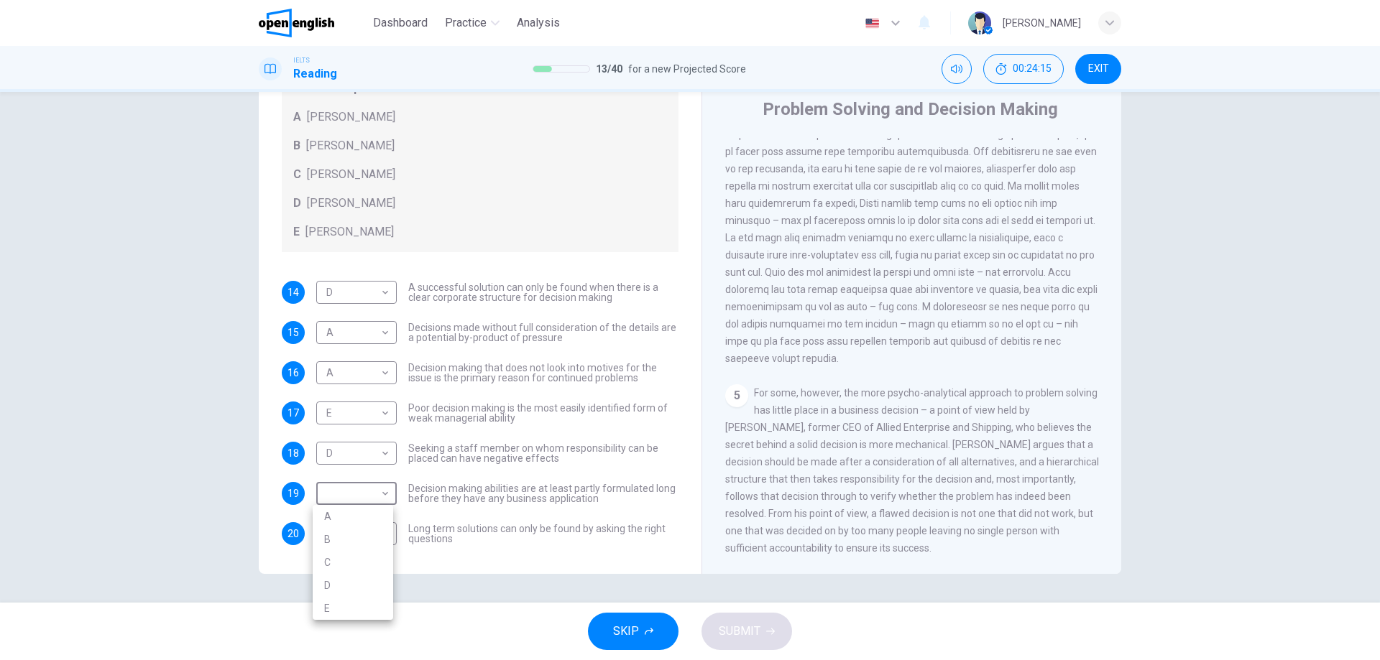
click at [355, 553] on li "C" at bounding box center [353, 562] width 80 height 23
type input "*"
drag, startPoint x: 734, startPoint y: 619, endPoint x: 742, endPoint y: 620, distance: 8.0
click at [734, 619] on button "SUBMIT" at bounding box center [746, 631] width 91 height 37
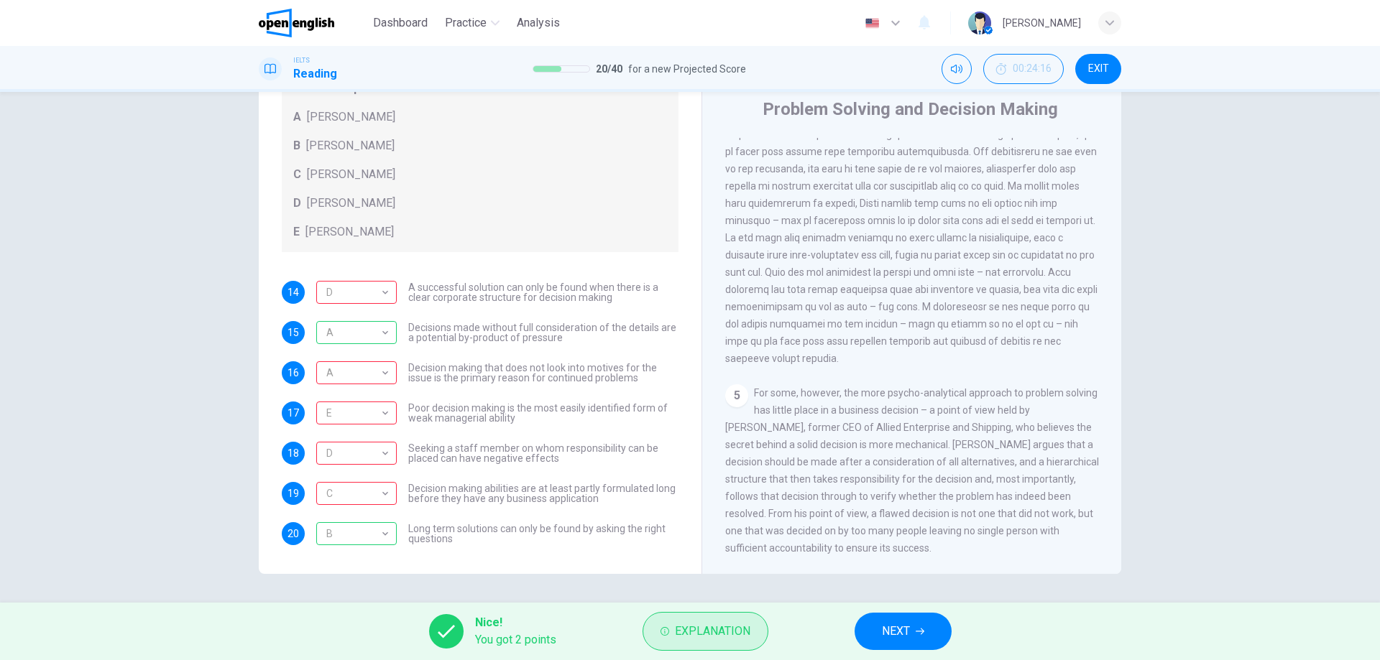
click at [720, 634] on span "Explanation" at bounding box center [712, 632] width 75 height 20
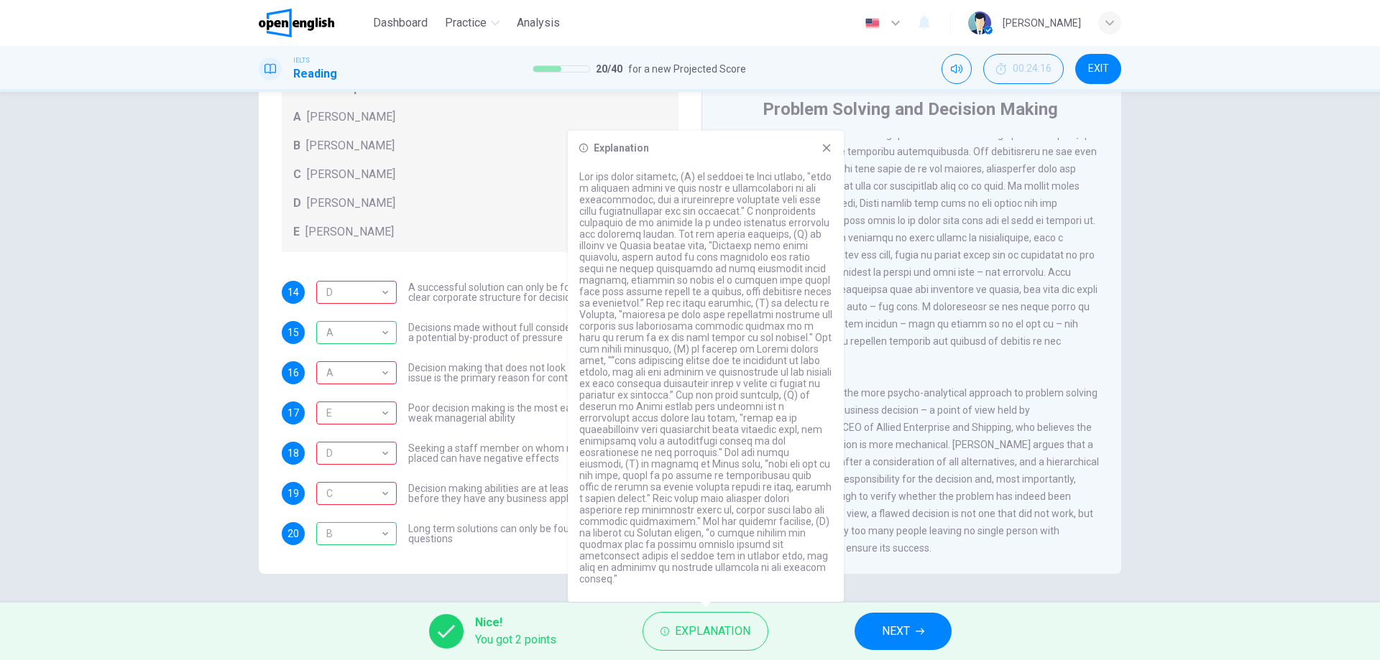
click at [940, 619] on button "NEXT" at bounding box center [902, 631] width 97 height 37
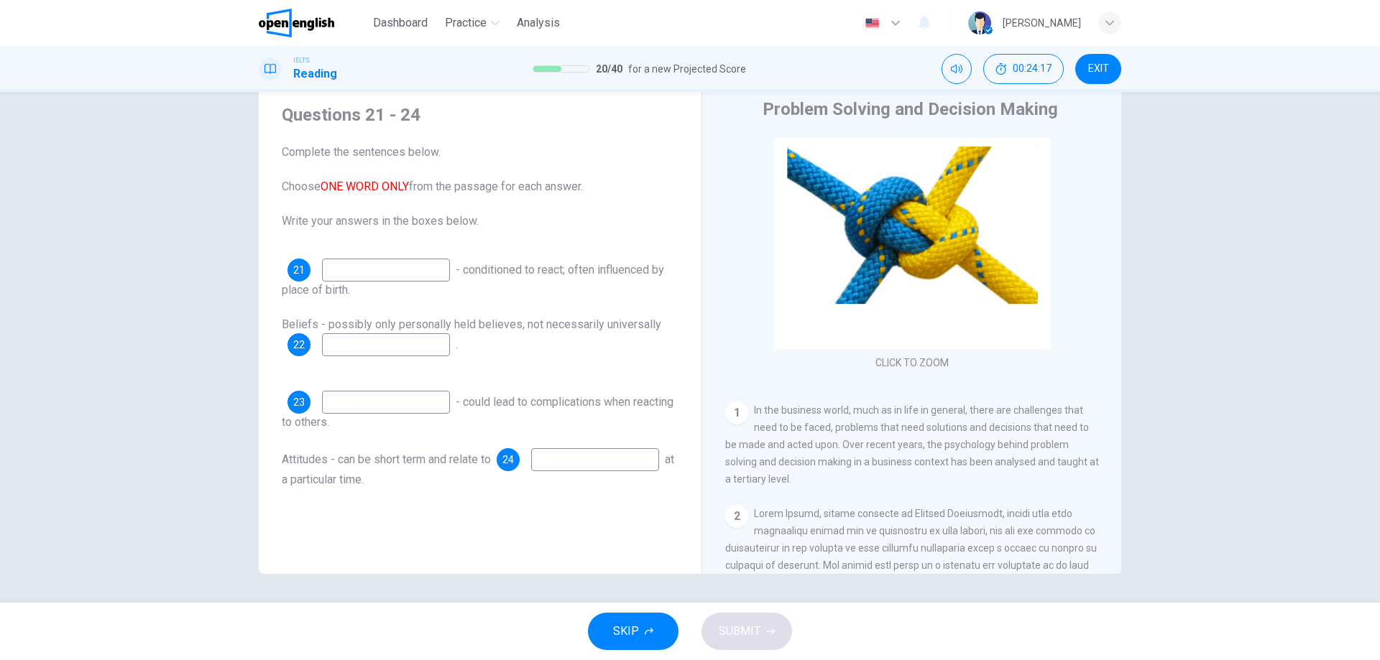
scroll to position [0, 0]
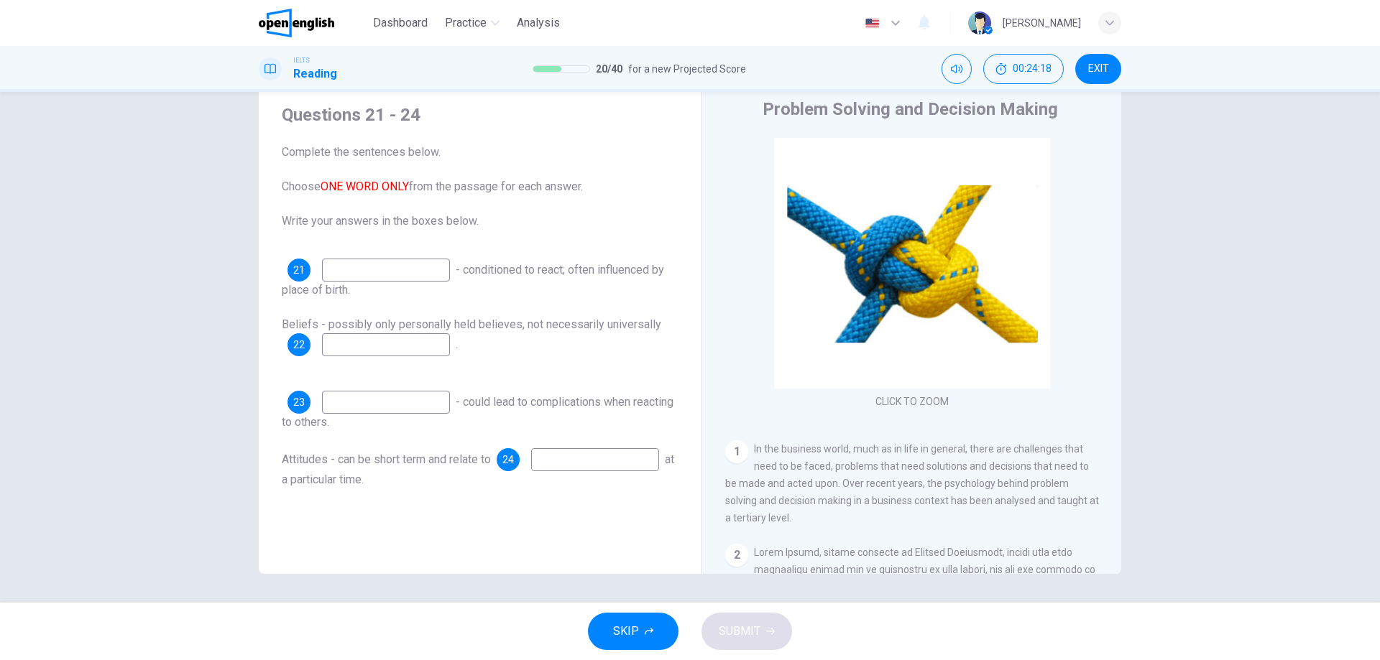
drag, startPoint x: 477, startPoint y: 269, endPoint x: 591, endPoint y: 269, distance: 113.5
click at [580, 268] on span "- conditioned to react; often influenced by place of birth." at bounding box center [473, 280] width 382 height 34
click at [588, 268] on span "- conditioned to react; often influenced by place of birth." at bounding box center [473, 280] width 382 height 34
drag, startPoint x: 284, startPoint y: 291, endPoint x: 392, endPoint y: 294, distance: 108.5
click at [376, 294] on div "21 - conditioned to react; often influenced by place of birth." at bounding box center [480, 279] width 397 height 40
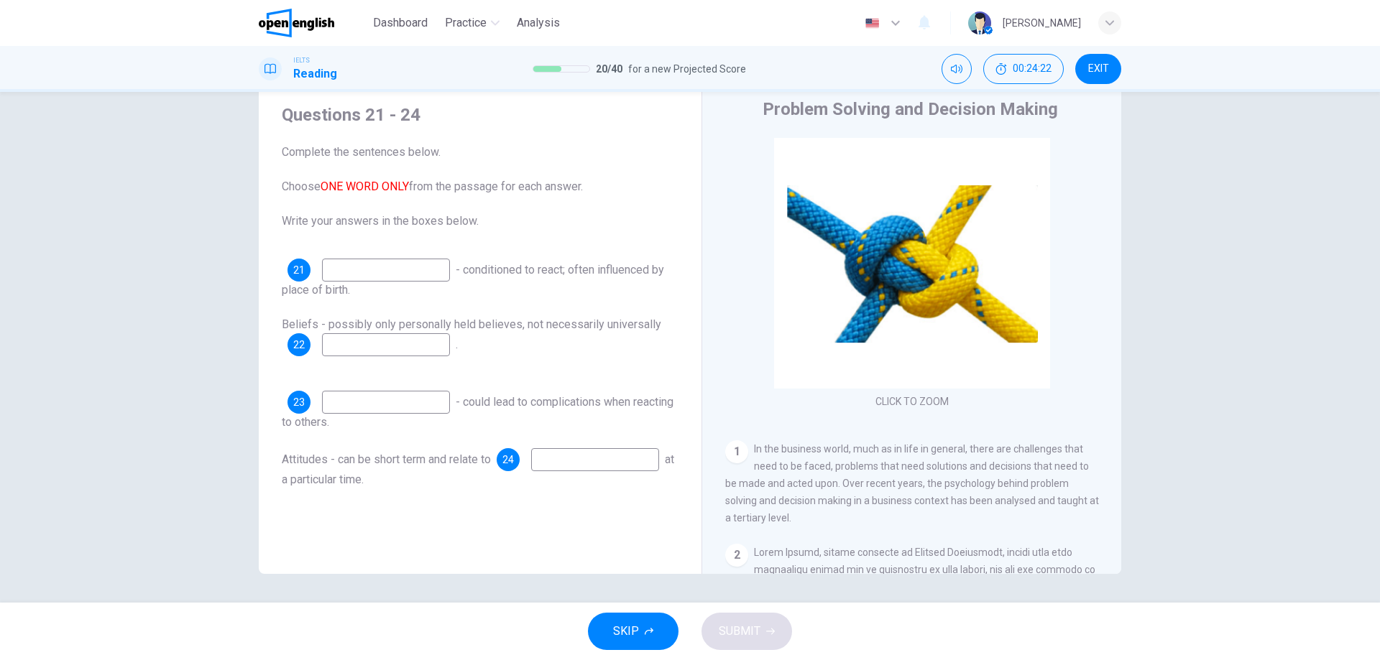
drag, startPoint x: 415, startPoint y: 190, endPoint x: 436, endPoint y: 190, distance: 20.8
click at [436, 190] on span "Complete the sentences below. Choose ONE WORD ONLY from the passage for each an…" at bounding box center [480, 187] width 397 height 86
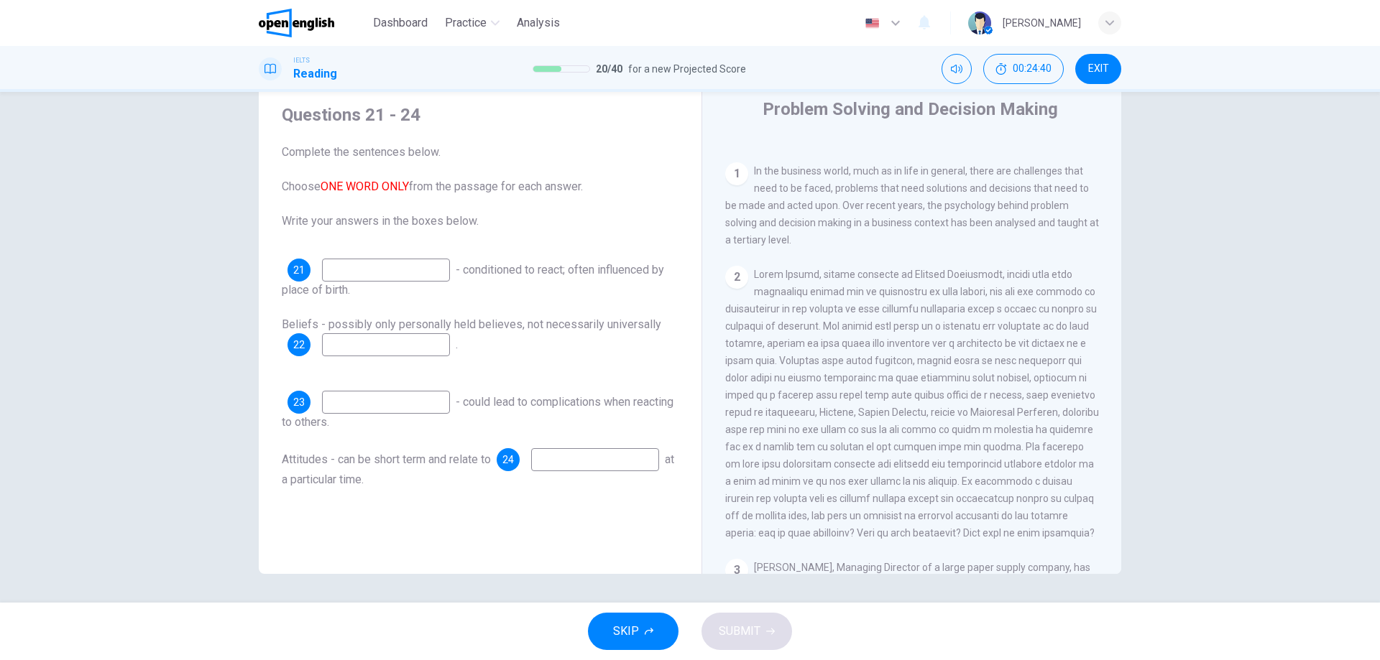
scroll to position [287, 0]
drag, startPoint x: 1017, startPoint y: 269, endPoint x: 1055, endPoint y: 272, distance: 38.2
click at [1018, 264] on span at bounding box center [912, 394] width 374 height 270
drag, startPoint x: 948, startPoint y: 292, endPoint x: 990, endPoint y: 297, distance: 42.7
click at [990, 297] on div "2" at bounding box center [912, 395] width 374 height 276
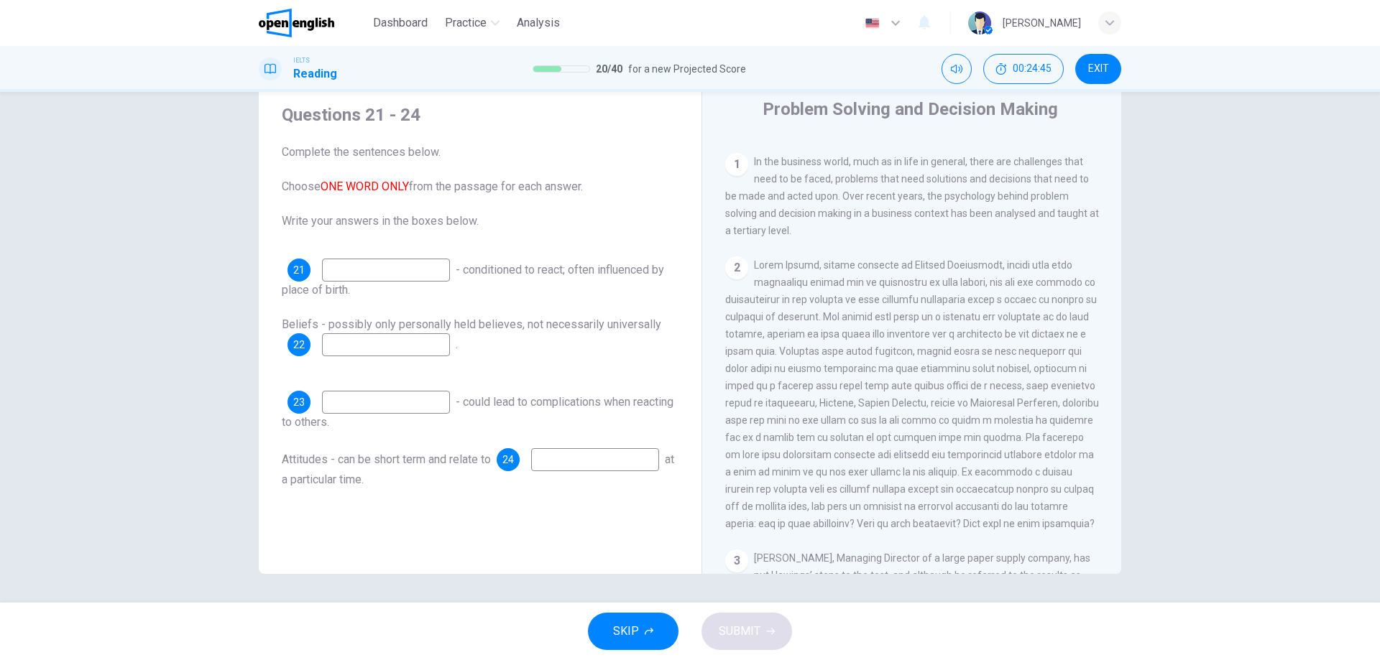
drag, startPoint x: 1043, startPoint y: 281, endPoint x: 1004, endPoint y: 270, distance: 41.0
click at [1142, 296] on div "Questions 21 - 24 Complete the sentences below. Choose ONE WORD ONLY from the p…" at bounding box center [690, 347] width 1380 height 511
click at [980, 381] on span at bounding box center [912, 394] width 374 height 270
click at [1001, 377] on span at bounding box center [912, 394] width 374 height 270
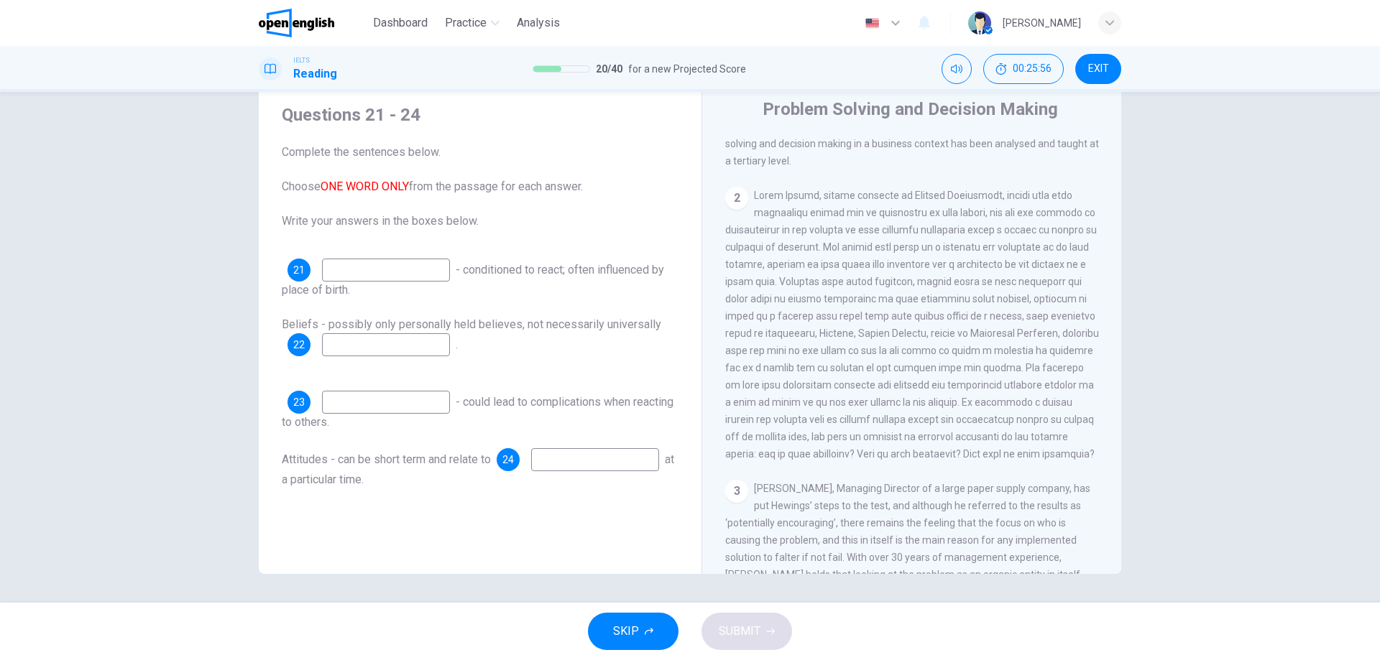
scroll to position [359, 0]
click at [379, 336] on input at bounding box center [386, 344] width 128 height 23
type input "********"
click at [531, 471] on input at bounding box center [595, 459] width 128 height 23
type input "*"
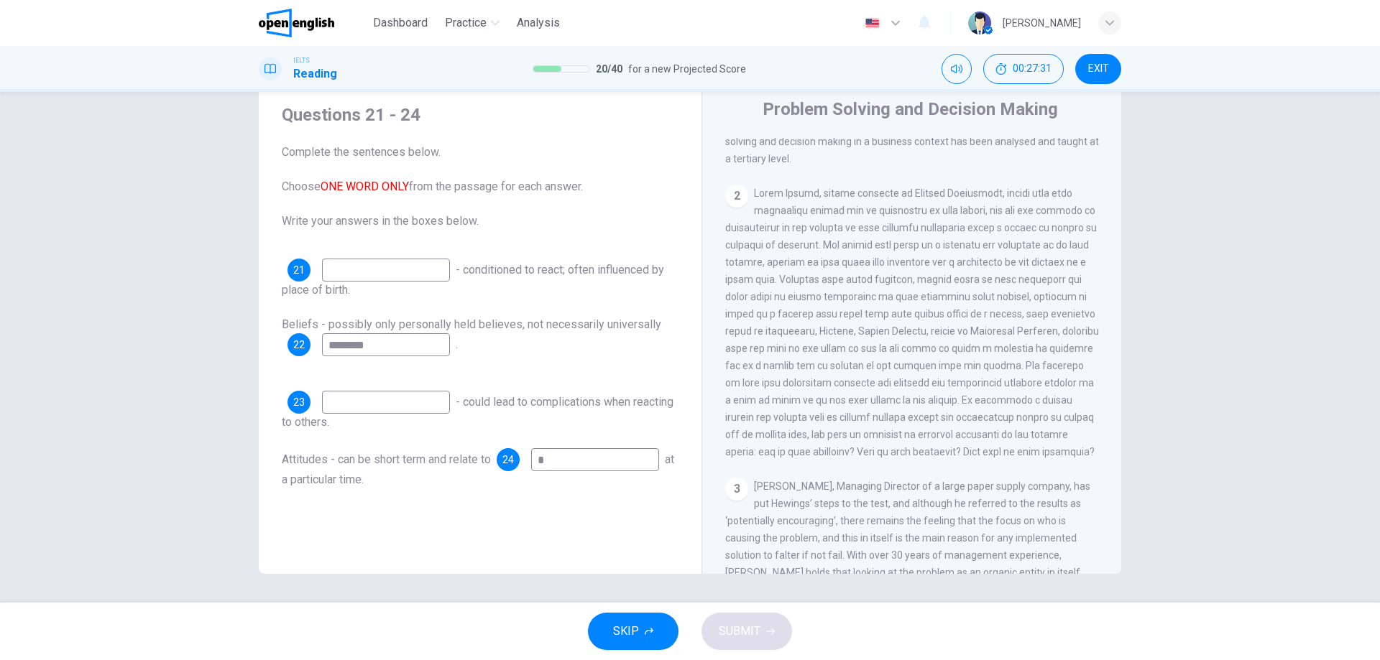
click at [371, 402] on input at bounding box center [386, 402] width 128 height 23
type input "*"
click at [361, 278] on input at bounding box center [386, 270] width 128 height 23
type input "*"
click at [731, 624] on span "SUBMIT" at bounding box center [740, 632] width 42 height 20
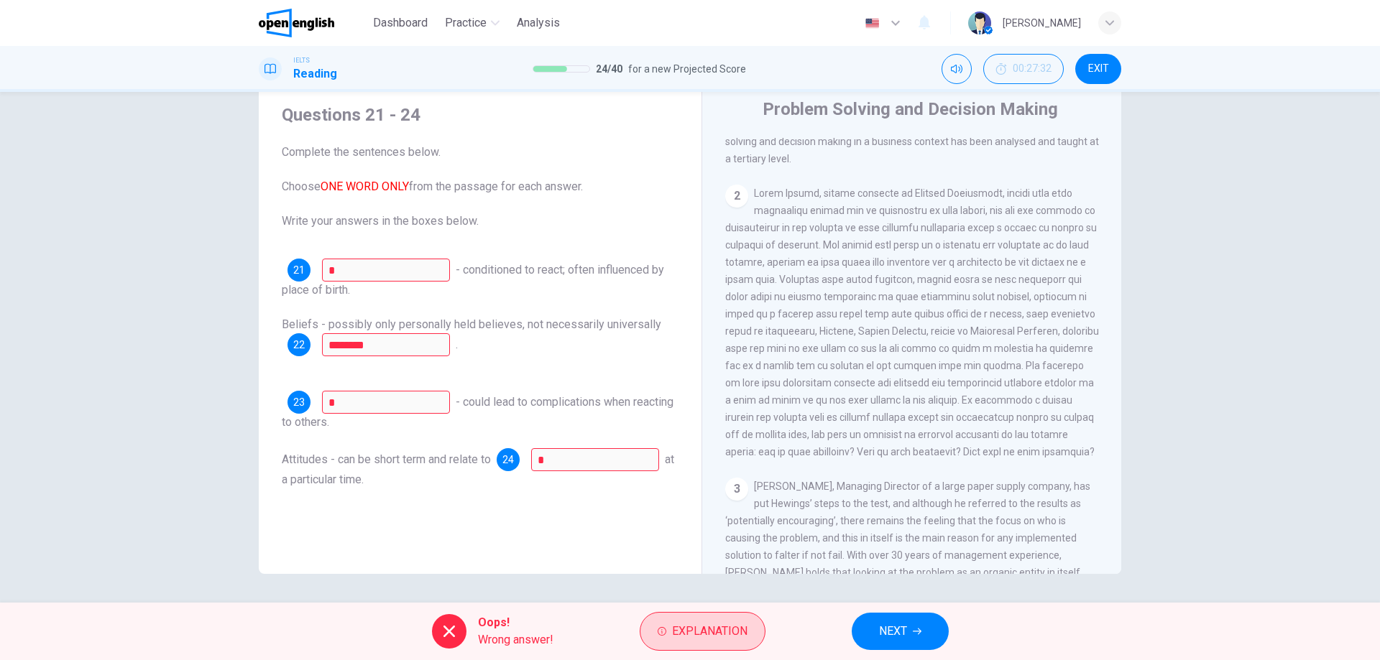
click at [663, 622] on button "Explanation" at bounding box center [702, 631] width 126 height 39
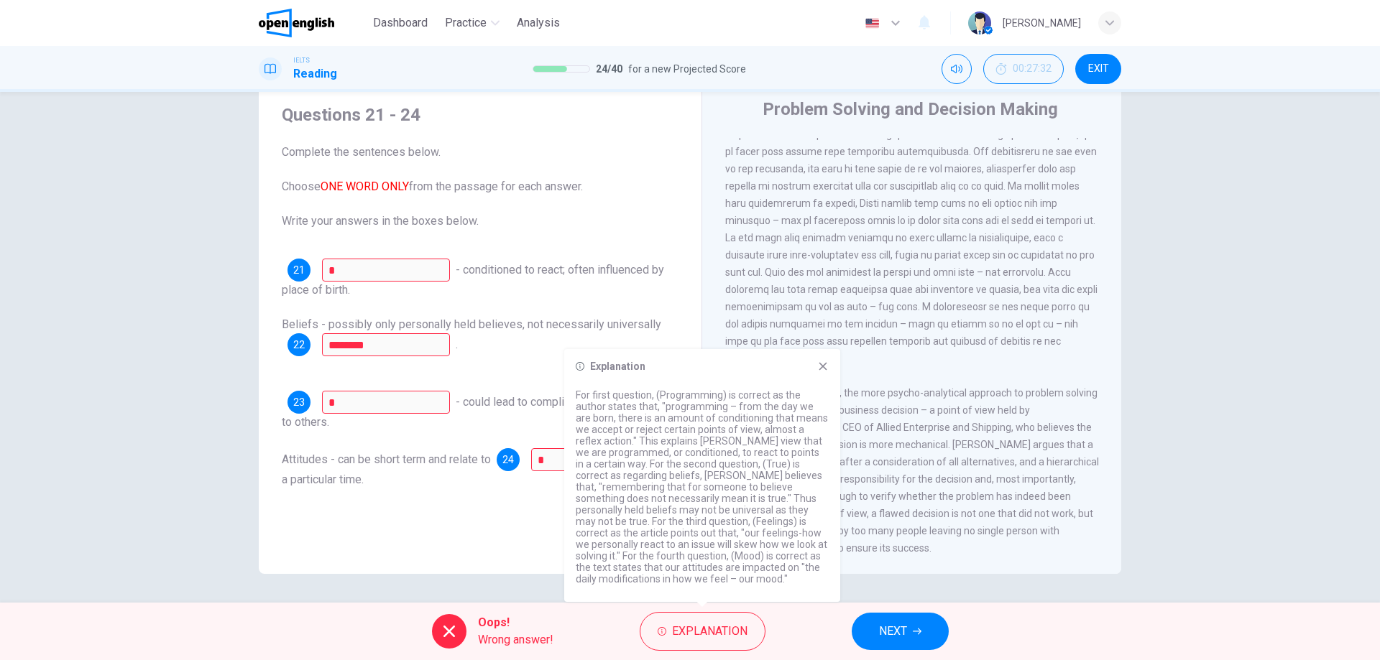
scroll to position [1048, 0]
click at [882, 629] on span "NEXT" at bounding box center [893, 632] width 28 height 20
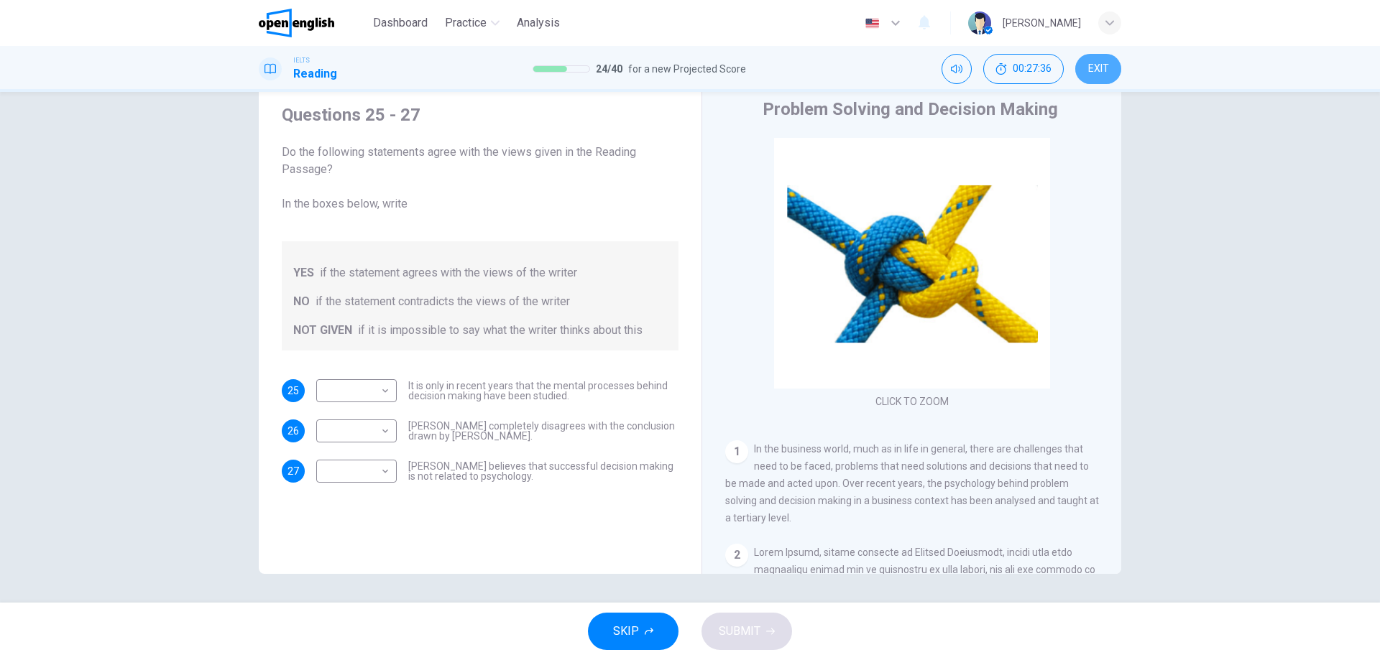
drag, startPoint x: 1082, startPoint y: 57, endPoint x: 756, endPoint y: 60, distance: 326.2
click at [1084, 57] on button "EXIT" at bounding box center [1098, 69] width 46 height 30
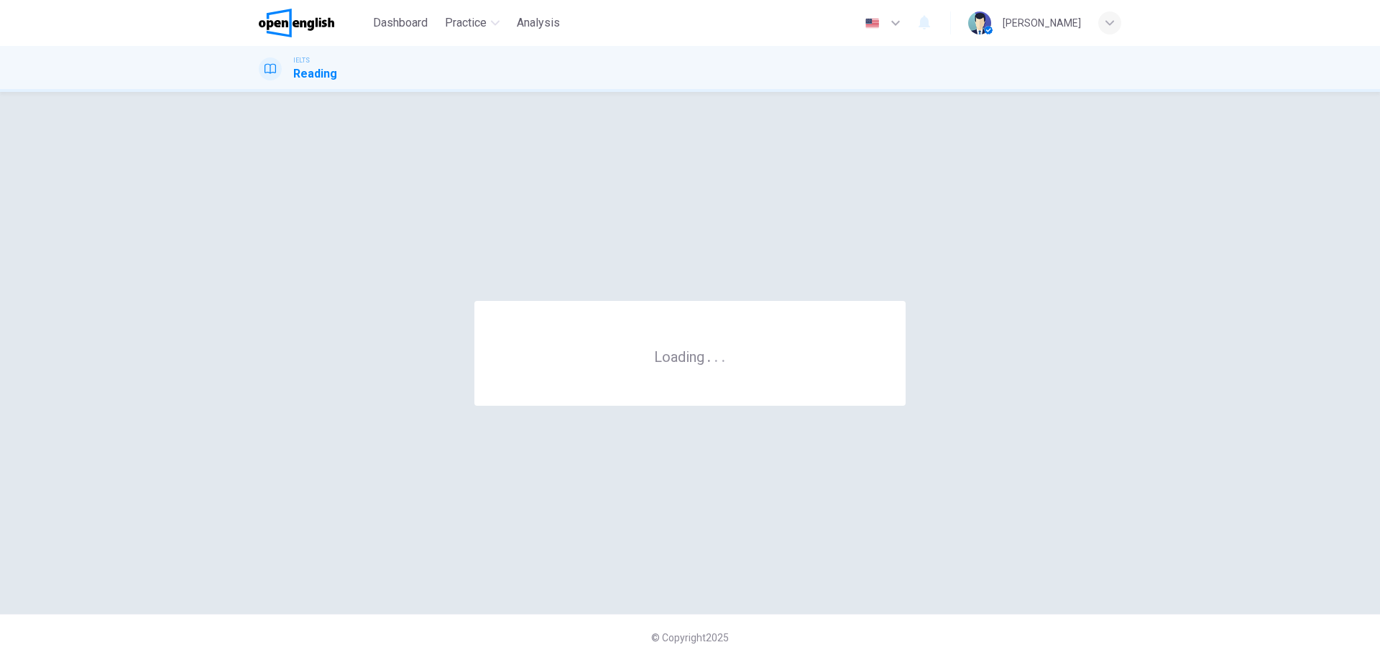
scroll to position [0, 0]
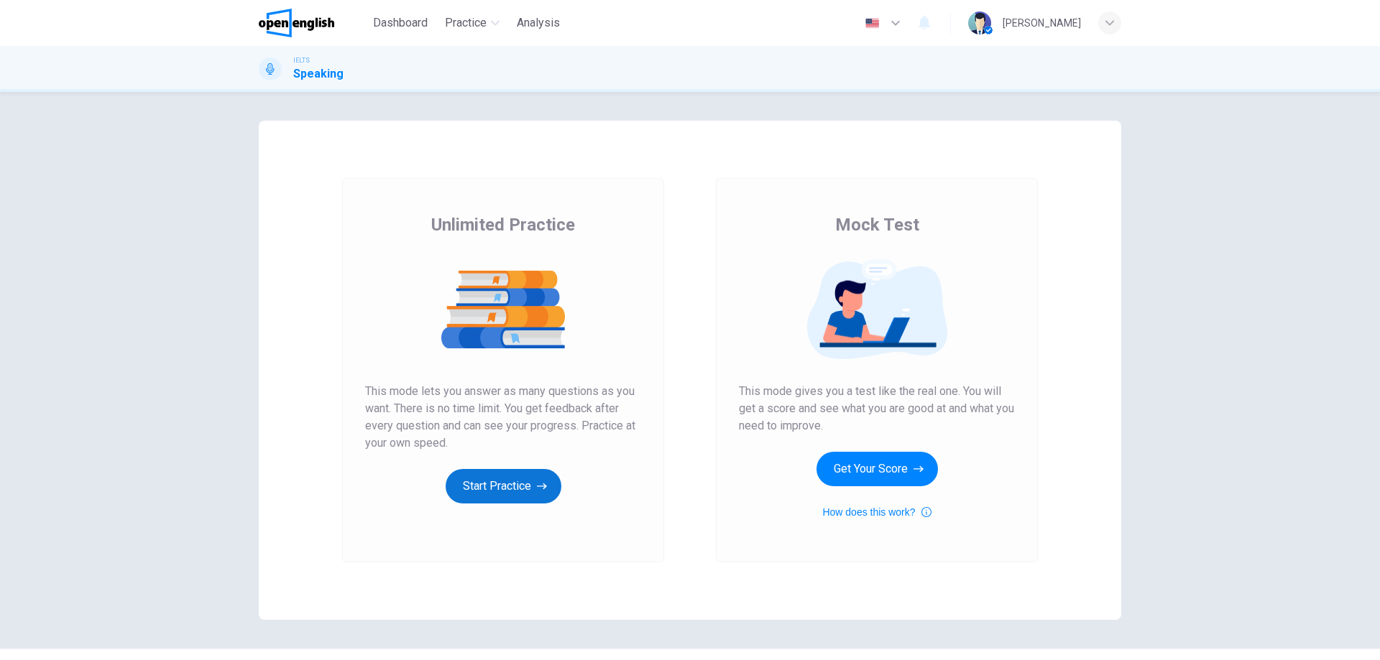
click at [517, 482] on button "Start Practice" at bounding box center [503, 486] width 116 height 34
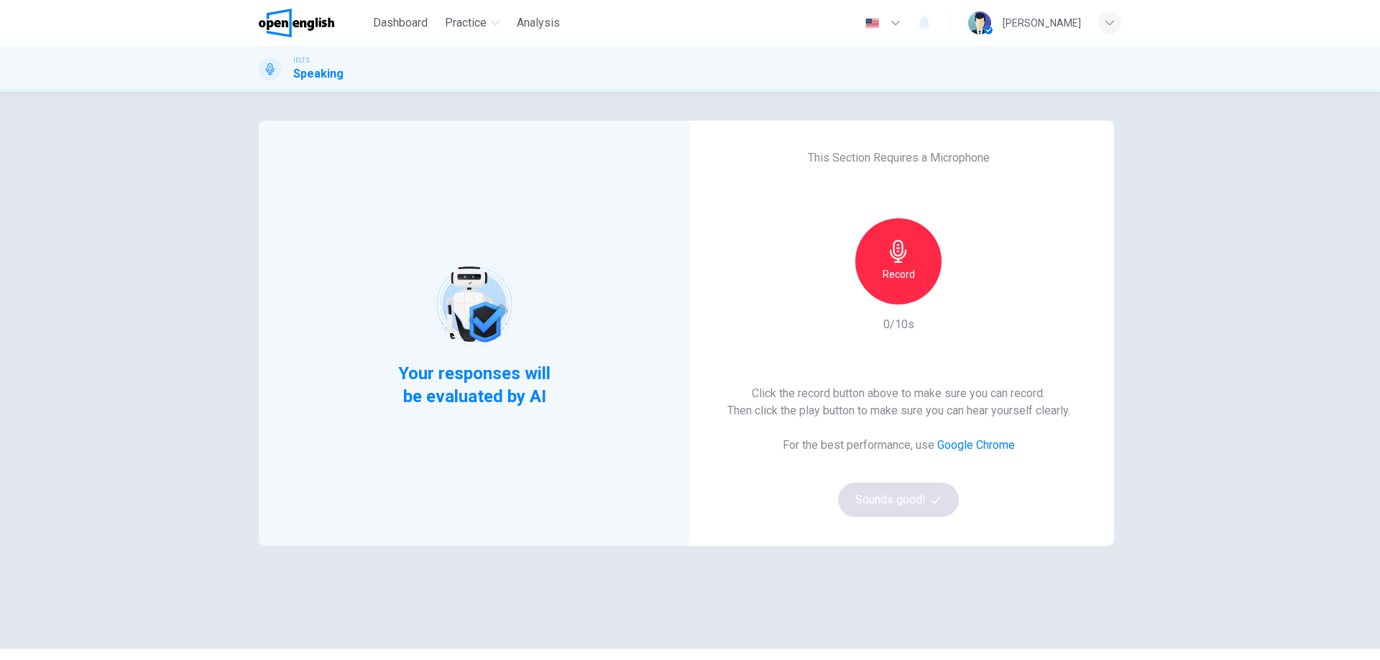
click at [915, 264] on div "Record" at bounding box center [898, 261] width 86 height 86
click at [964, 294] on icon "button" at bounding box center [964, 293] width 14 height 14
click at [1239, 371] on div "Your responses will be evaluated by AI This Section Requires a Microphone Recor…" at bounding box center [690, 376] width 1380 height 568
click at [866, 493] on button "Sounds good!" at bounding box center [898, 500] width 121 height 34
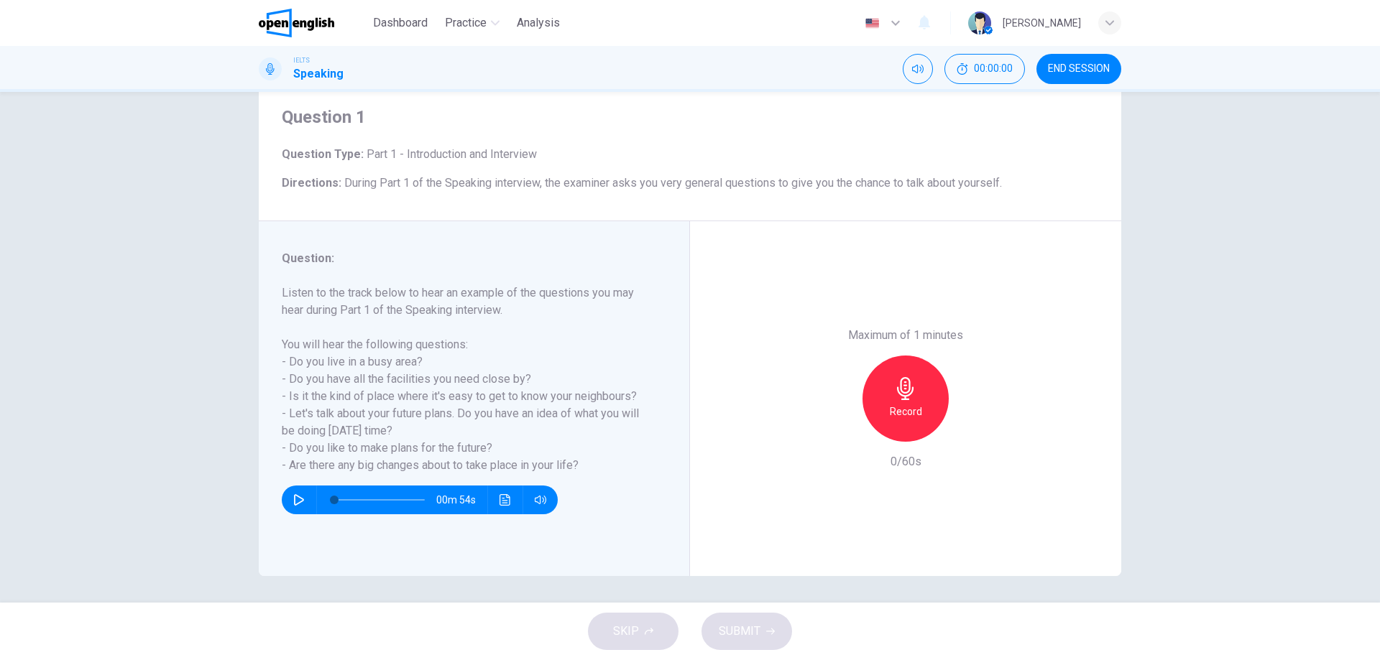
scroll to position [46, 0]
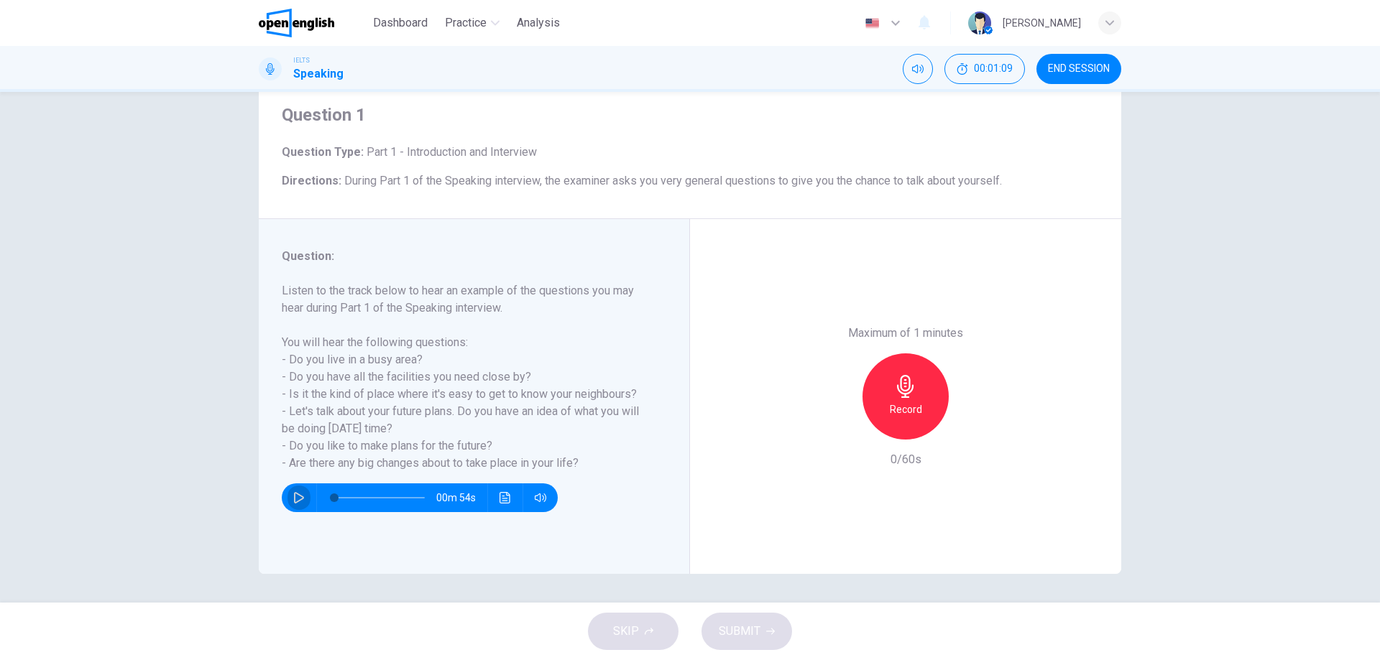
click at [293, 501] on icon "button" at bounding box center [298, 497] width 11 height 11
click at [293, 497] on icon "button" at bounding box center [298, 497] width 11 height 11
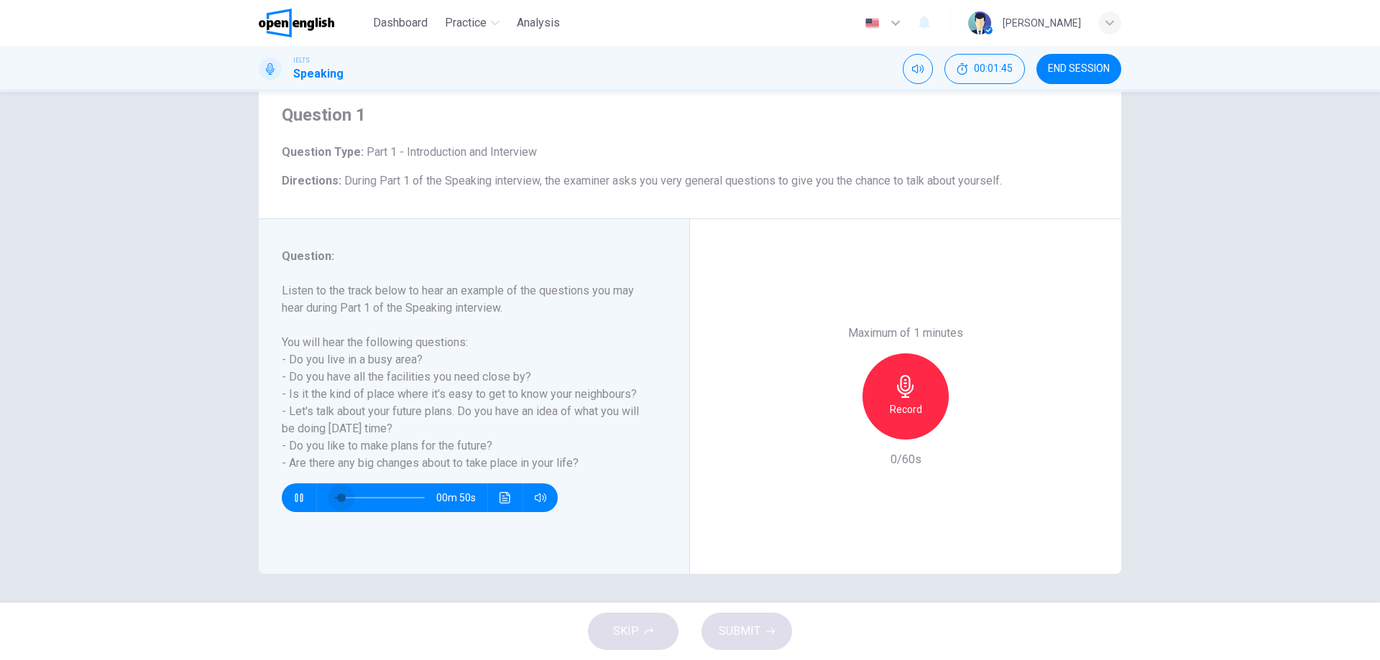
drag, startPoint x: 337, startPoint y: 497, endPoint x: 316, endPoint y: 498, distance: 20.9
click at [334, 498] on span at bounding box center [379, 498] width 91 height 20
click at [337, 498] on span at bounding box center [341, 498] width 9 height 9
click at [907, 393] on icon "button" at bounding box center [905, 386] width 23 height 23
click at [293, 494] on icon "button" at bounding box center [298, 497] width 11 height 11
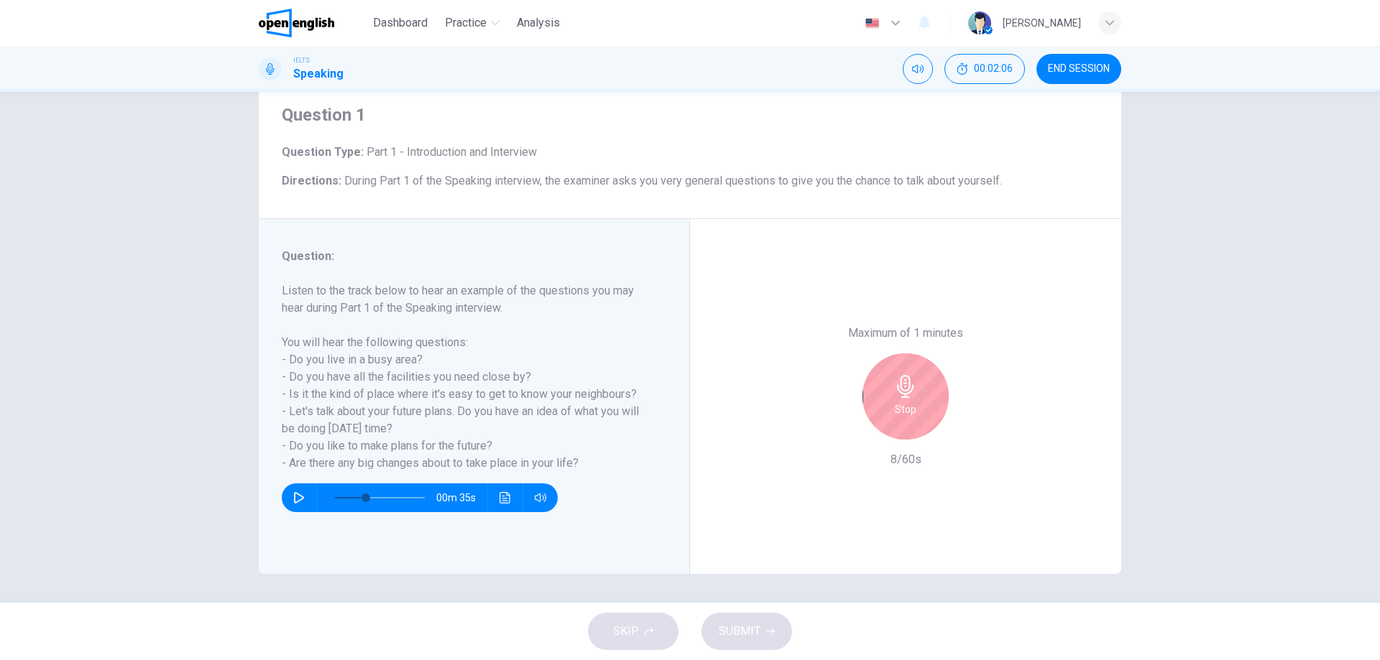
click at [928, 394] on div "Stop" at bounding box center [905, 397] width 86 height 86
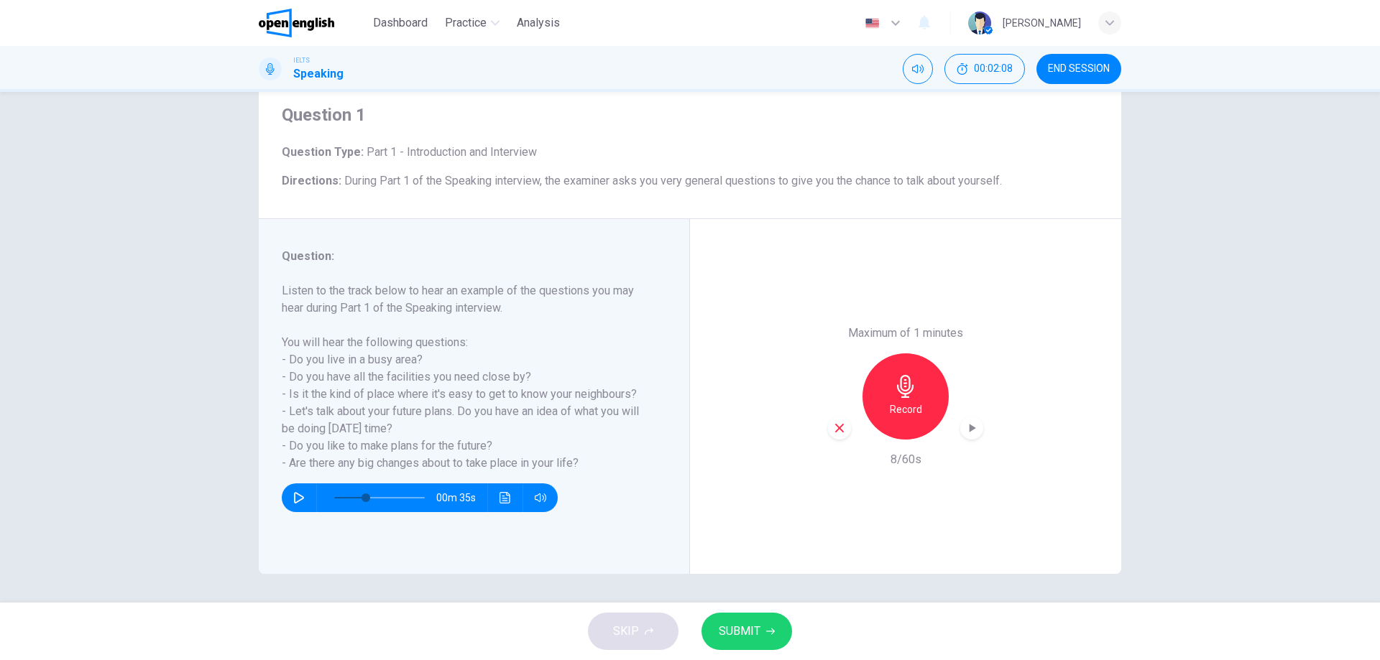
click at [828, 433] on div "button" at bounding box center [839, 428] width 23 height 23
drag, startPoint x: 334, startPoint y: 497, endPoint x: 323, endPoint y: 497, distance: 10.8
click at [334, 497] on span at bounding box center [379, 498] width 91 height 20
click at [295, 497] on icon "button" at bounding box center [298, 497] width 11 height 11
click at [295, 499] on icon "button" at bounding box center [298, 497] width 11 height 11
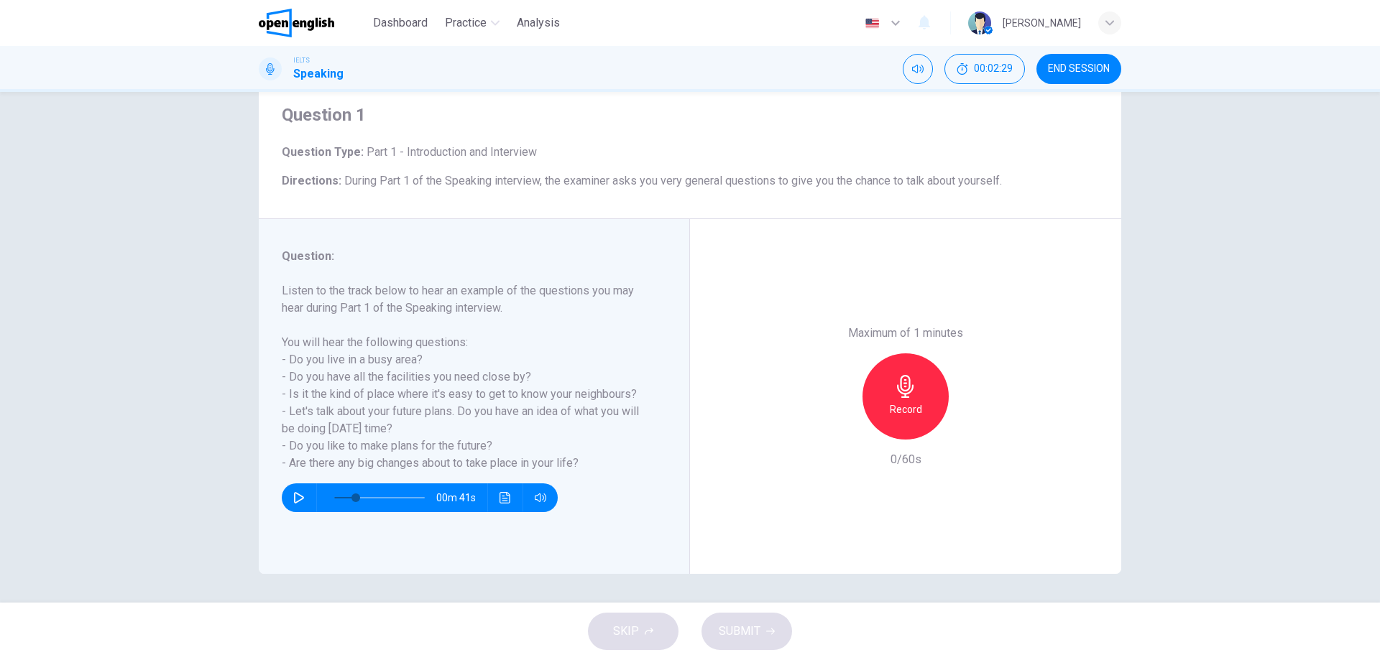
click at [295, 499] on icon "button" at bounding box center [298, 497] width 11 height 11
click at [936, 399] on div "Record" at bounding box center [905, 397] width 86 height 86
click at [294, 493] on icon "button" at bounding box center [299, 497] width 10 height 11
click at [293, 502] on icon "button" at bounding box center [298, 497] width 11 height 11
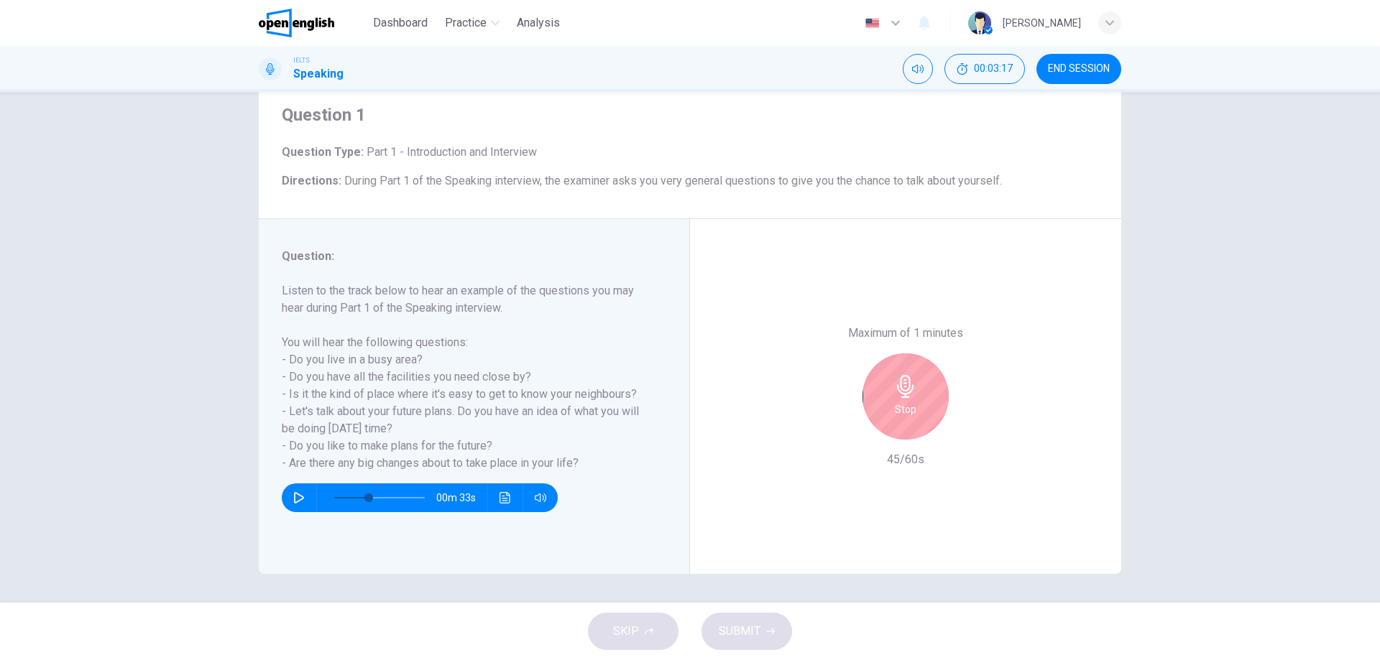
click at [287, 497] on button "button" at bounding box center [298, 498] width 23 height 29
click at [293, 497] on icon "button" at bounding box center [298, 497] width 11 height 11
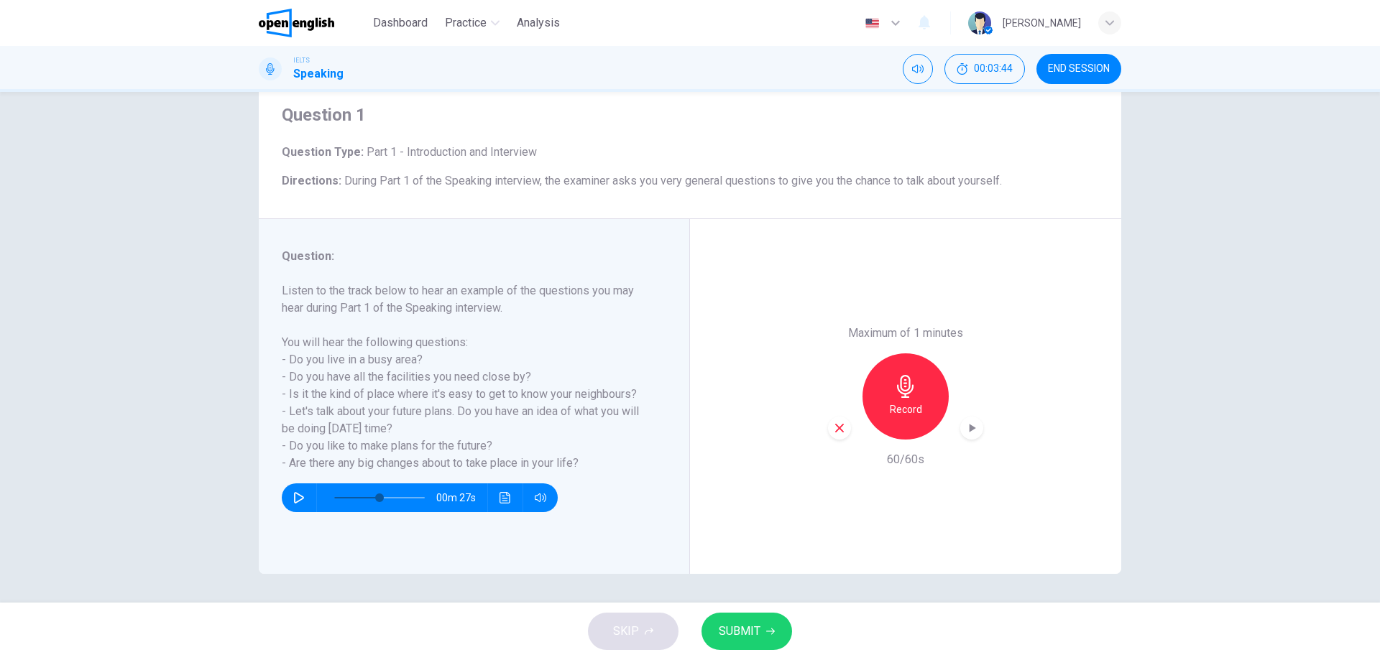
click at [764, 631] on button "SUBMIT" at bounding box center [746, 631] width 91 height 37
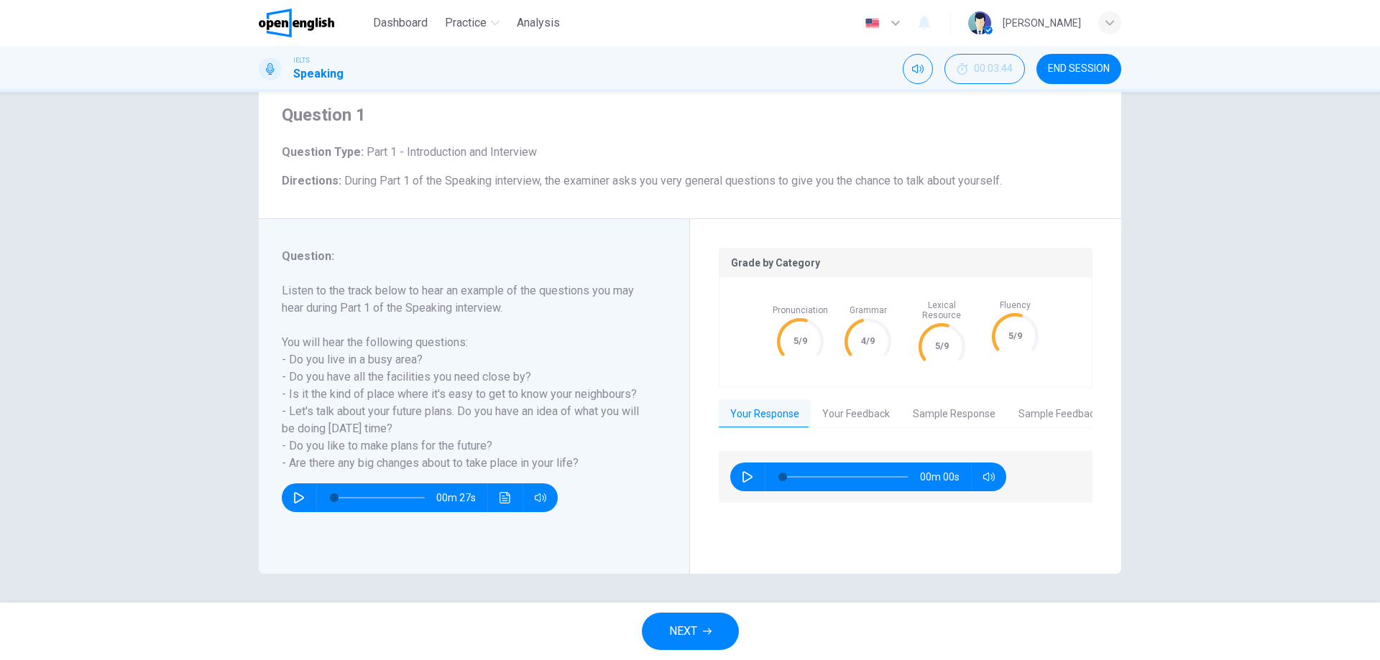
type input "*"
click at [746, 463] on button "button" at bounding box center [747, 477] width 23 height 29
type input "*"
click at [851, 405] on button "Your Feedback" at bounding box center [856, 415] width 91 height 30
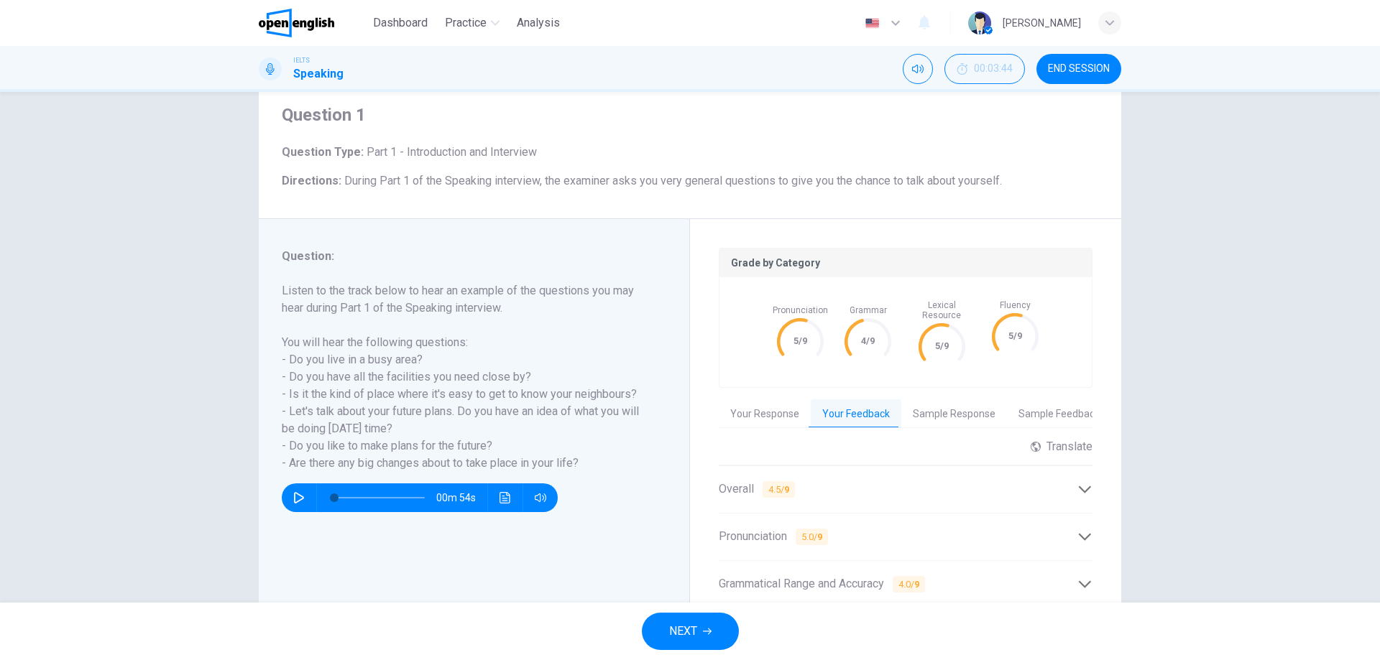
click at [851, 486] on div "Overall 4.5 / 9" at bounding box center [898, 490] width 359 height 18
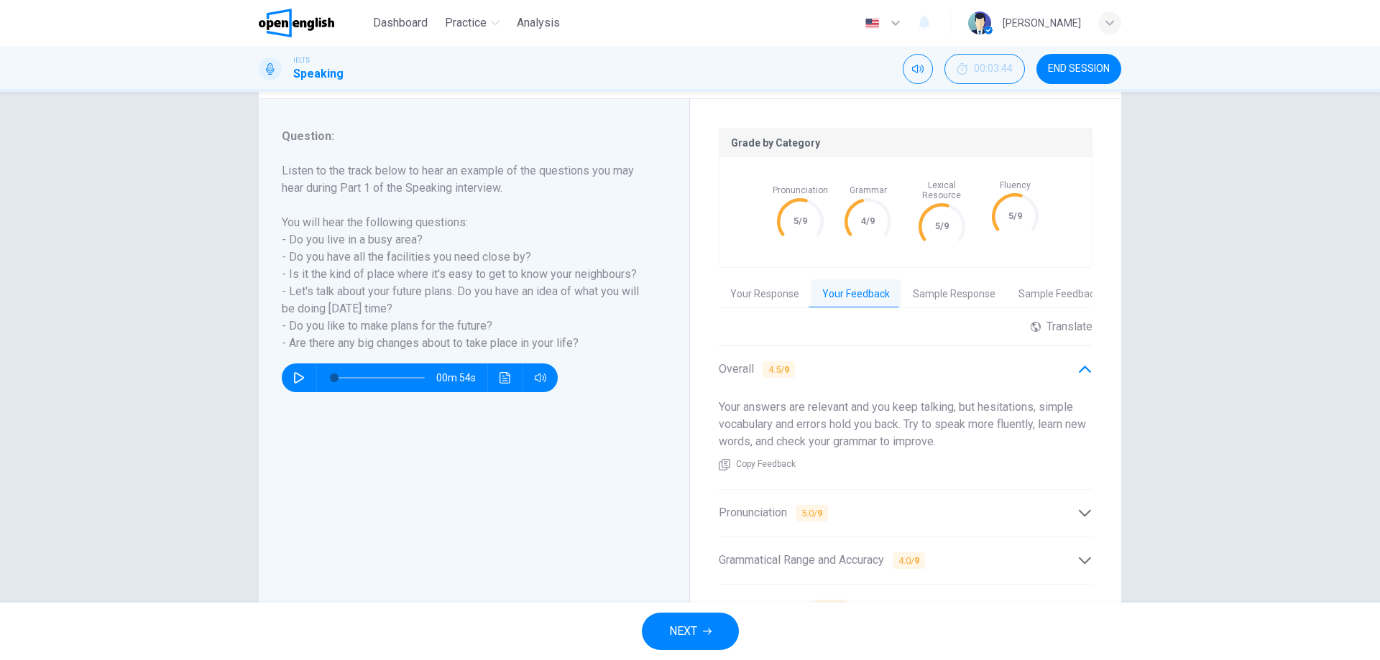
scroll to position [190, 0]
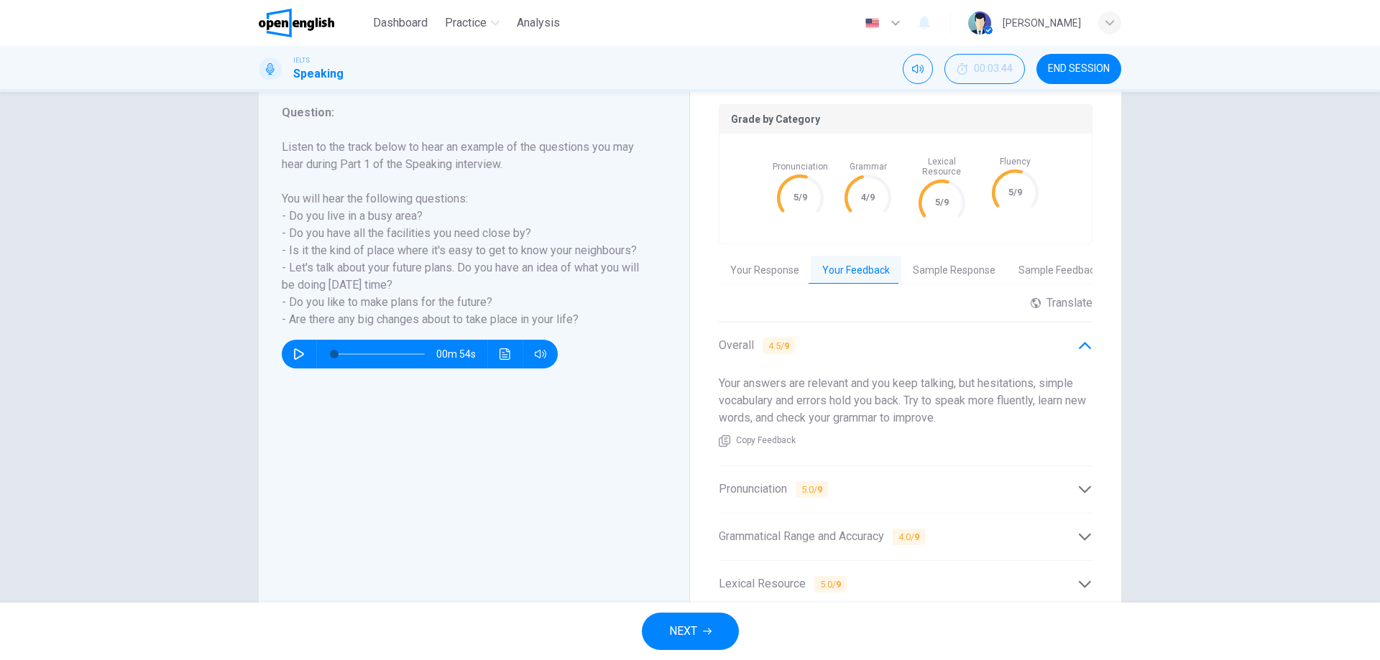
click at [810, 488] on span "Pronunciation 5.0 / 9" at bounding box center [773, 490] width 109 height 18
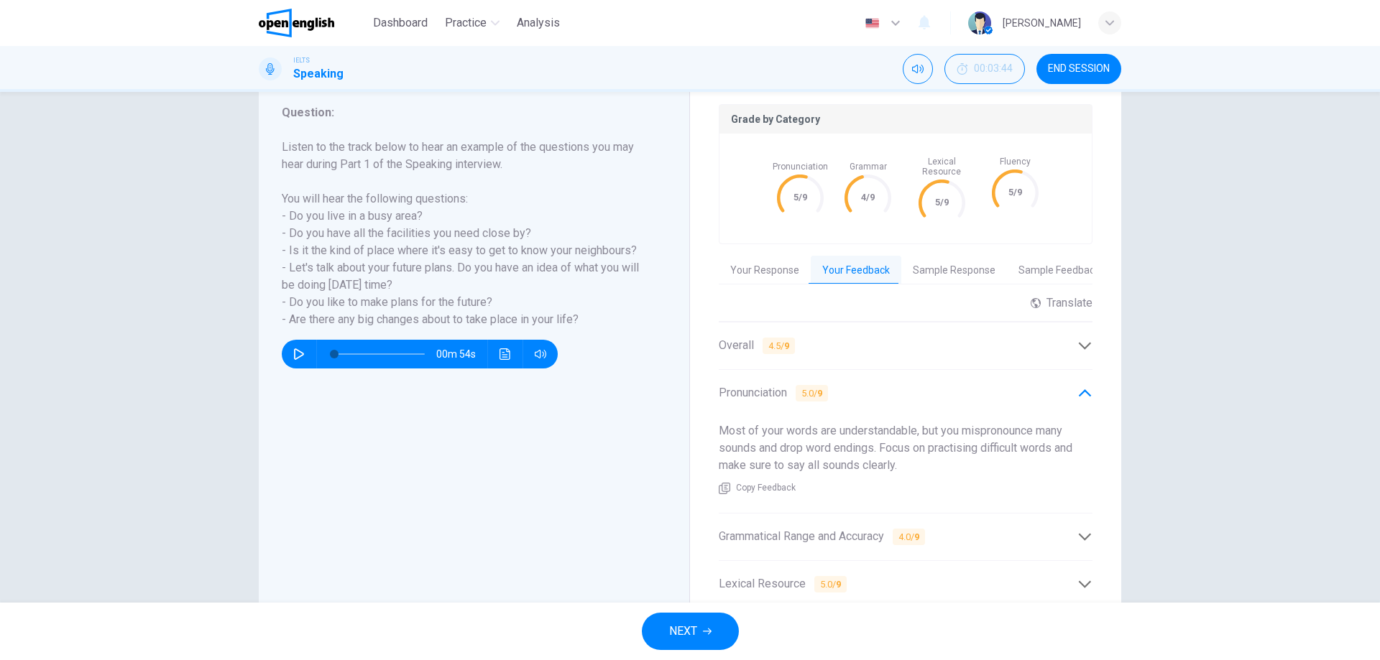
click at [832, 528] on span "Grammatical Range and Accuracy 4.0 / 9" at bounding box center [822, 537] width 206 height 18
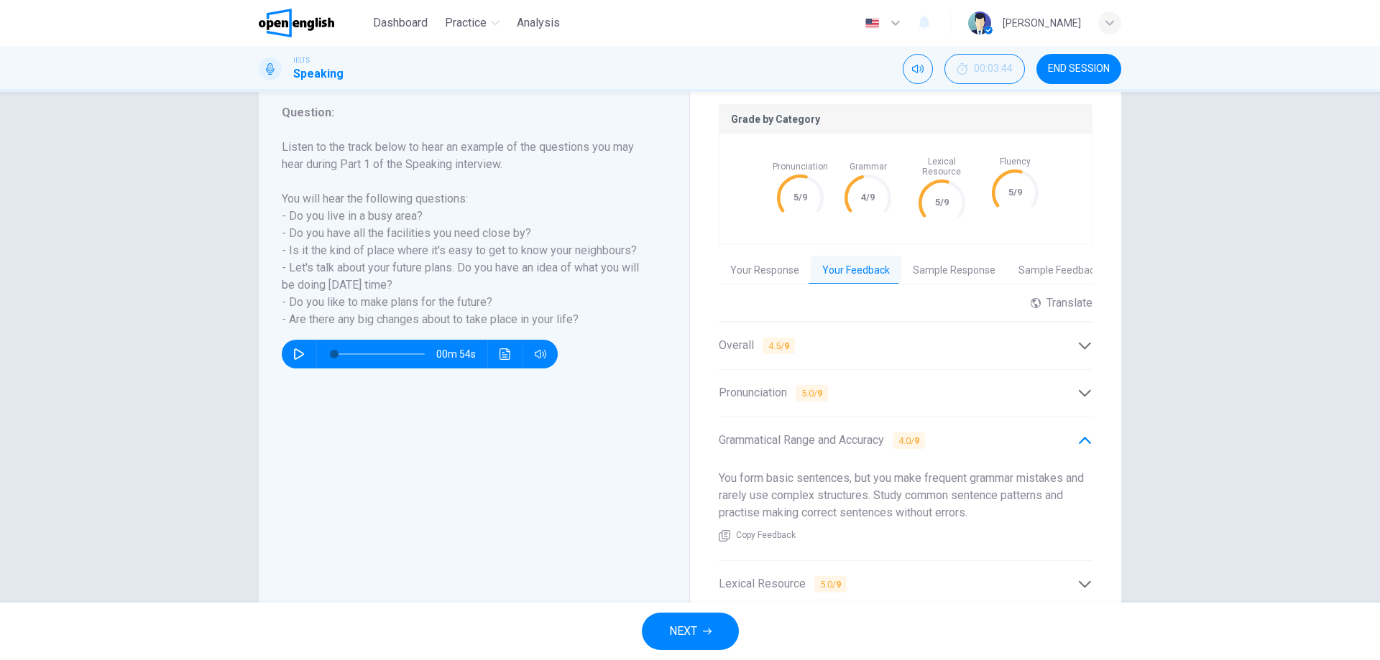
click at [852, 432] on span "Grammatical Range and Accuracy 4.0 / 9" at bounding box center [822, 441] width 206 height 18
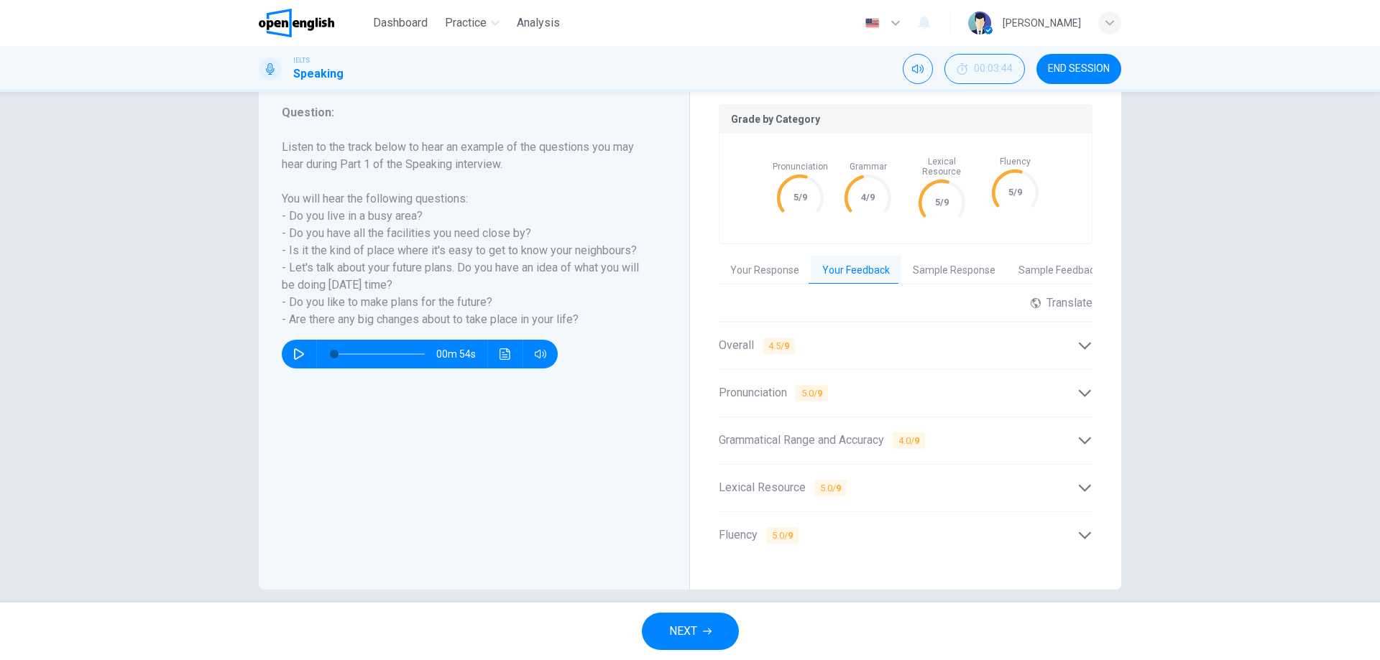
click at [828, 488] on div "Lexical Resource 5.0 / 9" at bounding box center [906, 488] width 374 height 35
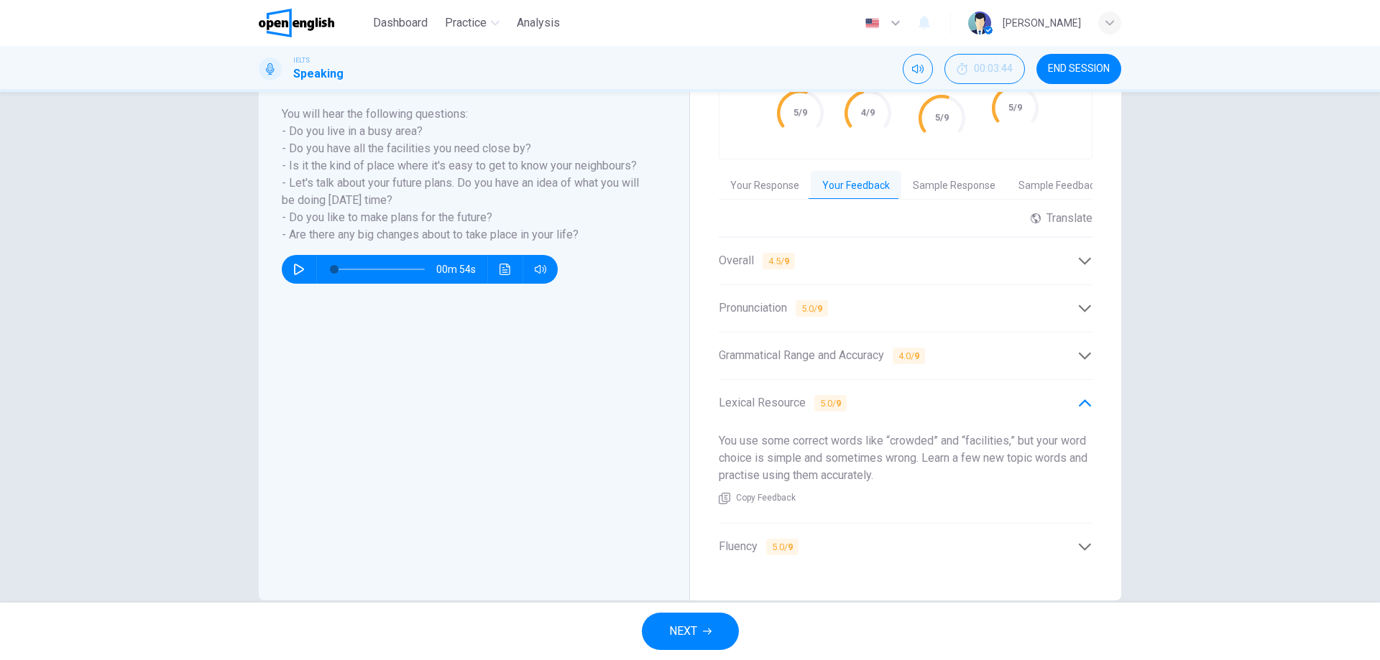
scroll to position [291, 0]
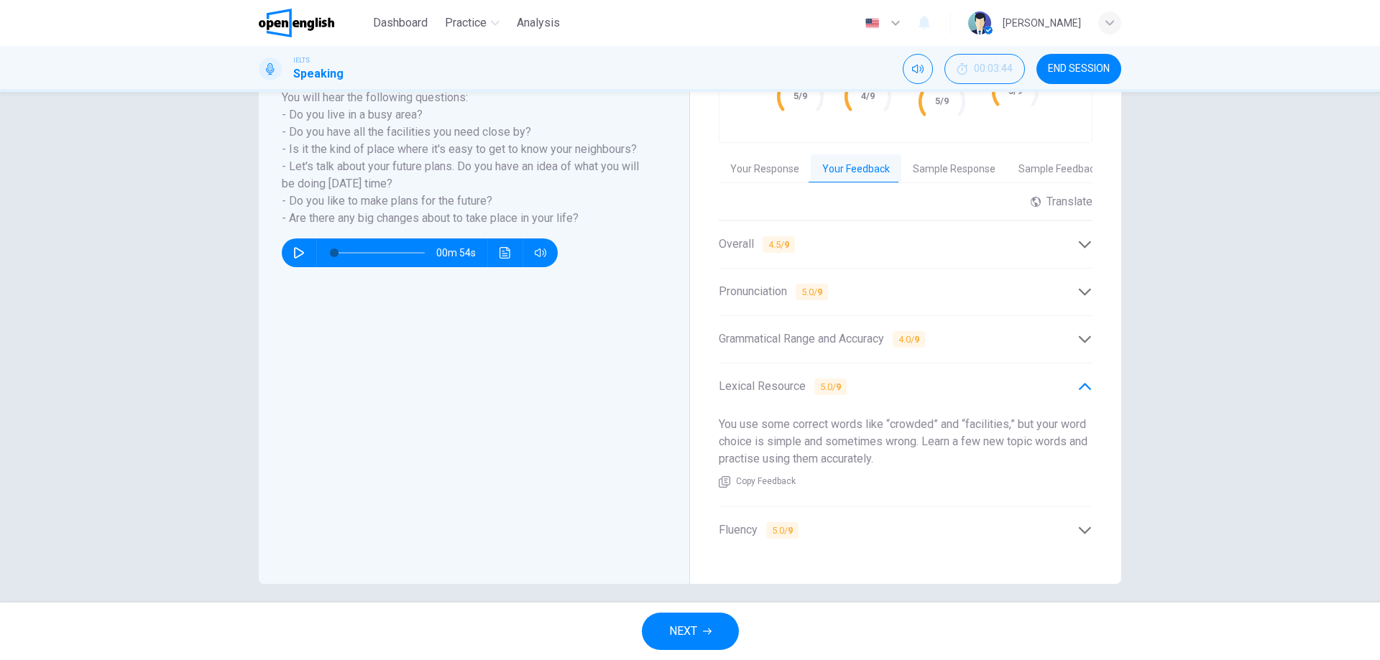
click at [742, 513] on div "Fluency 5.0 / 9" at bounding box center [906, 530] width 374 height 35
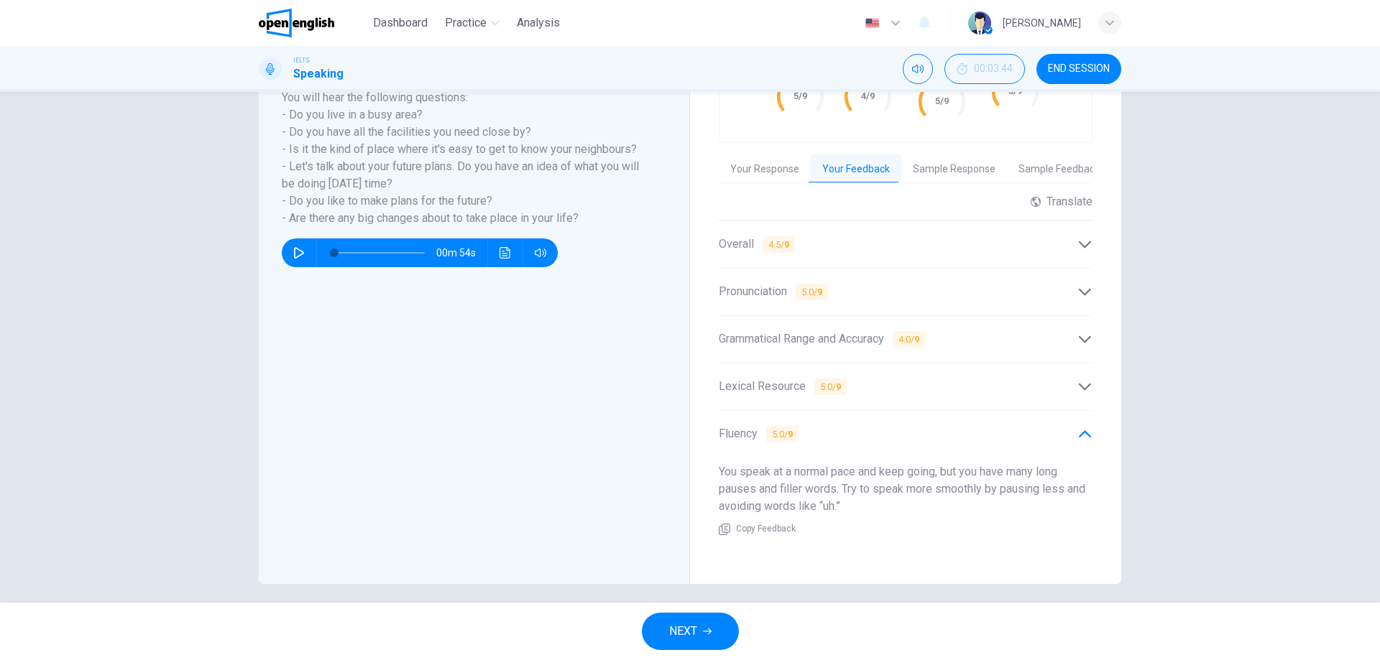
click at [747, 429] on span "Fluency 5.0 / 9" at bounding box center [759, 434] width 80 height 18
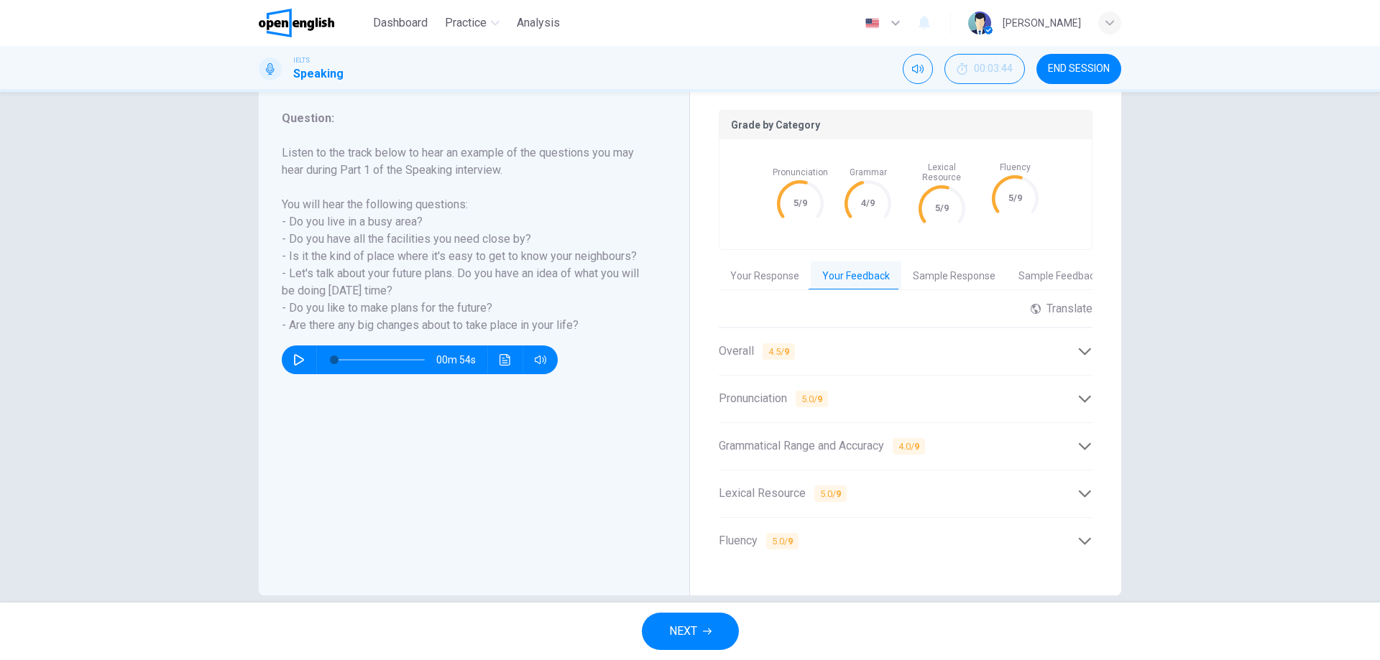
scroll to position [52, 0]
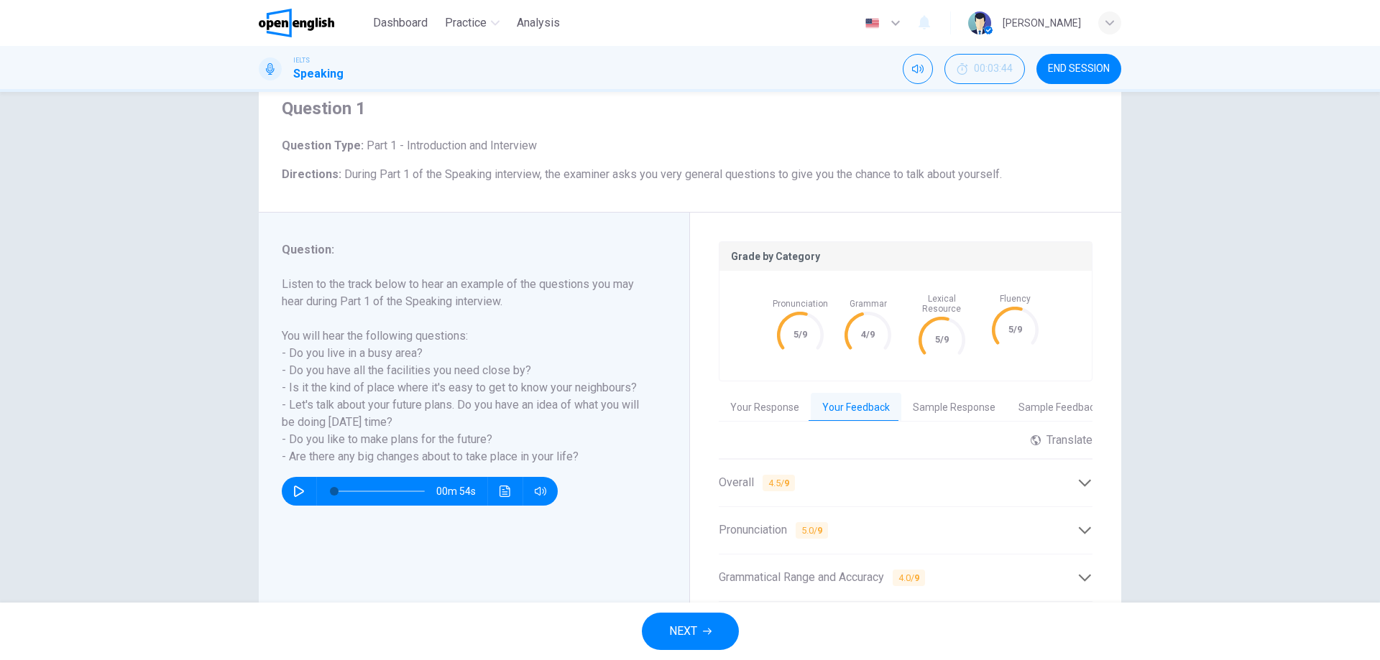
click at [1068, 85] on div "IELTS Speaking 00:03:44 END SESSION" at bounding box center [690, 69] width 1380 height 46
click at [1070, 82] on button "END SESSION" at bounding box center [1078, 69] width 85 height 30
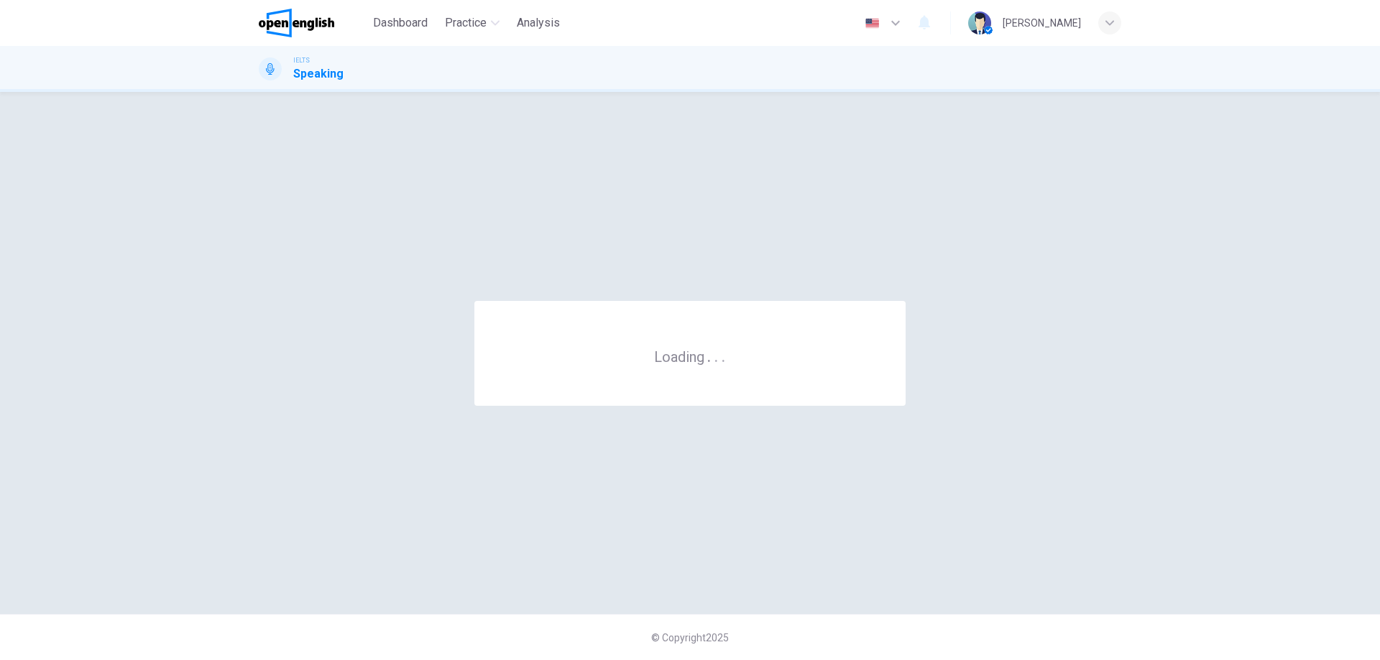
scroll to position [0, 0]
